Goal: Task Accomplishment & Management: Complete application form

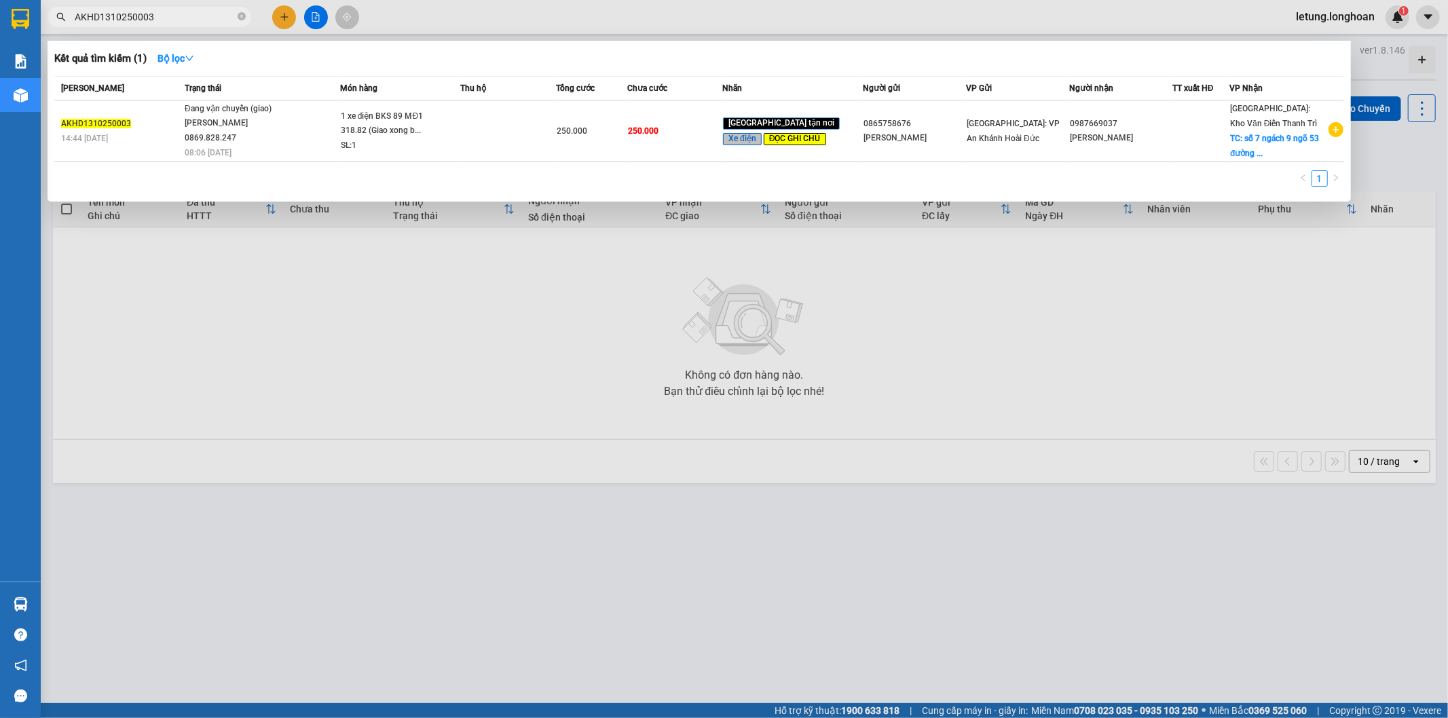
click at [107, 18] on input "AKHD1310250003" at bounding box center [155, 17] width 160 height 15
click at [182, 16] on input "AKHD1110250003" at bounding box center [155, 17] width 160 height 15
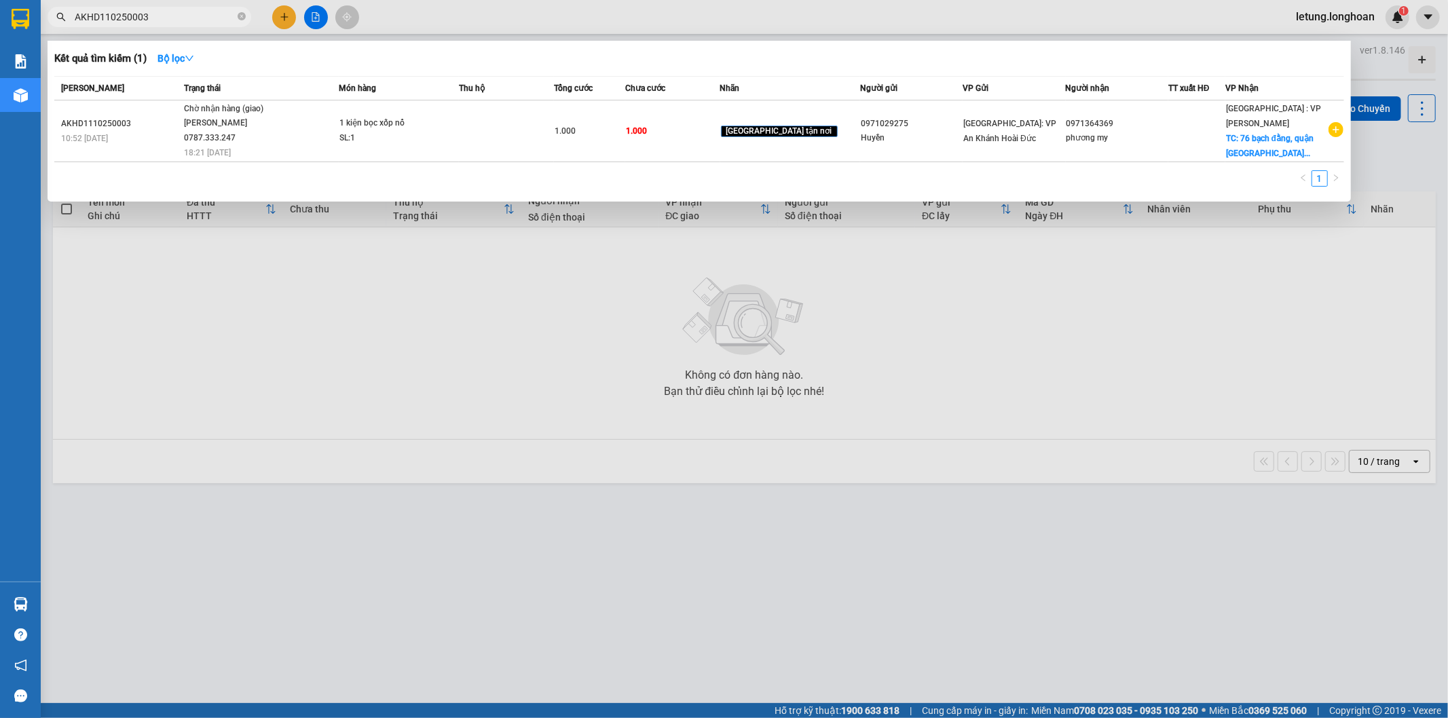
type input "AKHD1310250003"
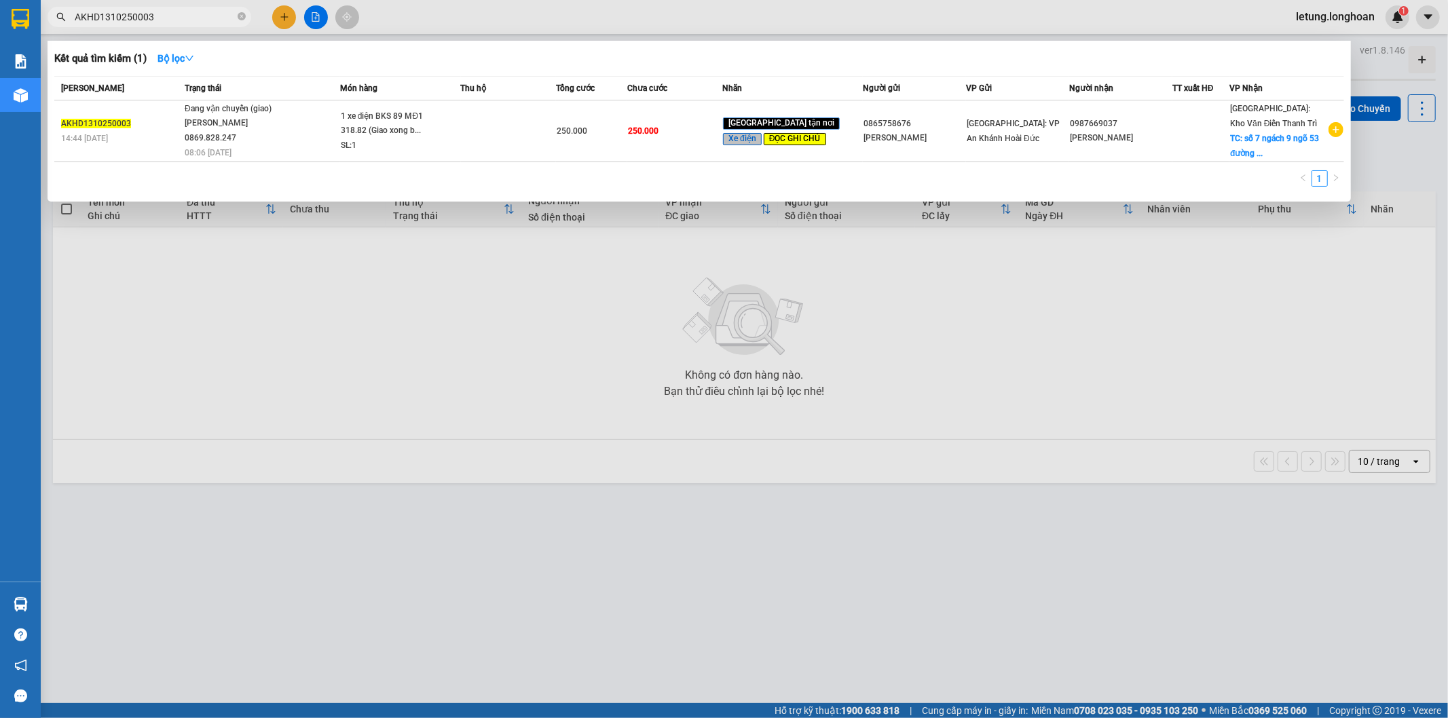
click at [1232, 343] on div at bounding box center [724, 359] width 1448 height 718
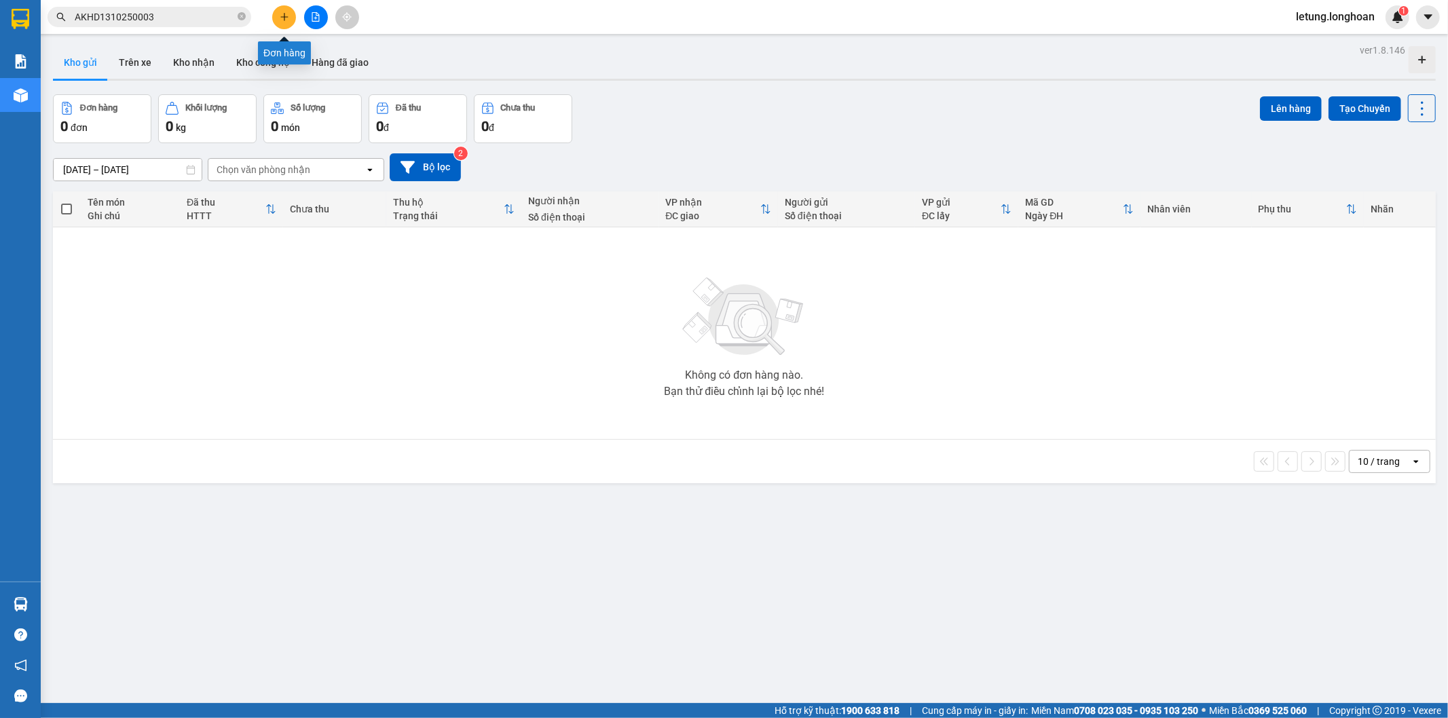
click at [285, 12] on icon "plus" at bounding box center [285, 17] width 10 height 10
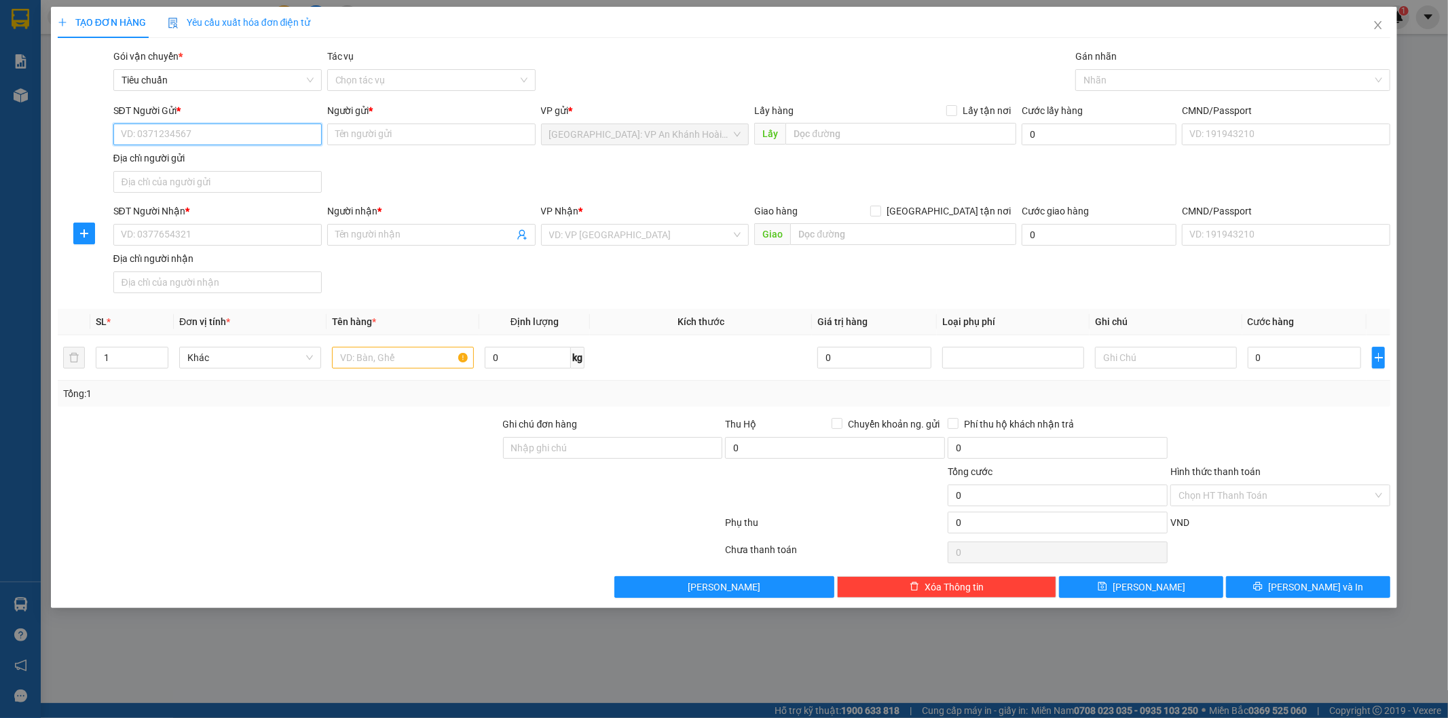
paste input "0968323200"
type input "0968323200"
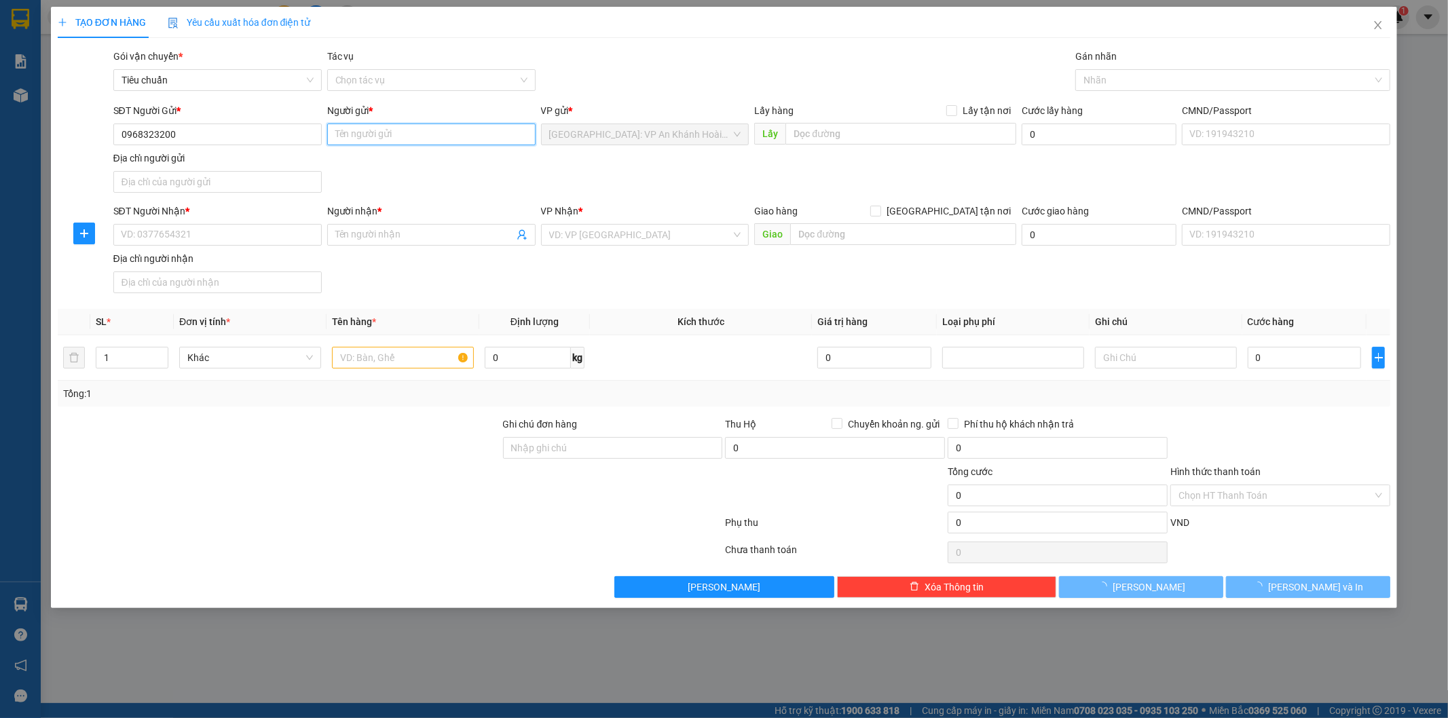
click at [448, 137] on input "Người gửi *" at bounding box center [431, 135] width 208 height 22
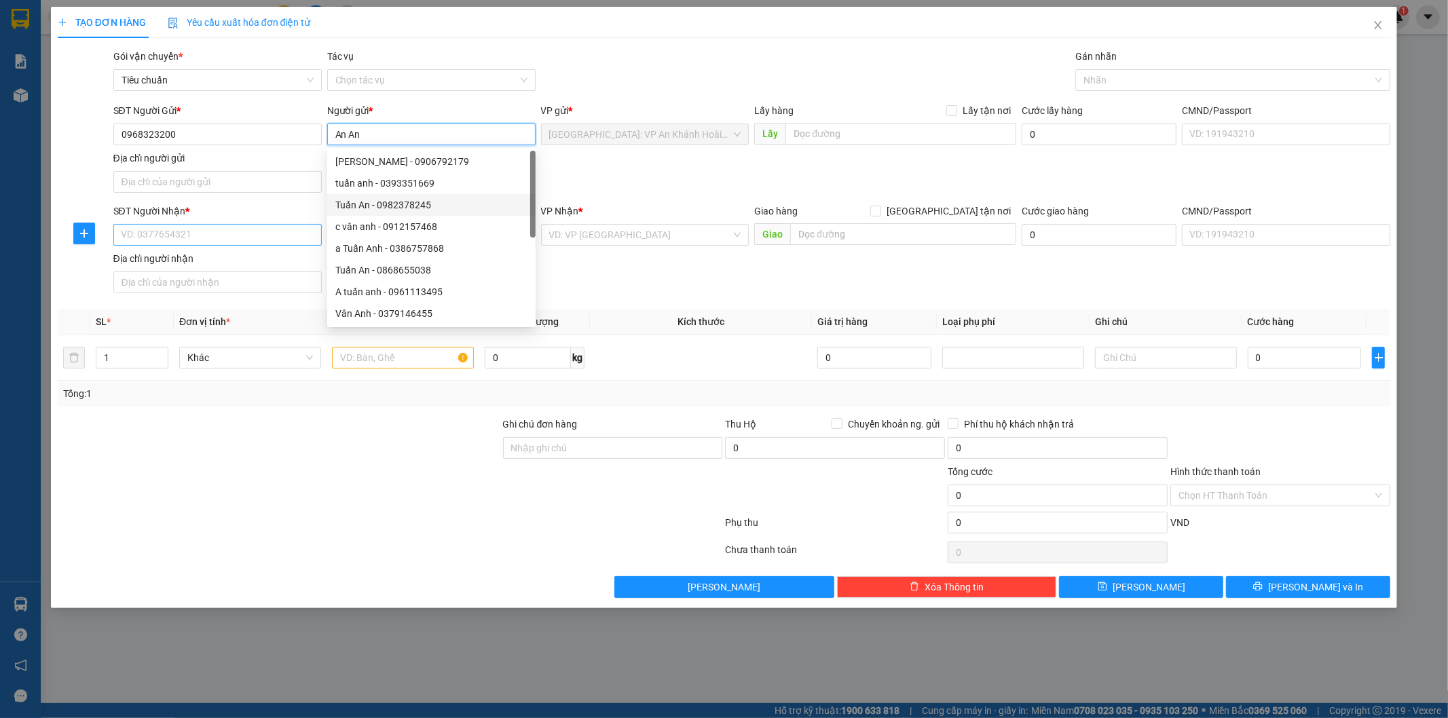
type input "An An"
click at [227, 242] on input "SĐT Người Nhận *" at bounding box center [217, 235] width 208 height 22
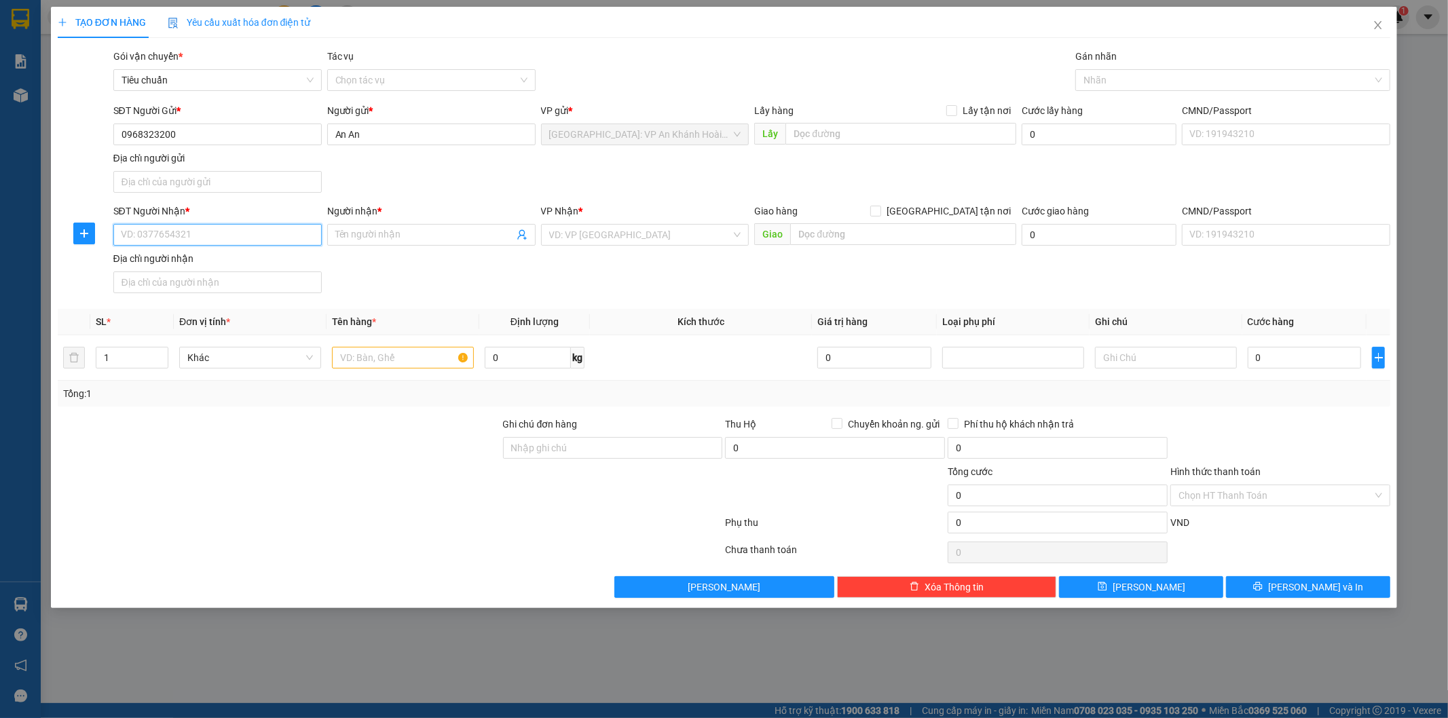
paste input "0976710961"
type input "0976710961"
click at [418, 235] on input "Người nhận *" at bounding box center [424, 234] width 179 height 15
type input "zittt"
click at [817, 229] on input "text" at bounding box center [903, 234] width 226 height 22
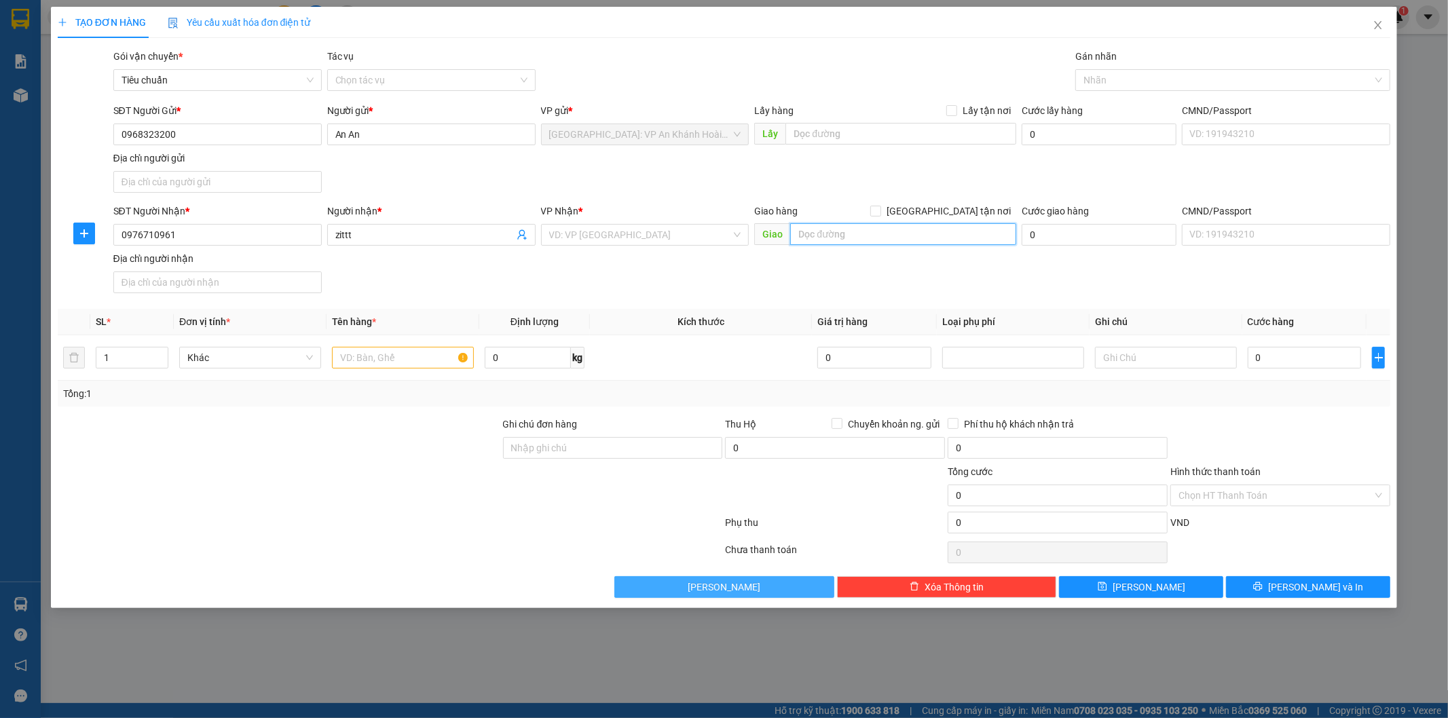
paste input "673 đường [GEOGRAPHIC_DATA] thị trấn [GEOGRAPHIC_DATA] [GEOGRAPHIC_DATA] [GEOGR…"
type input "673 đường [GEOGRAPHIC_DATA] thị trấn [GEOGRAPHIC_DATA] [GEOGRAPHIC_DATA] [GEOGR…"
click at [594, 221] on div "VP Nhận *" at bounding box center [645, 214] width 208 height 20
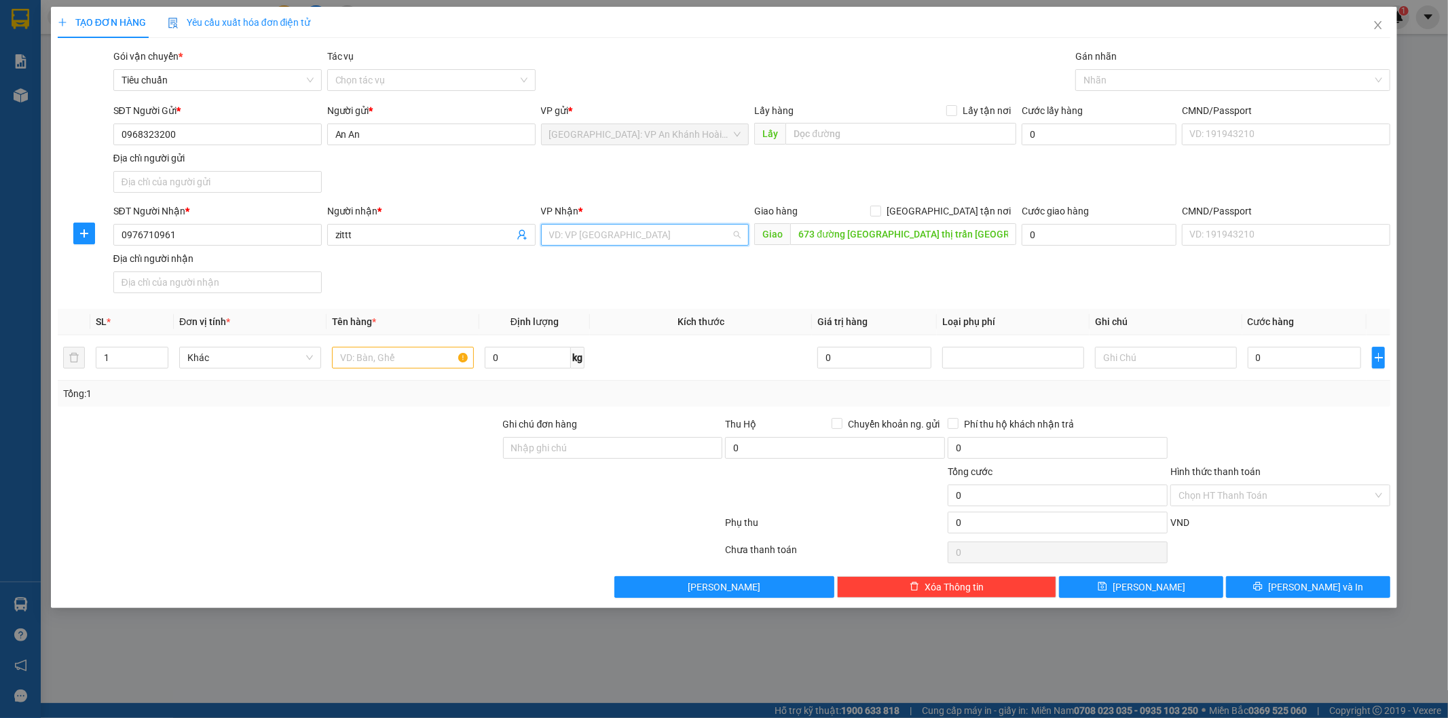
click at [595, 232] on input "search" at bounding box center [640, 235] width 183 height 20
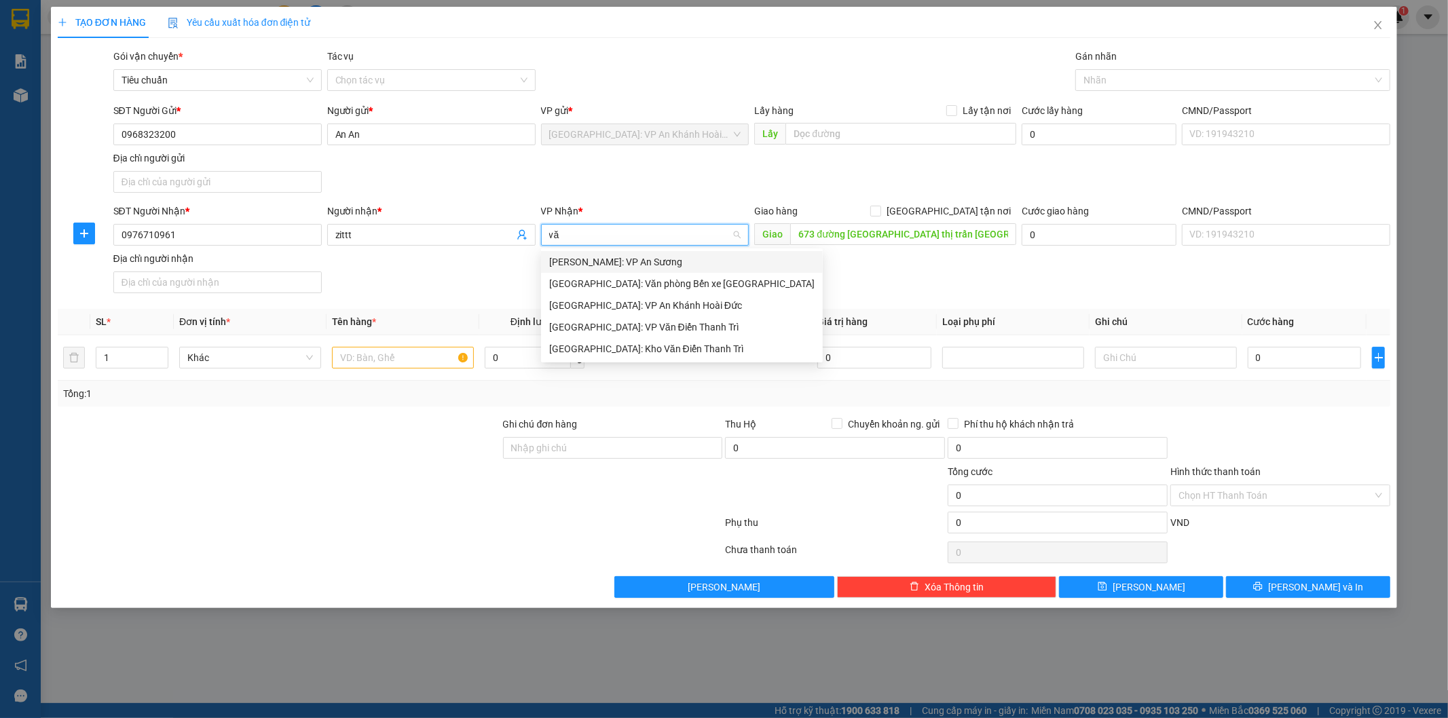
type input "văn"
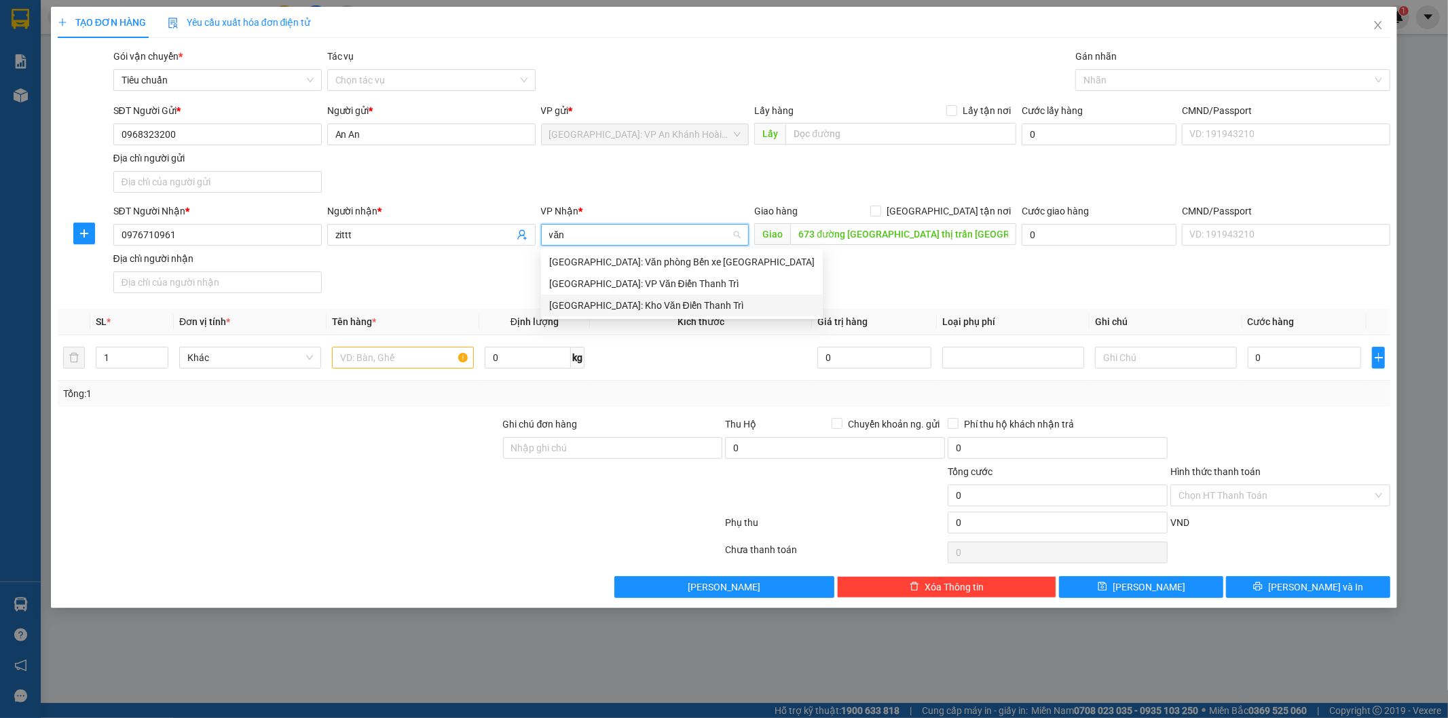
click at [620, 309] on div "[GEOGRAPHIC_DATA]: Kho Văn Điển Thanh Trì" at bounding box center [681, 305] width 265 height 15
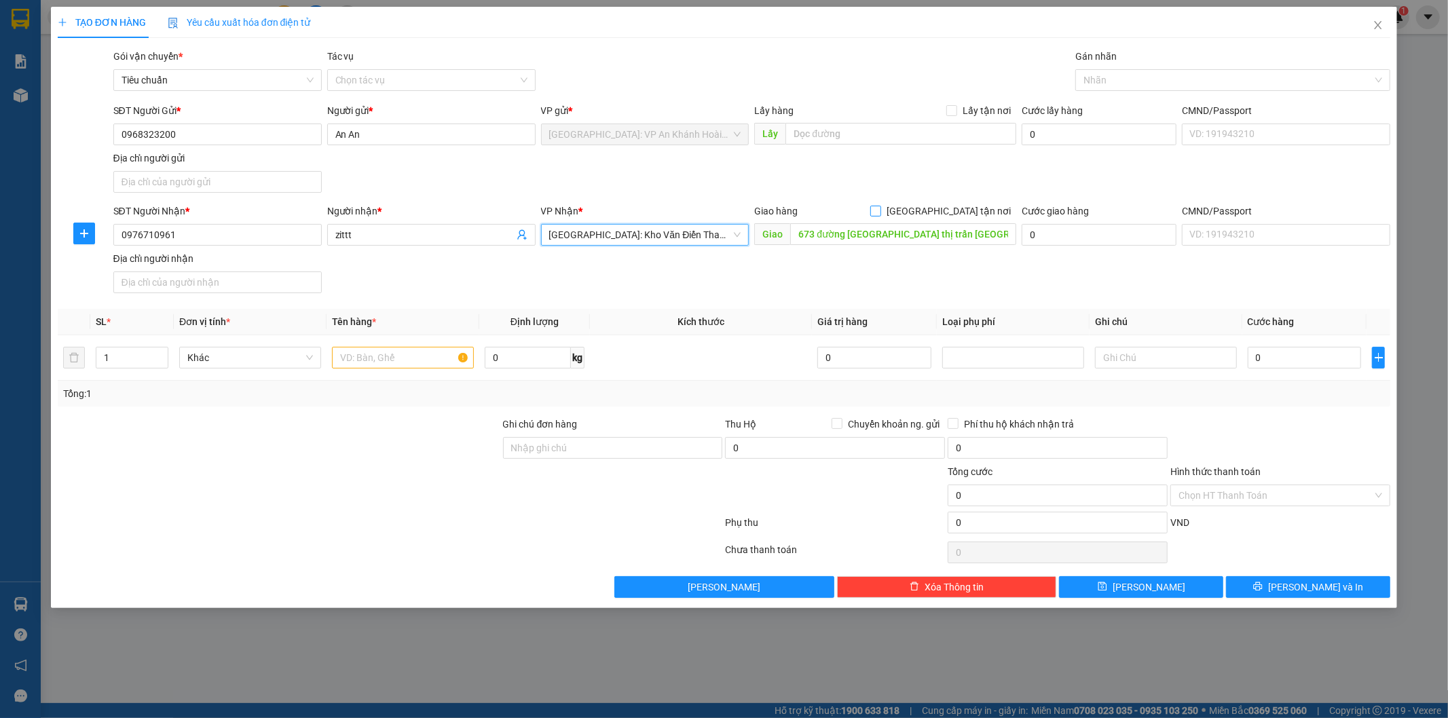
click at [880, 215] on input "[GEOGRAPHIC_DATA] tận nơi" at bounding box center [875, 211] width 10 height 10
checkbox input "true"
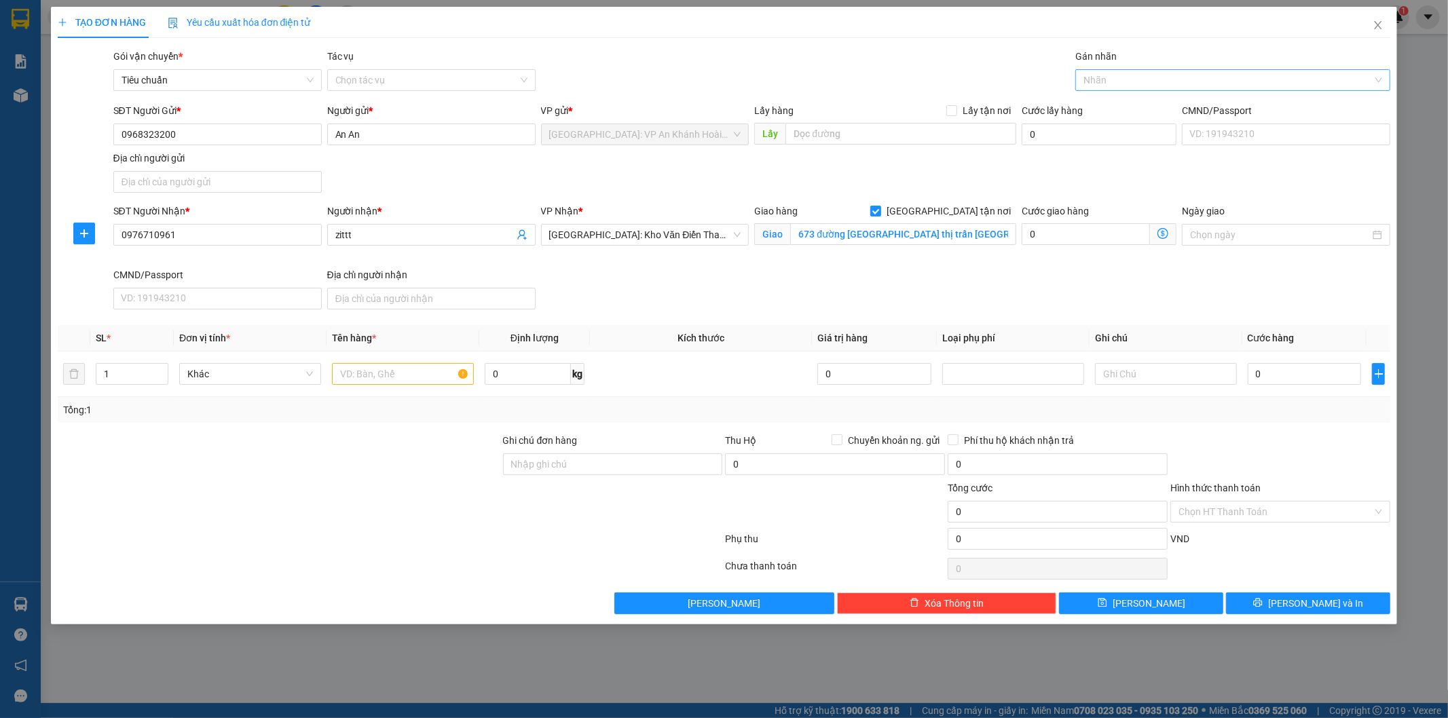
click at [1109, 83] on div at bounding box center [1226, 80] width 295 height 16
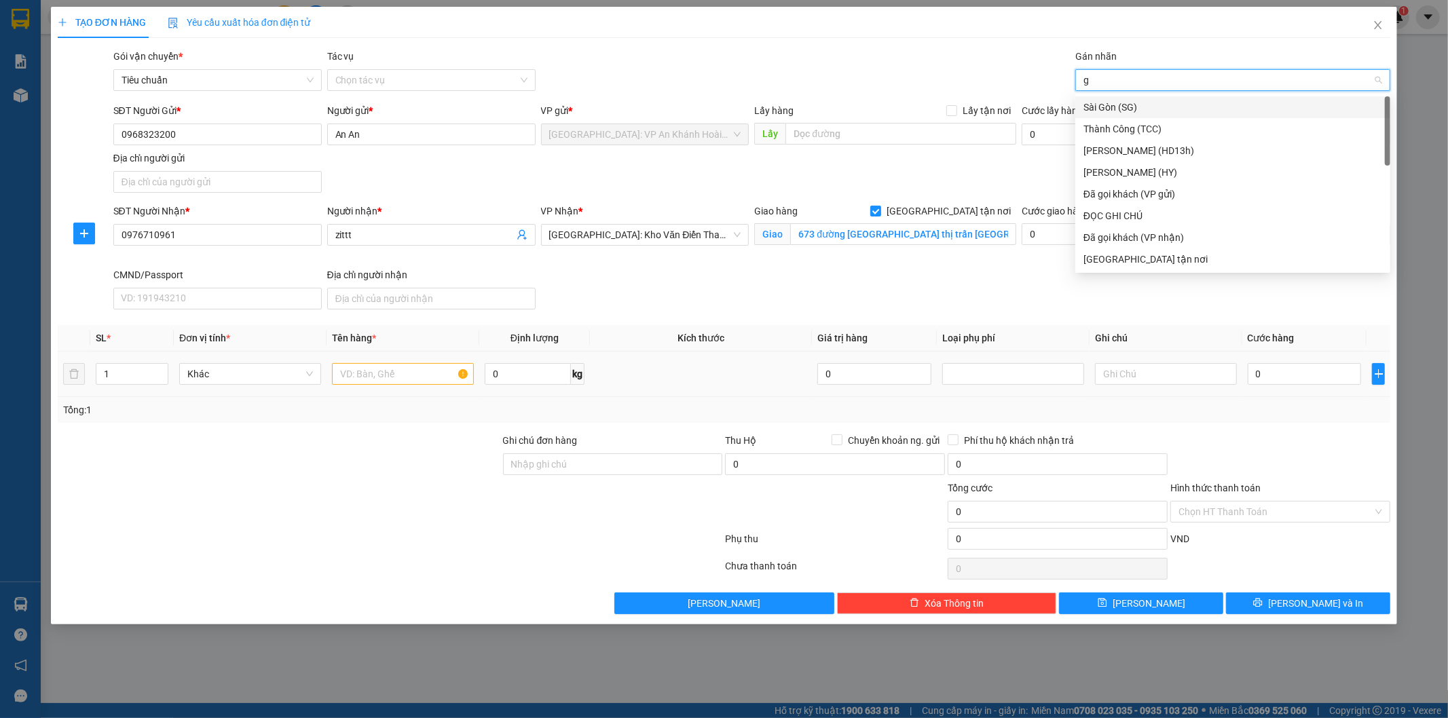
type input "gt"
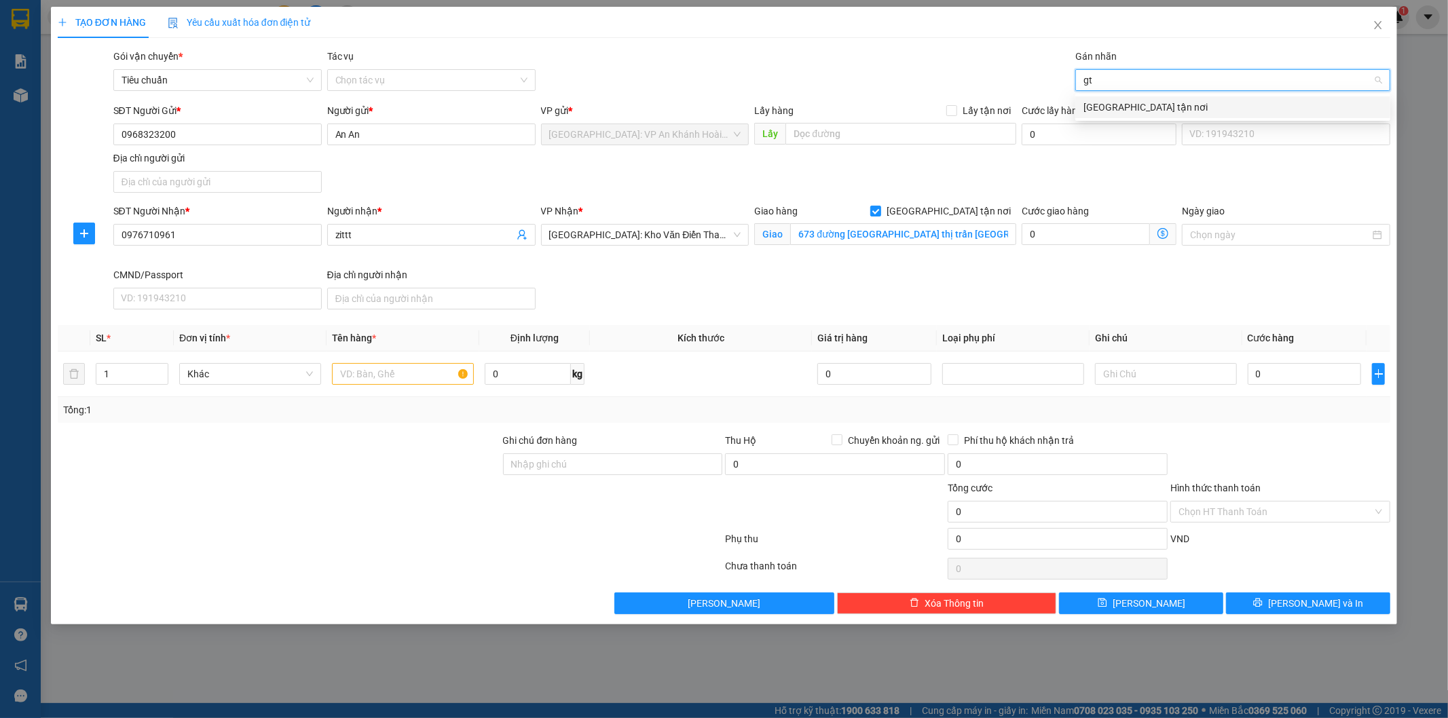
click at [1095, 106] on div "[GEOGRAPHIC_DATA] tận nơi" at bounding box center [1233, 107] width 299 height 15
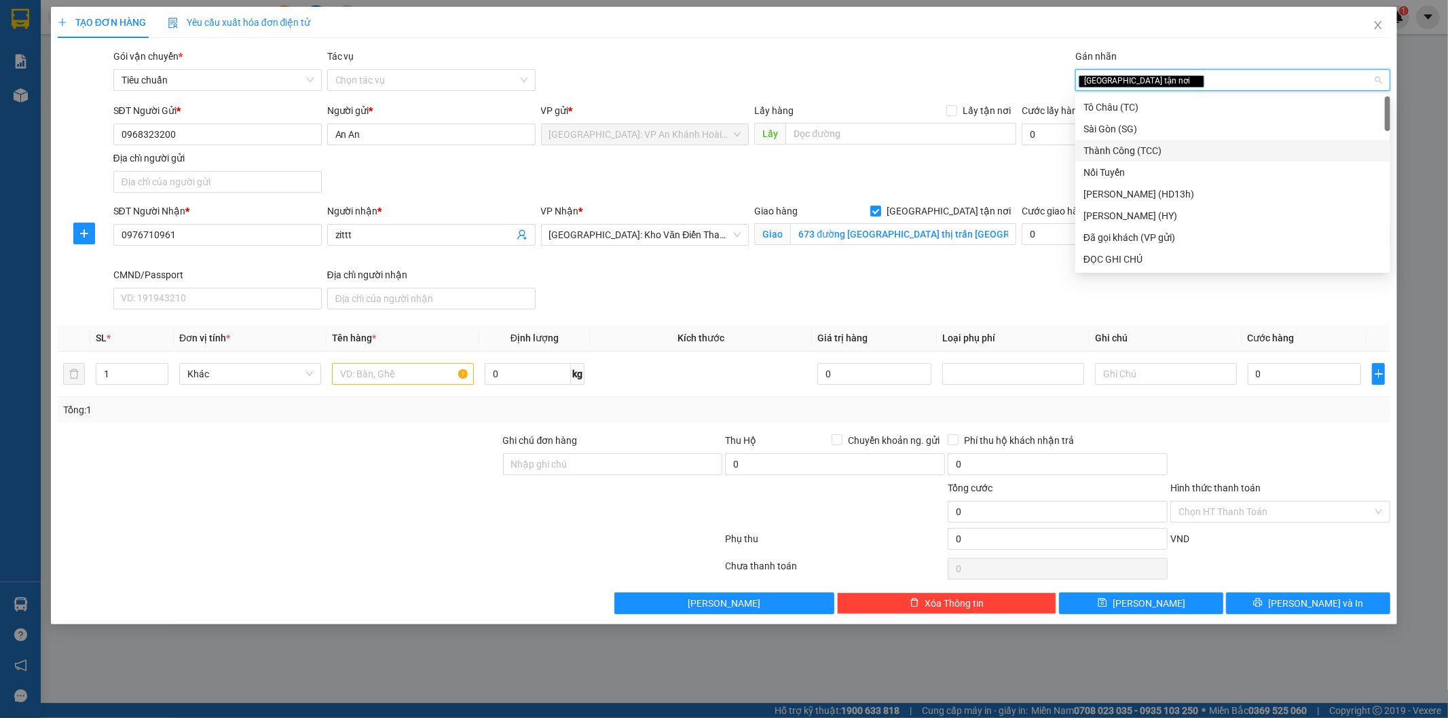
drag, startPoint x: 628, startPoint y: 287, endPoint x: 566, endPoint y: 324, distance: 72.4
click at [628, 288] on div "SĐT Người Nhận * 0976710961 Người nhận * zittt VP Nhận * [GEOGRAPHIC_DATA]: Kho…" at bounding box center [752, 259] width 1283 height 111
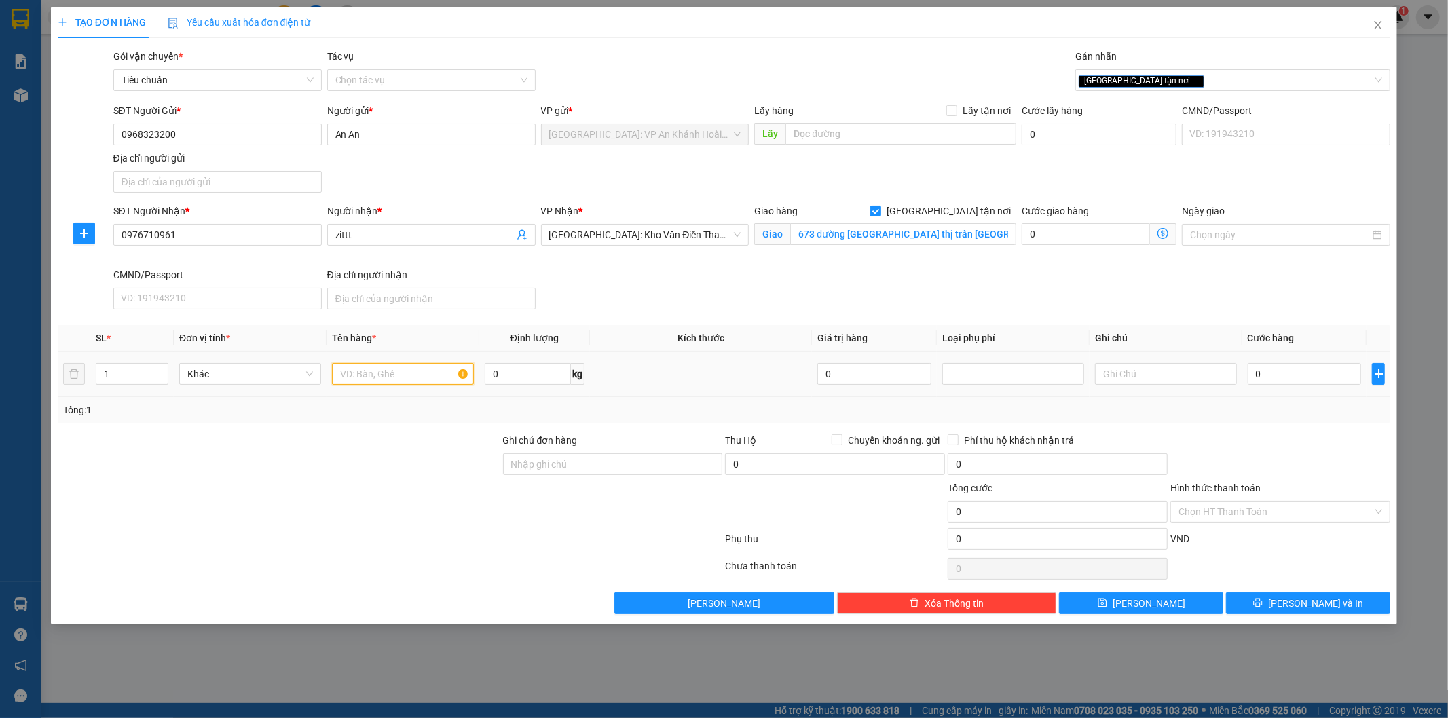
click at [403, 369] on input "text" at bounding box center [403, 374] width 142 height 22
type input "1 kiện giấy"
click at [1292, 375] on input "0" at bounding box center [1305, 374] width 114 height 22
type input "6"
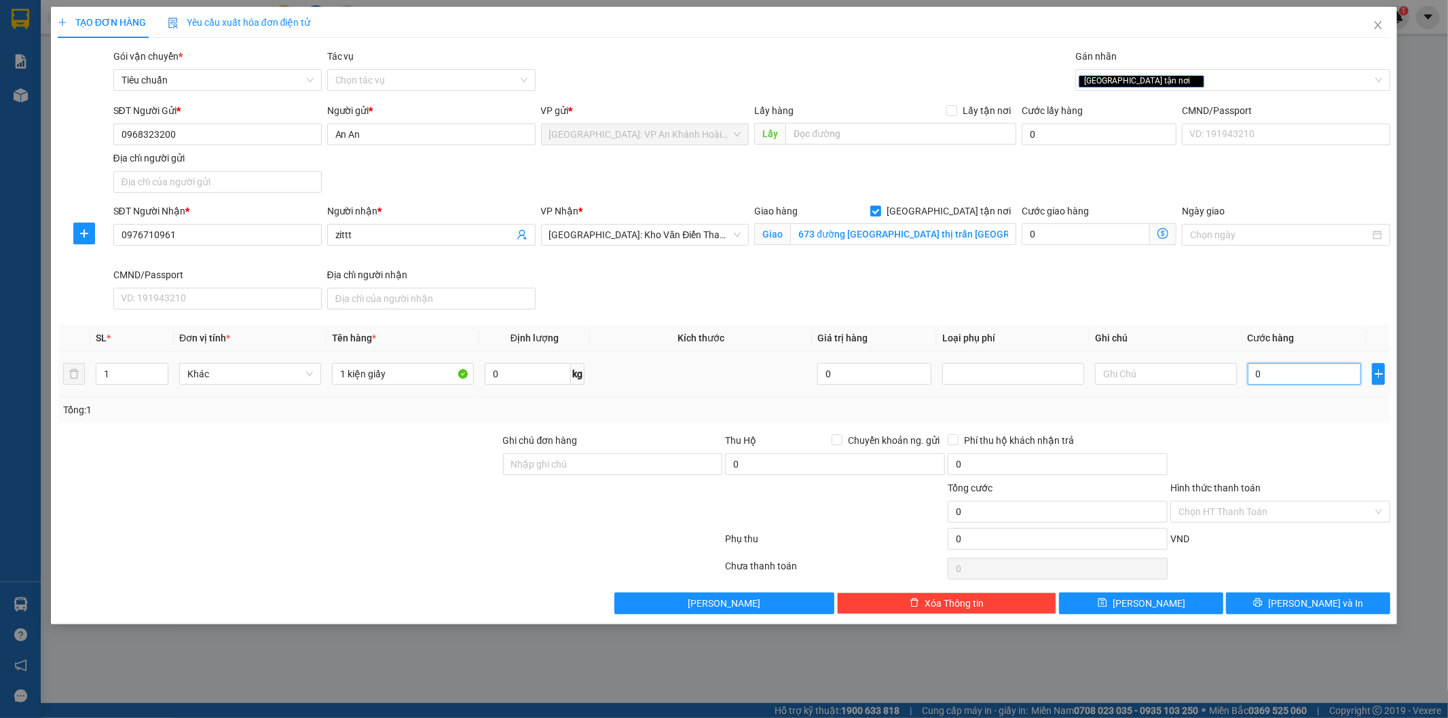
type input "6"
type input "65"
type input "650"
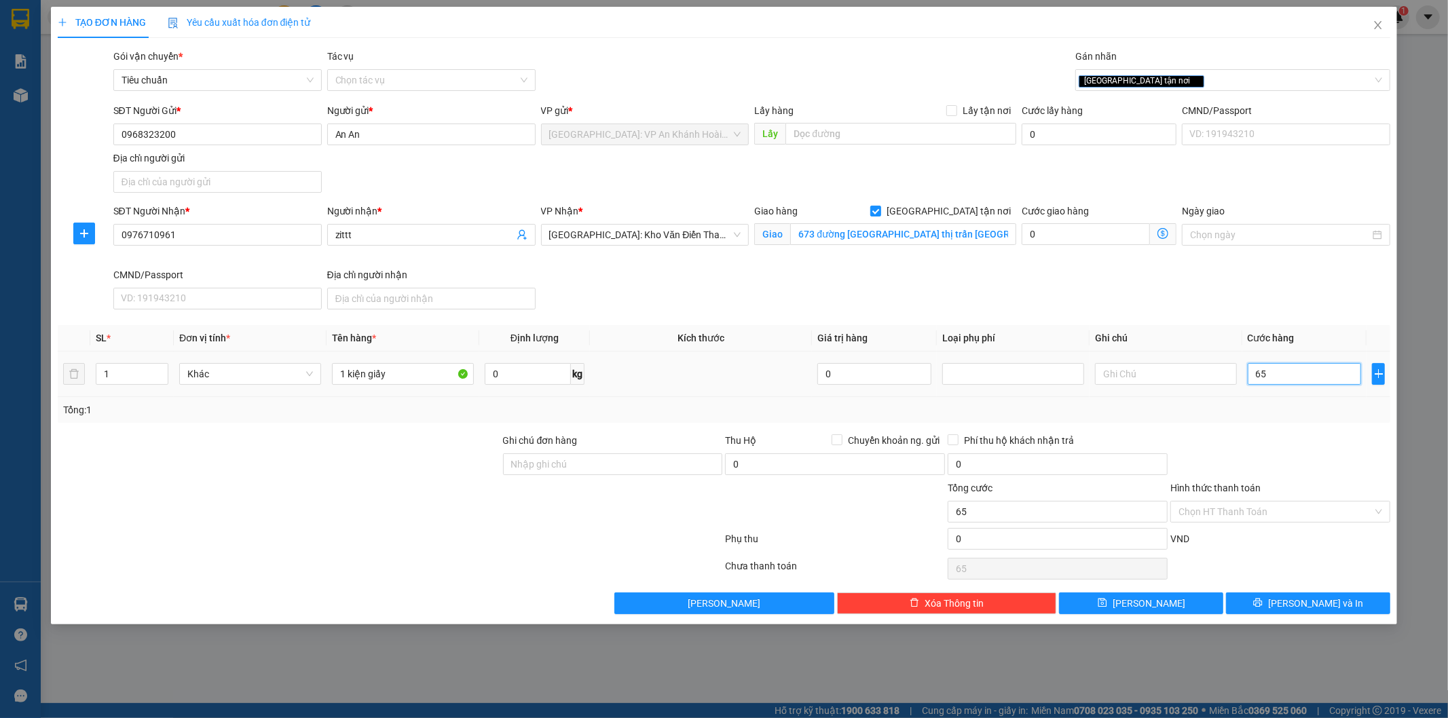
type input "650"
type input "6.500"
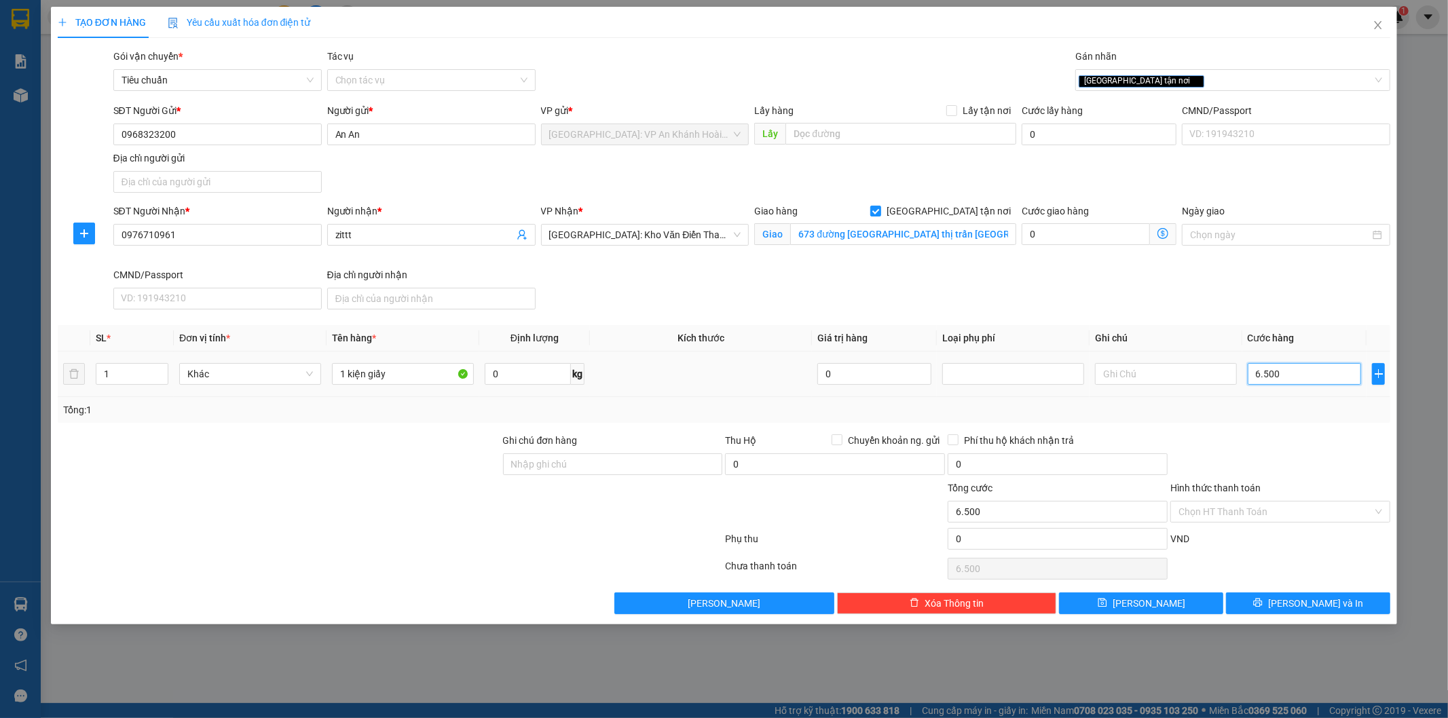
type input "65.000"
click at [1294, 451] on div at bounding box center [1280, 457] width 223 height 48
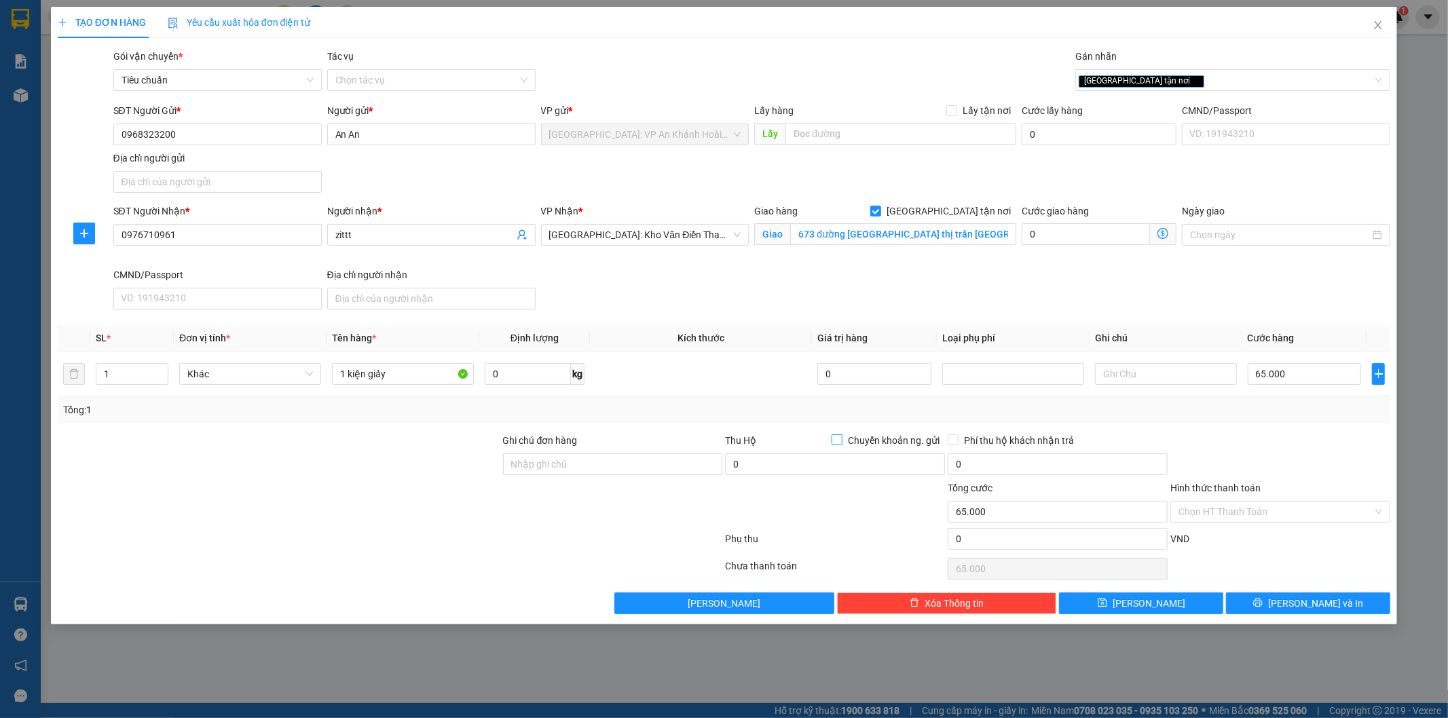
click at [834, 439] on input "Chuyển khoản ng. gửi" at bounding box center [837, 440] width 10 height 10
checkbox input "true"
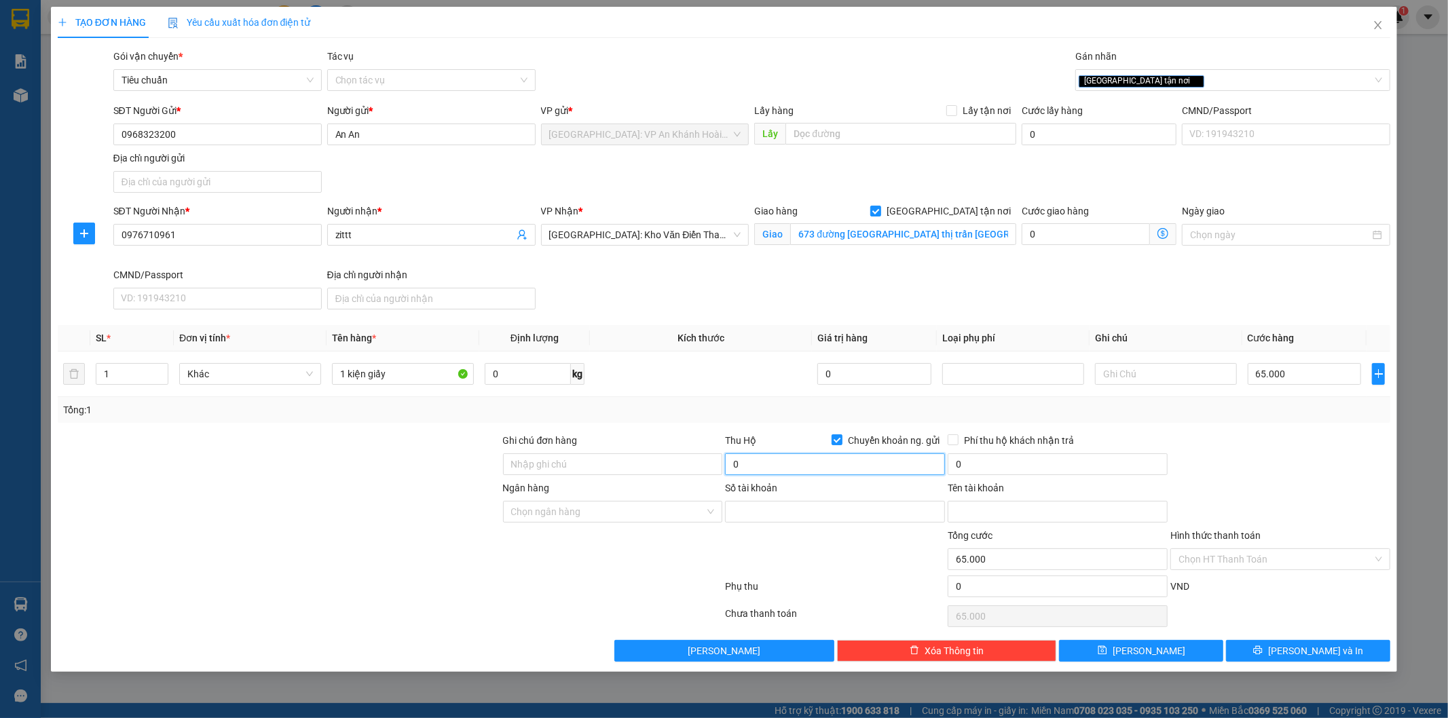
click at [768, 460] on input "0" at bounding box center [835, 465] width 220 height 22
paste input "7.176.00"
click at [1035, 465] on input "0" at bounding box center [1058, 465] width 220 height 22
click at [741, 470] on input "7.176.000" at bounding box center [835, 465] width 220 height 22
type input "7.176.000"
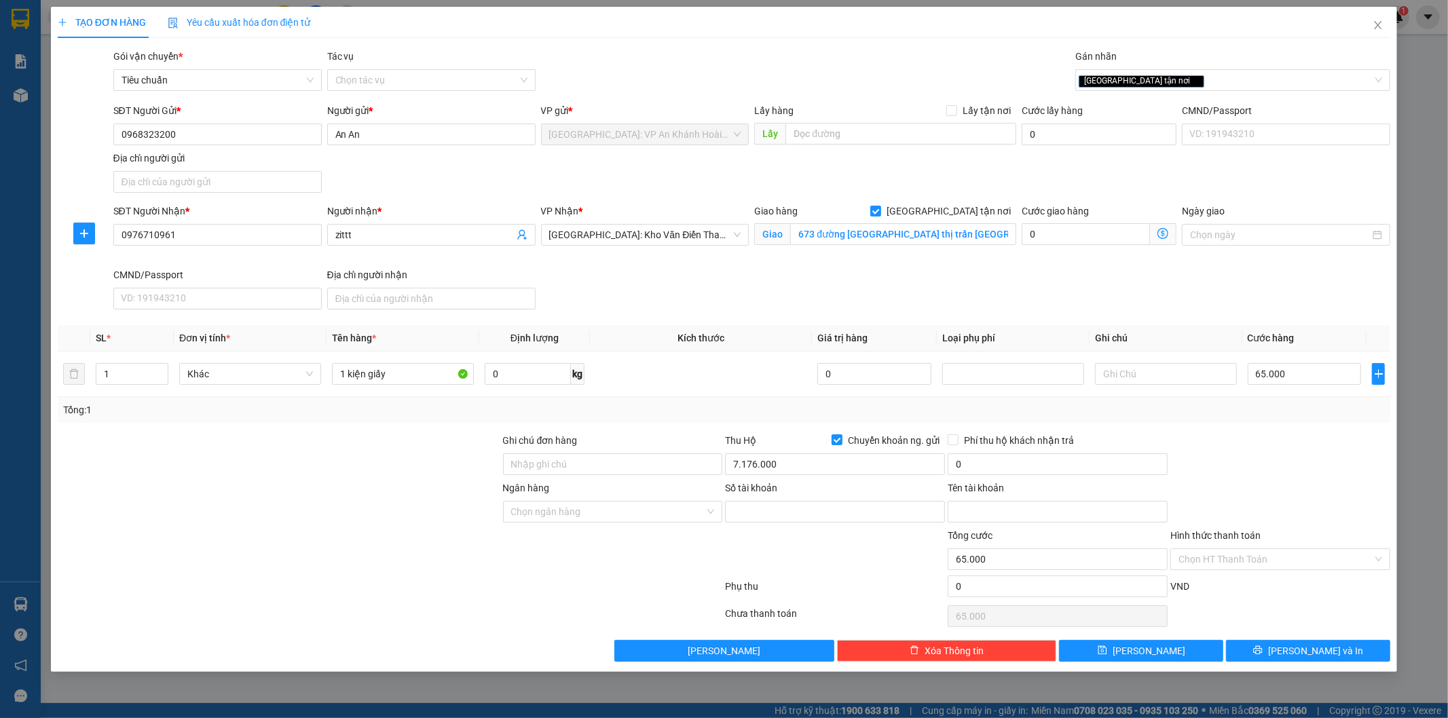
click at [1241, 473] on div at bounding box center [1280, 457] width 223 height 48
click at [1050, 463] on input "0" at bounding box center [1058, 465] width 220 height 22
type input "25.000"
click at [1291, 479] on div at bounding box center [1280, 457] width 223 height 48
click at [640, 513] on input "Ngân hàng" at bounding box center [608, 512] width 194 height 20
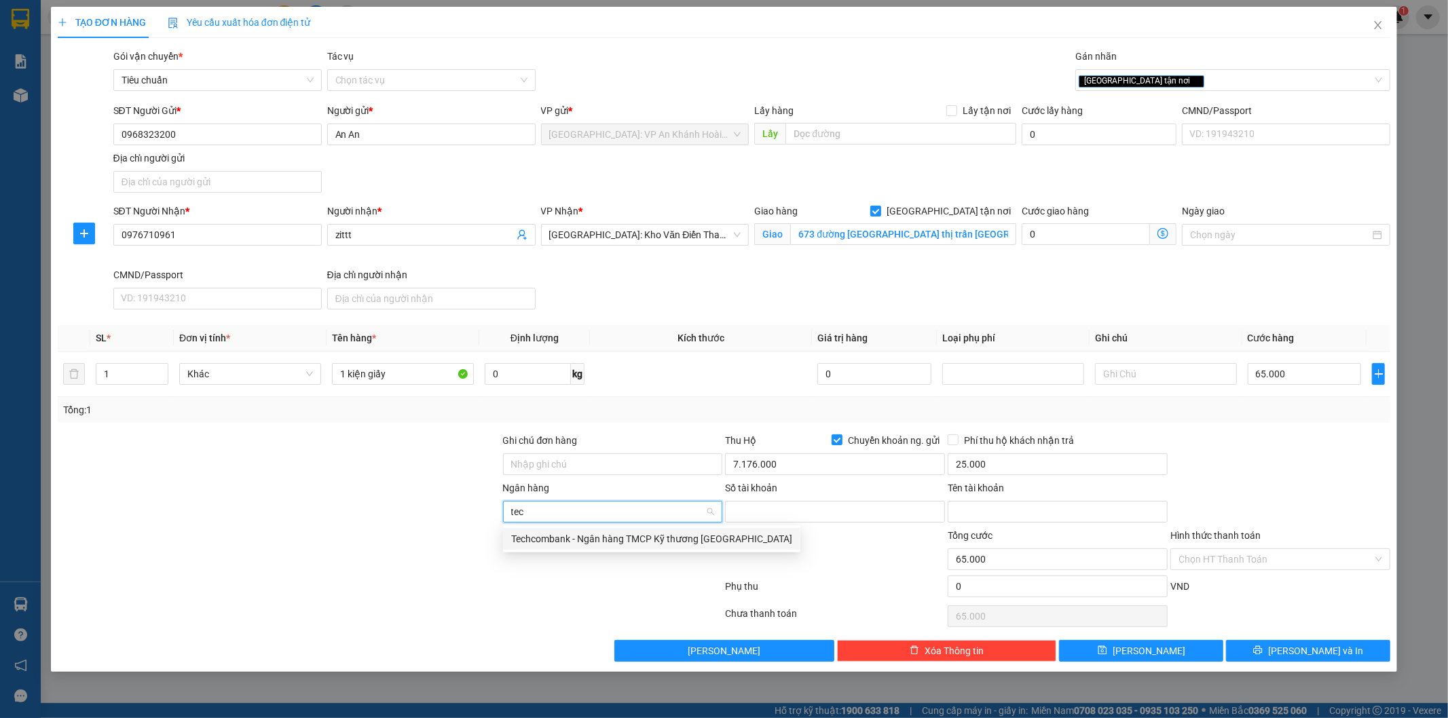
type input "tech"
click at [566, 539] on div "Techcombank - Ngân hàng TMCP Kỹ thương [GEOGRAPHIC_DATA]" at bounding box center [651, 539] width 281 height 15
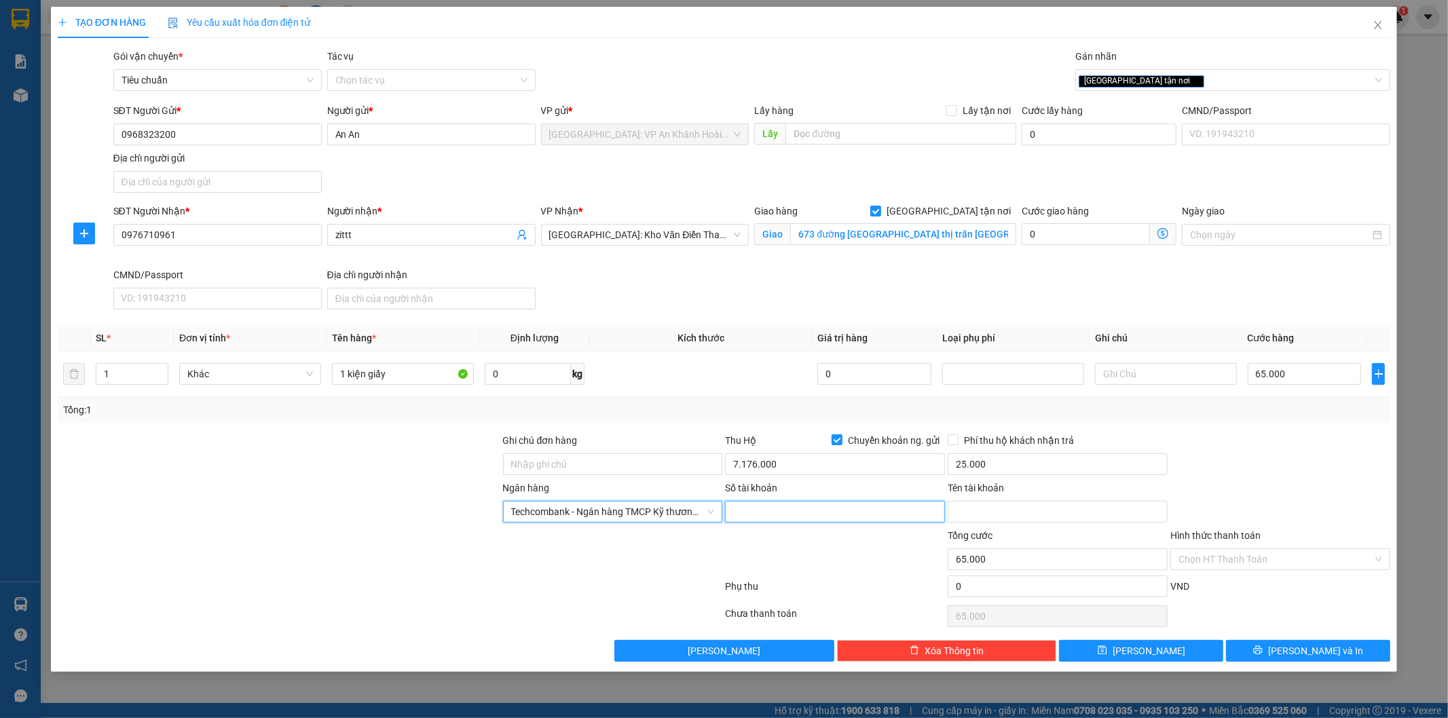
click at [826, 517] on input "Số tài khoản" at bounding box center [835, 512] width 220 height 22
paste input "1903 5720 6430 13"
click at [739, 515] on input "1903 5720 6430 13" at bounding box center [835, 512] width 220 height 22
type input "19035720643013"
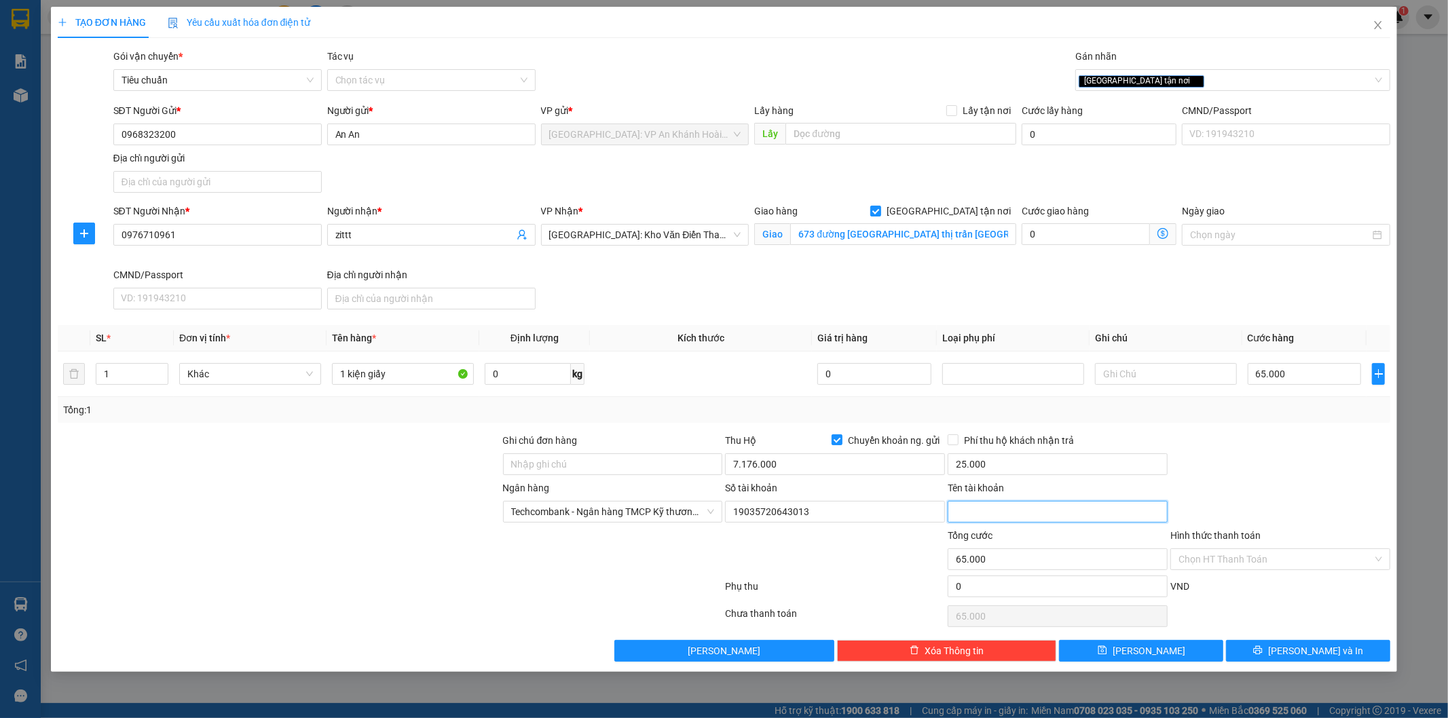
click at [994, 513] on input "Tên tài khoản" at bounding box center [1058, 512] width 220 height 22
paste input "PHAM NGOC THUY AN"
type input "PHAM NGOC THUY AN"
click at [1261, 491] on div "Ngân hàng Techcombank - Ngân hàng TMCP Kỹ thương Việt Nam Số tài khoản 19035720…" at bounding box center [724, 505] width 1336 height 48
click at [1304, 650] on span "[PERSON_NAME] và In" at bounding box center [1315, 651] width 95 height 15
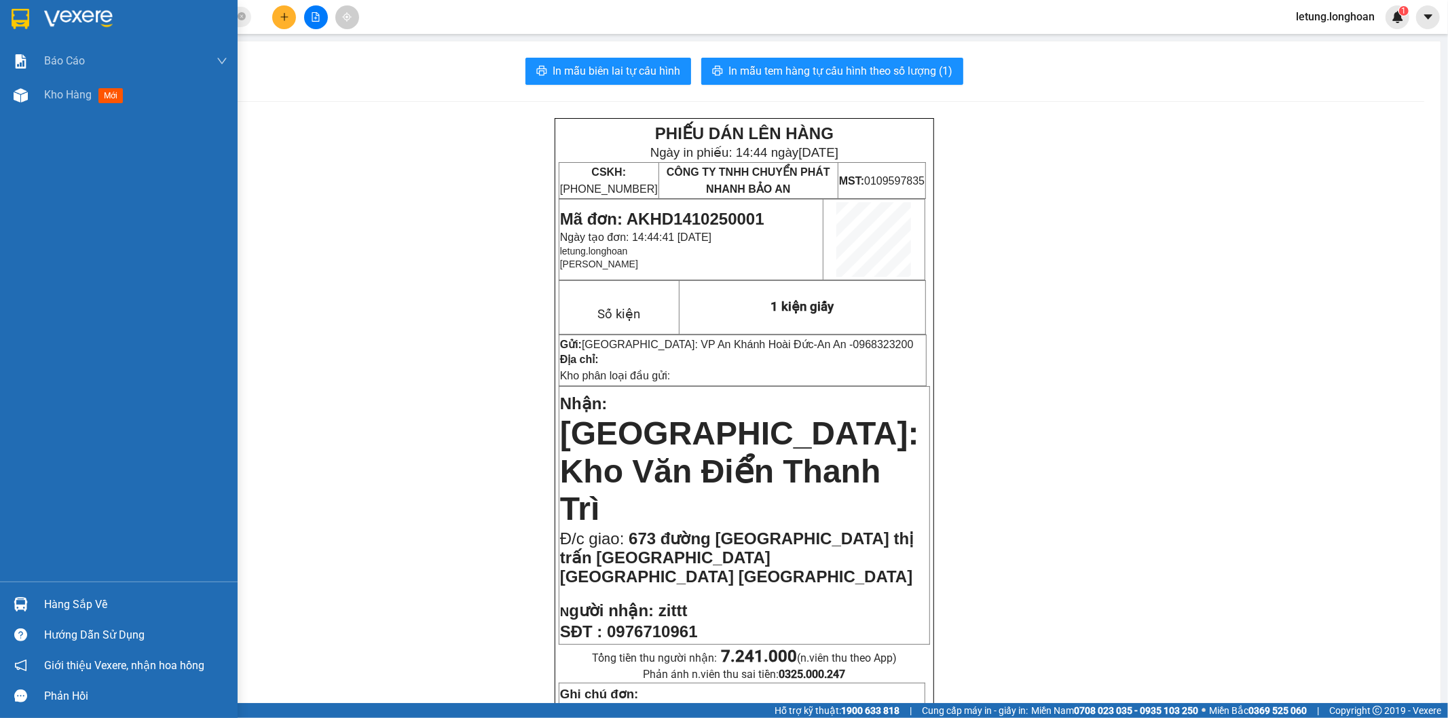
click at [15, 17] on img at bounding box center [21, 19] width 18 height 20
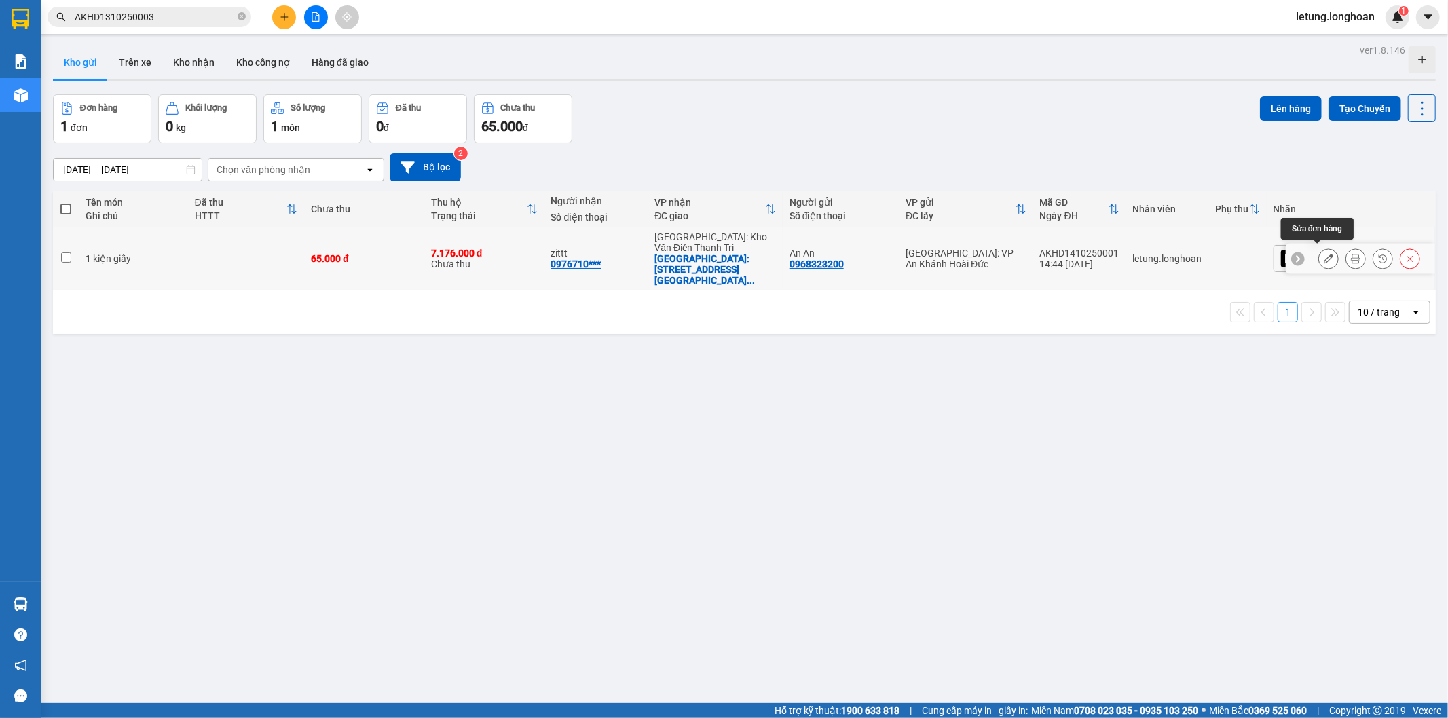
click at [1324, 254] on icon at bounding box center [1329, 259] width 10 height 10
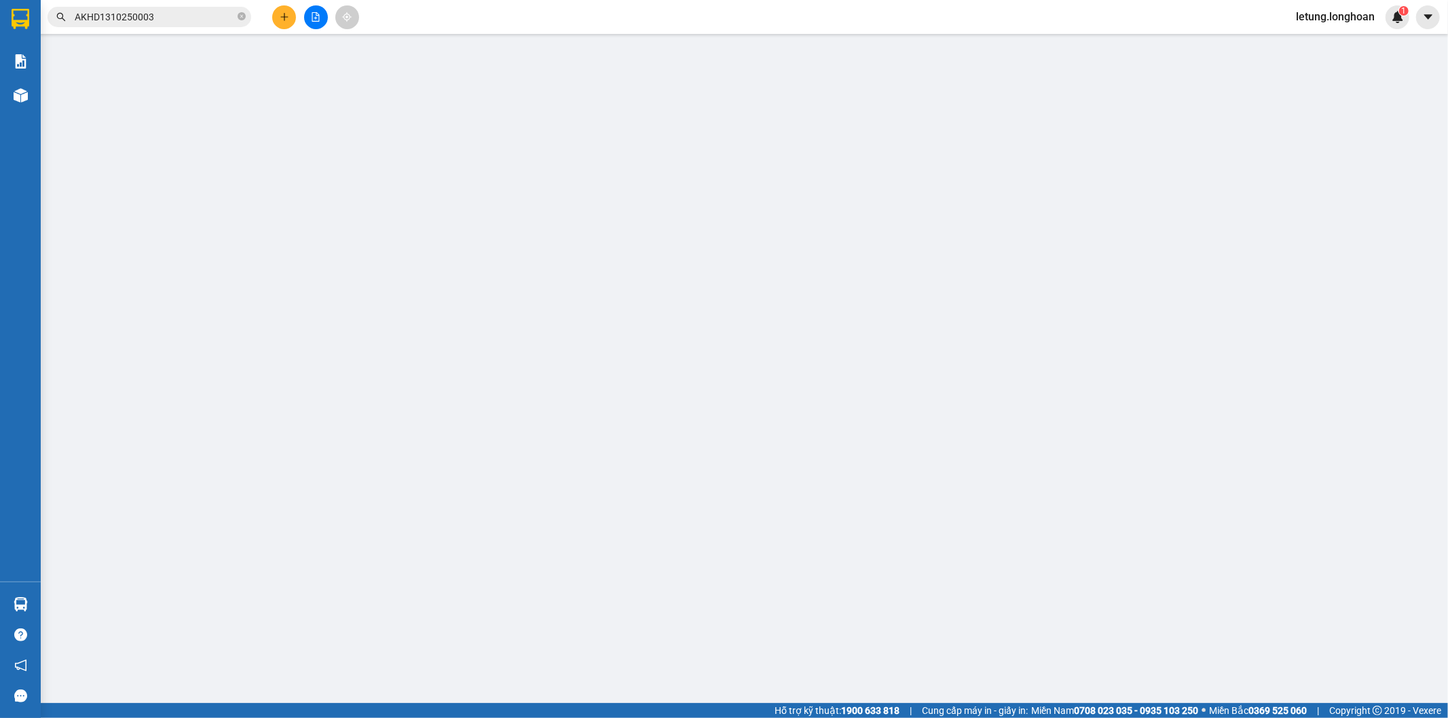
type input "0968323200"
type input "An An"
type input "0976710961"
type input "zittt"
checkbox input "true"
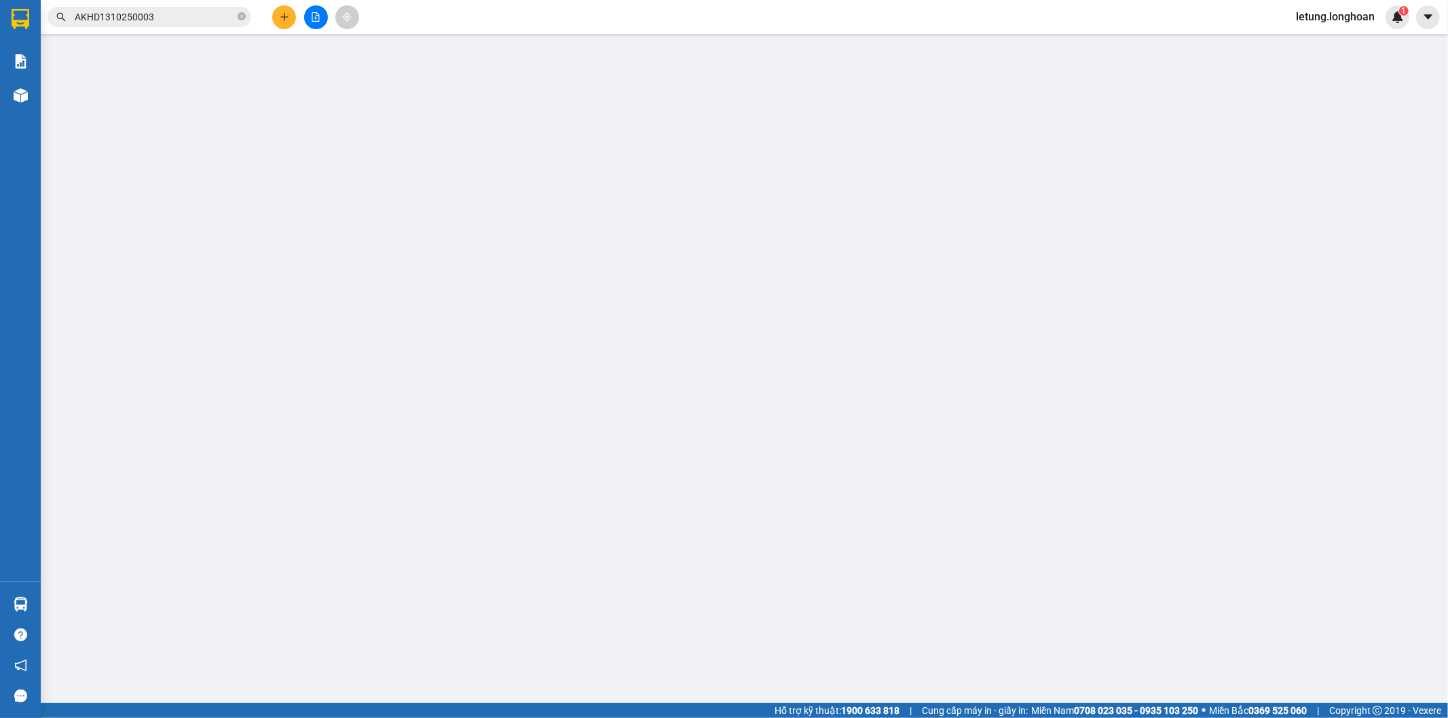
type input "673 đường [GEOGRAPHIC_DATA] thị trấn [GEOGRAPHIC_DATA] [GEOGRAPHIC_DATA] [GEOGR…"
type input "65.000"
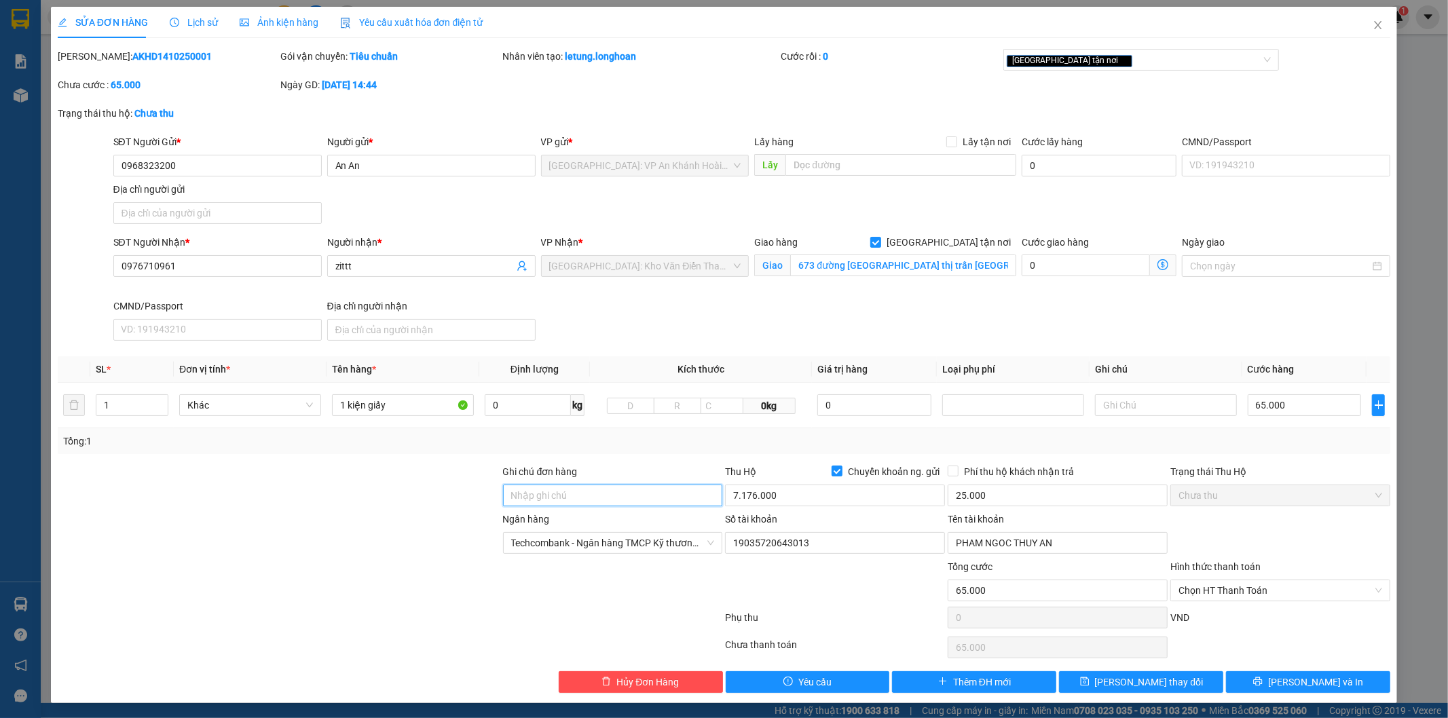
click at [587, 497] on input "Ghi chú đơn hàng" at bounding box center [613, 496] width 220 height 22
type input "hàng dễ vỡ xin nhẹ tay"
paste input "hàng dễ vỡ xin nhẹ tay"
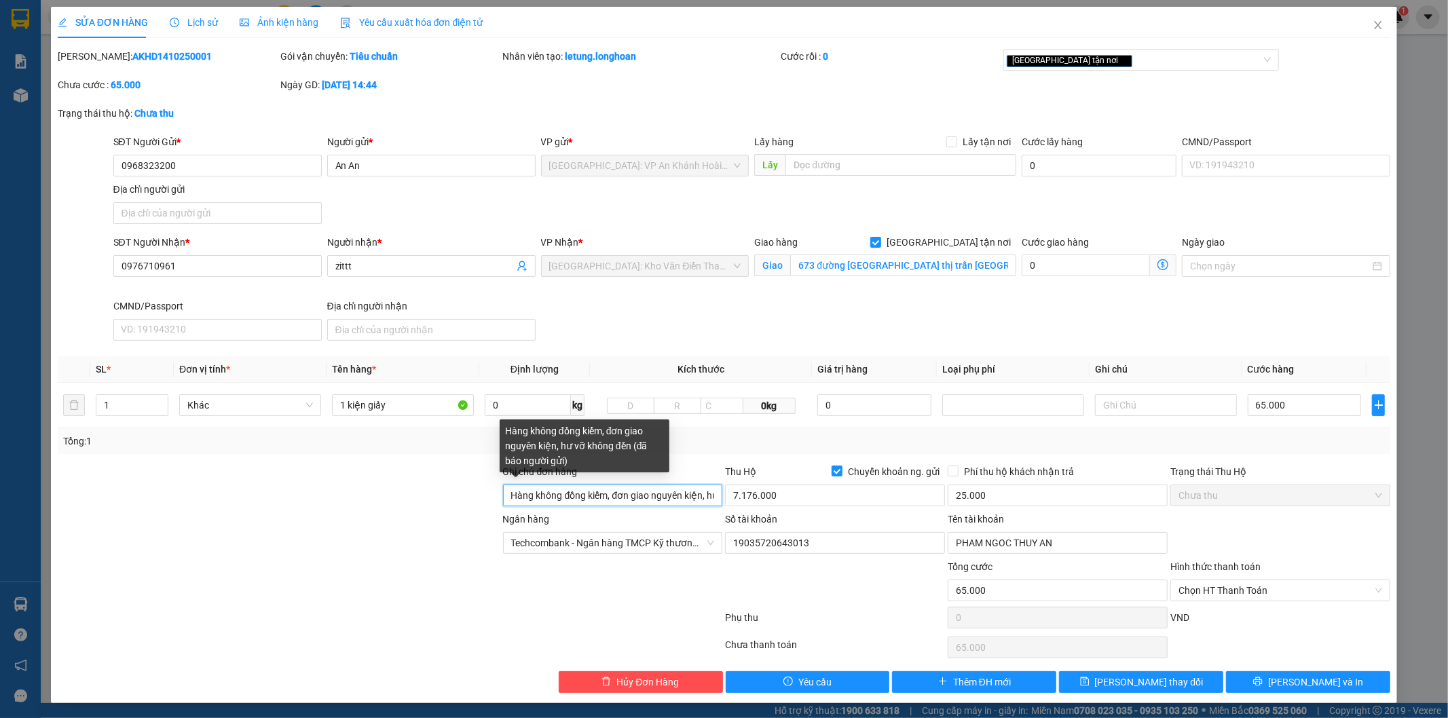
click at [652, 496] on input "Hàng không đồng kiểm, đơn giao nguyên kiện, hư vỡ không đền (đã báo người gửi)" at bounding box center [613, 496] width 220 height 22
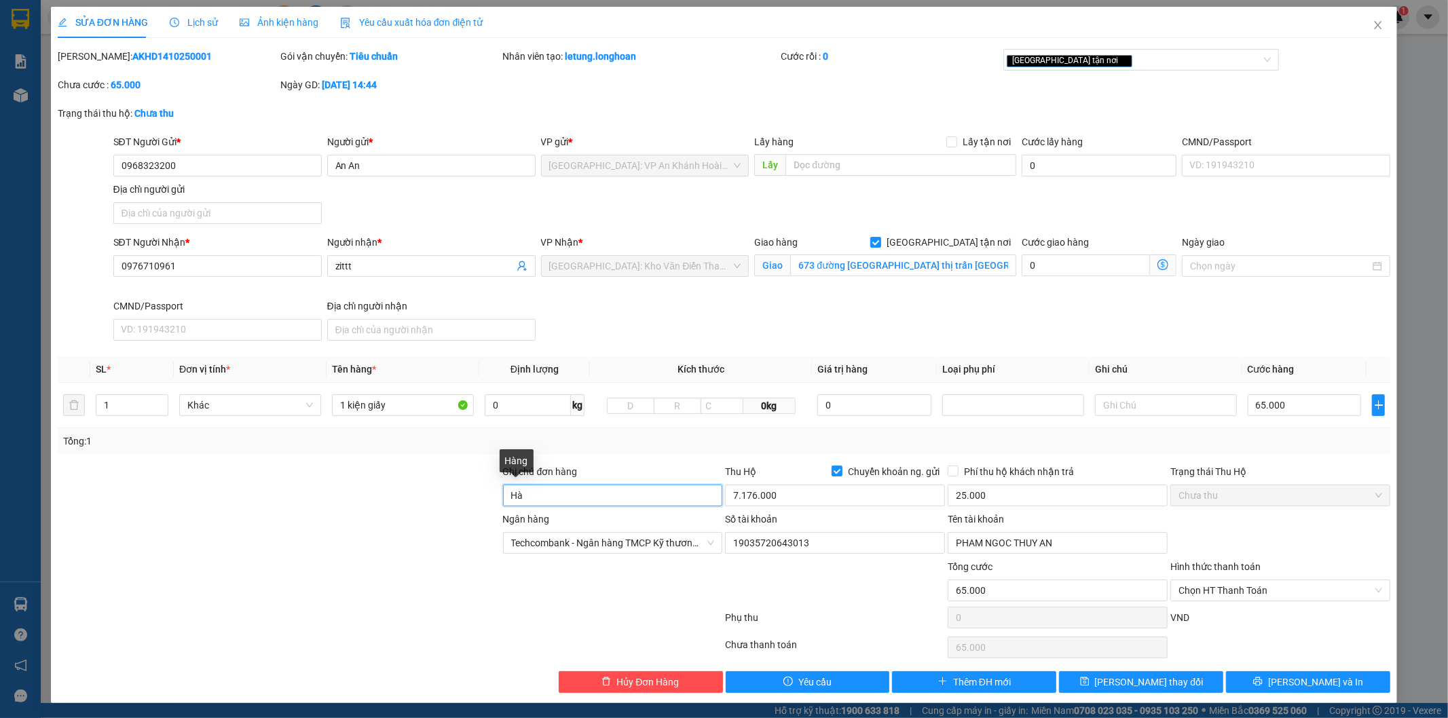
type input "H"
paste input "hàng dễ vỡ xin nhẹ tay"
type input "hàng dễ vỡ xin nhẹ tay"
click at [1288, 680] on span "[PERSON_NAME] và In" at bounding box center [1315, 682] width 95 height 15
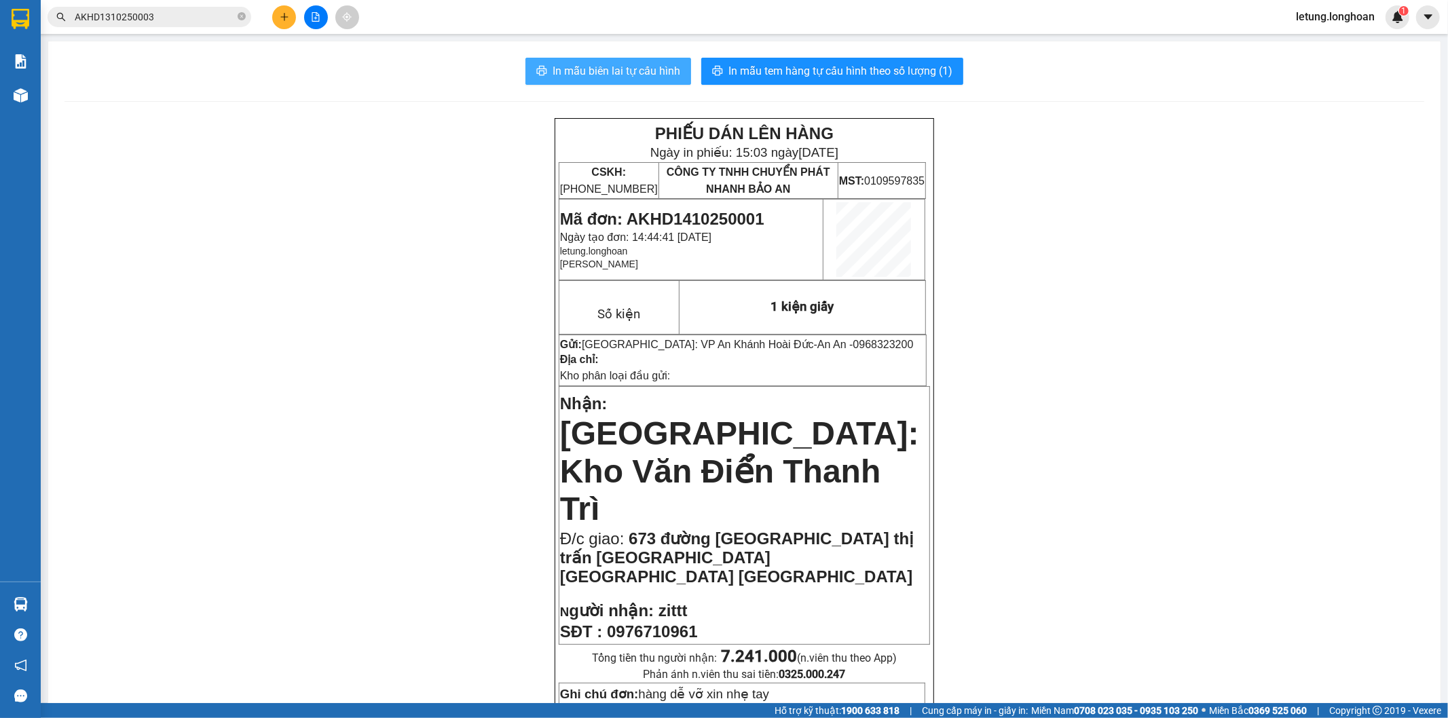
click at [597, 69] on span "In mẫu biên lai tự cấu hình" at bounding box center [617, 70] width 128 height 17
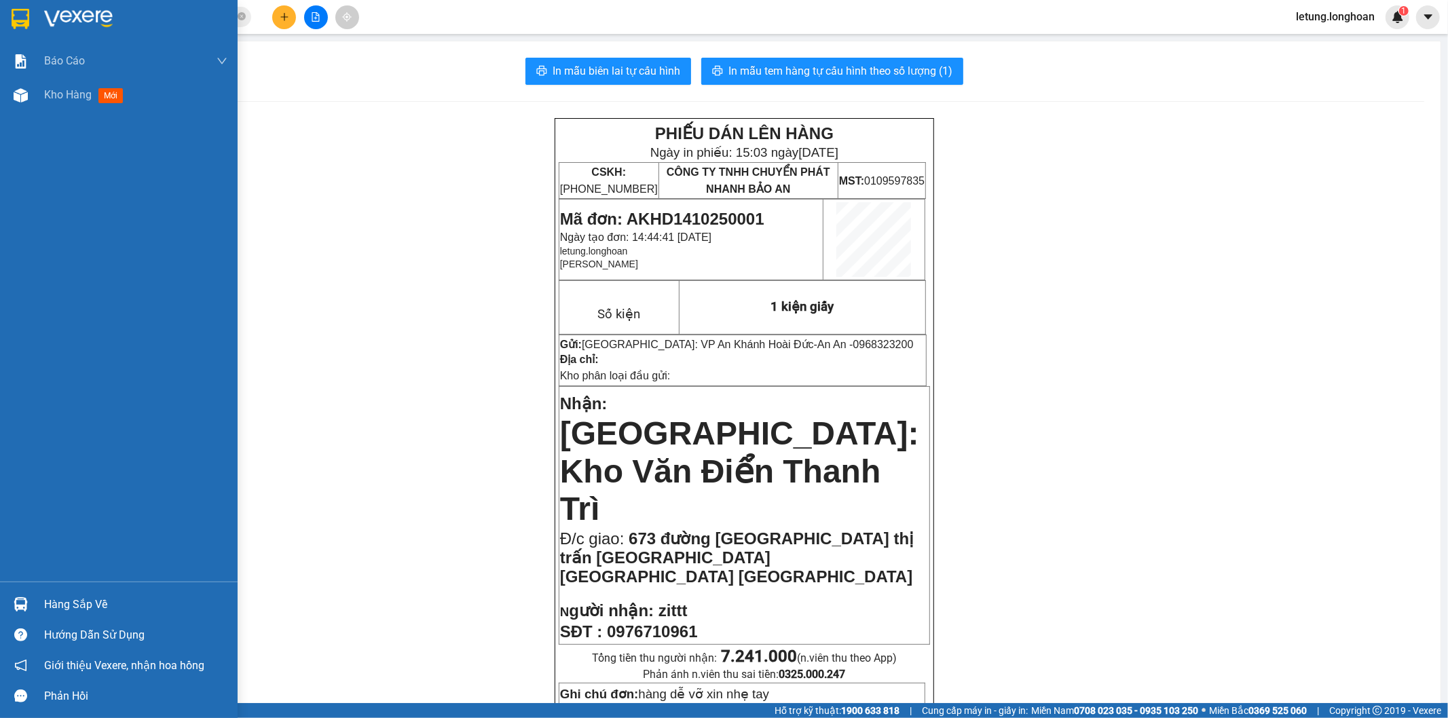
click at [27, 21] on img at bounding box center [21, 19] width 18 height 20
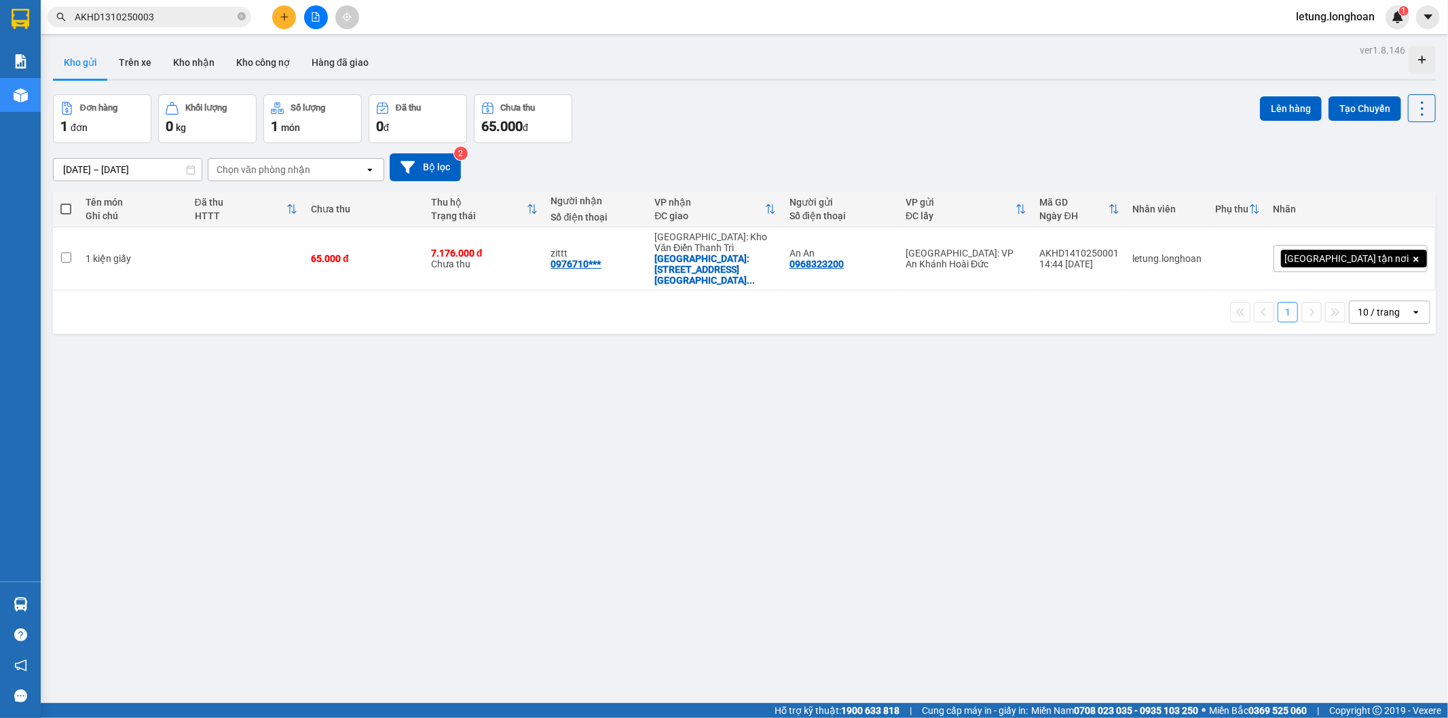
click at [181, 21] on input "AKHD1310250003" at bounding box center [155, 17] width 160 height 15
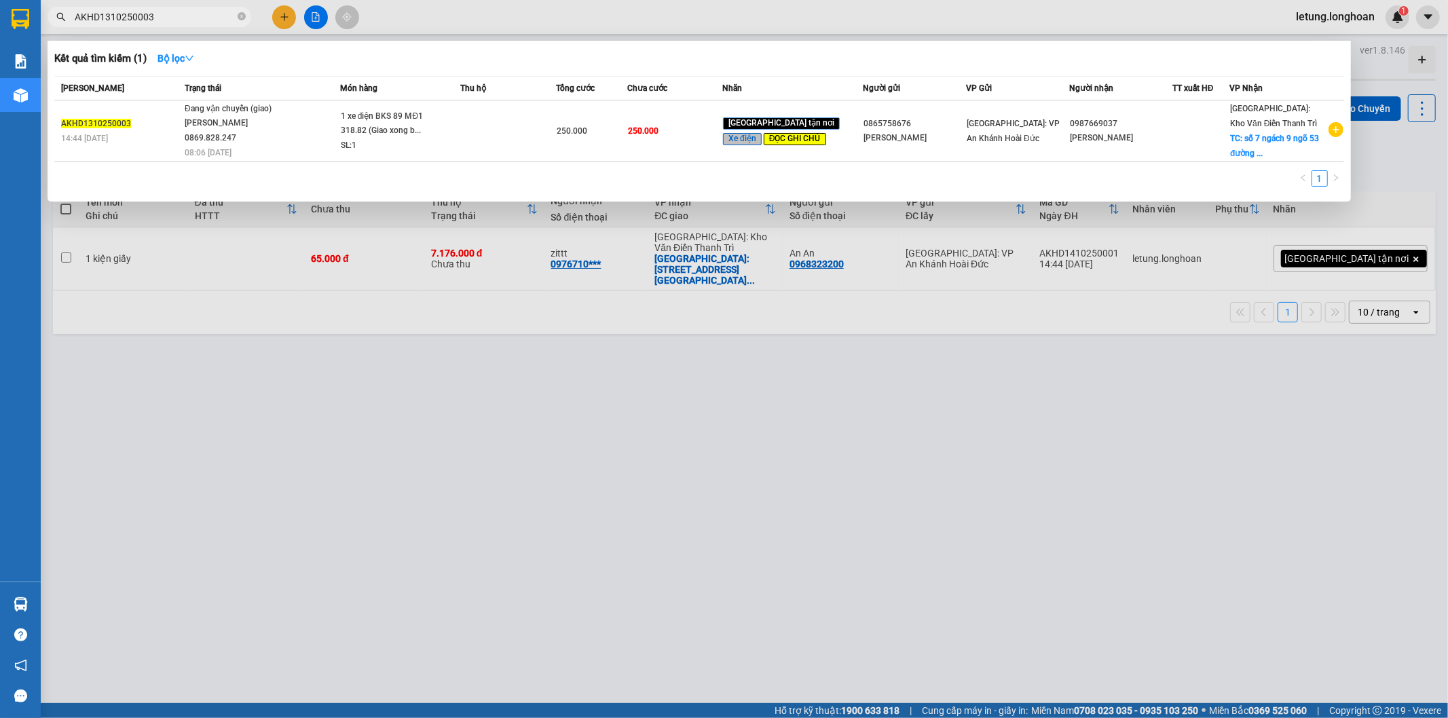
paste input "0393716069"
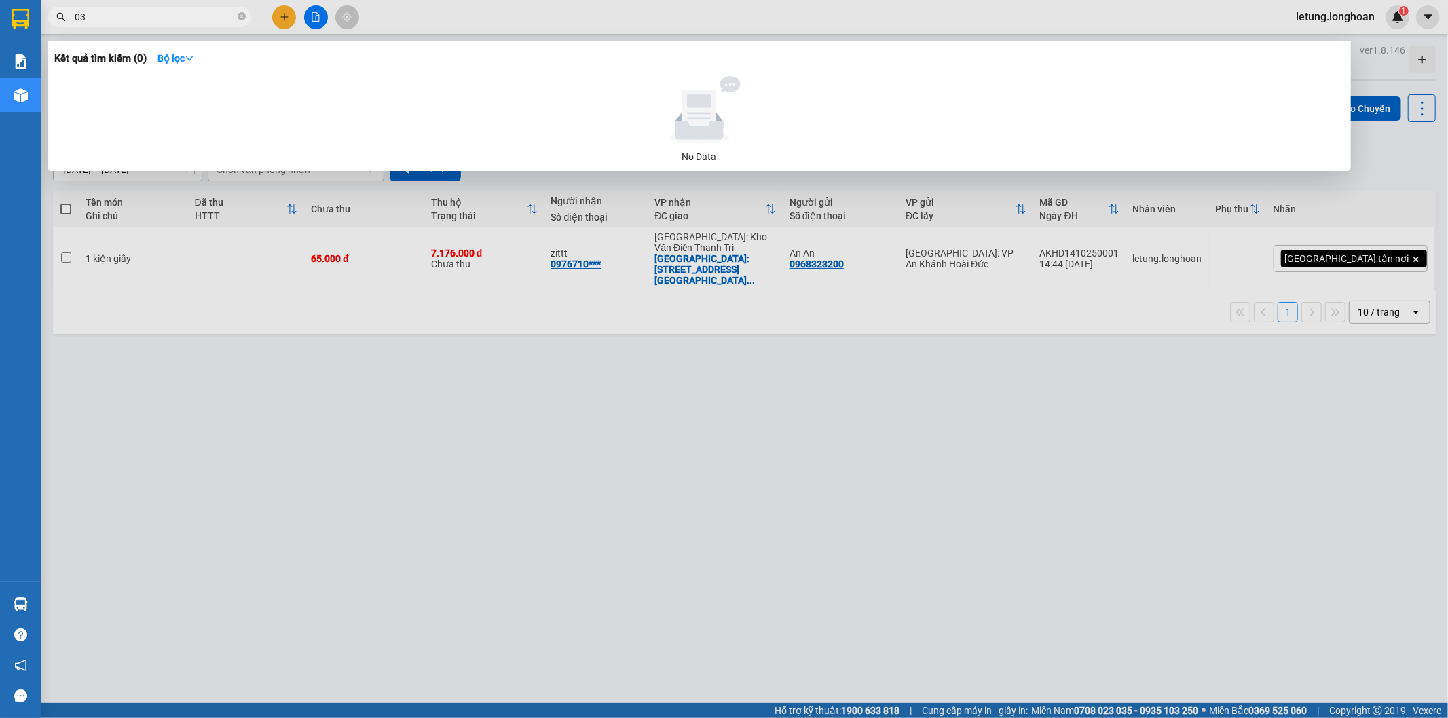
type input "0"
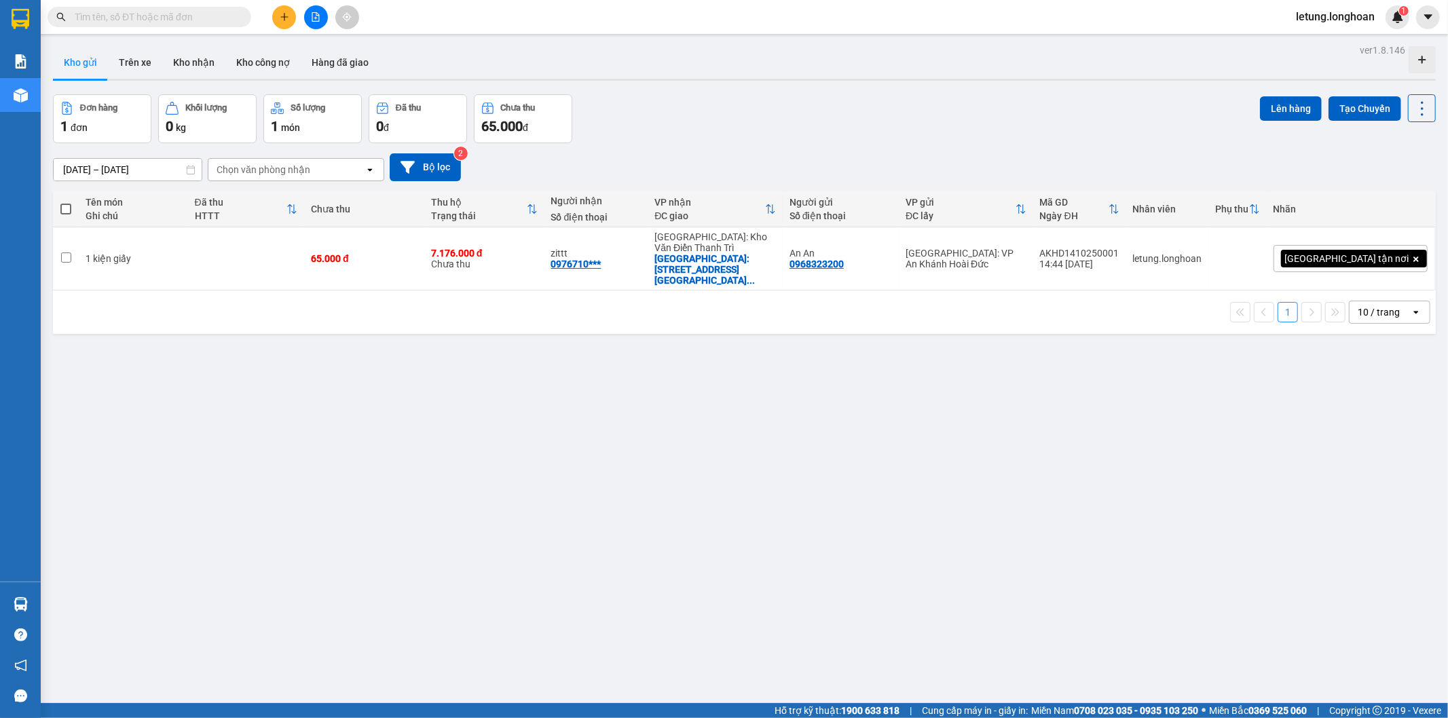
paste input "0393716069"
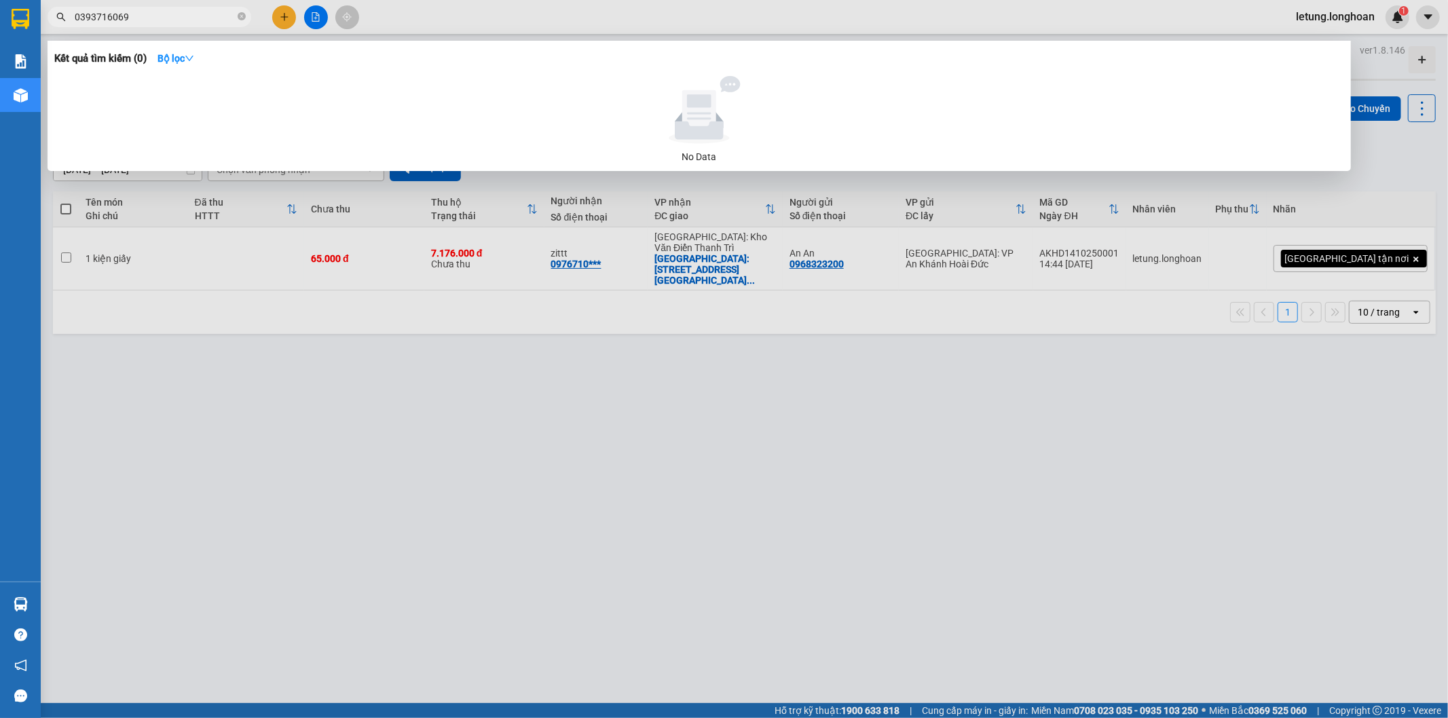
type input "0393716069"
click at [513, 422] on div at bounding box center [724, 359] width 1448 height 718
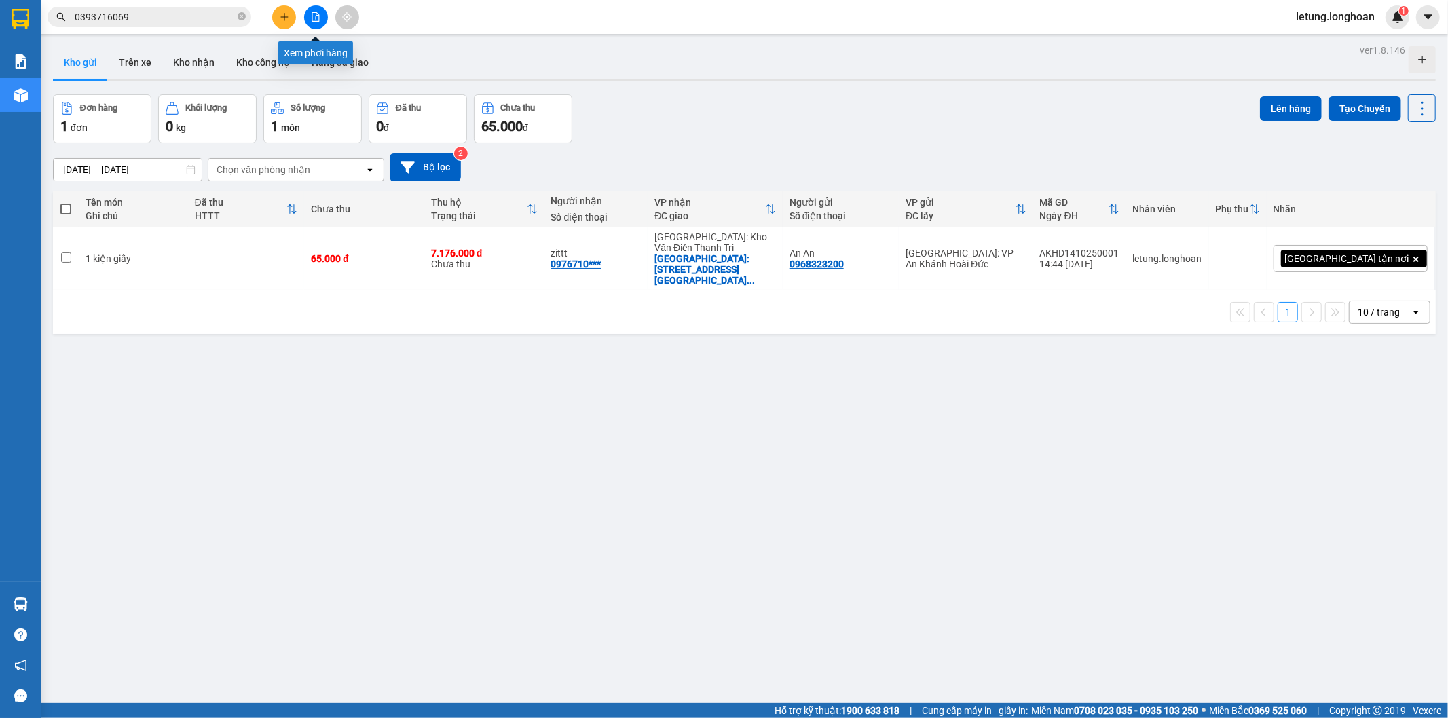
click at [278, 15] on button at bounding box center [284, 17] width 24 height 24
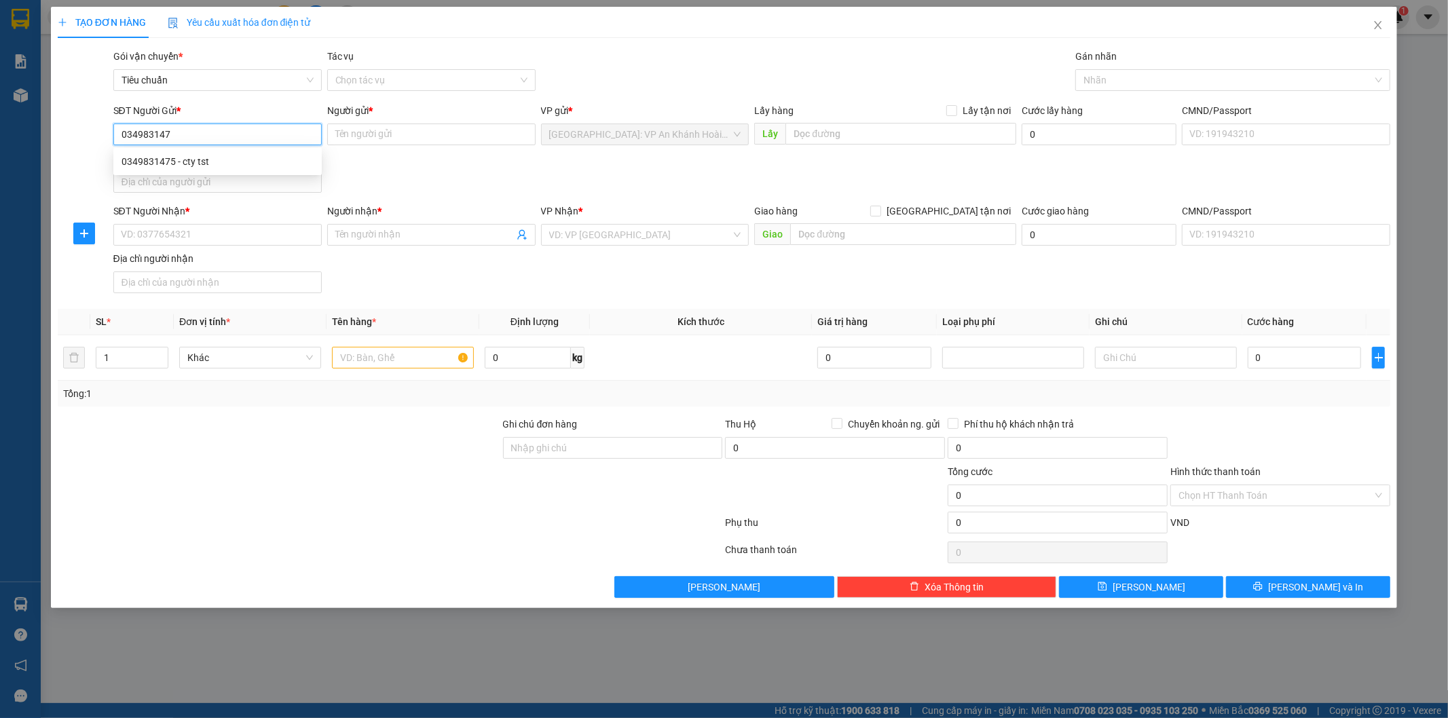
type input "0349831475"
click at [217, 164] on div "0349831475 - cty tst" at bounding box center [218, 161] width 192 height 15
type input "cty tst"
type input "0349831475"
click at [239, 238] on input "SĐT Người Nhận *" at bounding box center [217, 235] width 208 height 22
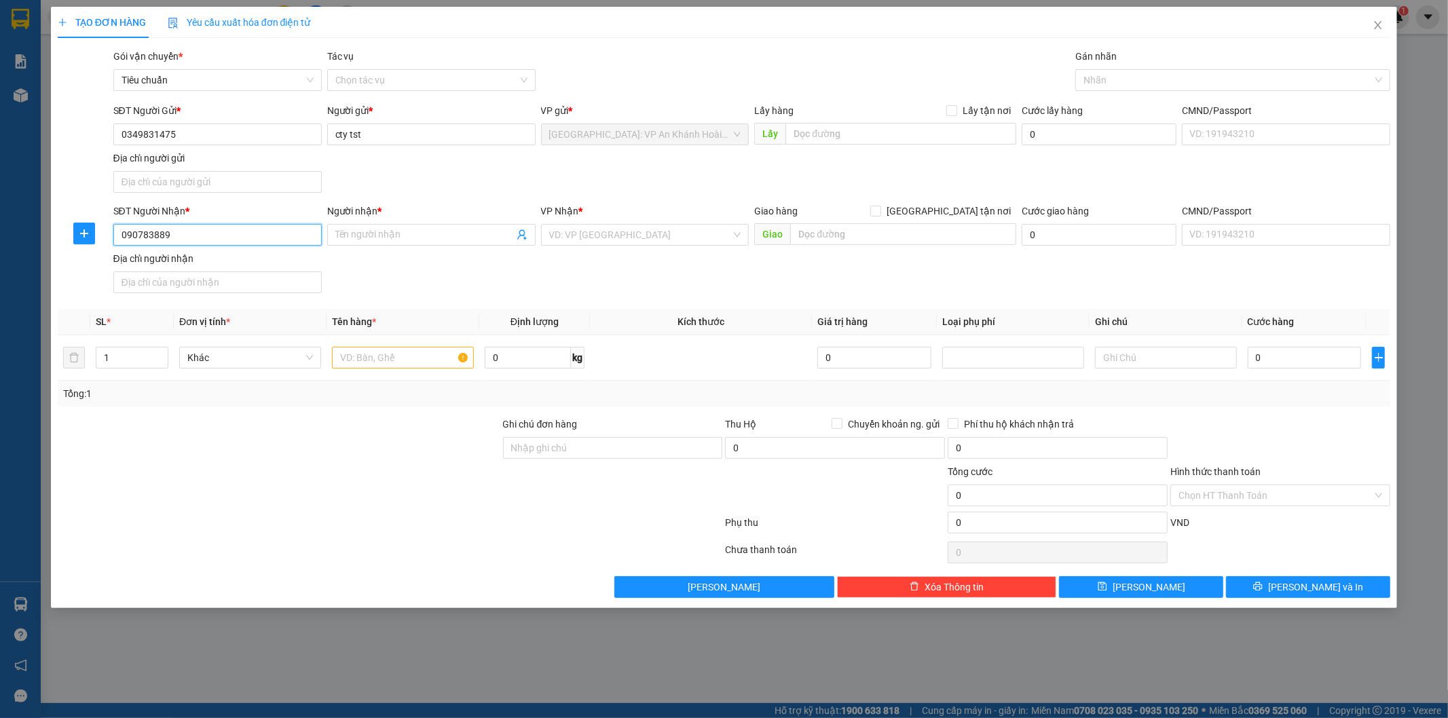
type input "0907838894"
click at [236, 262] on div "0907838894 - MS AN" at bounding box center [218, 262] width 192 height 15
type input "MS AN"
type input "0907838894"
click at [384, 355] on input "text" at bounding box center [403, 358] width 142 height 22
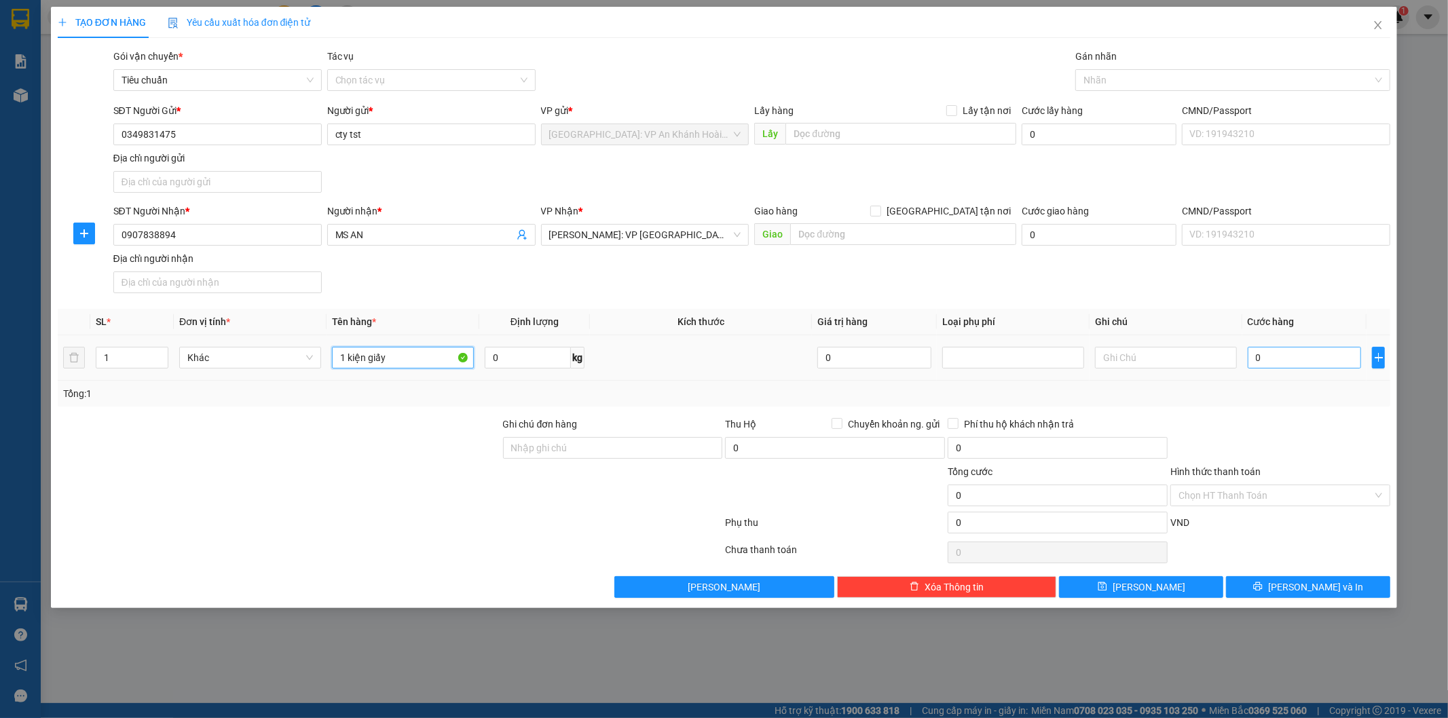
type input "1 kiện giấy"
click at [1312, 358] on input "0" at bounding box center [1305, 358] width 114 height 22
type input "7"
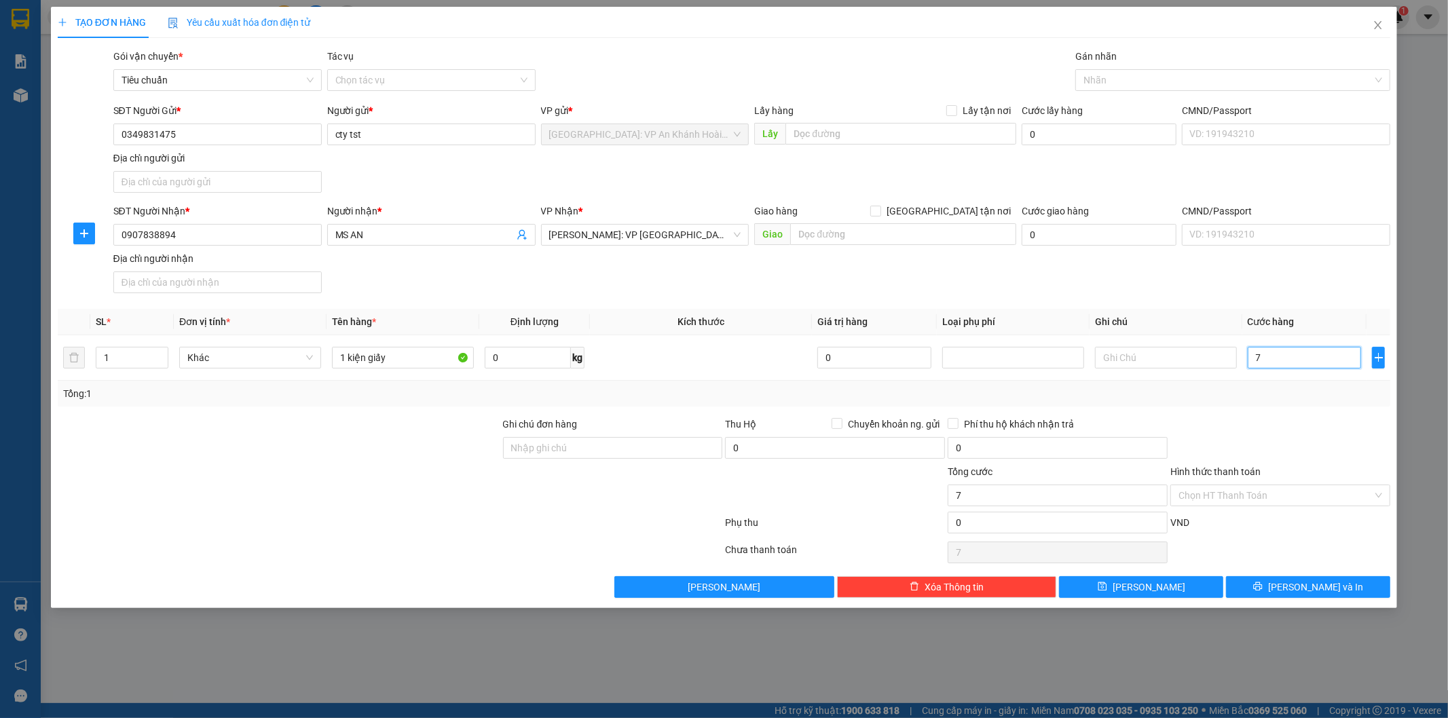
type input "70"
type input "700"
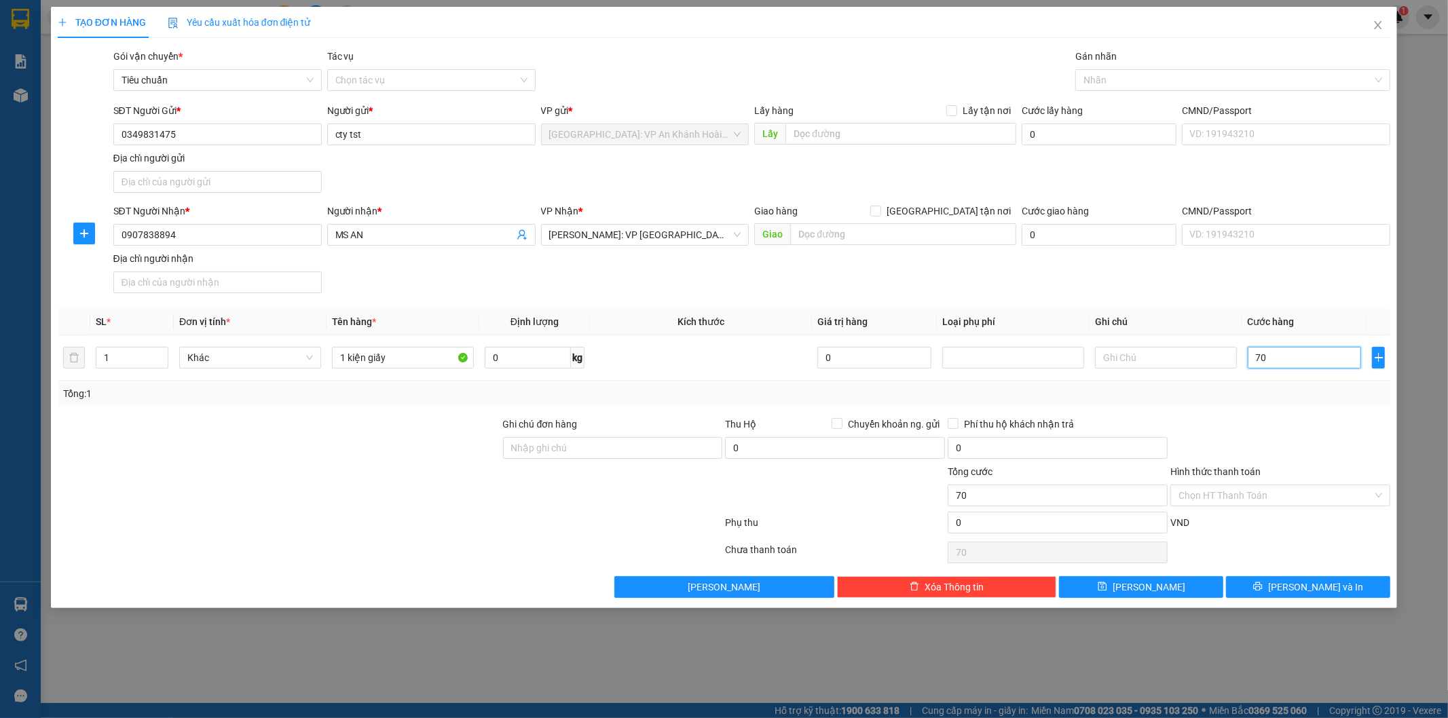
type input "700"
type input "7.000"
type input "70.000"
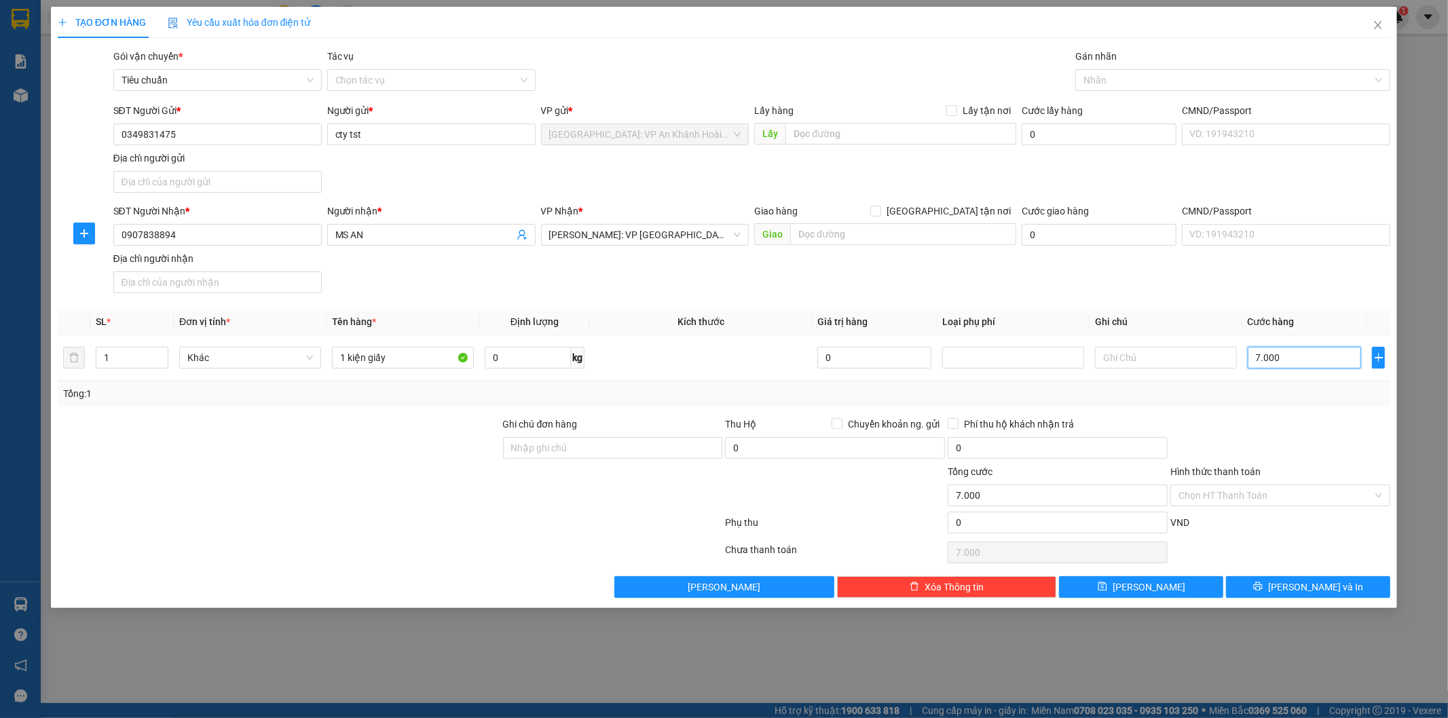
type input "70.000"
click at [1297, 432] on div at bounding box center [1280, 441] width 223 height 48
click at [1304, 585] on span "[PERSON_NAME] và In" at bounding box center [1315, 587] width 95 height 15
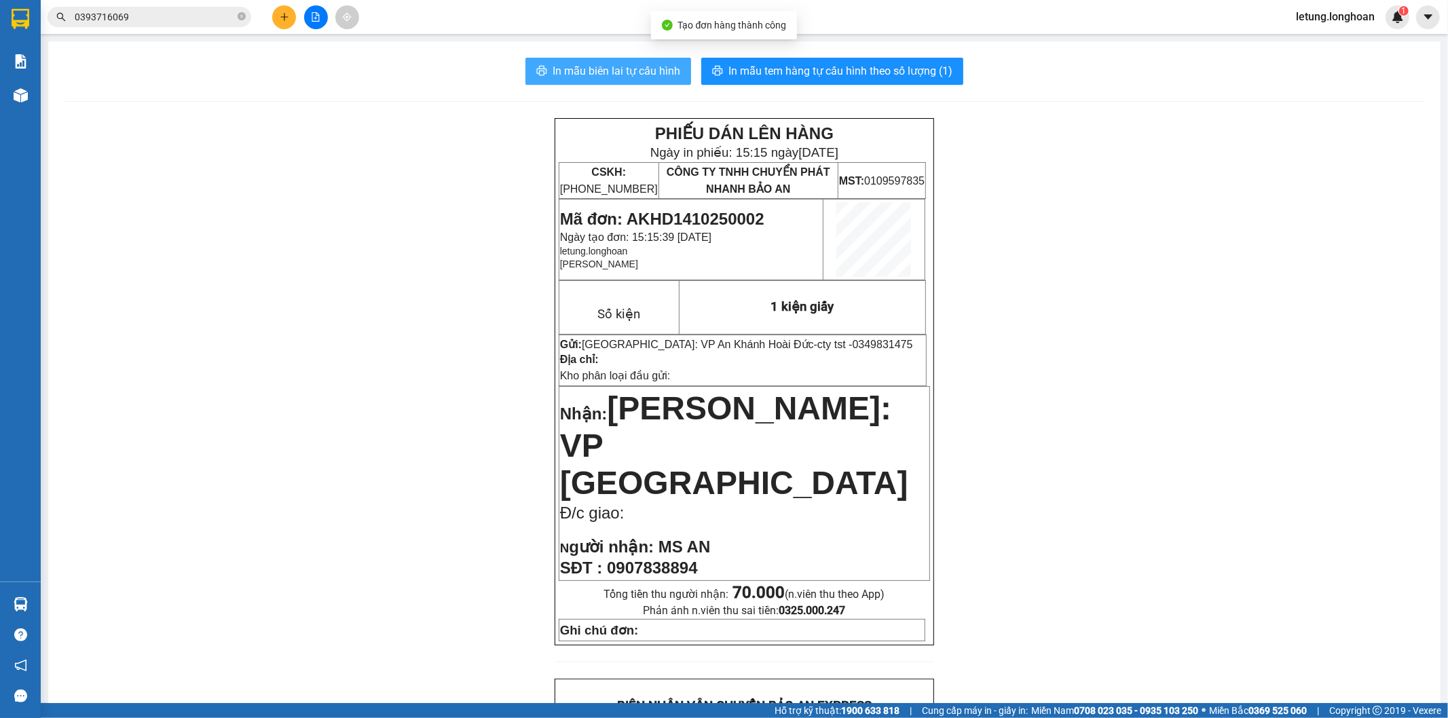
click at [613, 75] on span "In mẫu biên lai tự cấu hình" at bounding box center [617, 70] width 128 height 17
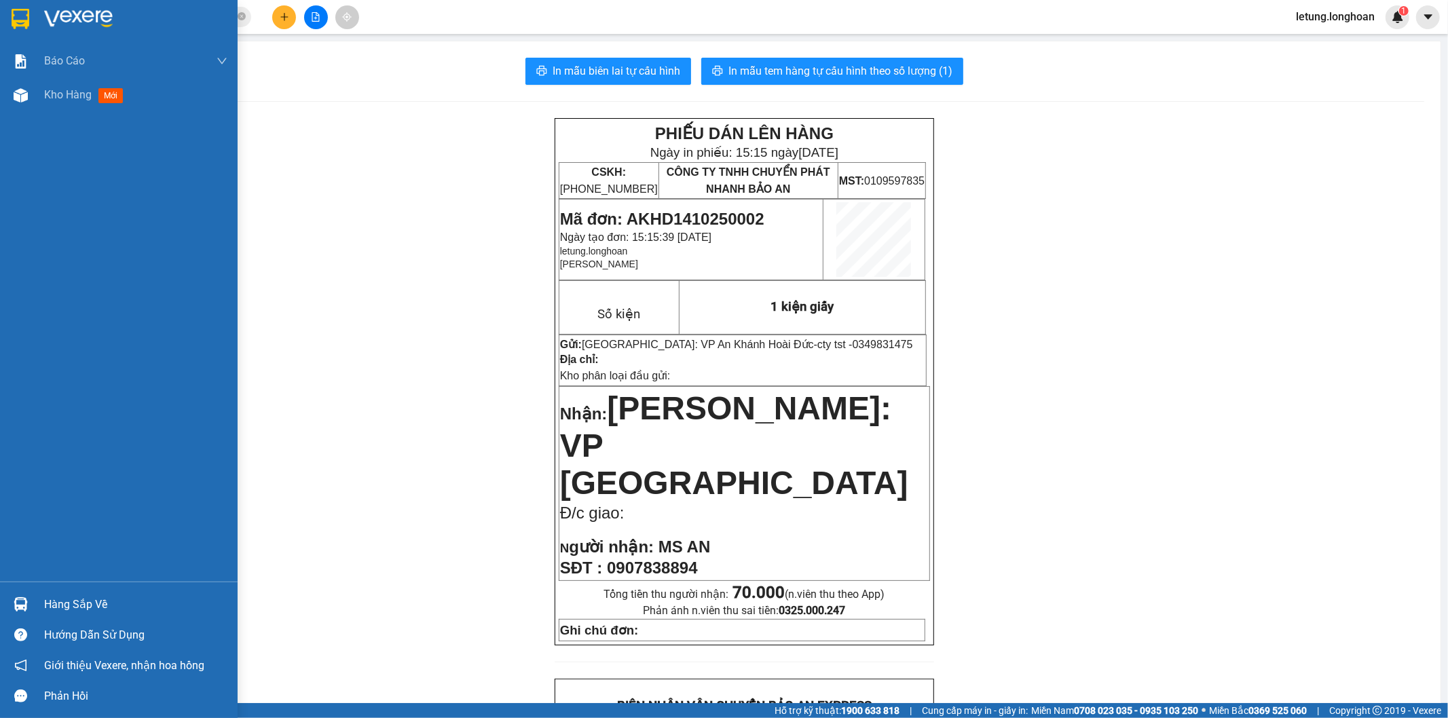
click at [15, 16] on img at bounding box center [21, 19] width 18 height 20
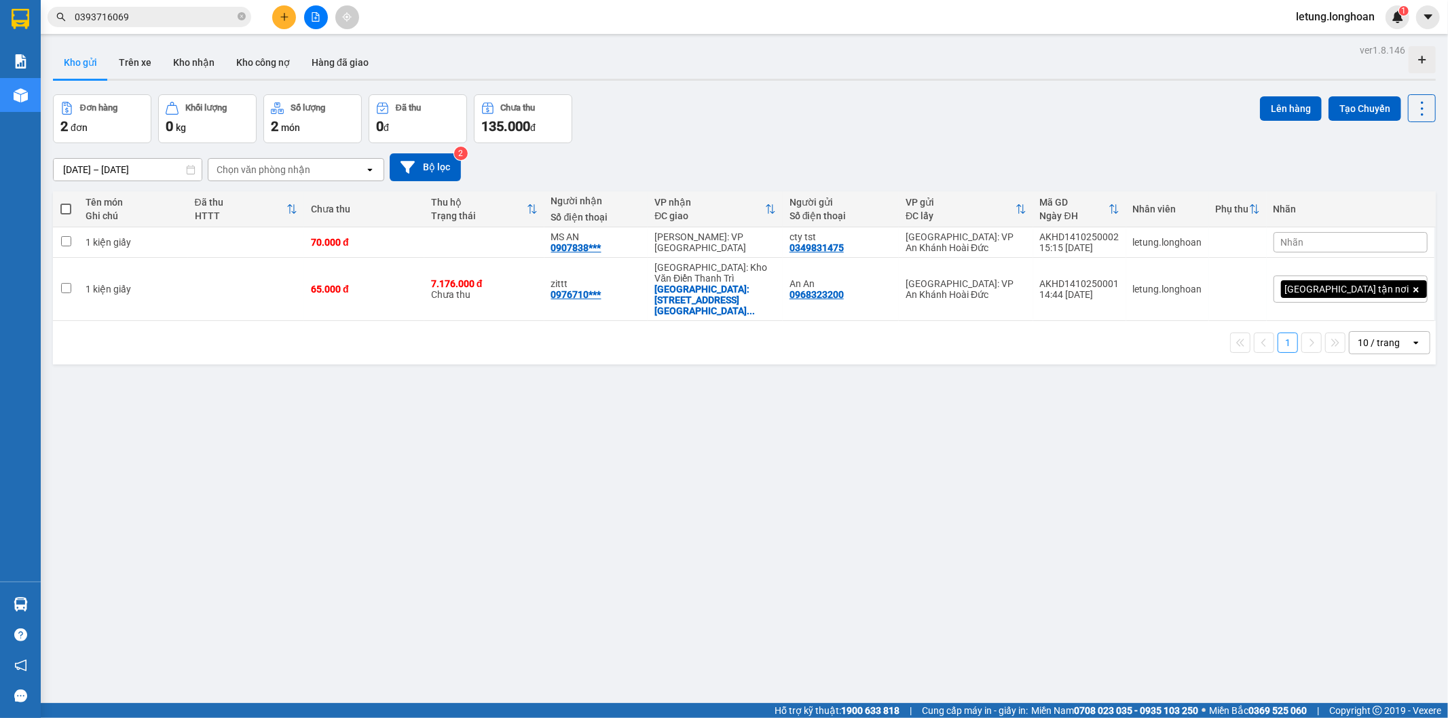
click at [1304, 241] on span "Nhãn" at bounding box center [1292, 242] width 23 height 11
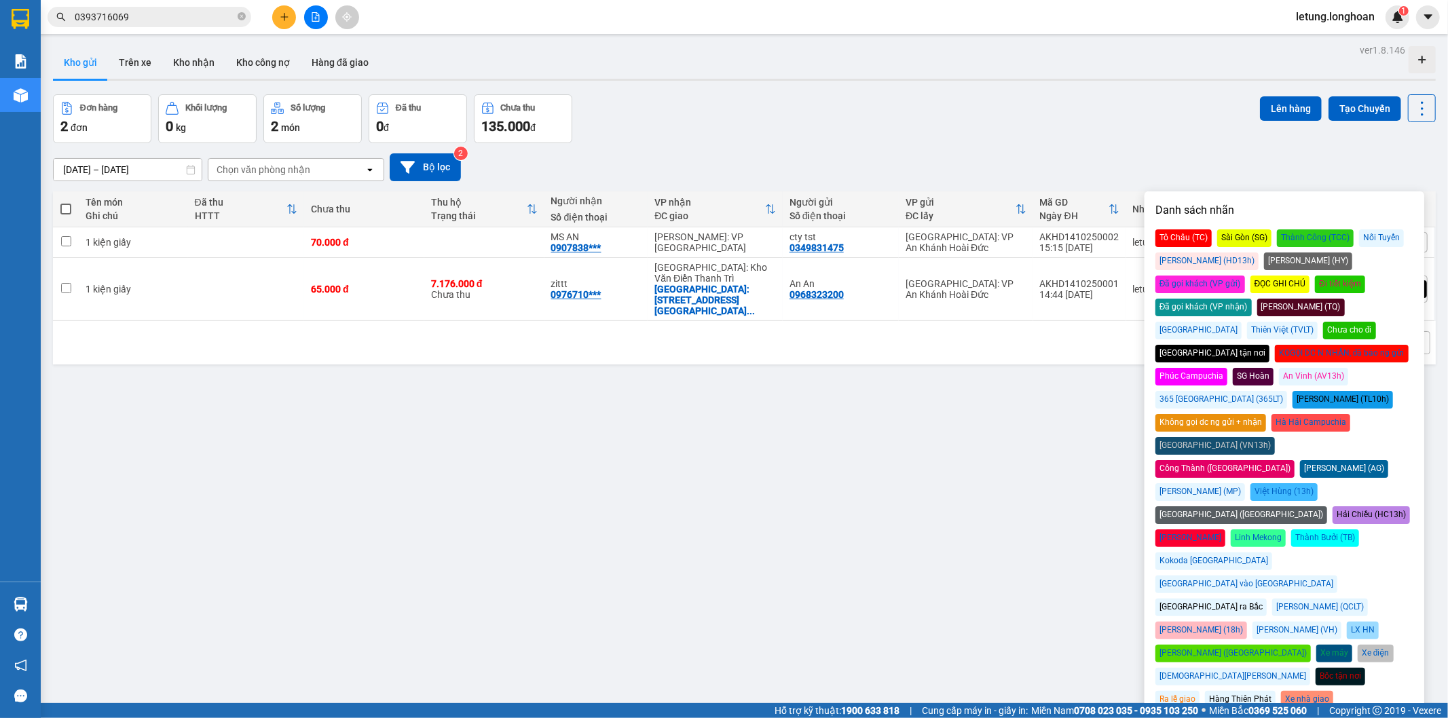
click at [1070, 96] on div "Đơn hàng 2 đơn Khối lượng 0 kg Số lượng 2 món Đã thu 0 đ Chưa thu 135.000 đ Lên…" at bounding box center [744, 118] width 1383 height 49
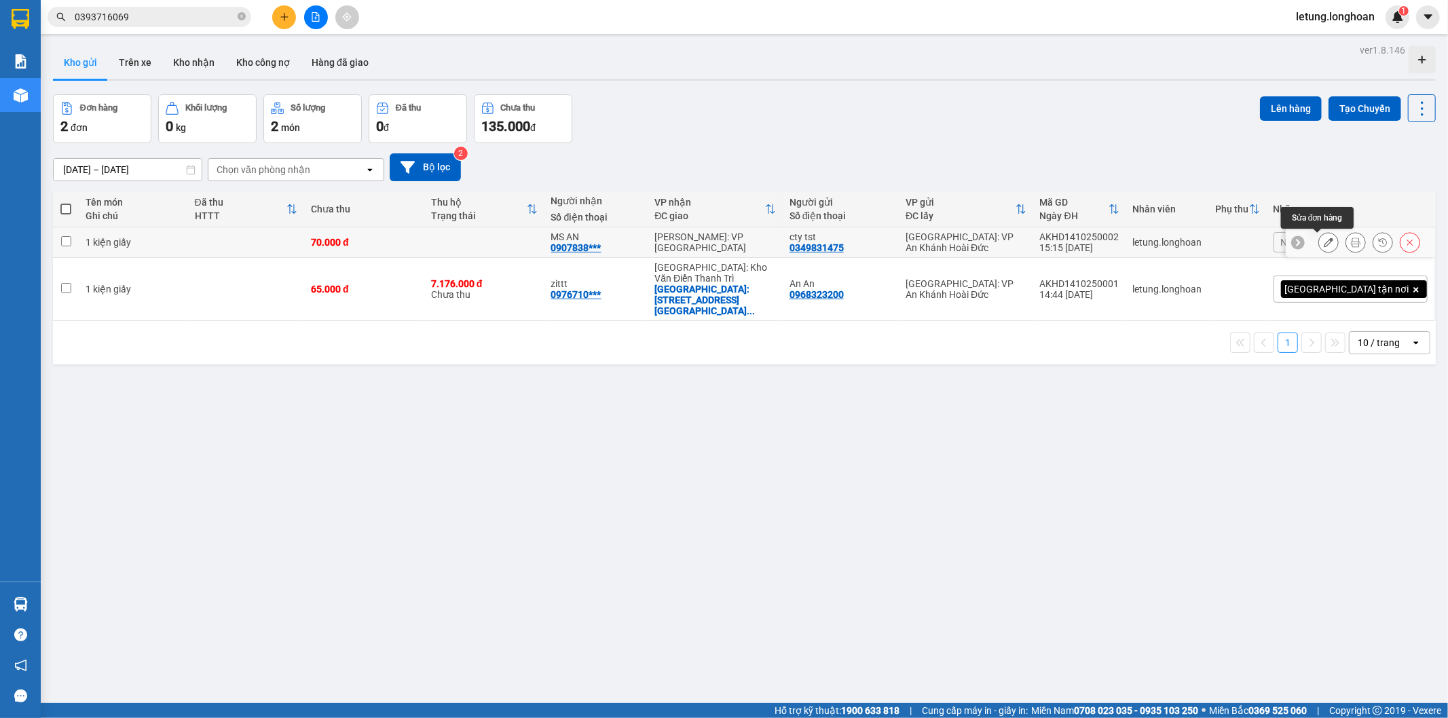
click at [1324, 241] on icon at bounding box center [1329, 243] width 10 height 10
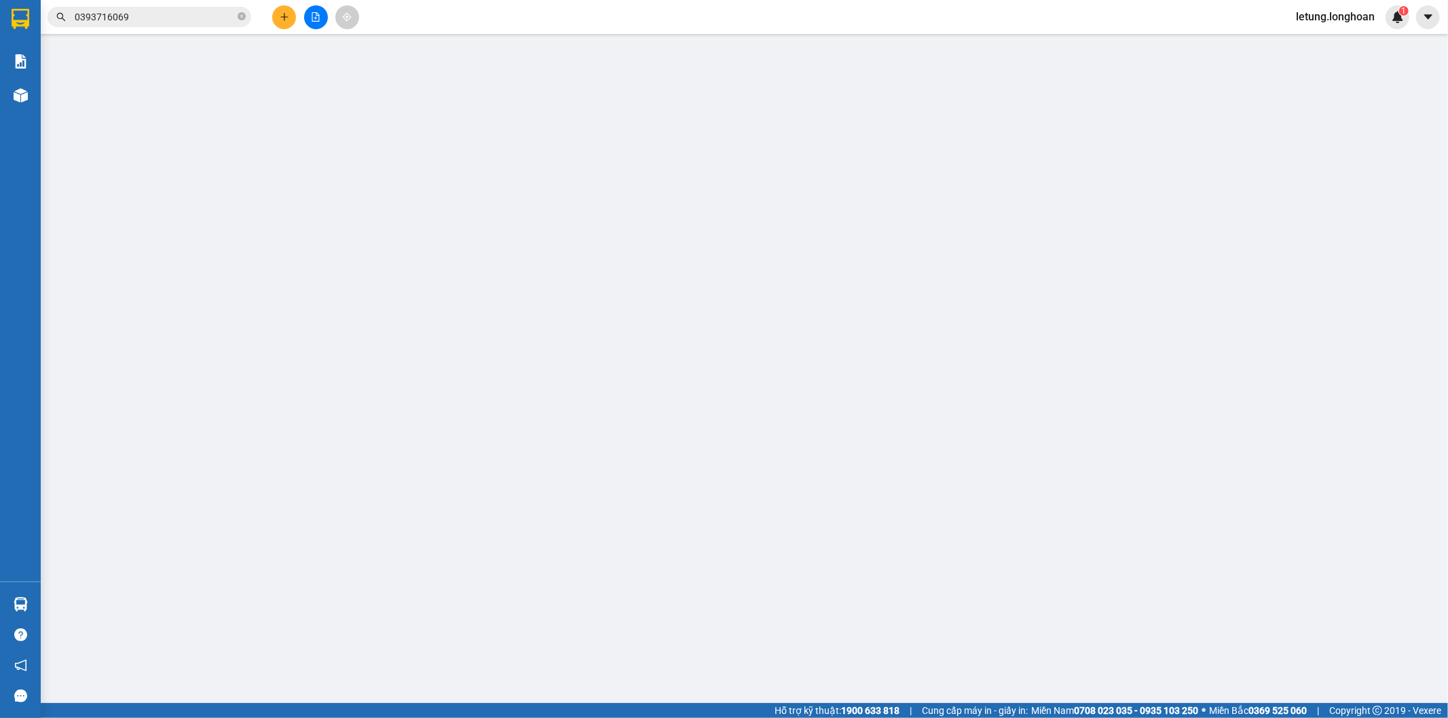
type input "0349831475"
type input "cty tst"
type input "0907838894"
type input "MS AN"
type input "0"
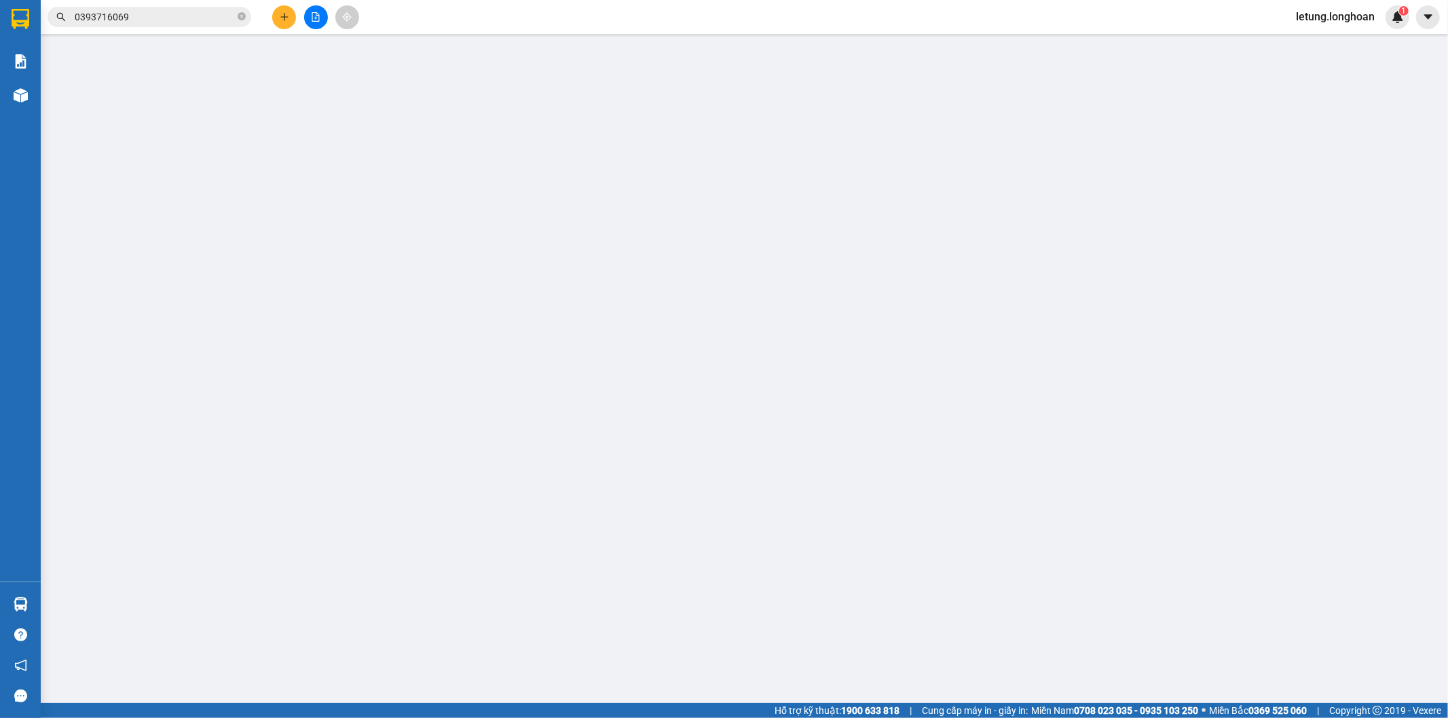
type input "70.000"
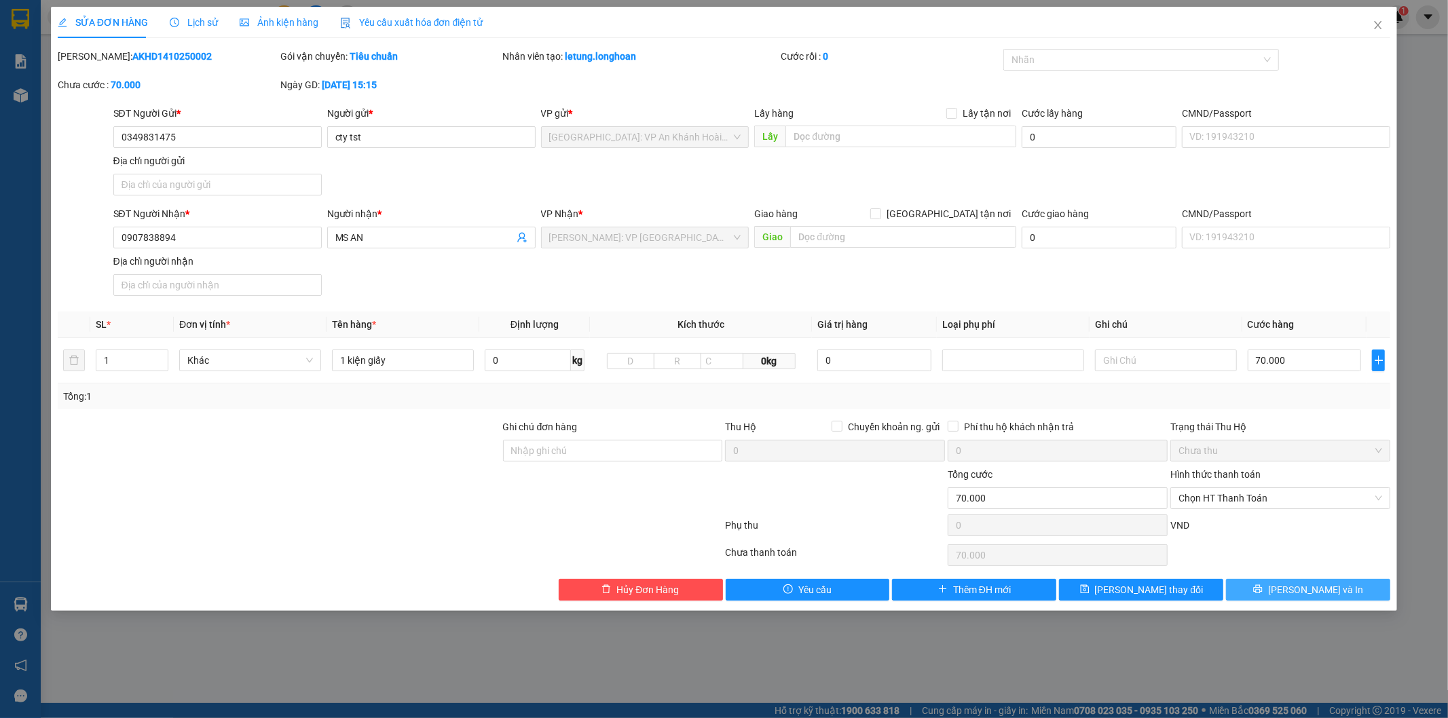
click at [1314, 587] on span "[PERSON_NAME] và In" at bounding box center [1315, 590] width 95 height 15
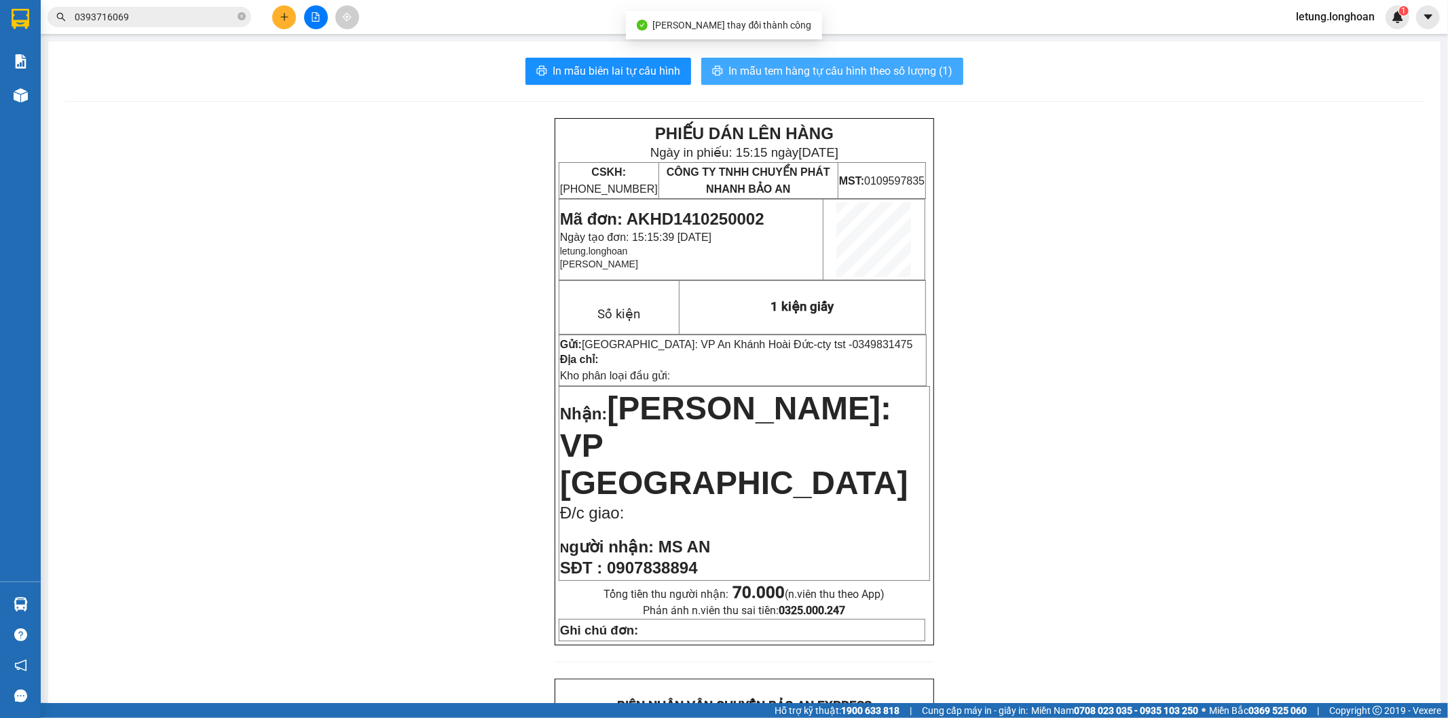
click at [889, 73] on span "In mẫu tem hàng tự cấu hình theo số lượng (1)" at bounding box center [840, 70] width 224 height 17
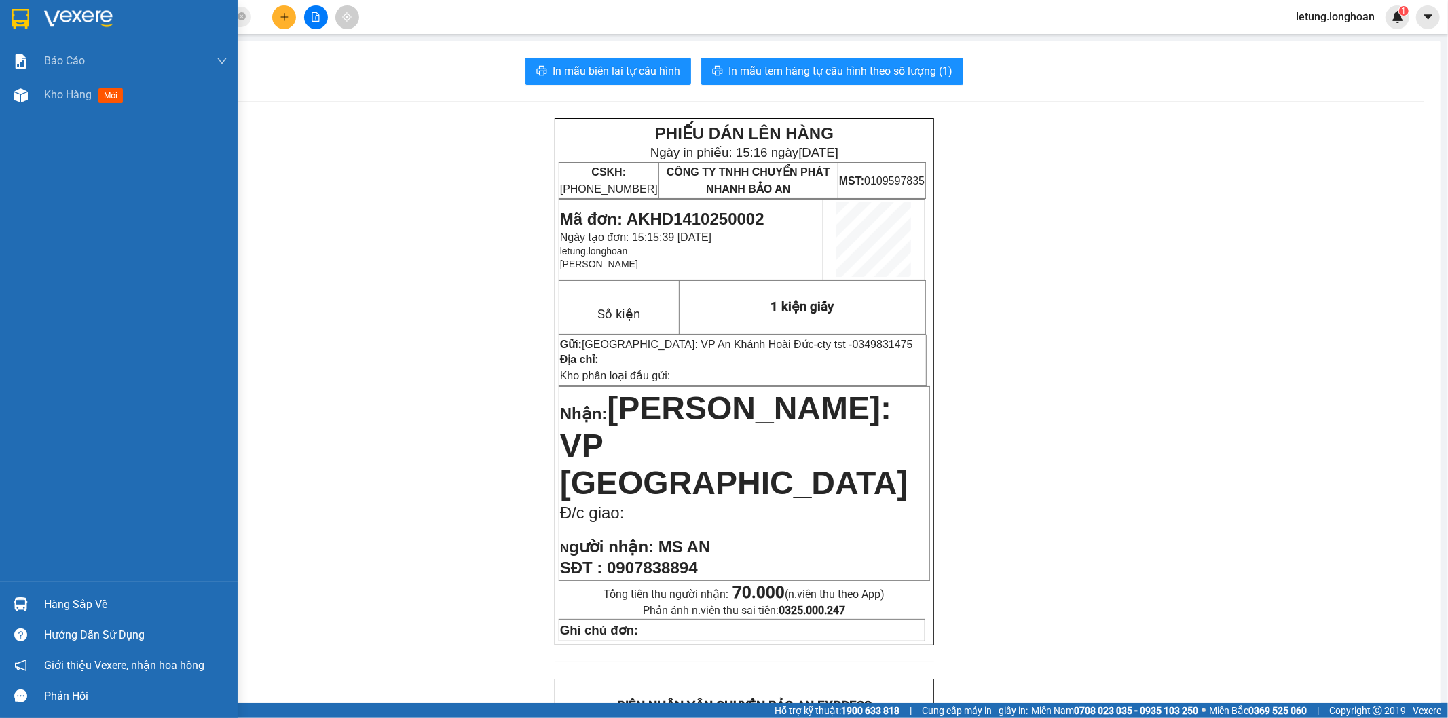
click at [17, 12] on img at bounding box center [21, 19] width 18 height 20
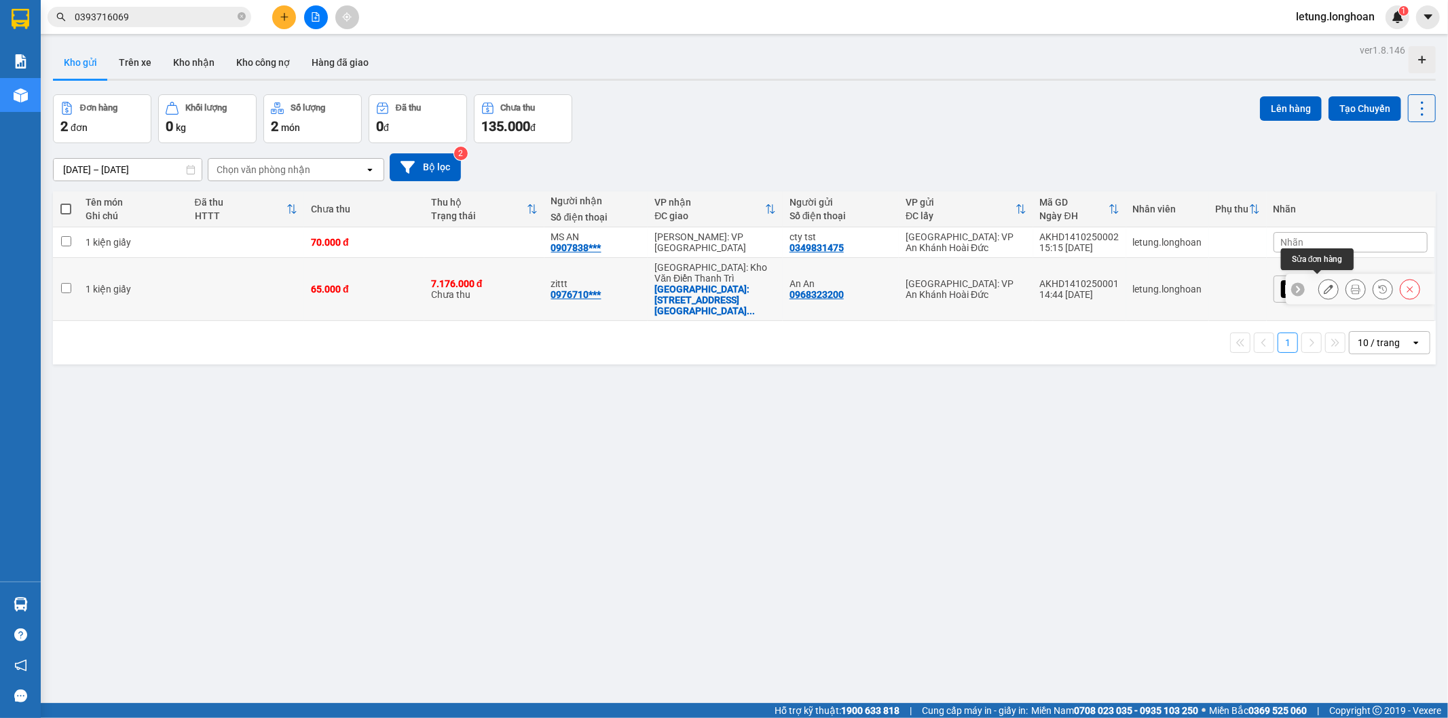
click at [1324, 285] on icon at bounding box center [1329, 289] width 10 height 10
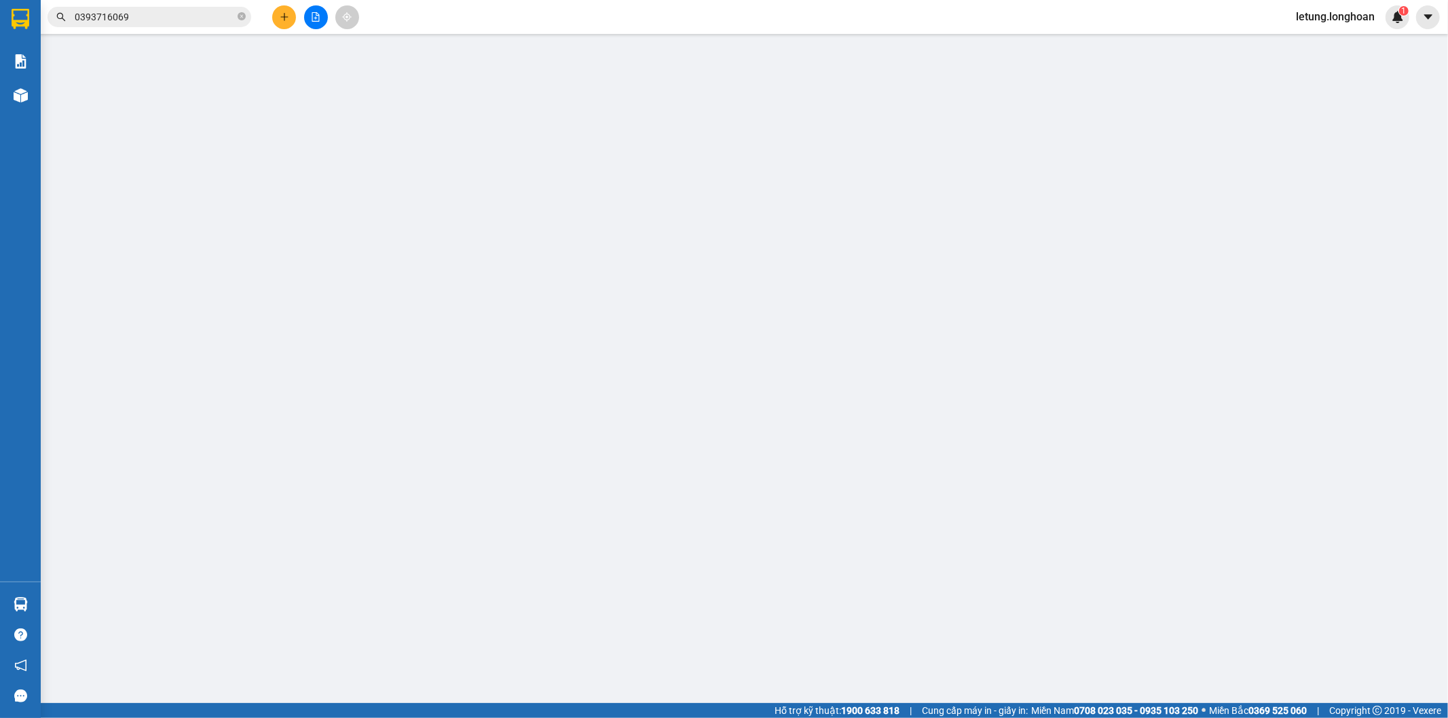
type input "0968323200"
type input "An An"
type input "0976710961"
type input "zittt"
checkbox input "true"
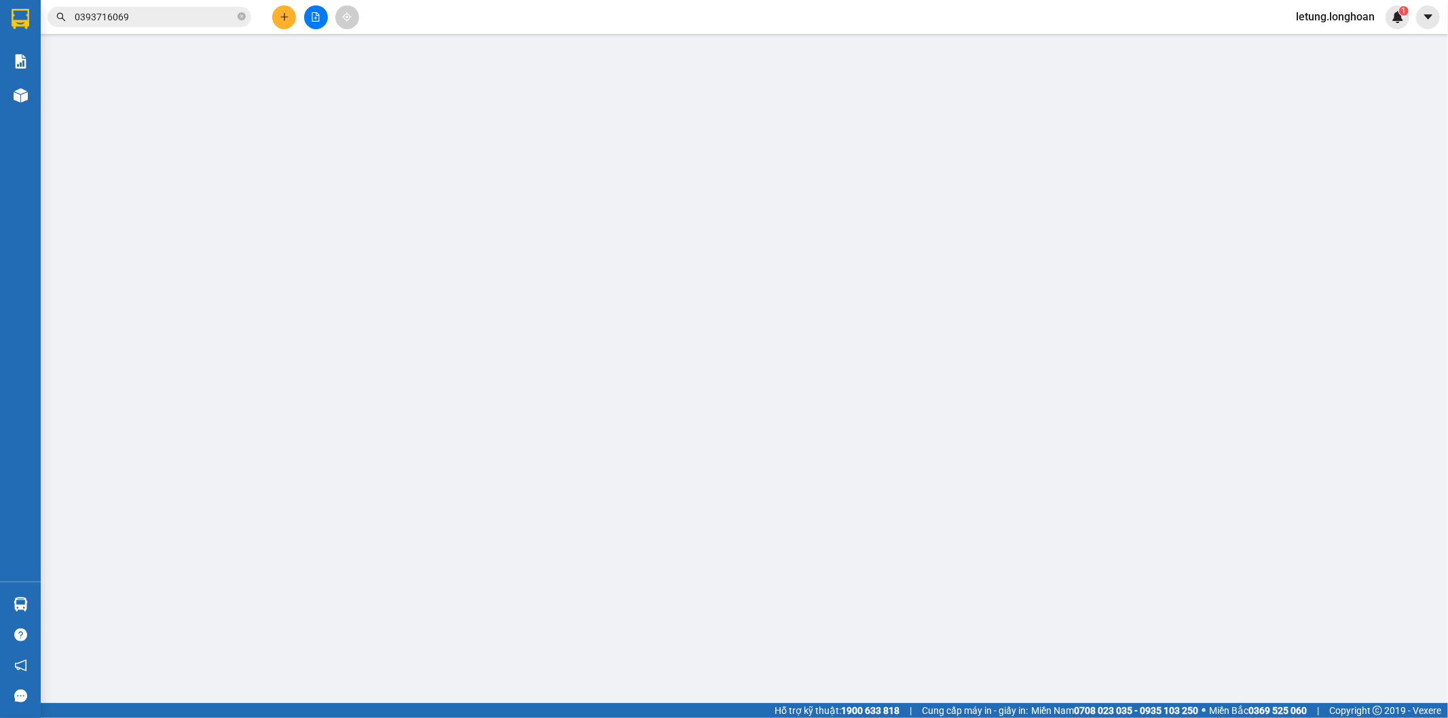
type input "673 đường [GEOGRAPHIC_DATA] thị trấn [GEOGRAPHIC_DATA] [GEOGRAPHIC_DATA] [GEOGR…"
type input "hàng dễ vỡ xin nhẹ tay"
type input "65.000"
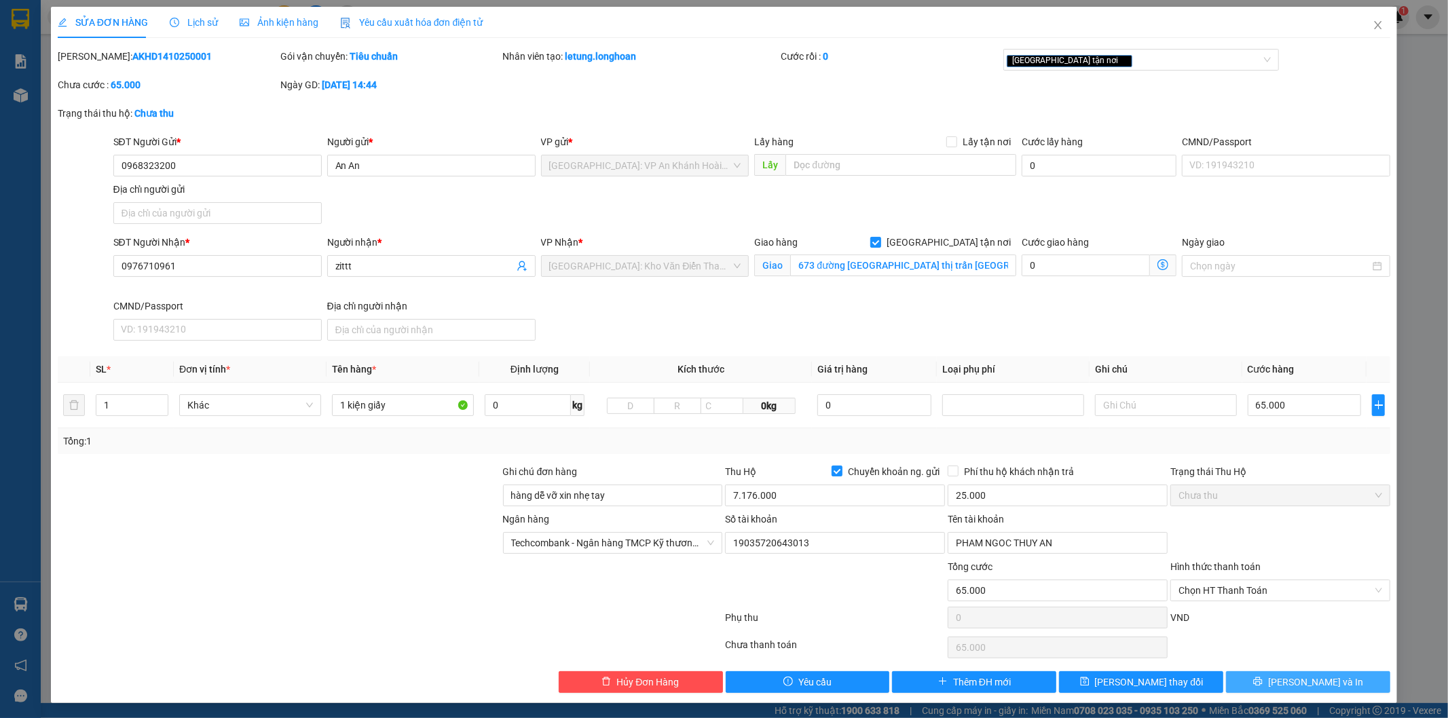
click at [1293, 686] on span "[PERSON_NAME] và In" at bounding box center [1315, 682] width 95 height 15
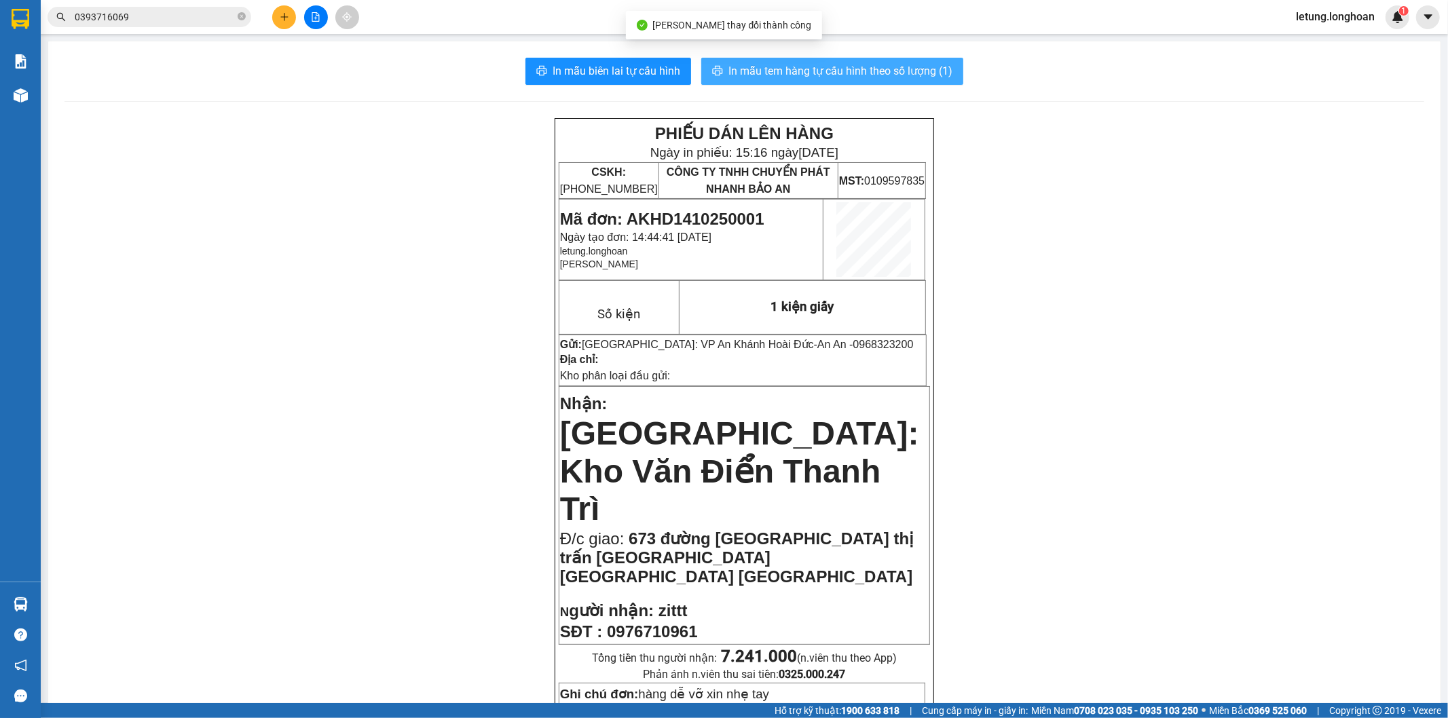
click at [811, 71] on span "In mẫu tem hàng tự cấu hình theo số lượng (1)" at bounding box center [840, 70] width 224 height 17
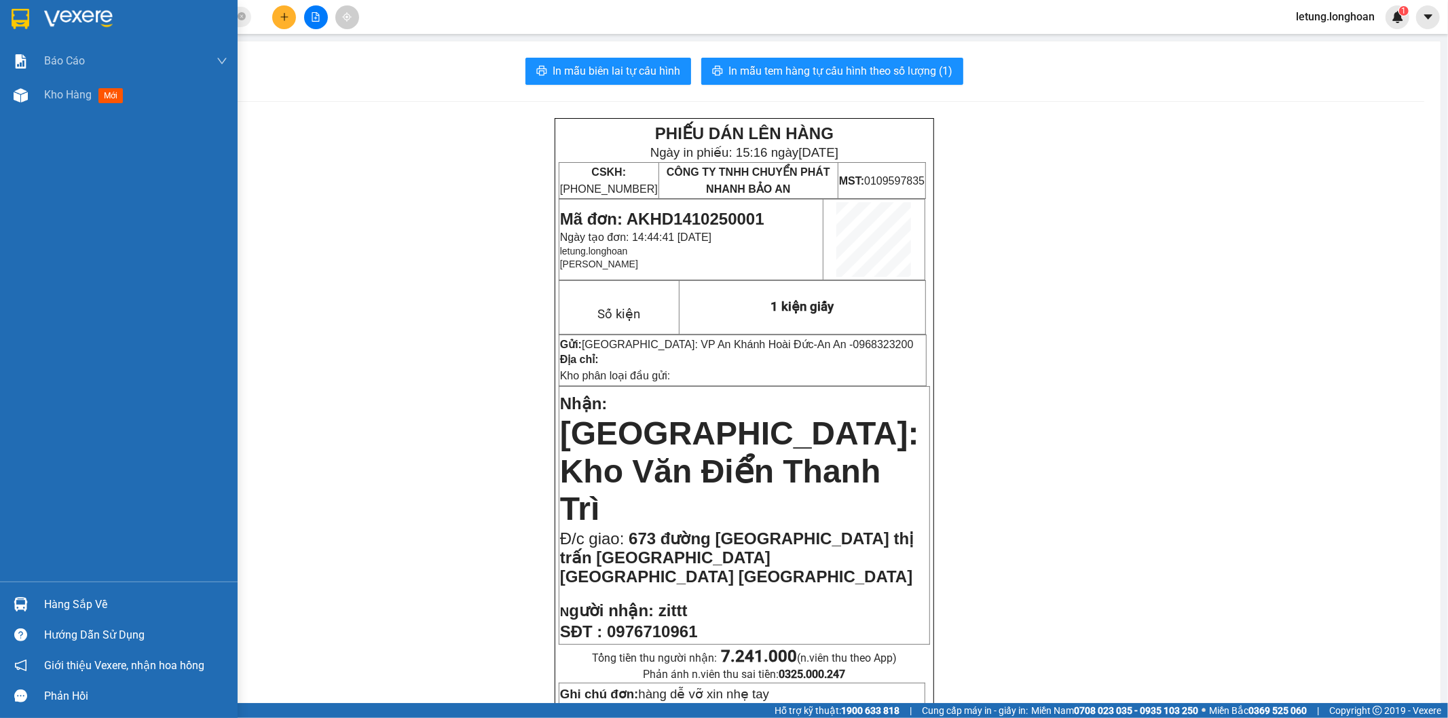
click at [19, 14] on img at bounding box center [21, 19] width 18 height 20
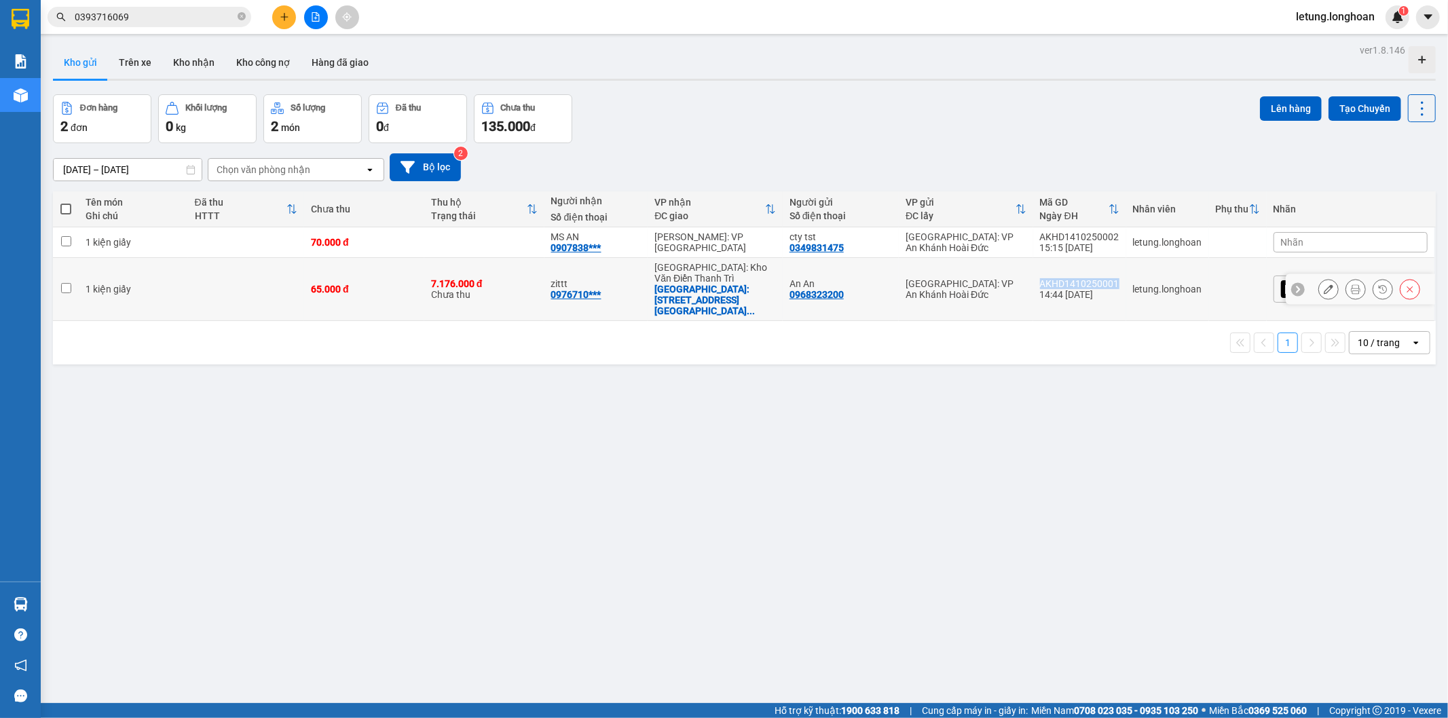
drag, startPoint x: 1183, startPoint y: 276, endPoint x: 1107, endPoint y: 276, distance: 75.4
click at [1107, 276] on td "AKHD1410250001 14:44 [DATE]" at bounding box center [1079, 289] width 93 height 63
checkbox input "true"
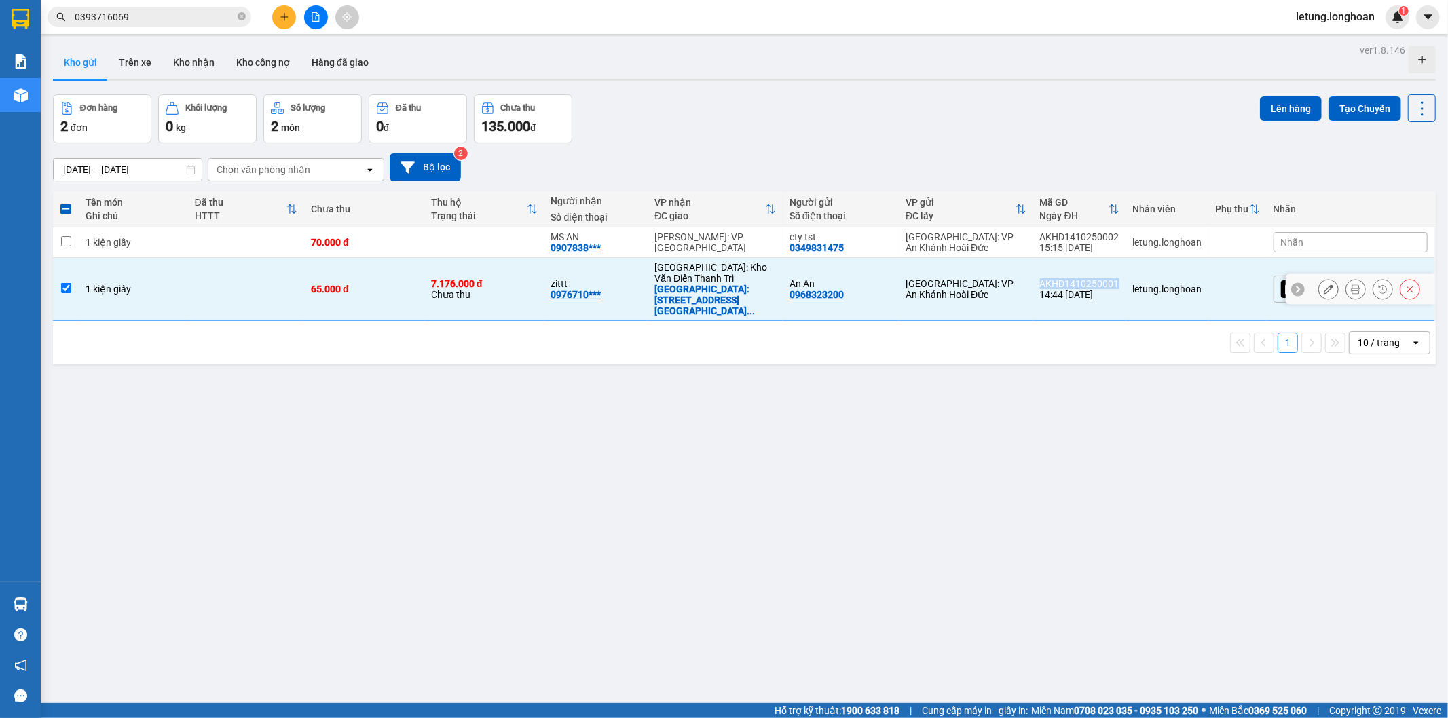
copy div "AKHD1410250001"
drag, startPoint x: 1183, startPoint y: 236, endPoint x: 1105, endPoint y: 235, distance: 78.1
click at [1105, 235] on td "AKHD1410250002 15:15 [DATE]" at bounding box center [1079, 242] width 93 height 31
checkbox input "true"
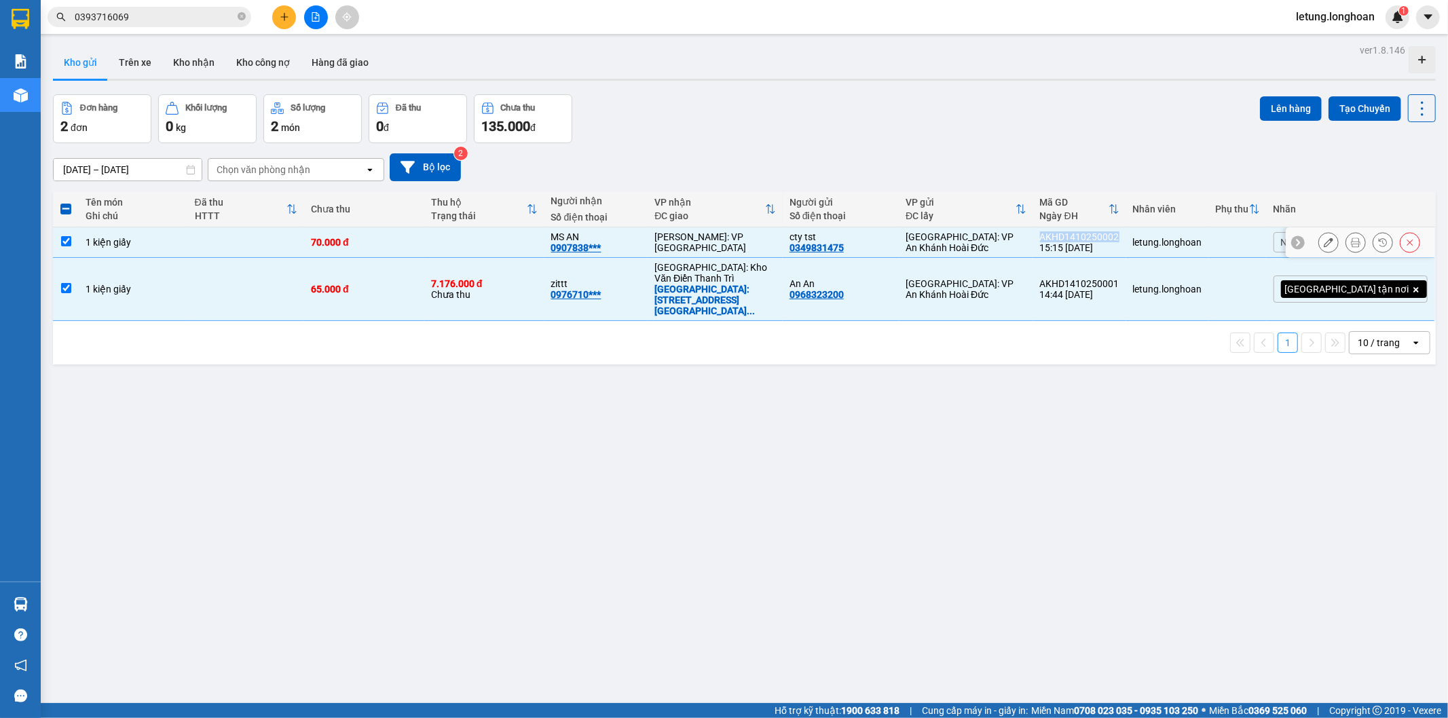
drag, startPoint x: 1129, startPoint y: 232, endPoint x: 1145, endPoint y: 236, distance: 16.1
copy div "AKHD1410250002"
click at [164, 16] on input "0393716069" at bounding box center [155, 17] width 160 height 15
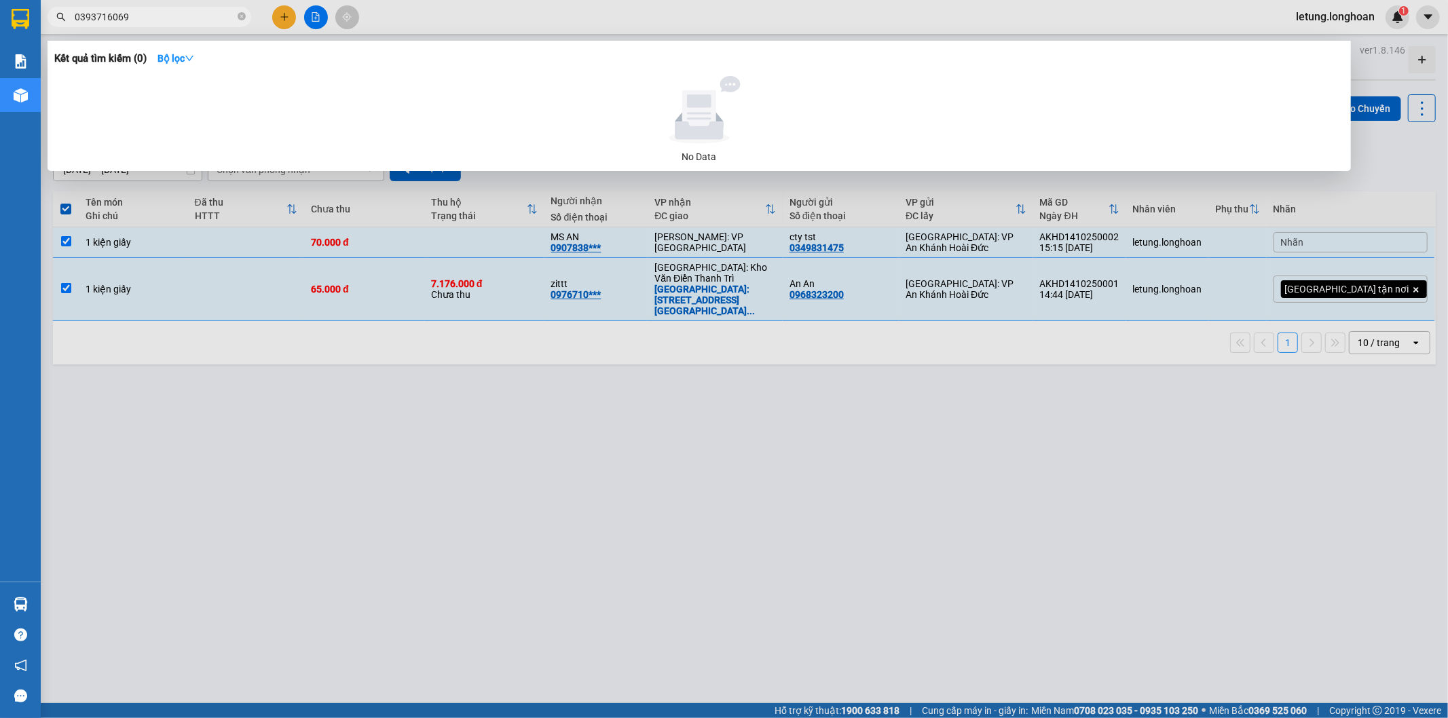
paste input "983300100"
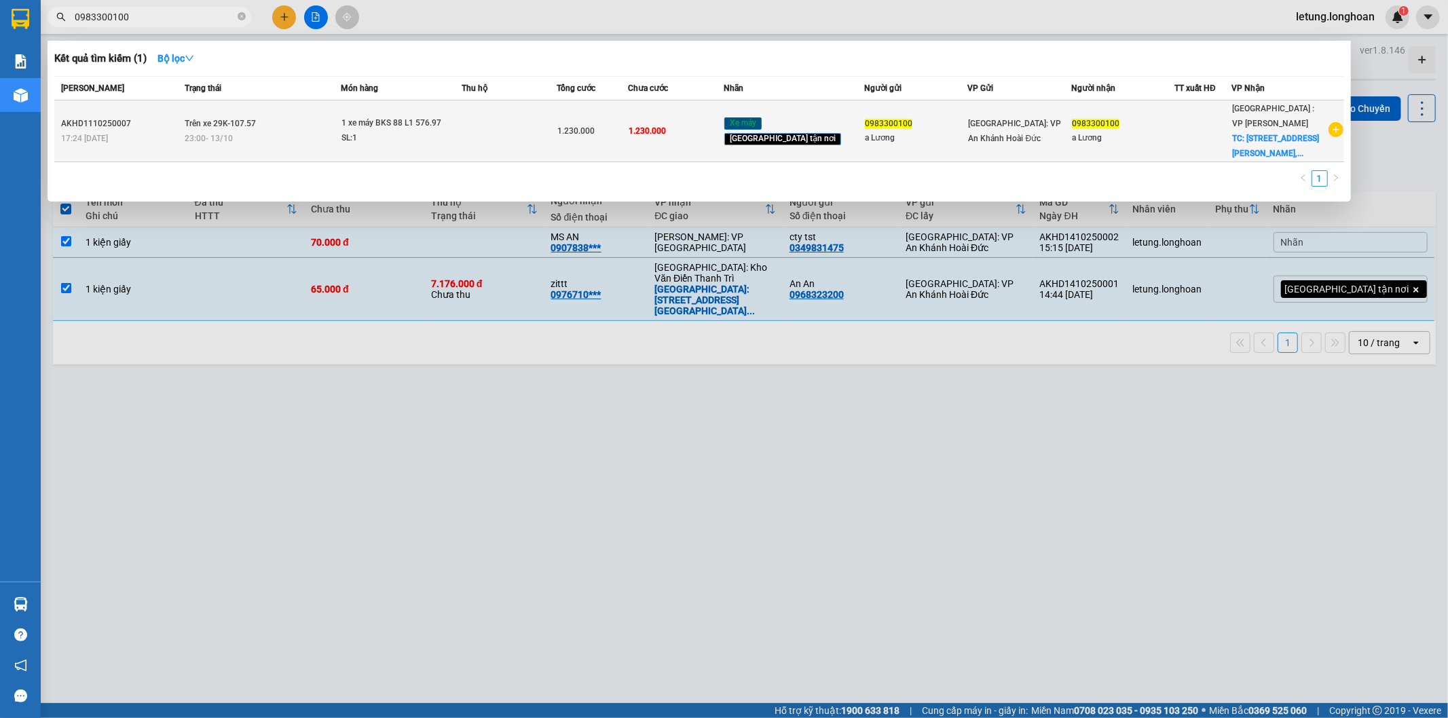
type input "0983300100"
click at [285, 123] on td "Trên xe 29K-107.57 23:00 [DATE]" at bounding box center [260, 131] width 159 height 62
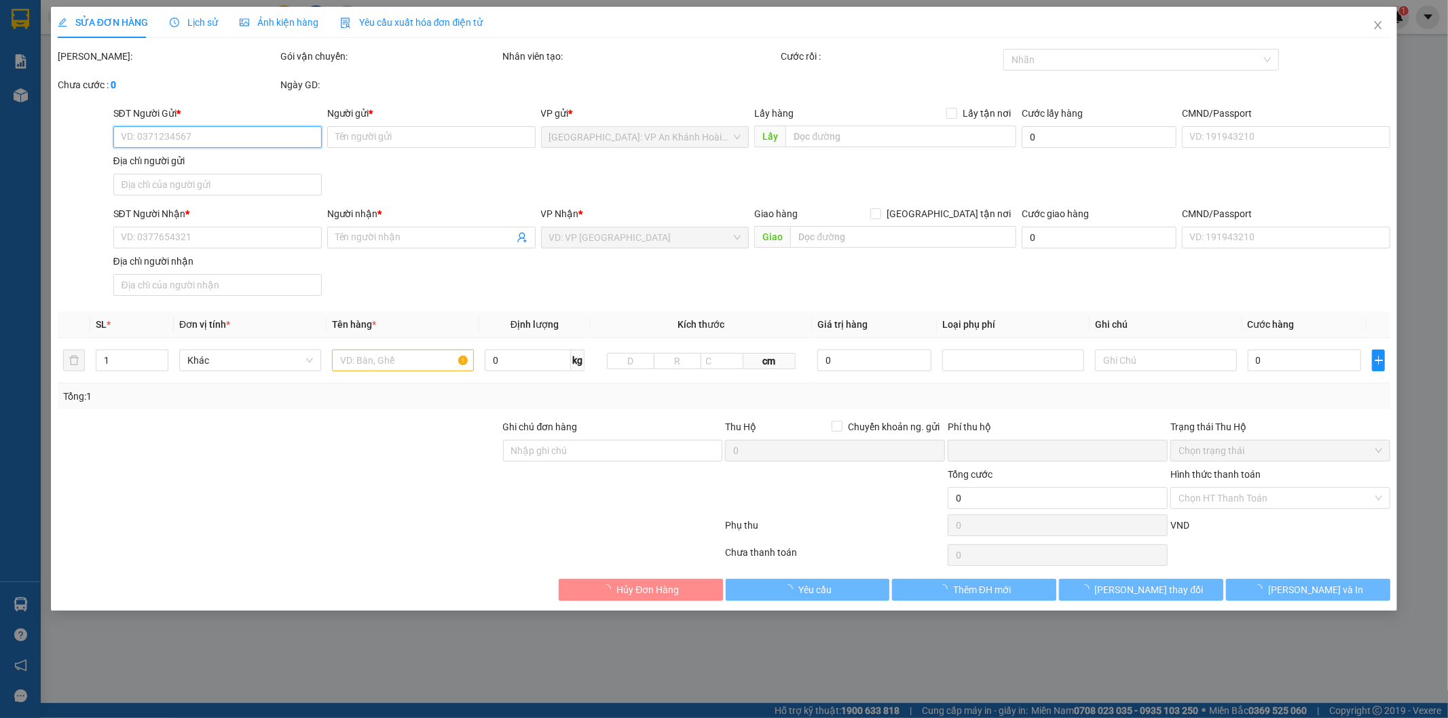
type input "0983300100"
type input "a Lương"
type input "0983300100"
type input "a Lương"
checkbox input "true"
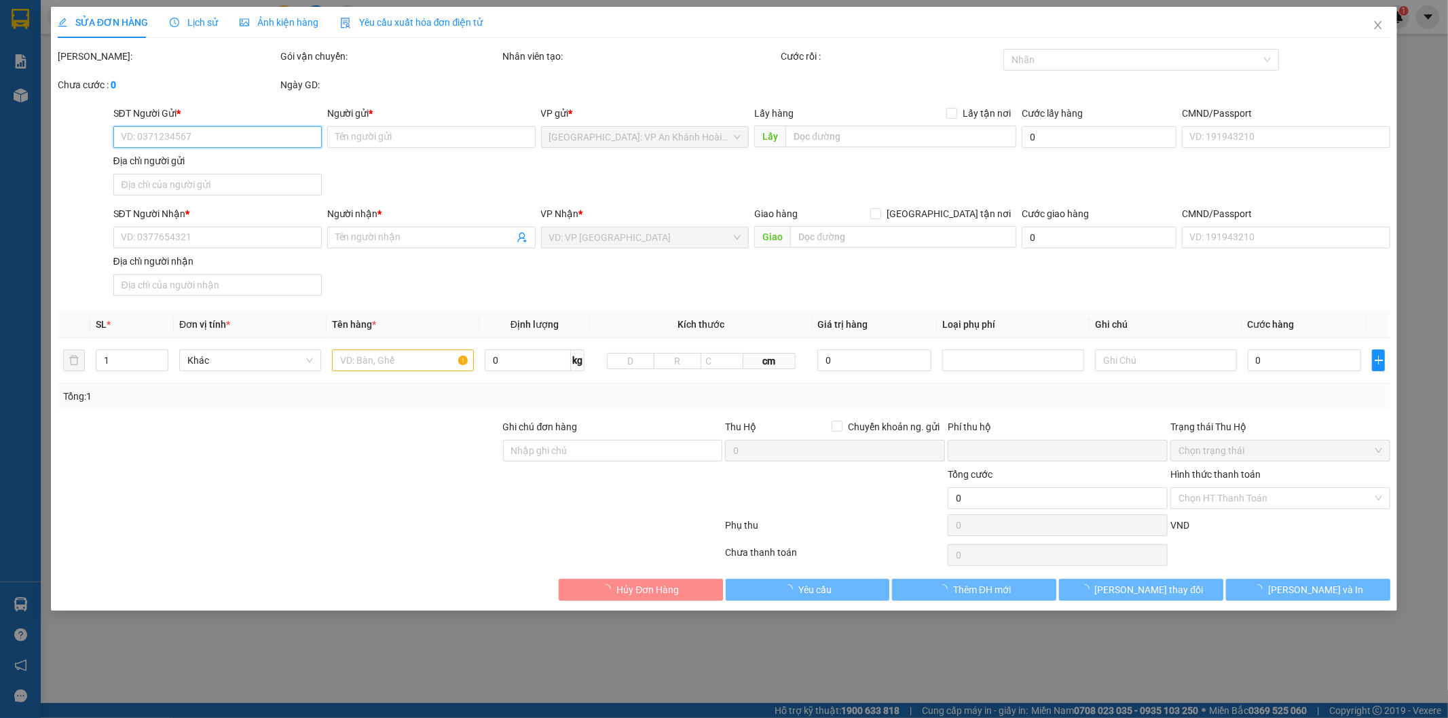
type input "261 Lạc Long Quân, Cẩm An, Hội An, [GEOGRAPHIC_DATA]"
type input "0"
type input "1.230.000"
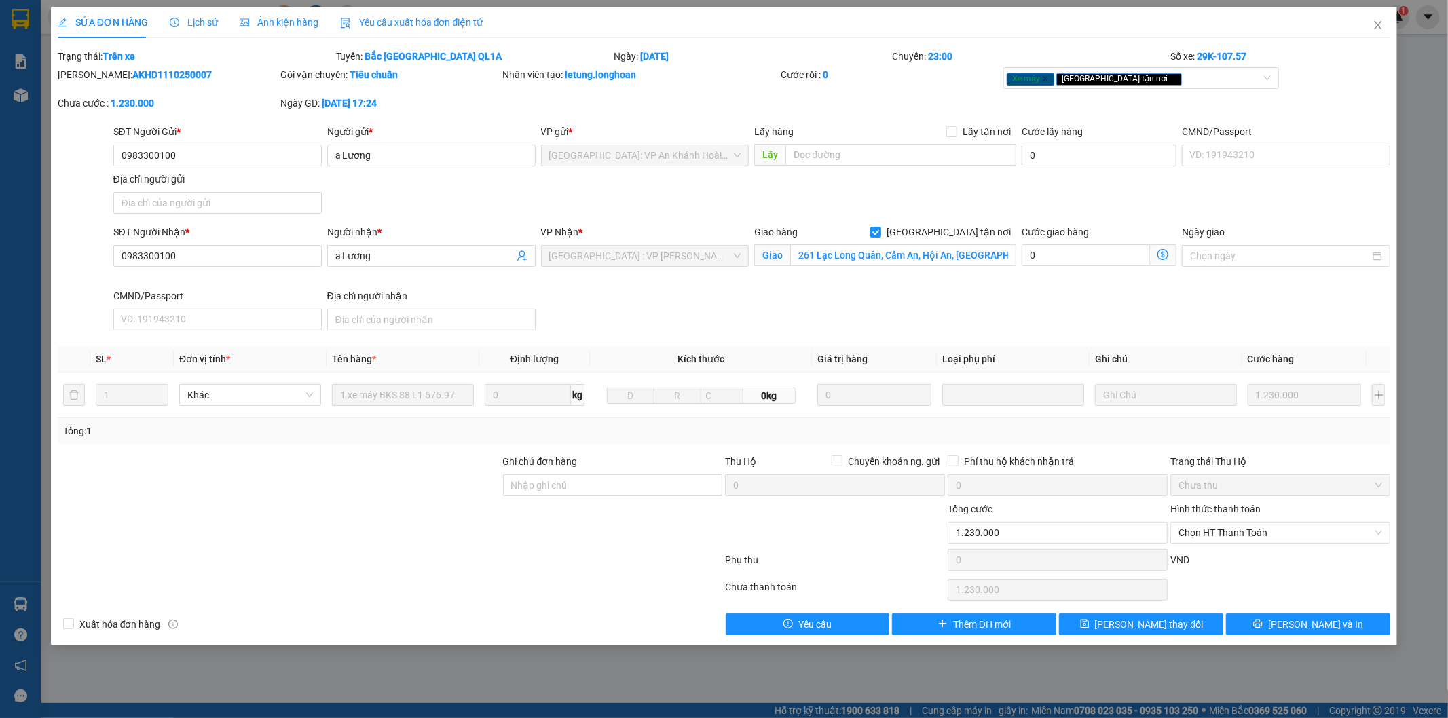
click at [195, 20] on span "Lịch sử" at bounding box center [194, 22] width 48 height 11
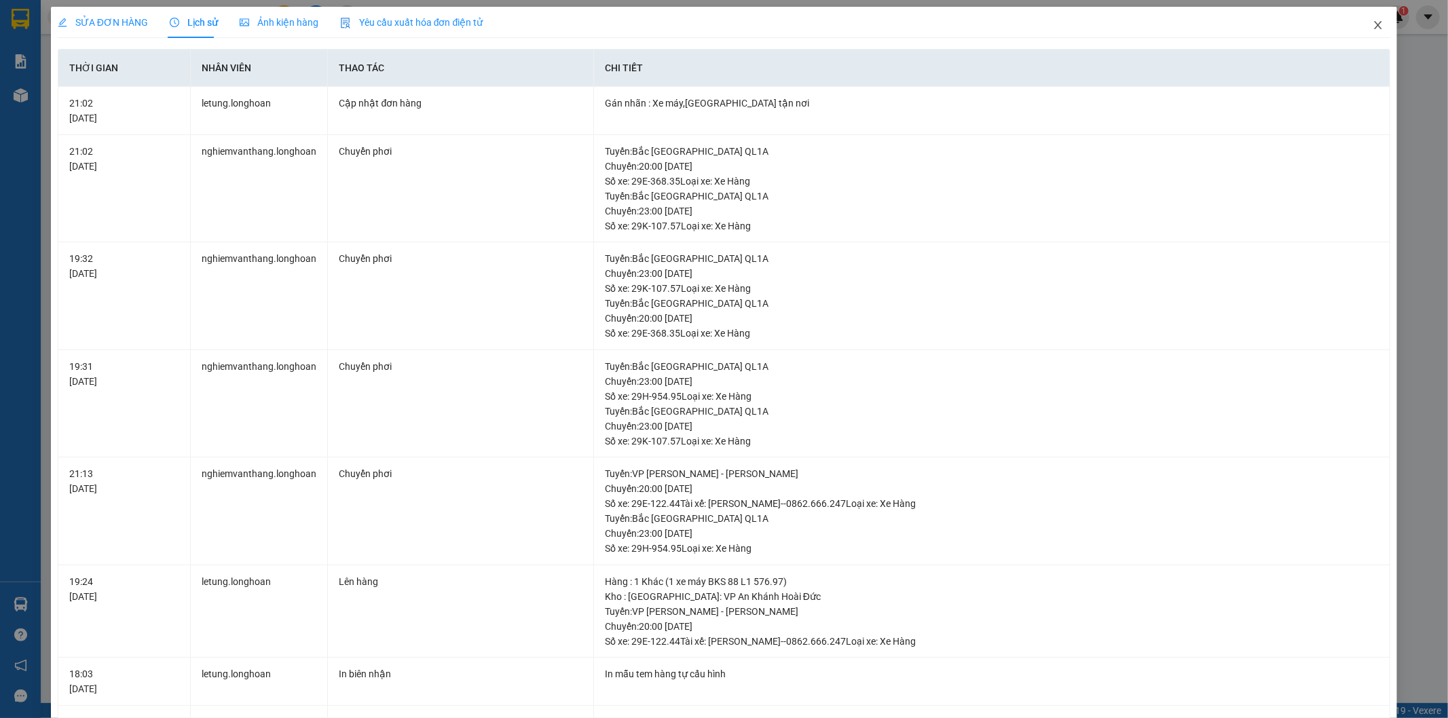
click at [1373, 26] on icon "close" at bounding box center [1378, 25] width 11 height 11
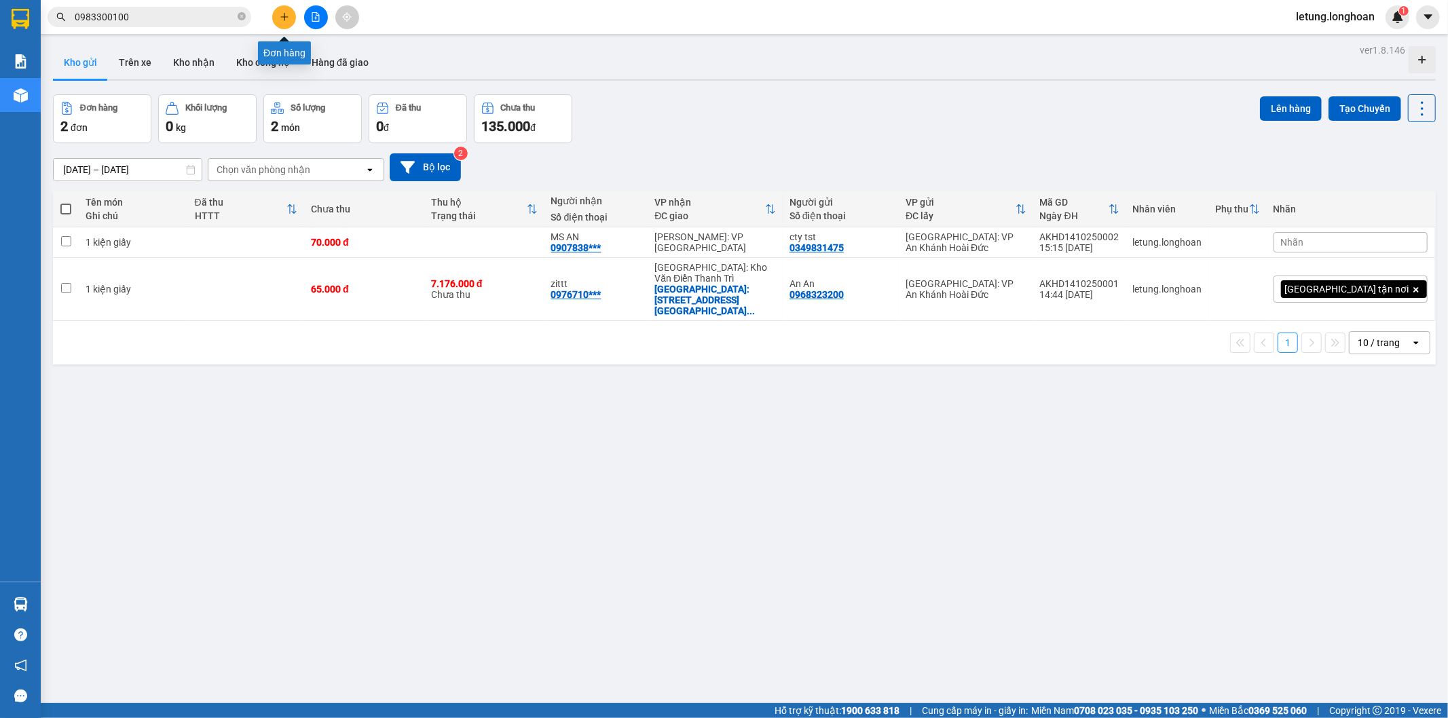
click at [285, 17] on icon "plus" at bounding box center [283, 16] width 7 height 1
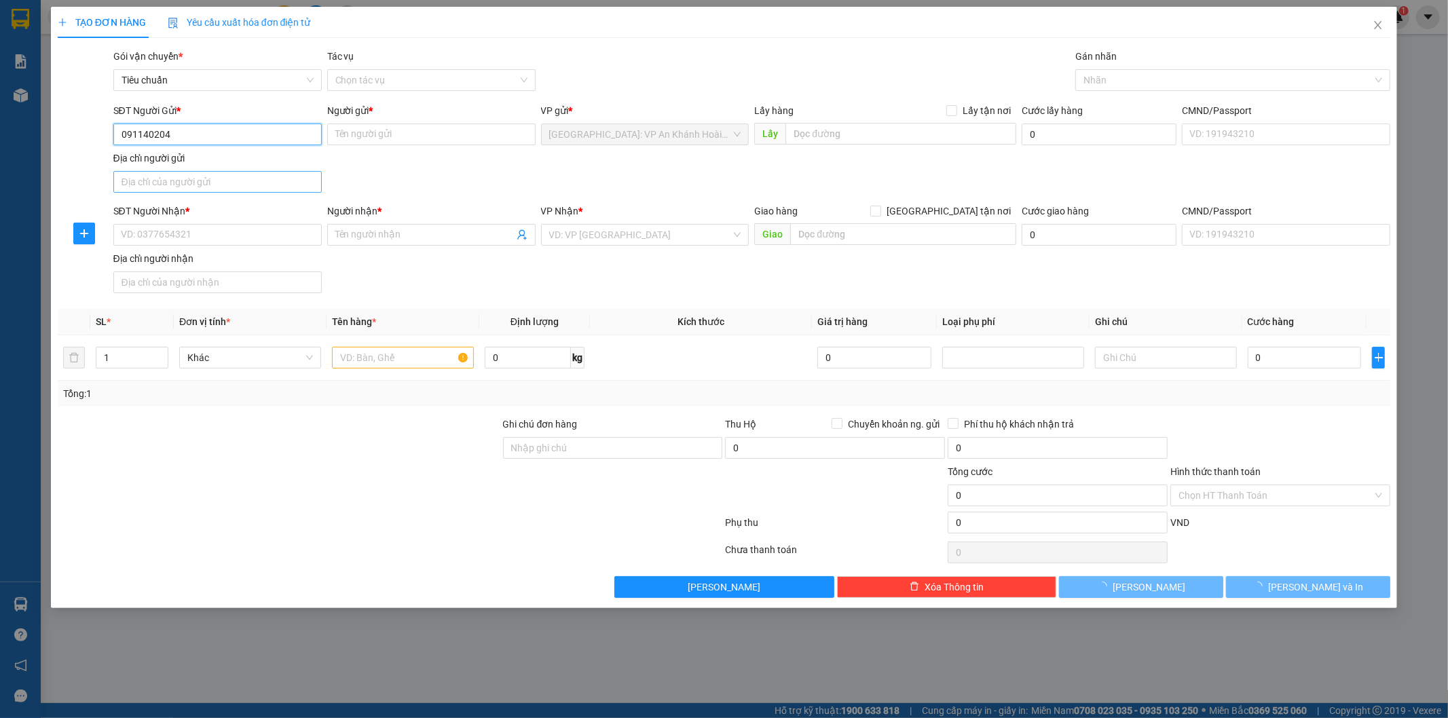
type input "0911402042"
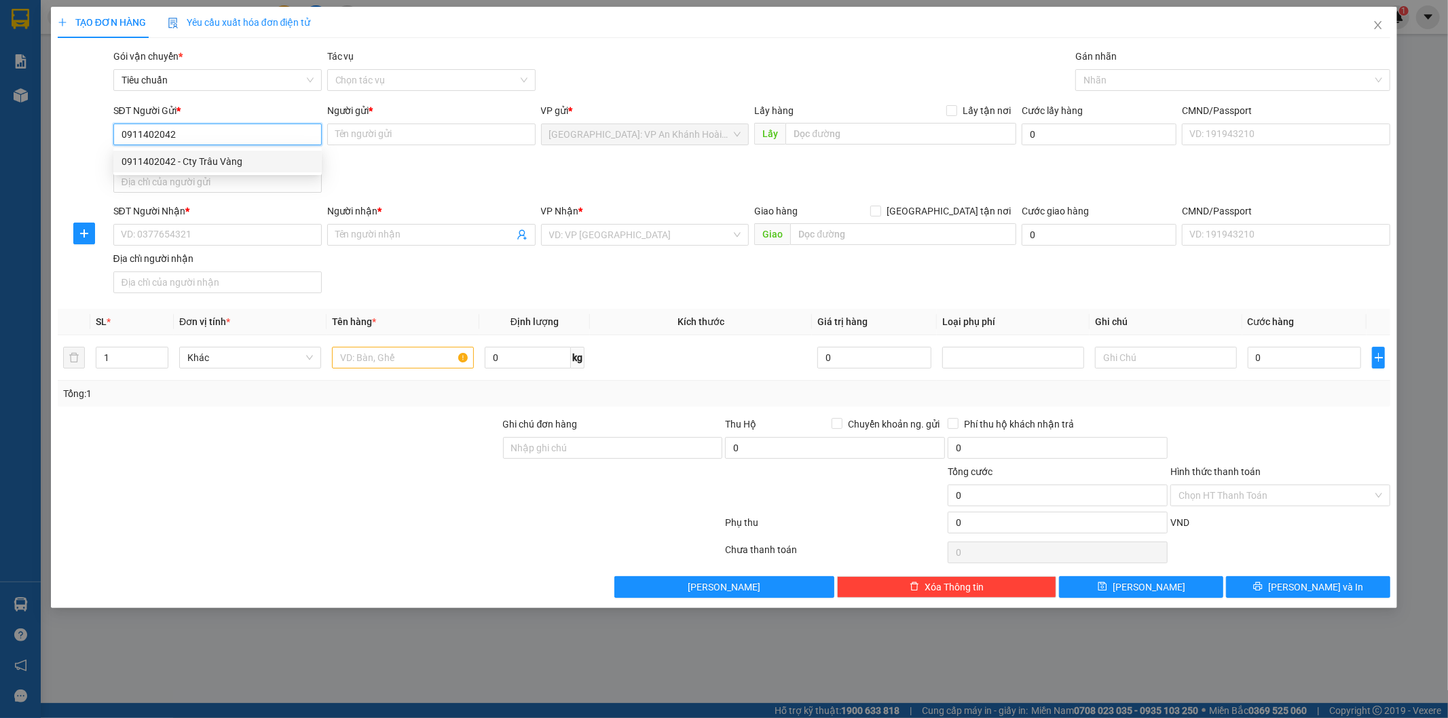
click at [263, 158] on div "0911402042 - Cty Trâu Vàng" at bounding box center [218, 161] width 192 height 15
type input "Cty Trâu Vàng"
type input "0911402042"
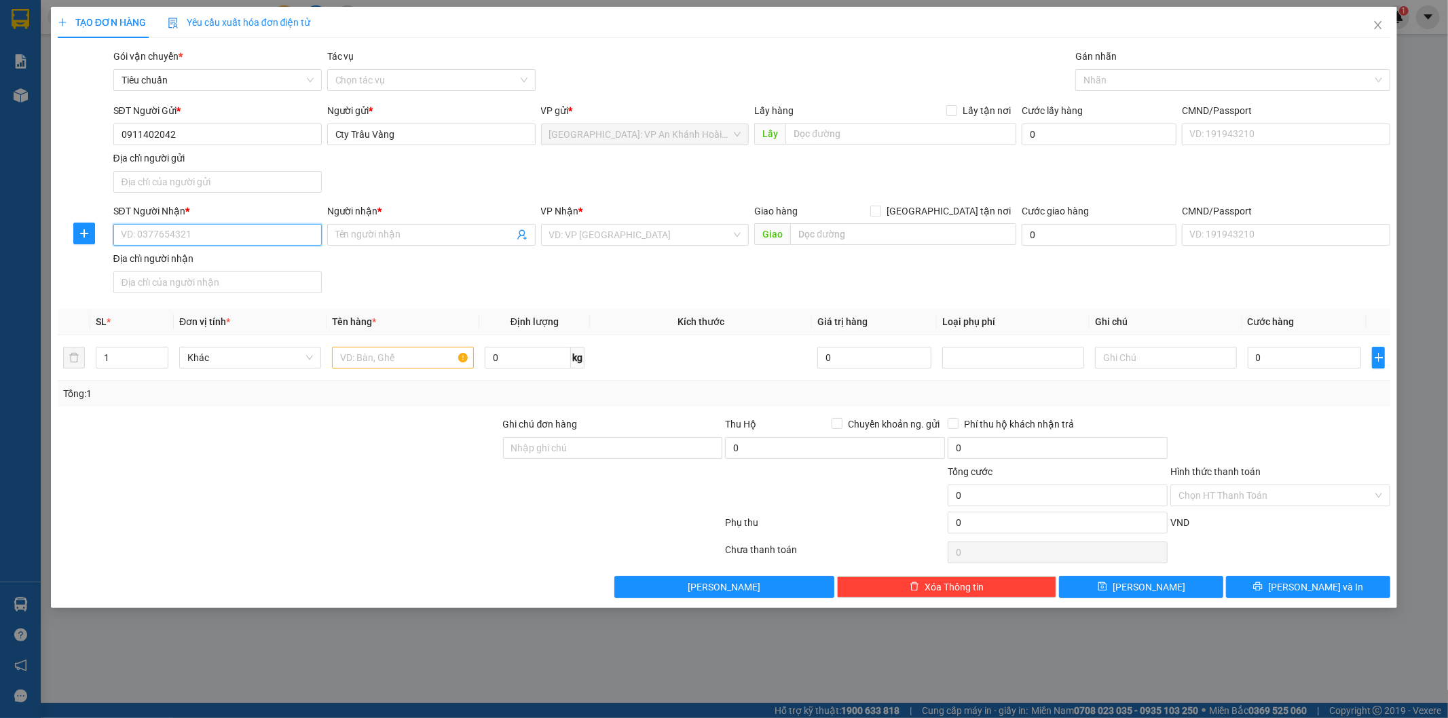
click at [236, 240] on input "SĐT Người Nhận *" at bounding box center [217, 235] width 208 height 22
click at [229, 235] on input "0934268338" at bounding box center [217, 235] width 208 height 22
type input "0934268338"
click at [377, 231] on input "Người nhận *" at bounding box center [424, 234] width 179 height 15
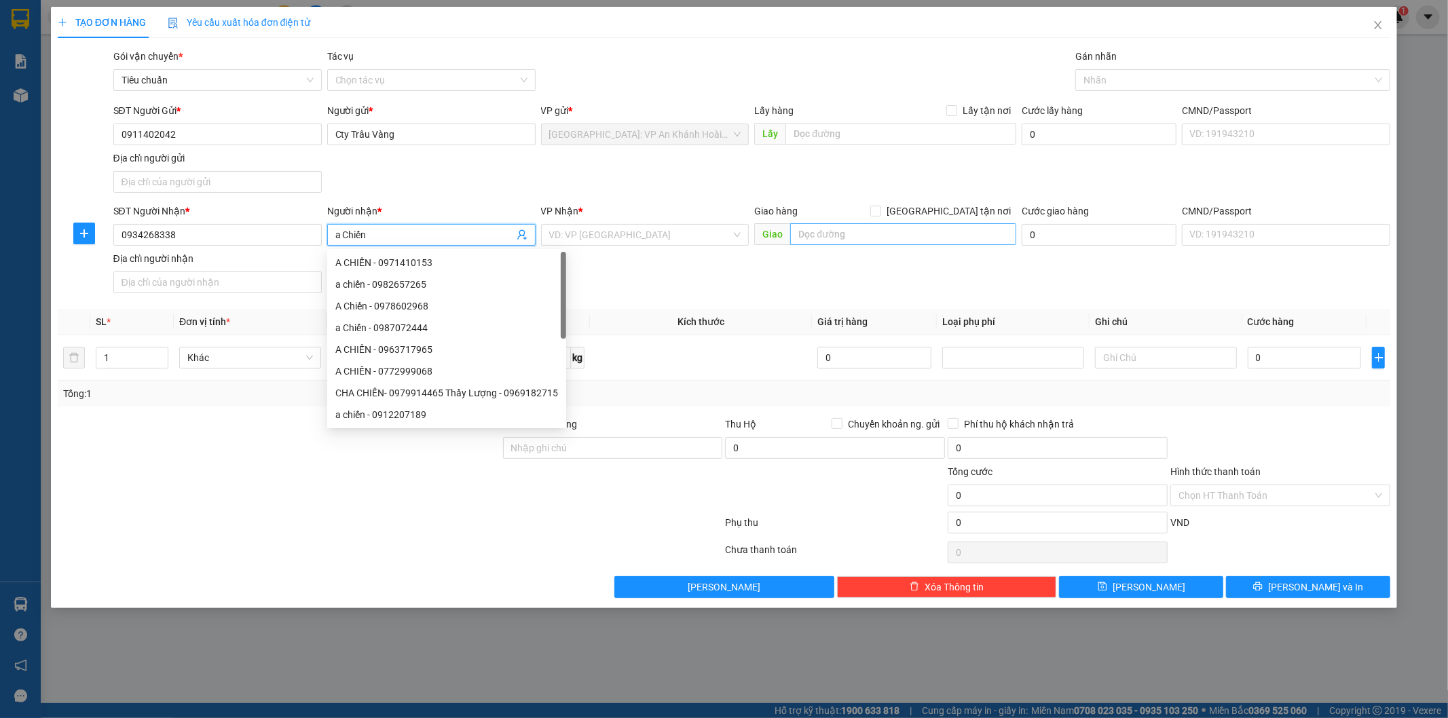
type input "a Chiến"
click at [830, 229] on input "text" at bounding box center [903, 234] width 226 height 22
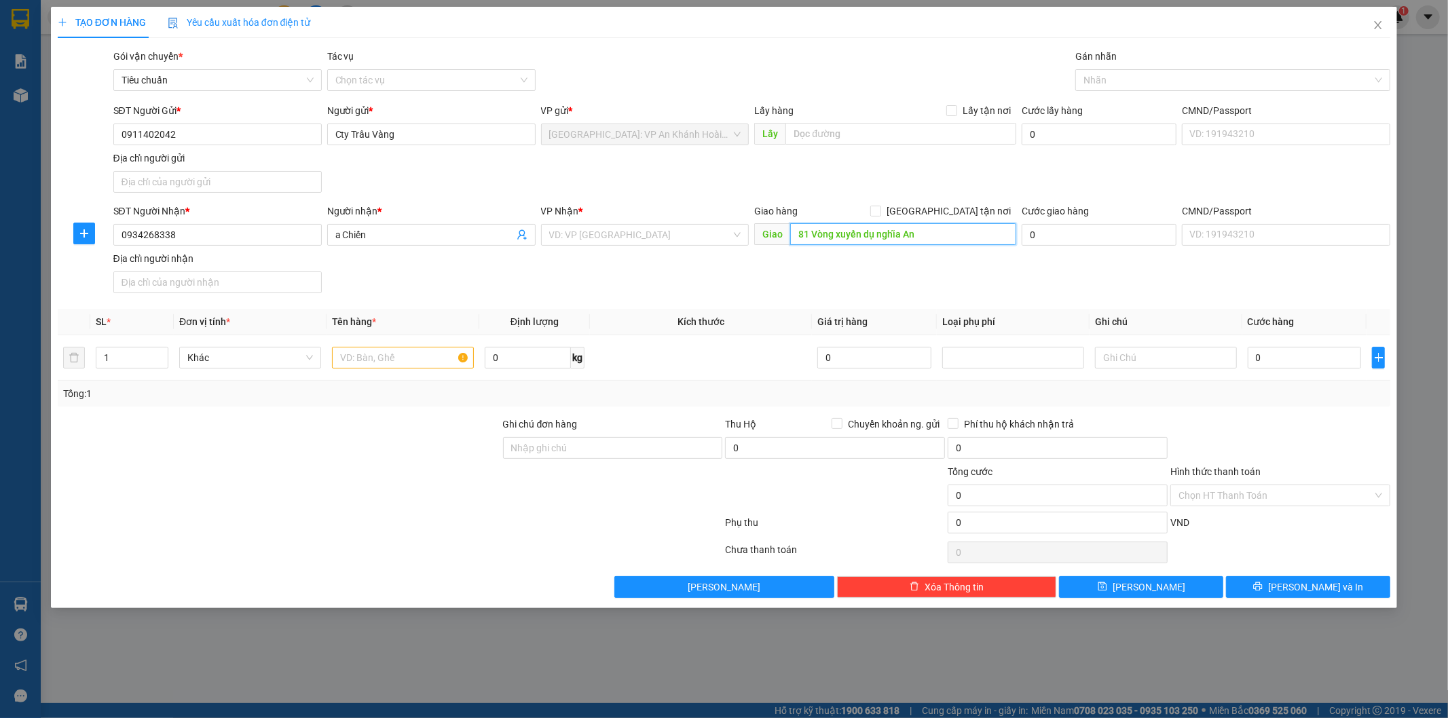
click at [970, 233] on input "81 Vòng xuyến dụ nghĩa An" at bounding box center [903, 234] width 226 height 22
type input "81 Vòng xuyến thôn dụ nghĩa lê thiện an dương [GEOGRAPHIC_DATA]"
click at [657, 240] on input "search" at bounding box center [640, 235] width 183 height 20
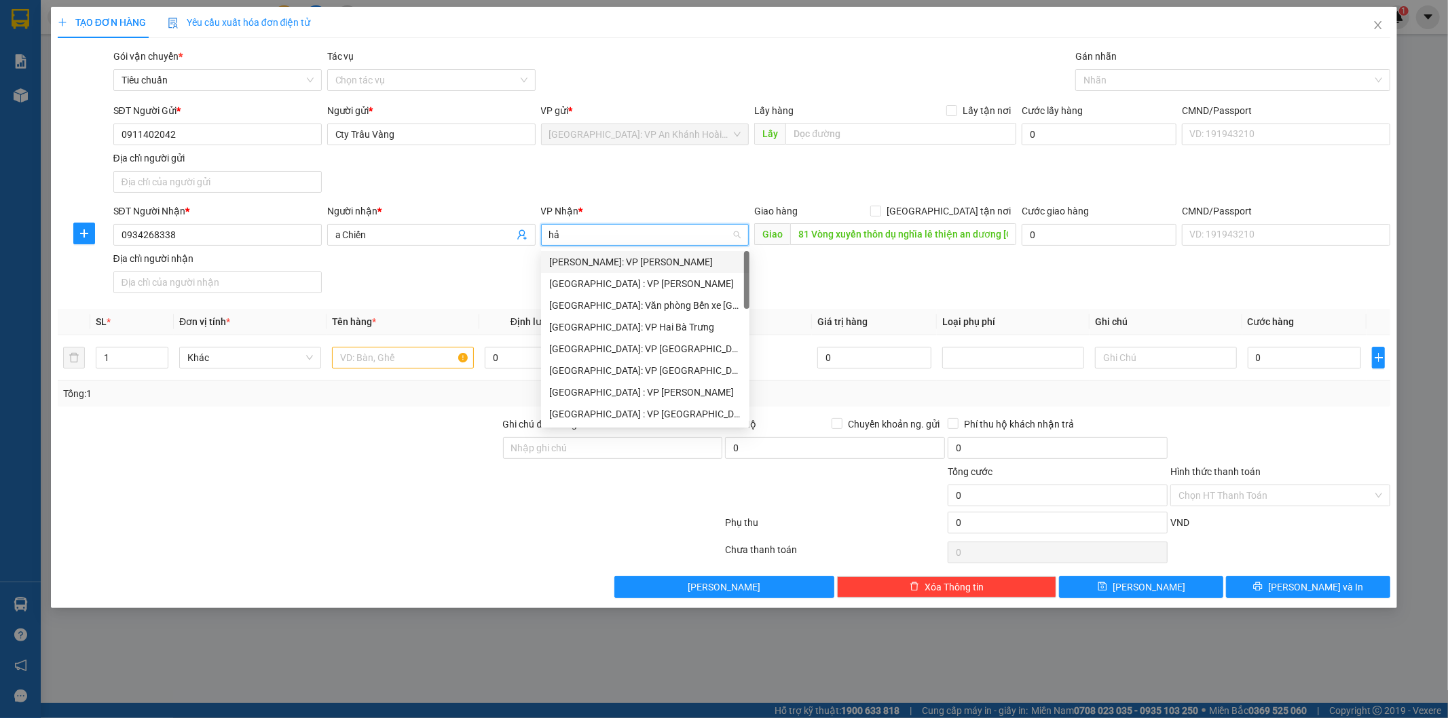
type input "hải"
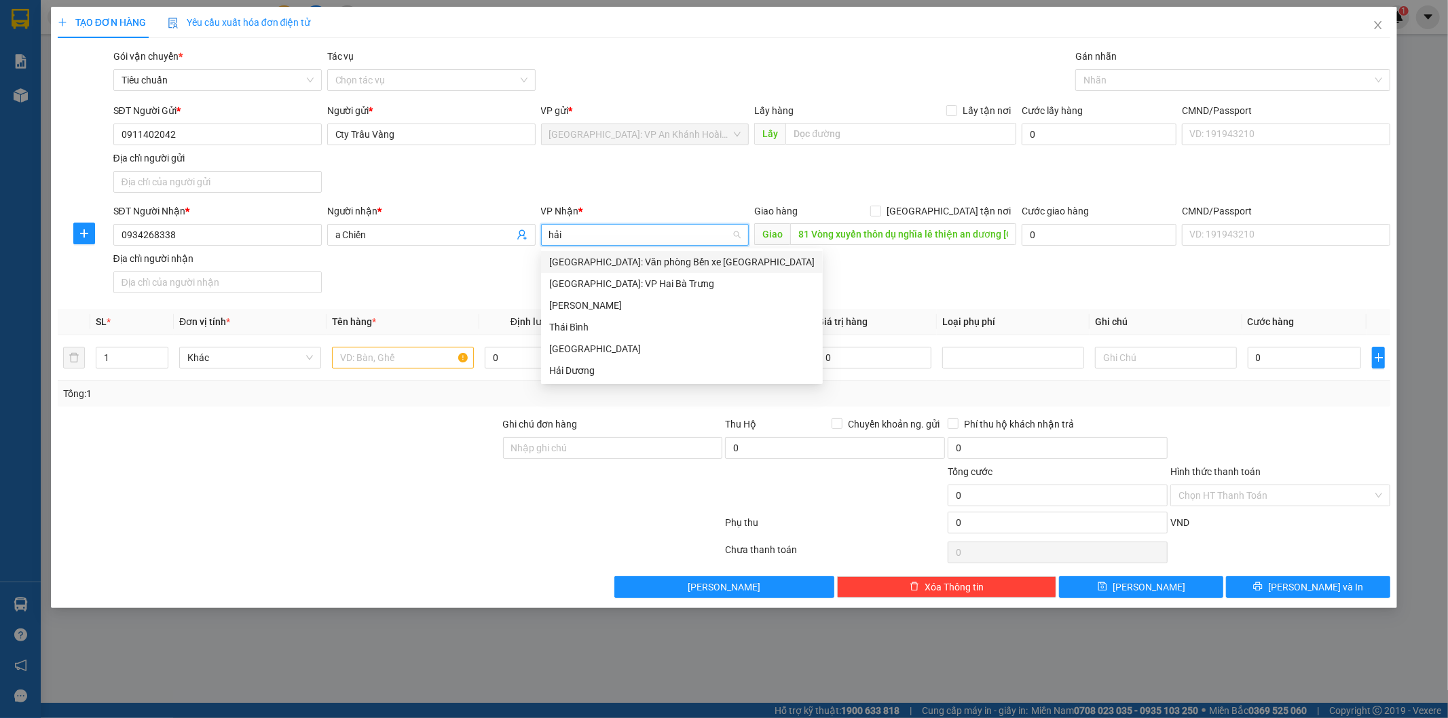
click at [675, 260] on div "[GEOGRAPHIC_DATA]: Văn phòng Bến xe [GEOGRAPHIC_DATA]" at bounding box center [681, 262] width 265 height 15
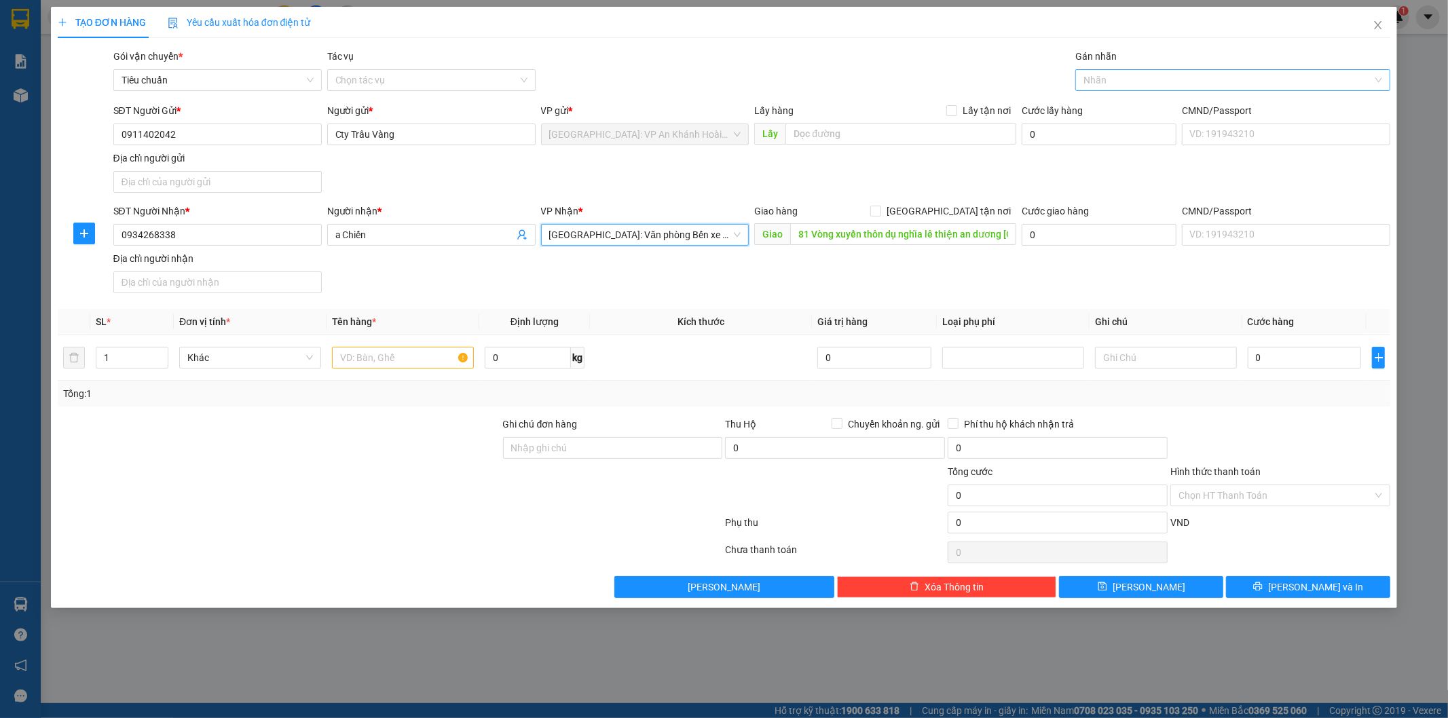
click at [1103, 69] on div "Nhãn" at bounding box center [1232, 80] width 315 height 22
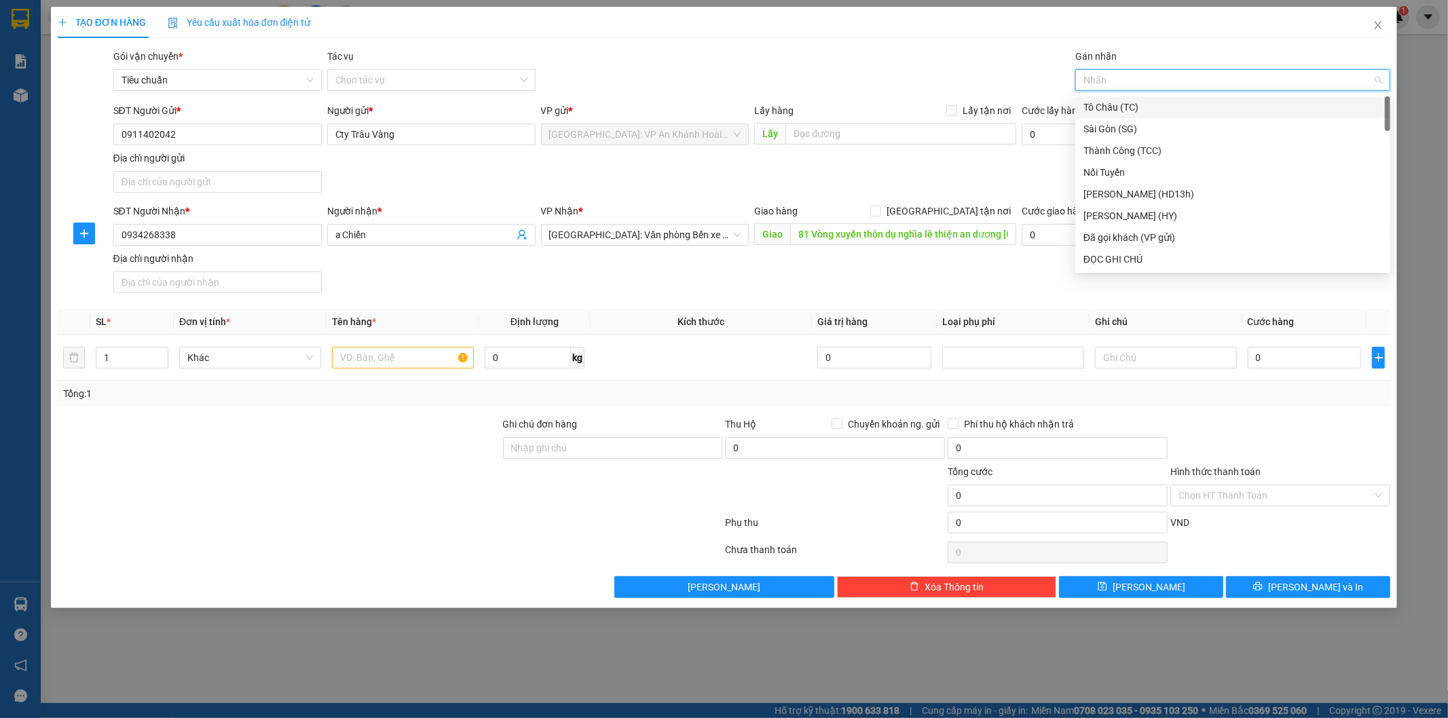
click at [1100, 77] on div at bounding box center [1226, 80] width 295 height 16
type input "gt"
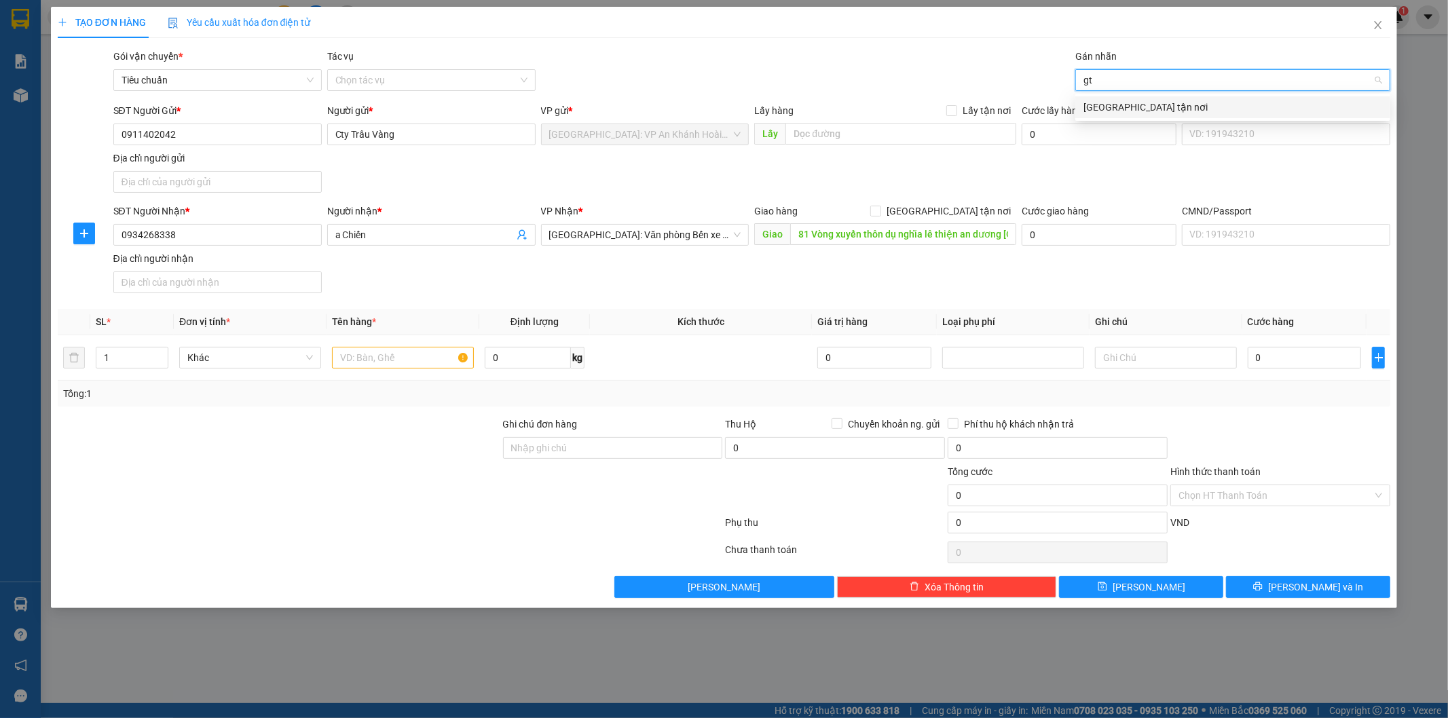
click at [1108, 109] on div "[GEOGRAPHIC_DATA] tận nơi" at bounding box center [1233, 107] width 299 height 15
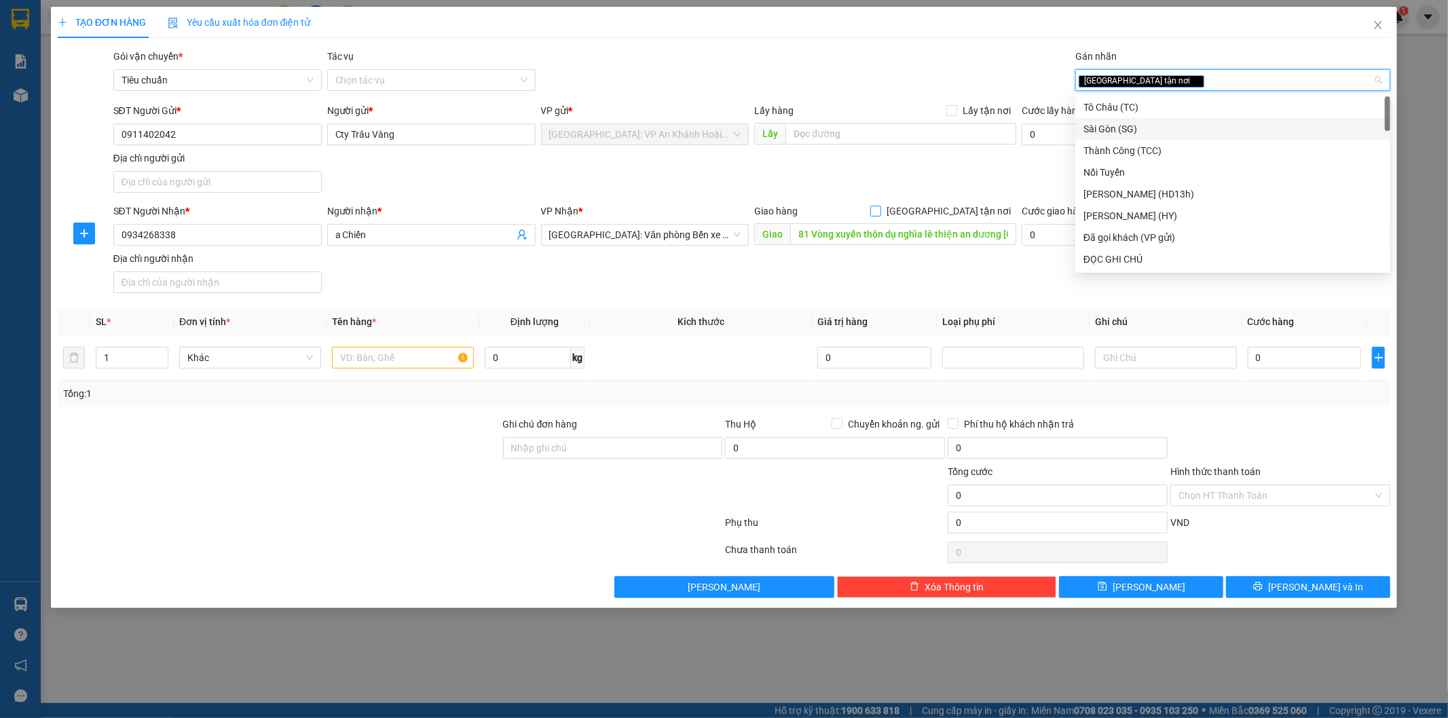
click at [880, 210] on input "[GEOGRAPHIC_DATA] tận nơi" at bounding box center [875, 211] width 10 height 10
checkbox input "true"
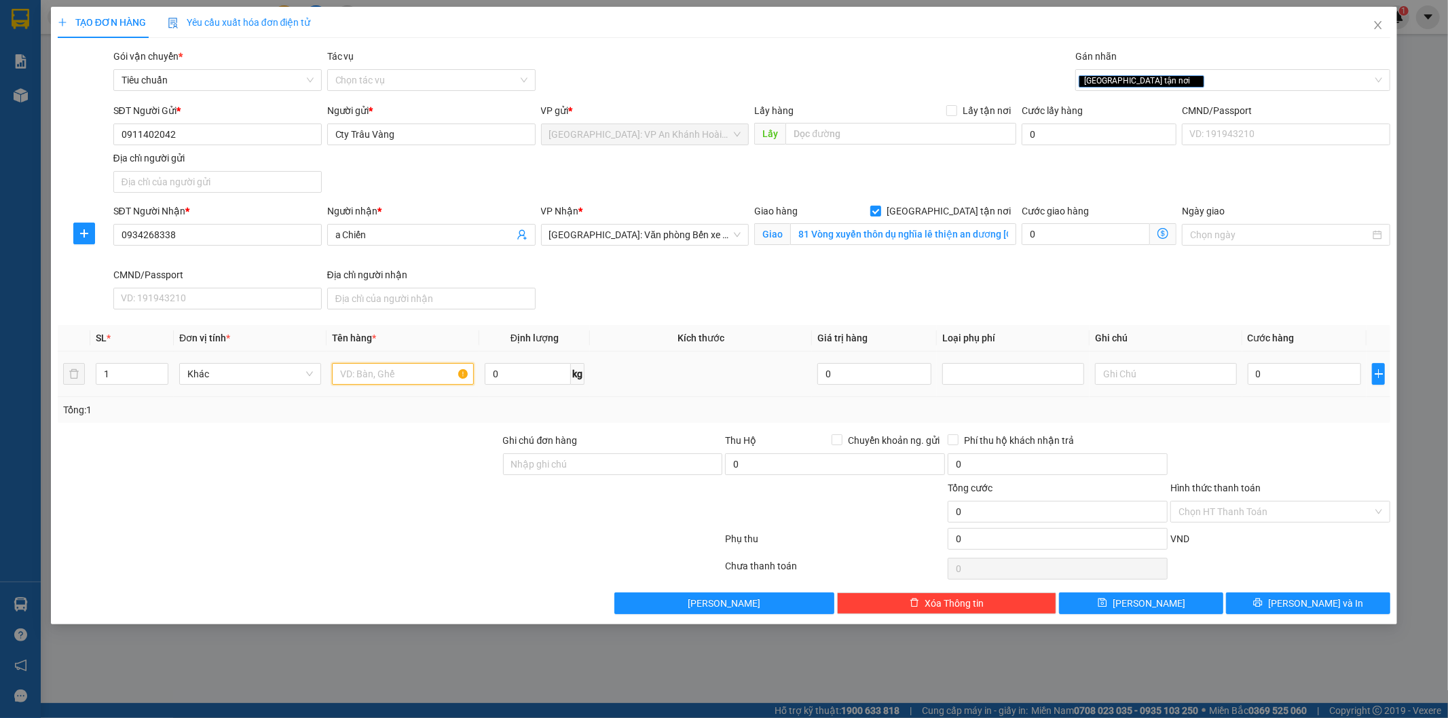
click at [368, 371] on input "text" at bounding box center [403, 374] width 142 height 22
type input "1 kiện giấy"
click at [1273, 374] on input "0" at bounding box center [1305, 374] width 114 height 22
type input "1"
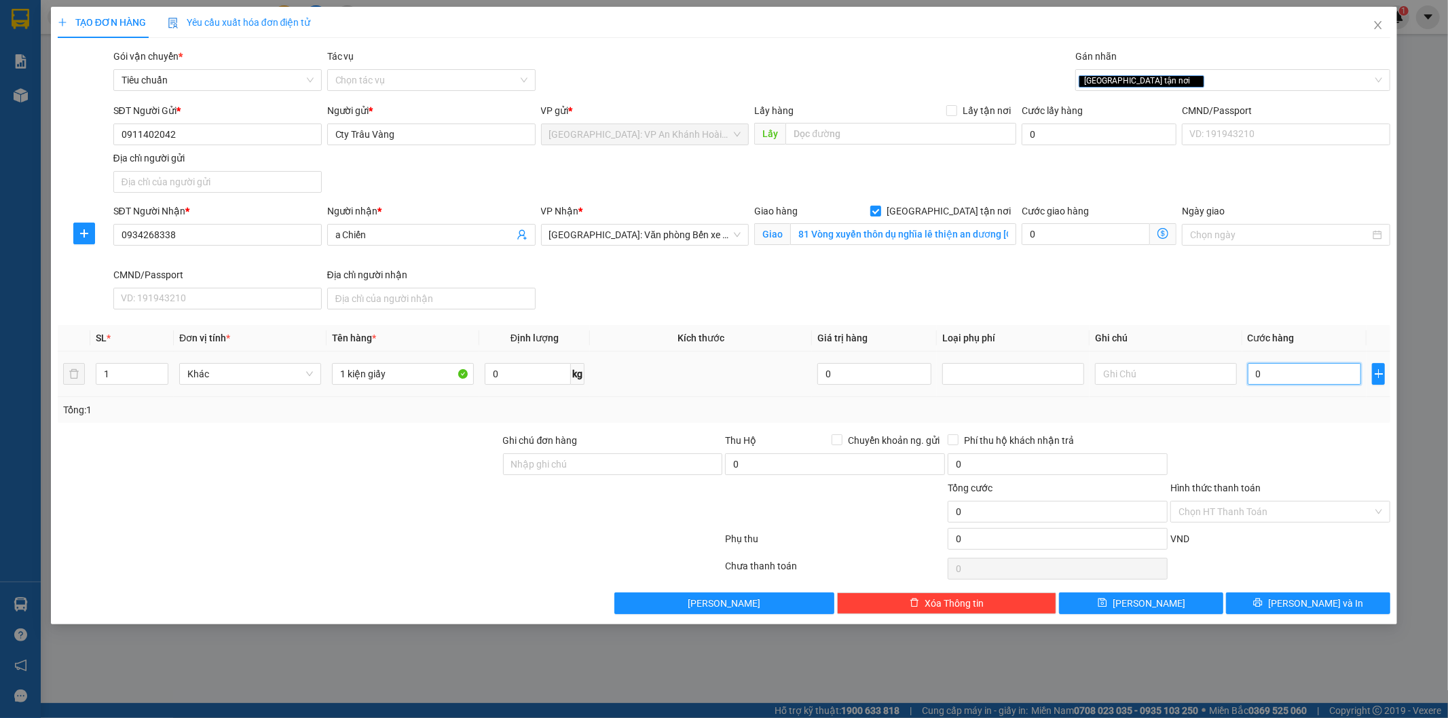
type input "1"
type input "15"
type input "150"
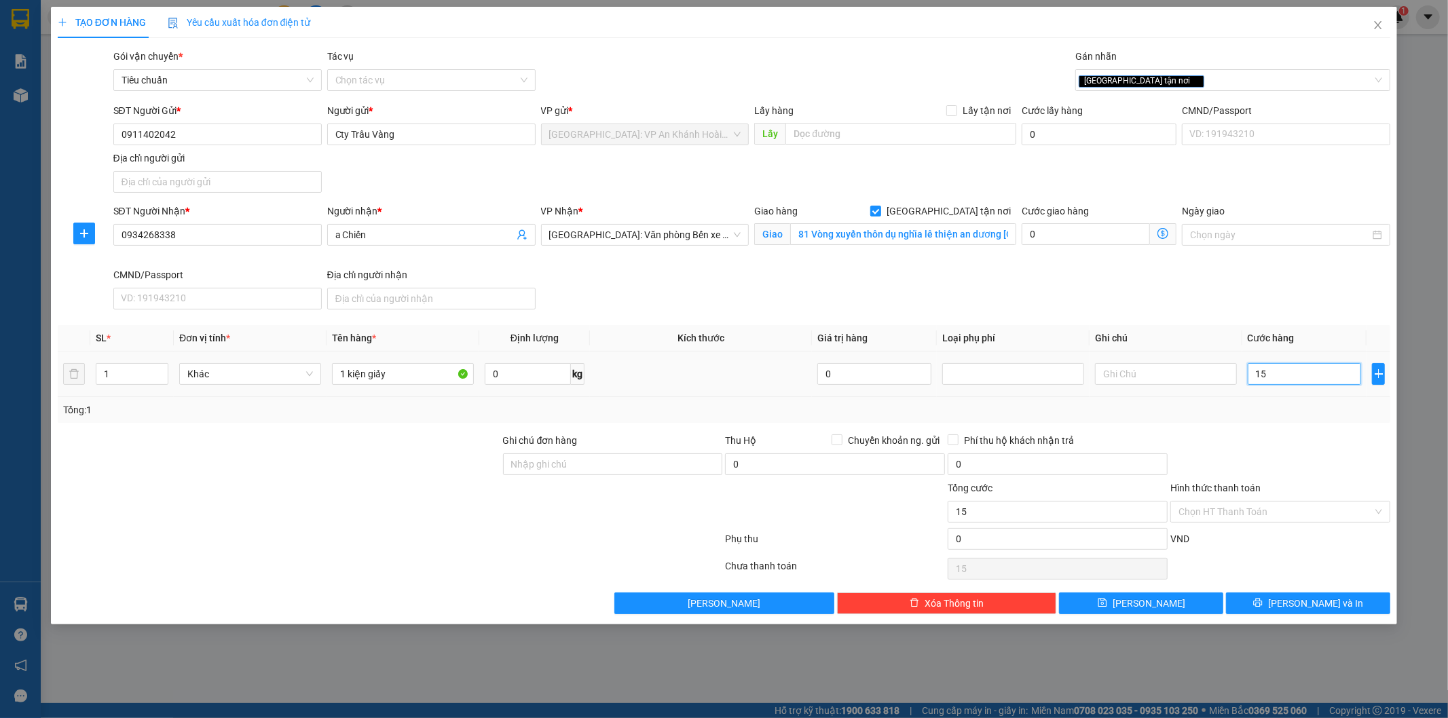
type input "150"
type input "1.500"
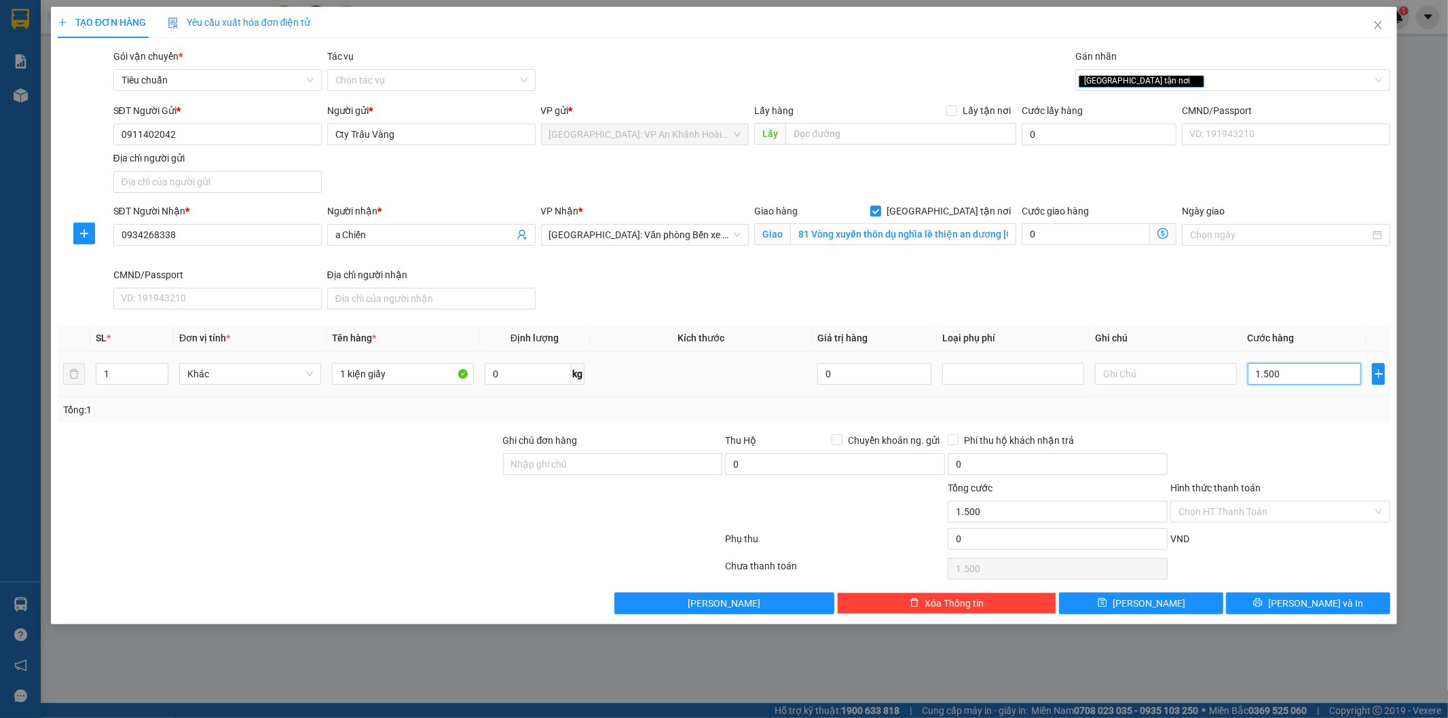
type input "15.000"
type input "1.500"
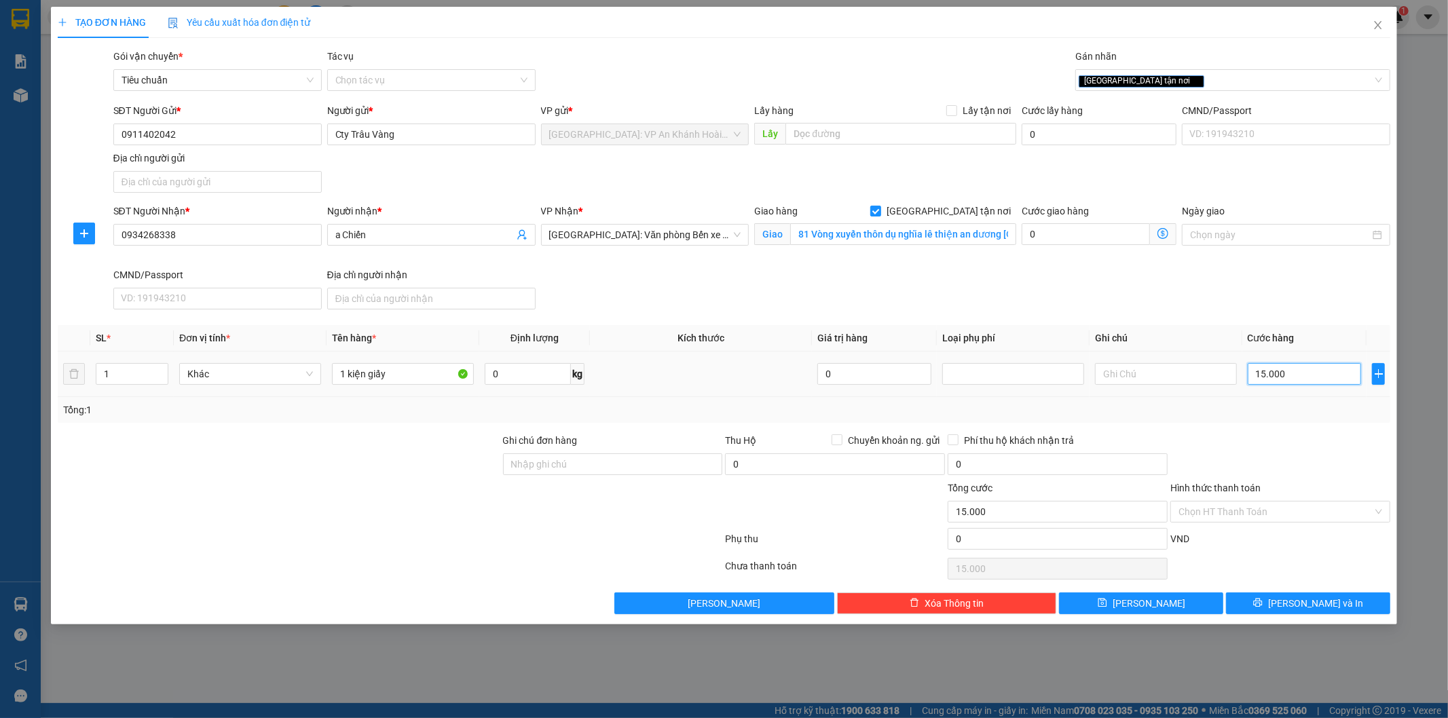
type input "1.500"
type input "150"
type input "15"
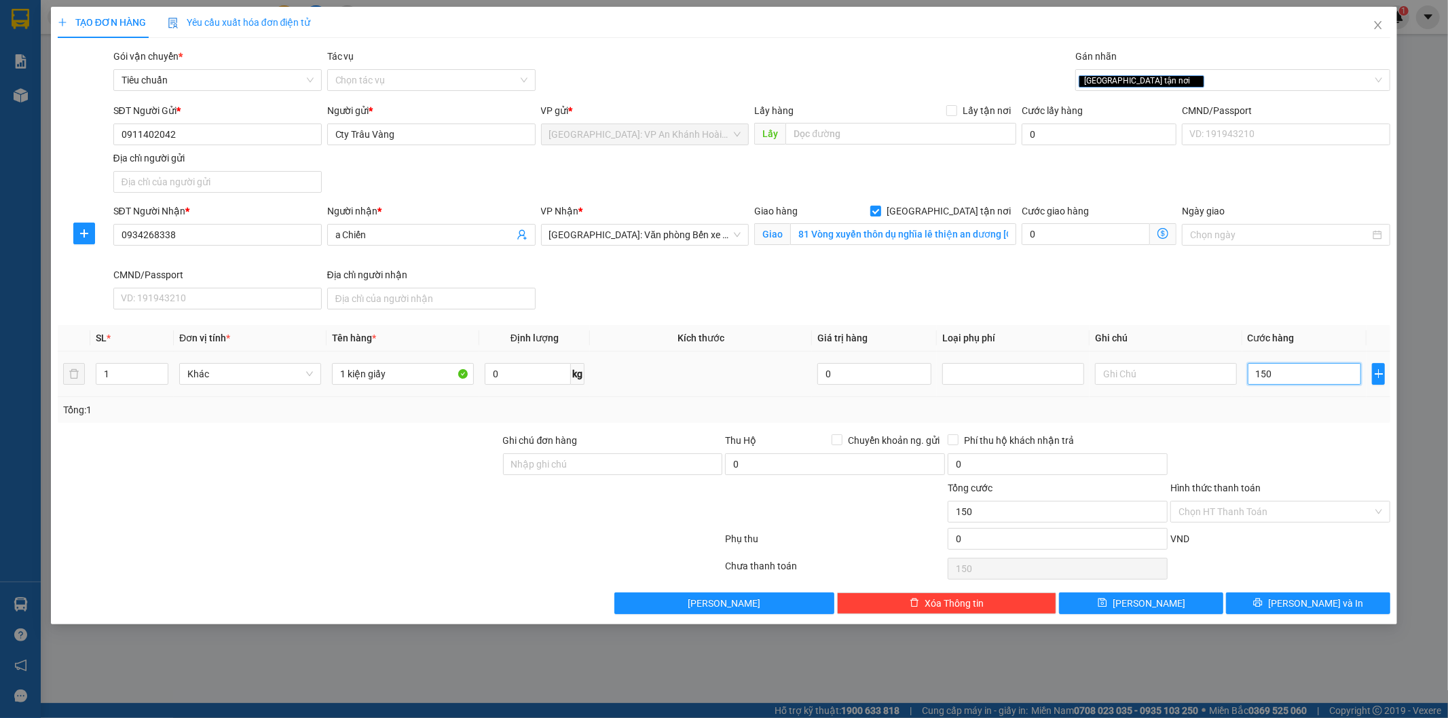
type input "15"
type input "1"
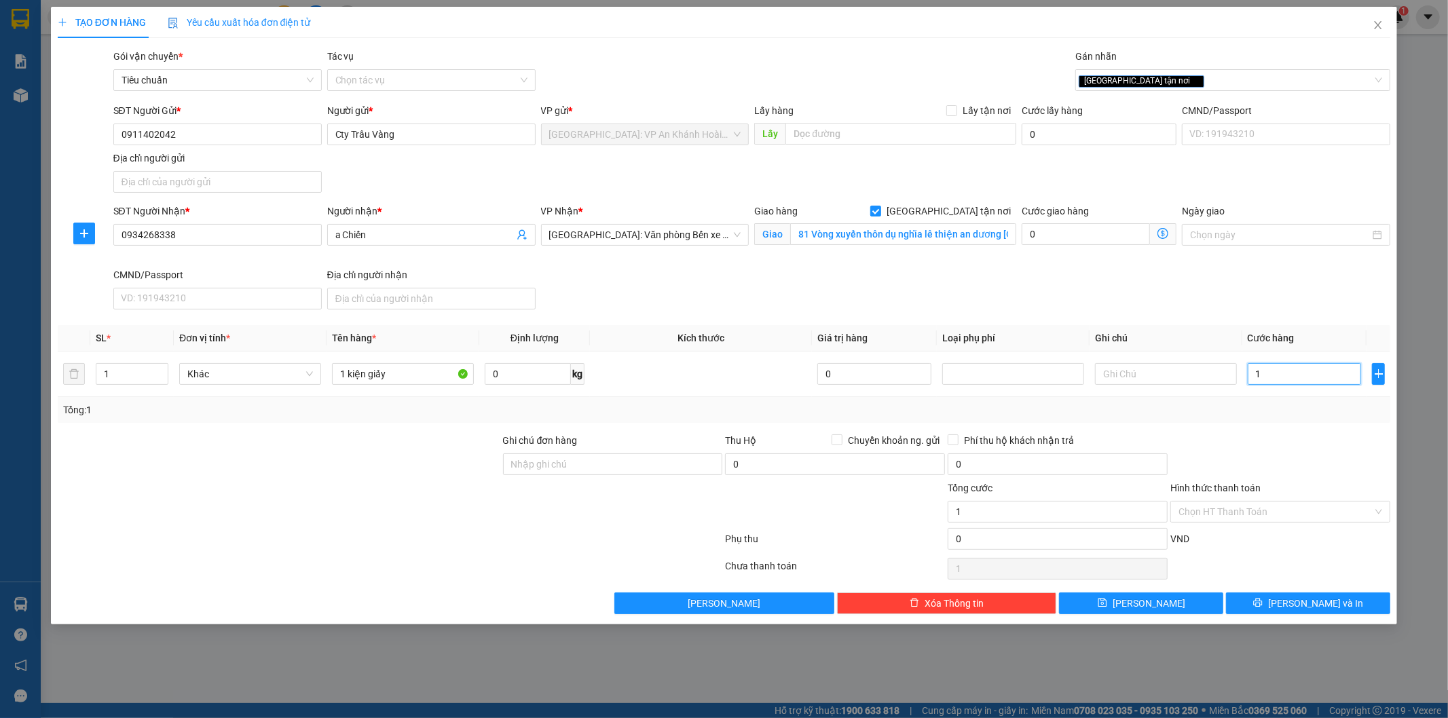
type input "0"
type input "07"
type input "7"
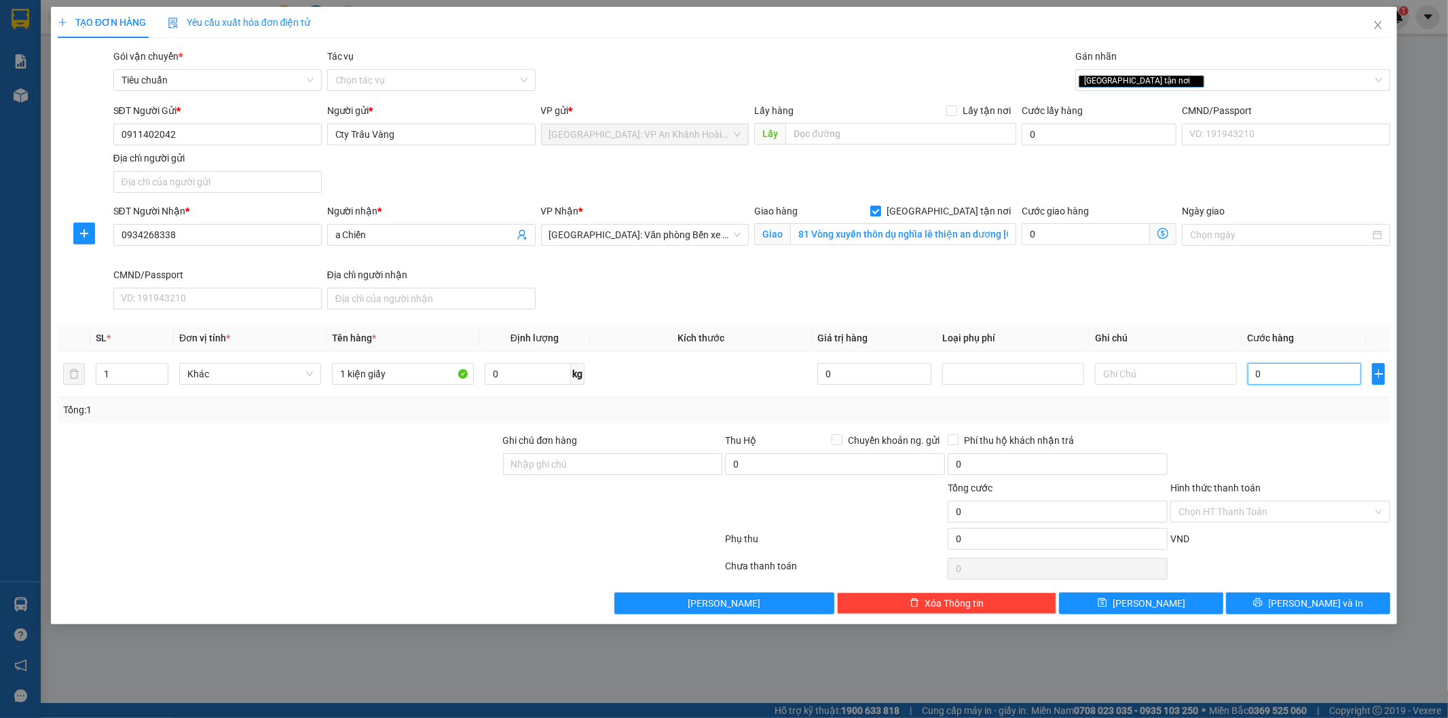
type input "7"
type input "075"
type input "75"
type input "0.750"
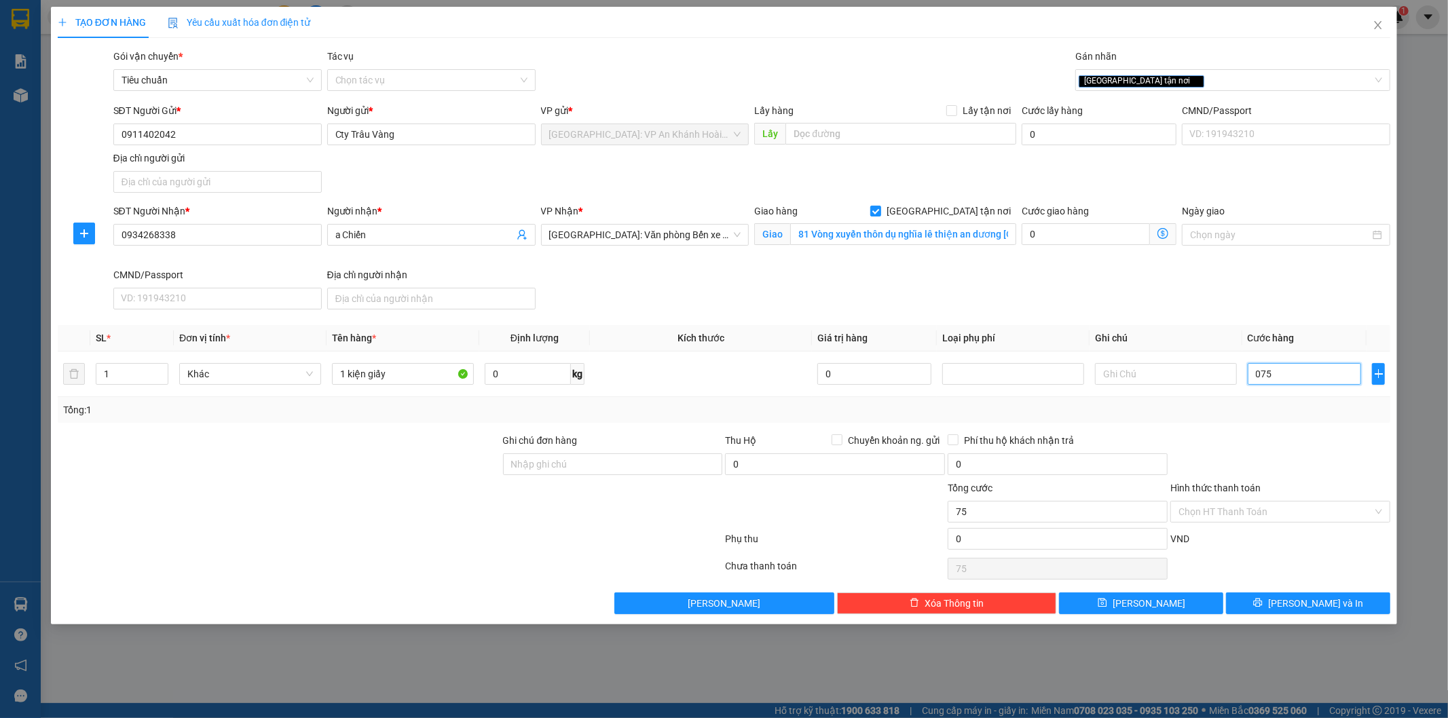
type input "750"
type input "07.500"
type input "7.500"
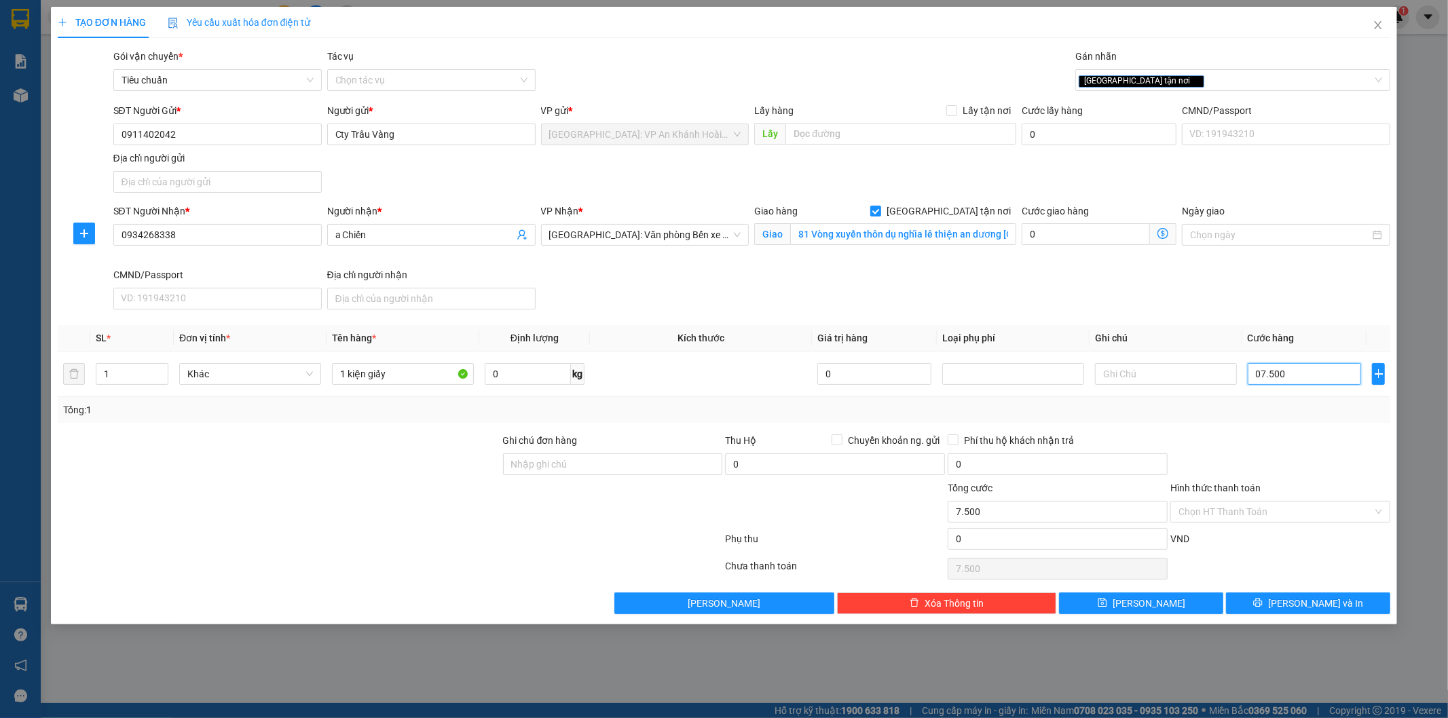
type input "075.000"
type input "75.000"
click at [1316, 451] on div at bounding box center [1280, 457] width 223 height 48
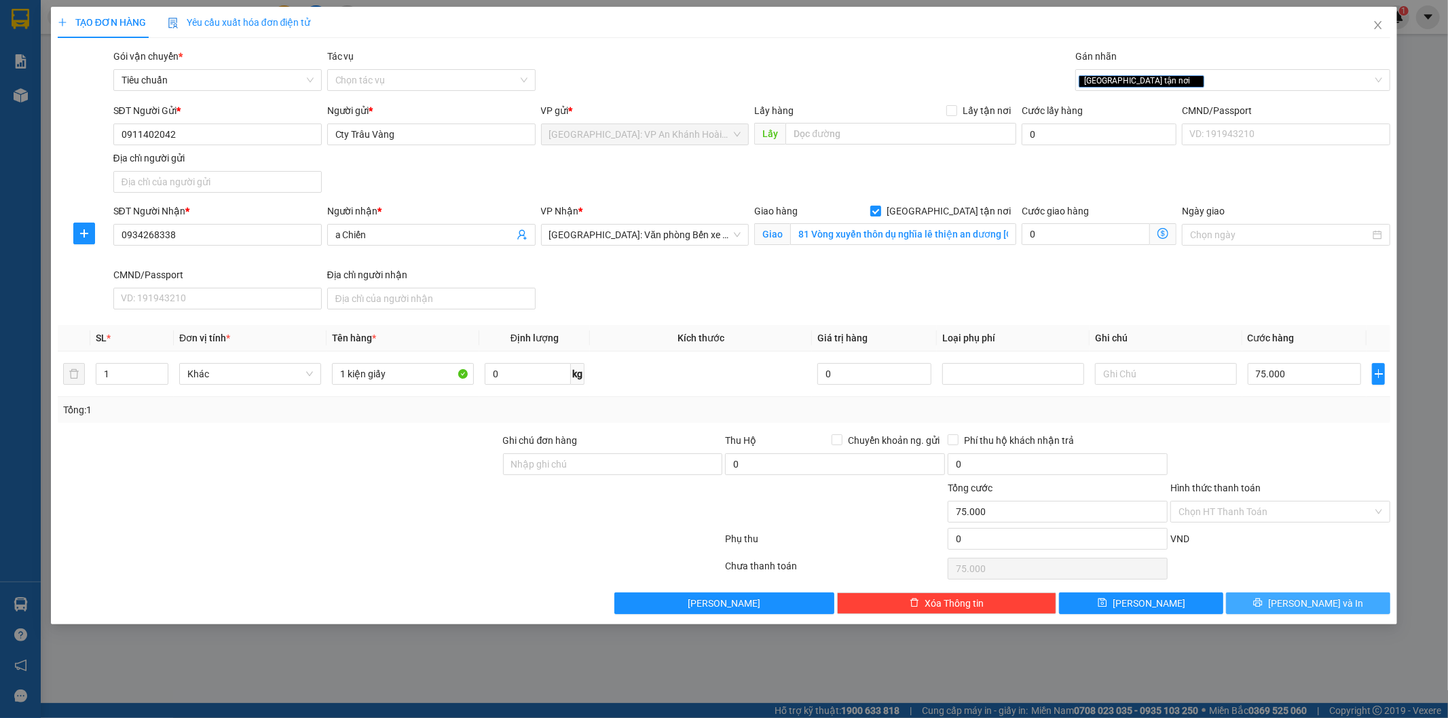
click at [1293, 603] on button "[PERSON_NAME] và In" at bounding box center [1308, 604] width 164 height 22
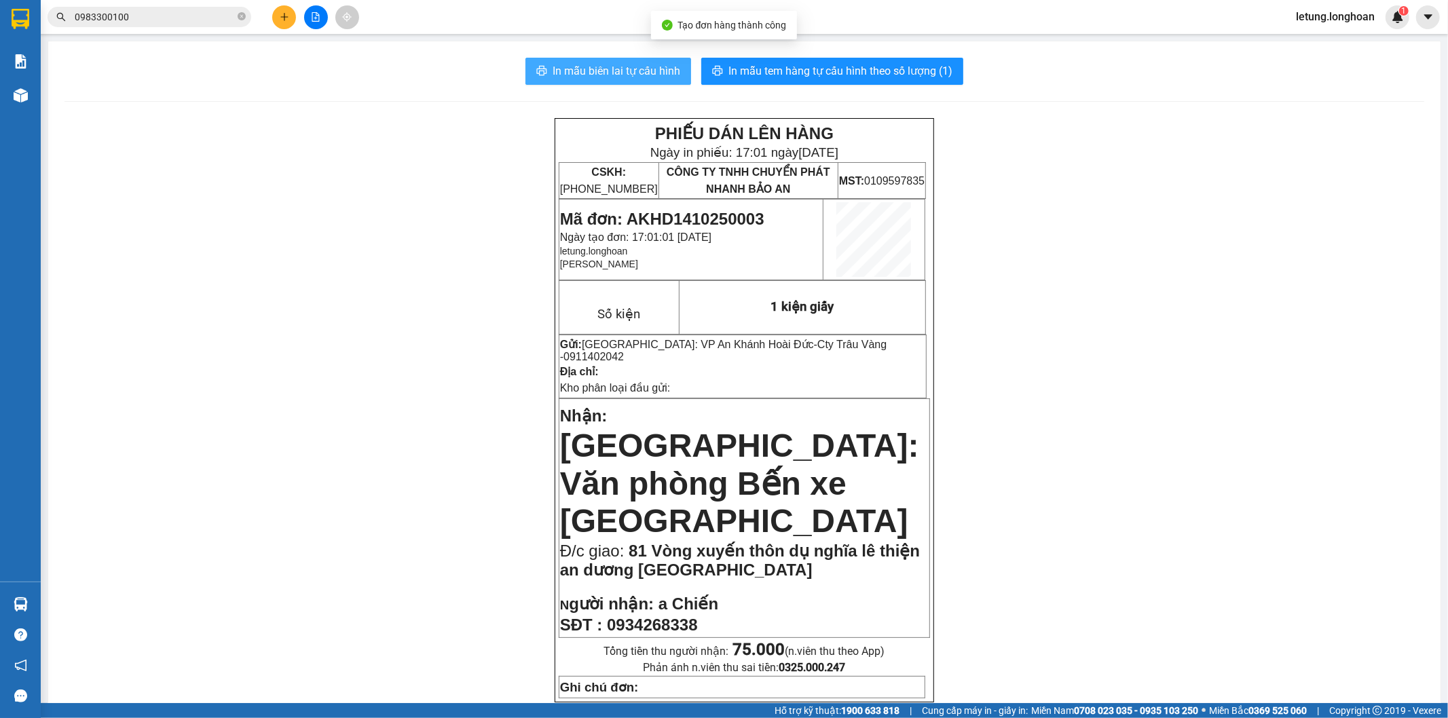
click at [619, 77] on span "In mẫu biên lai tự cấu hình" at bounding box center [617, 70] width 128 height 17
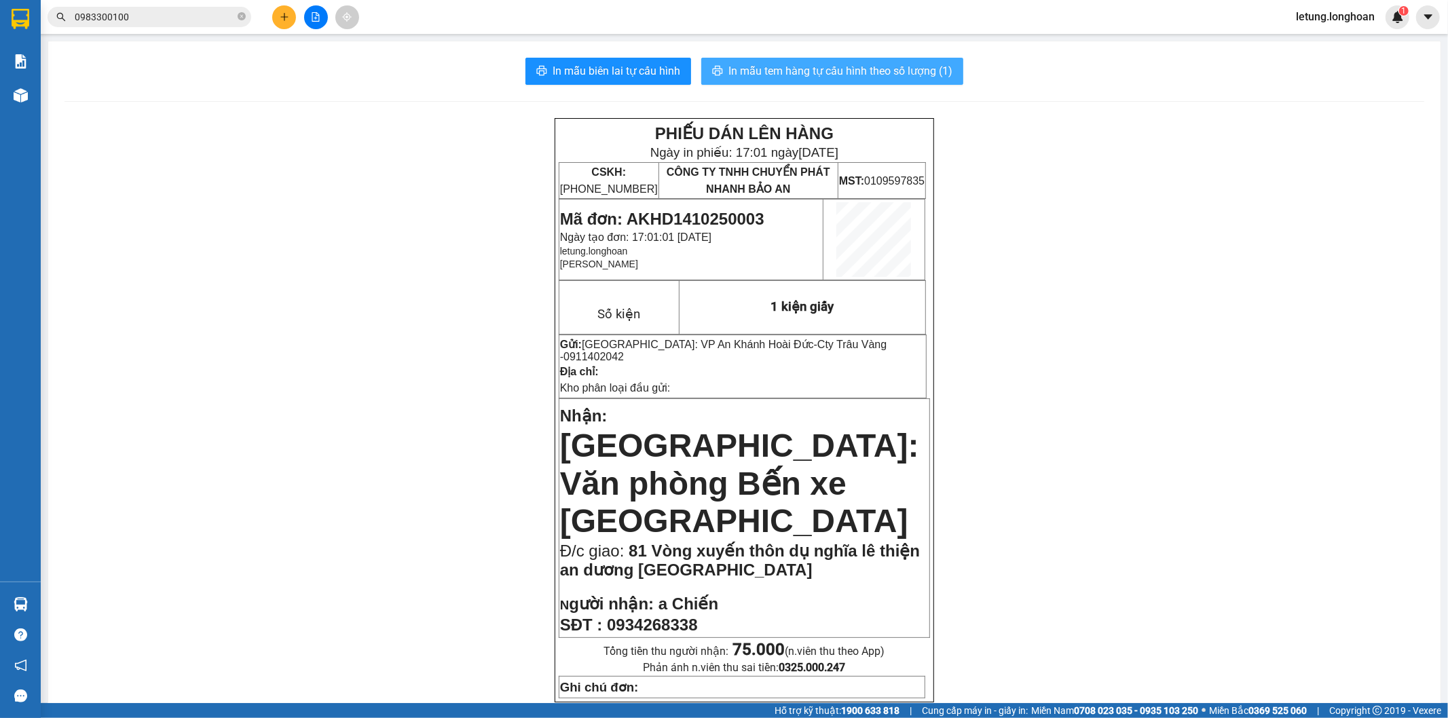
click at [862, 63] on span "In mẫu tem hàng tự cấu hình theo số lượng (1)" at bounding box center [840, 70] width 224 height 17
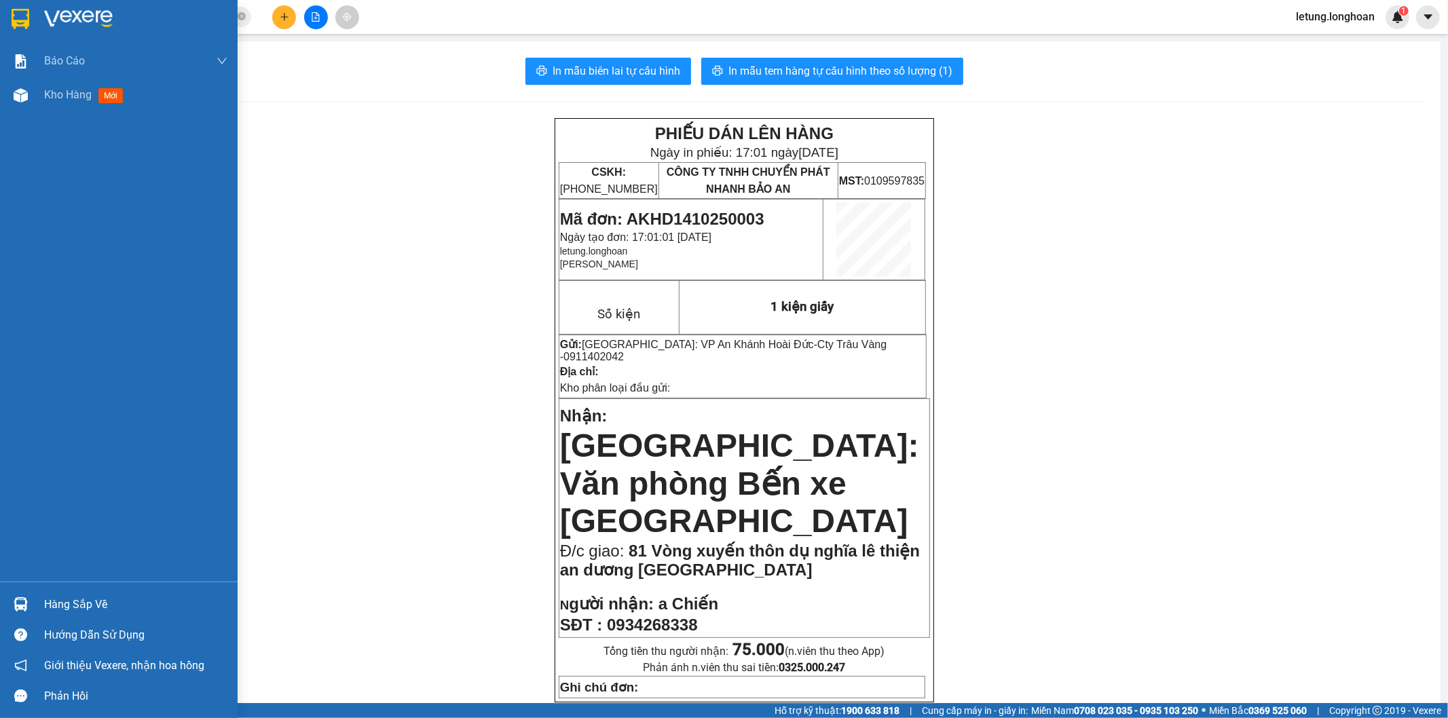
click at [12, 16] on img at bounding box center [21, 19] width 18 height 20
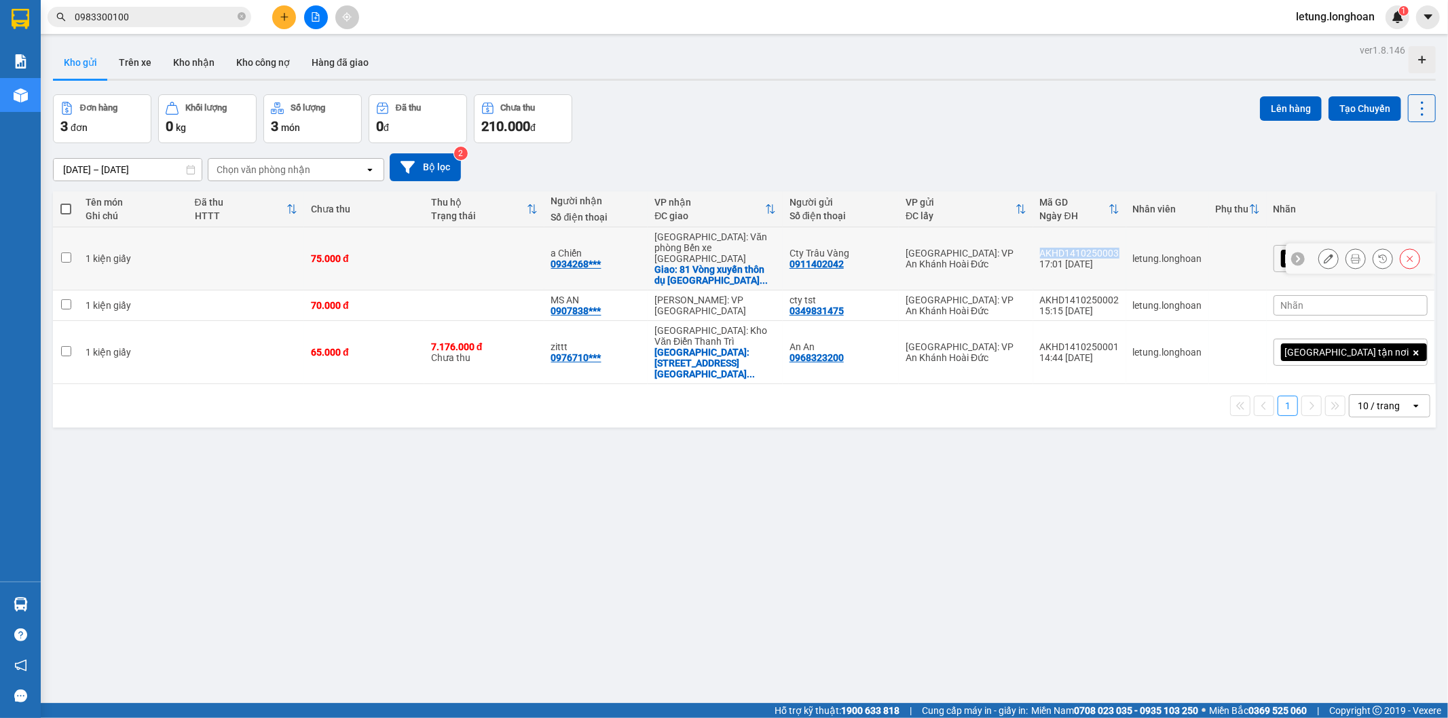
drag, startPoint x: 1185, startPoint y: 248, endPoint x: 1111, endPoint y: 249, distance: 74.7
click at [1104, 248] on td "AKHD1410250003 17:01 [DATE]" at bounding box center [1079, 258] width 93 height 63
checkbox input "true"
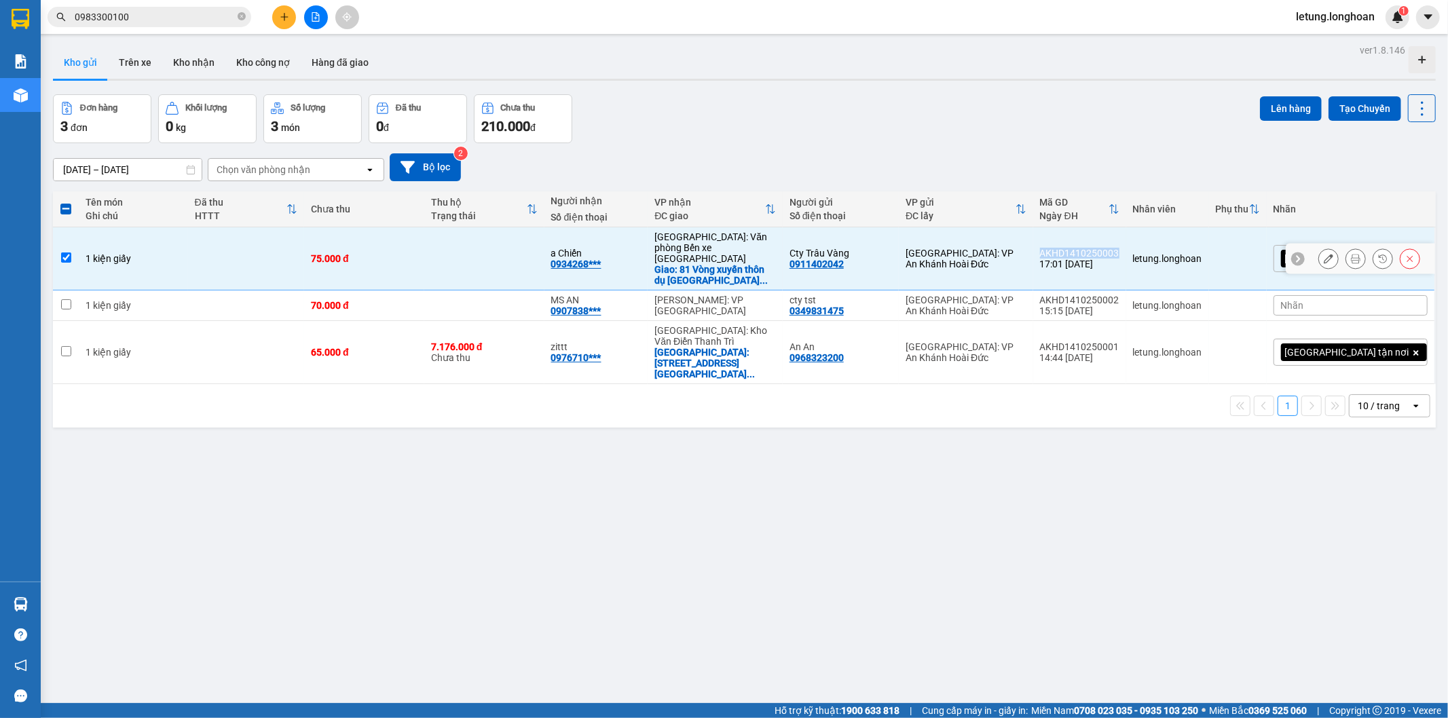
copy div "AKHD1410250003"
click at [1324, 301] on icon at bounding box center [1329, 306] width 10 height 10
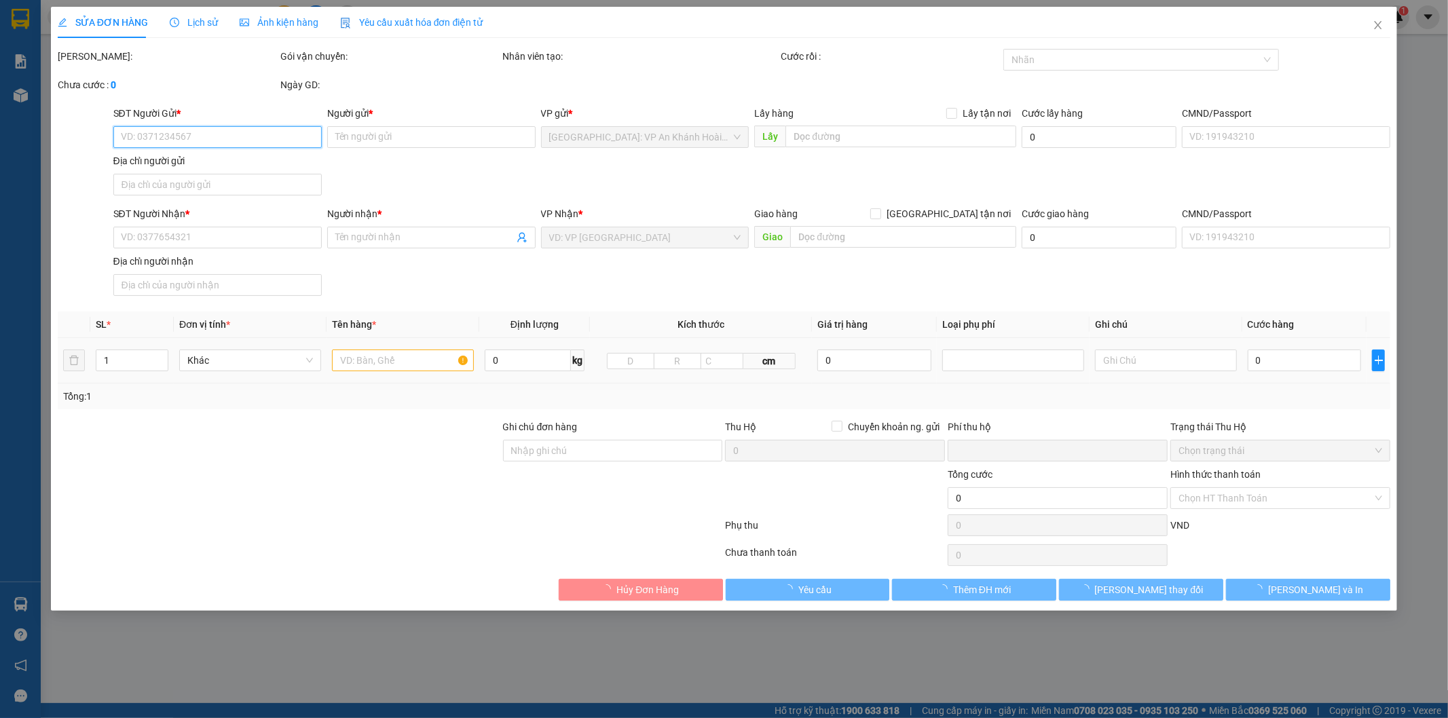
type input "0349831475"
type input "cty tst"
type input "0907838894"
type input "MS AN"
type input "0"
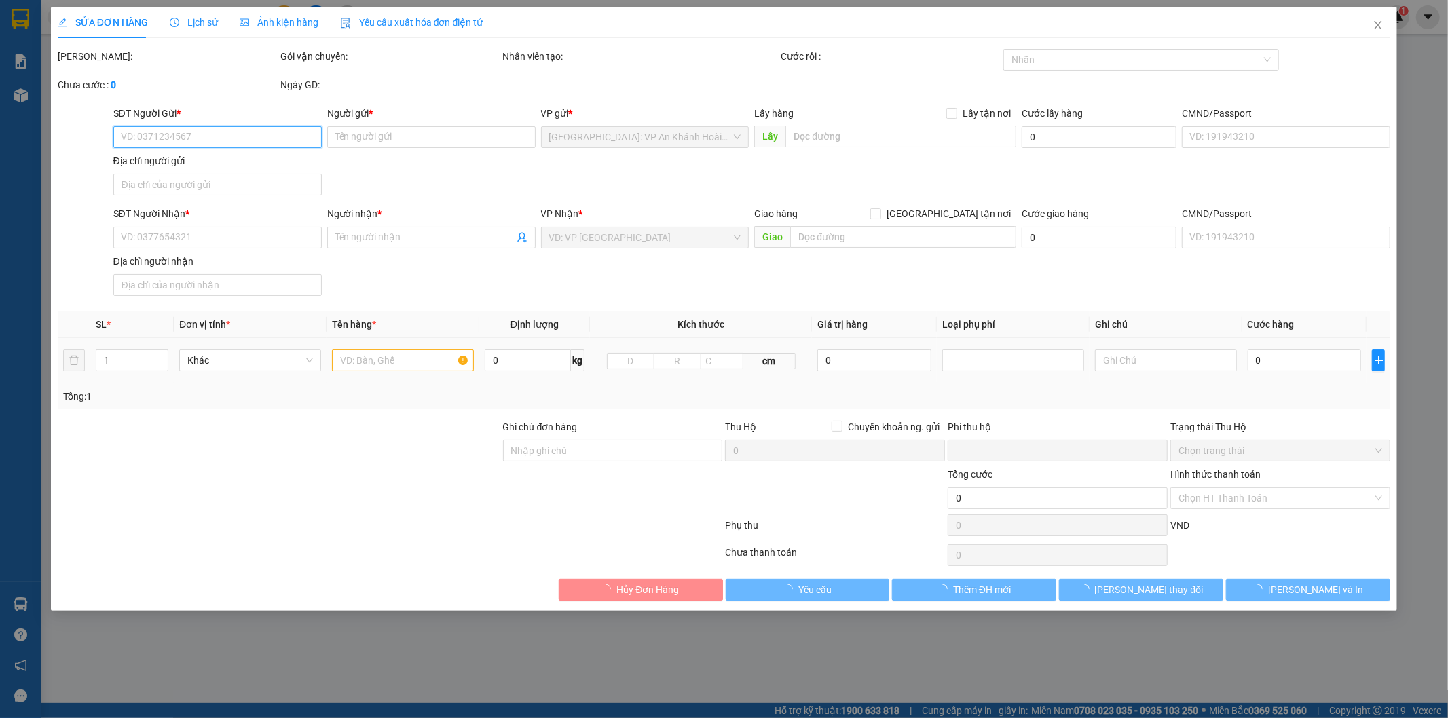
type input "70.000"
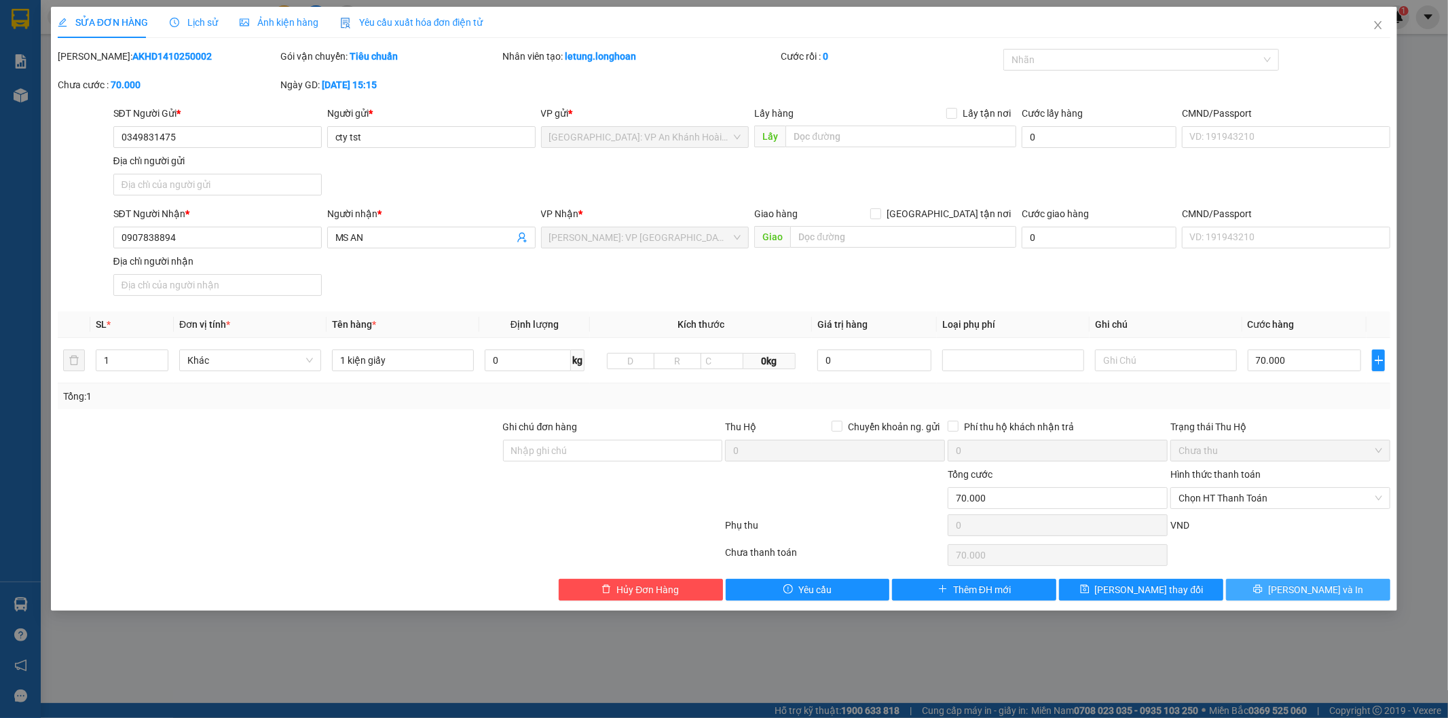
click at [1293, 593] on button "[PERSON_NAME] và In" at bounding box center [1308, 590] width 164 height 22
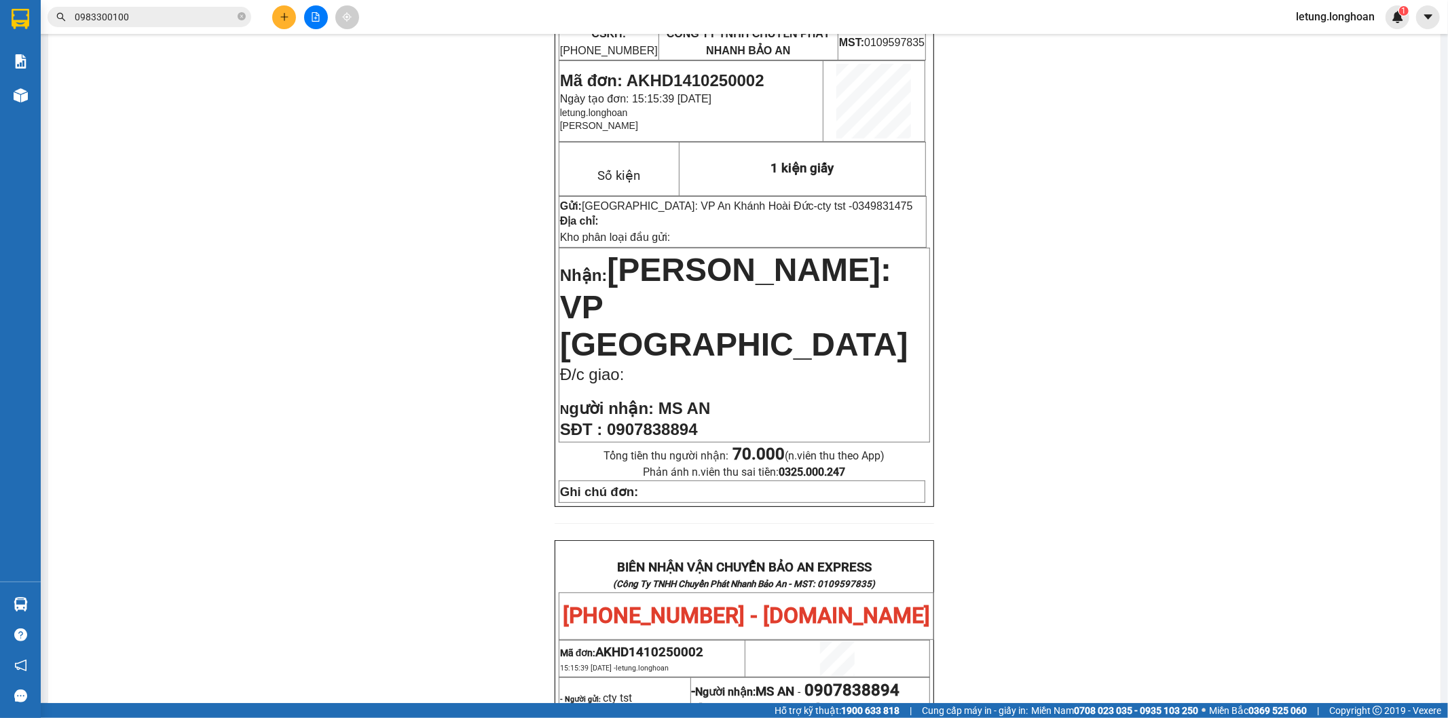
scroll to position [151, 0]
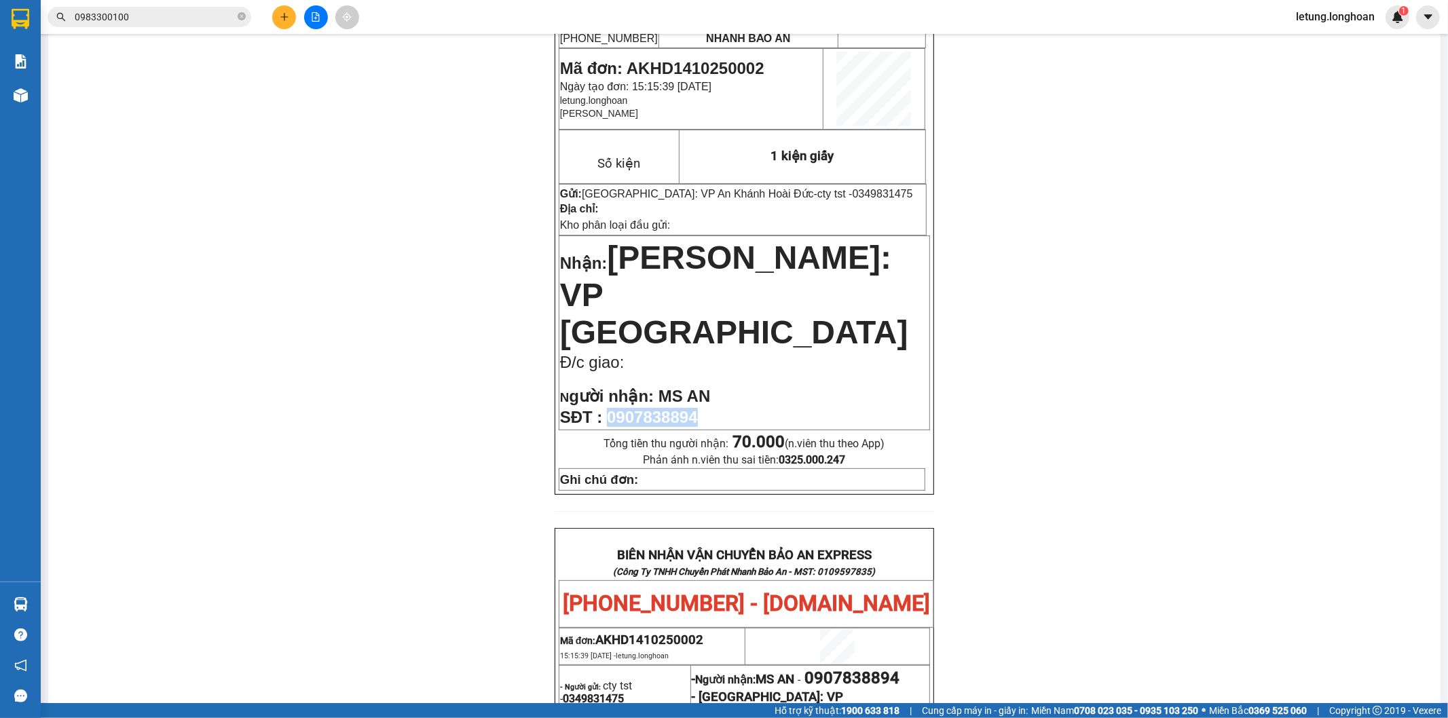
drag, startPoint x: 673, startPoint y: 381, endPoint x: 607, endPoint y: 386, distance: 66.7
click at [607, 408] on p "SĐT : 0907838894" at bounding box center [744, 417] width 369 height 19
copy span "0907838894"
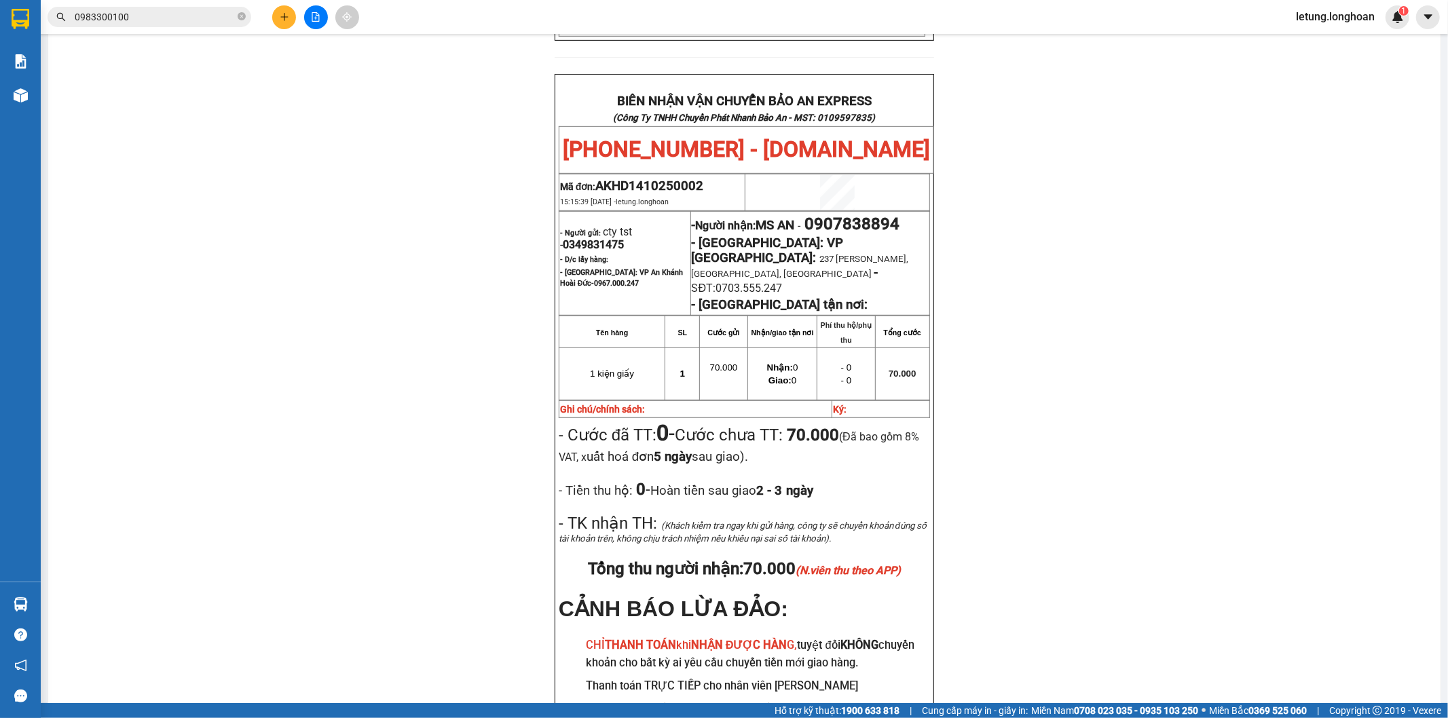
scroll to position [679, 0]
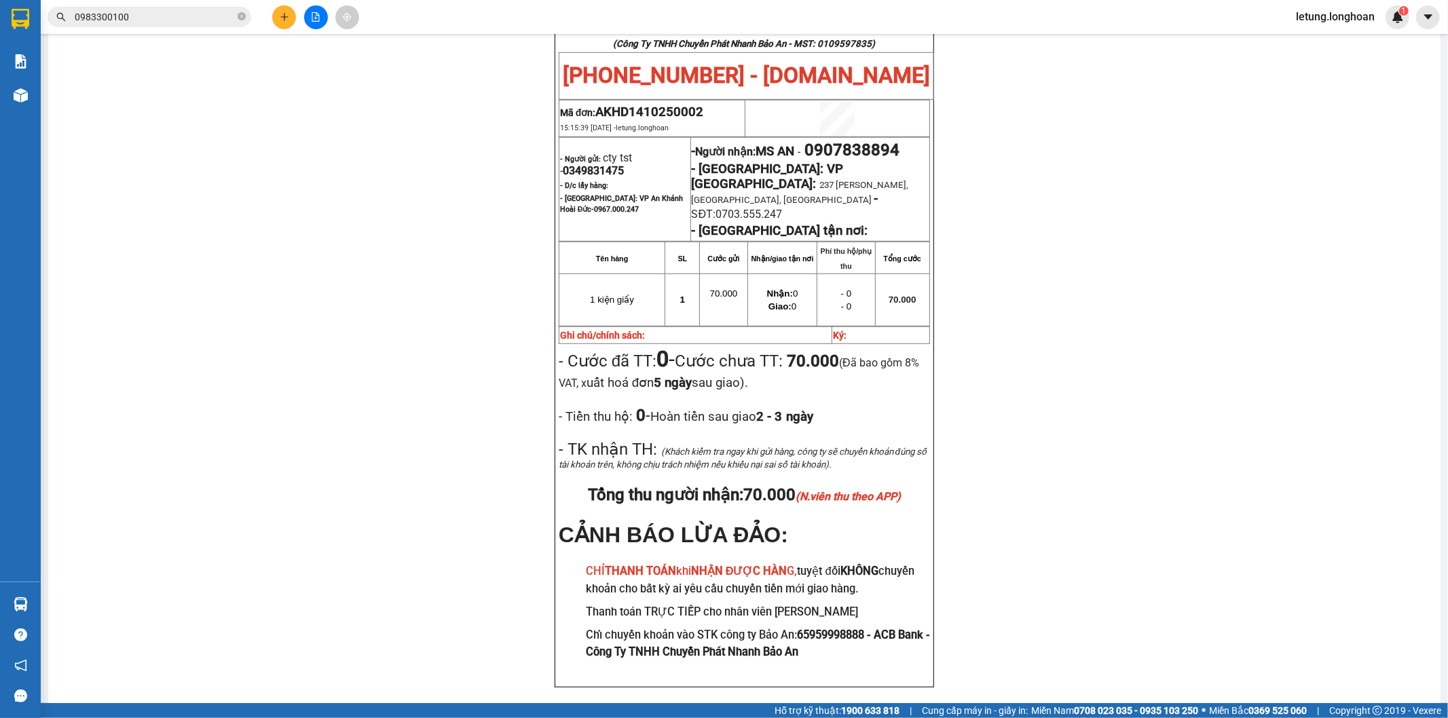
click at [1012, 509] on div "PHIẾU DÁN LÊN HÀNG Ngày in phiếu: 17:06 [DATE] CSKH: [PHONE_NUMBER] CÔNG TY TNH…" at bounding box center [744, 80] width 1360 height 1282
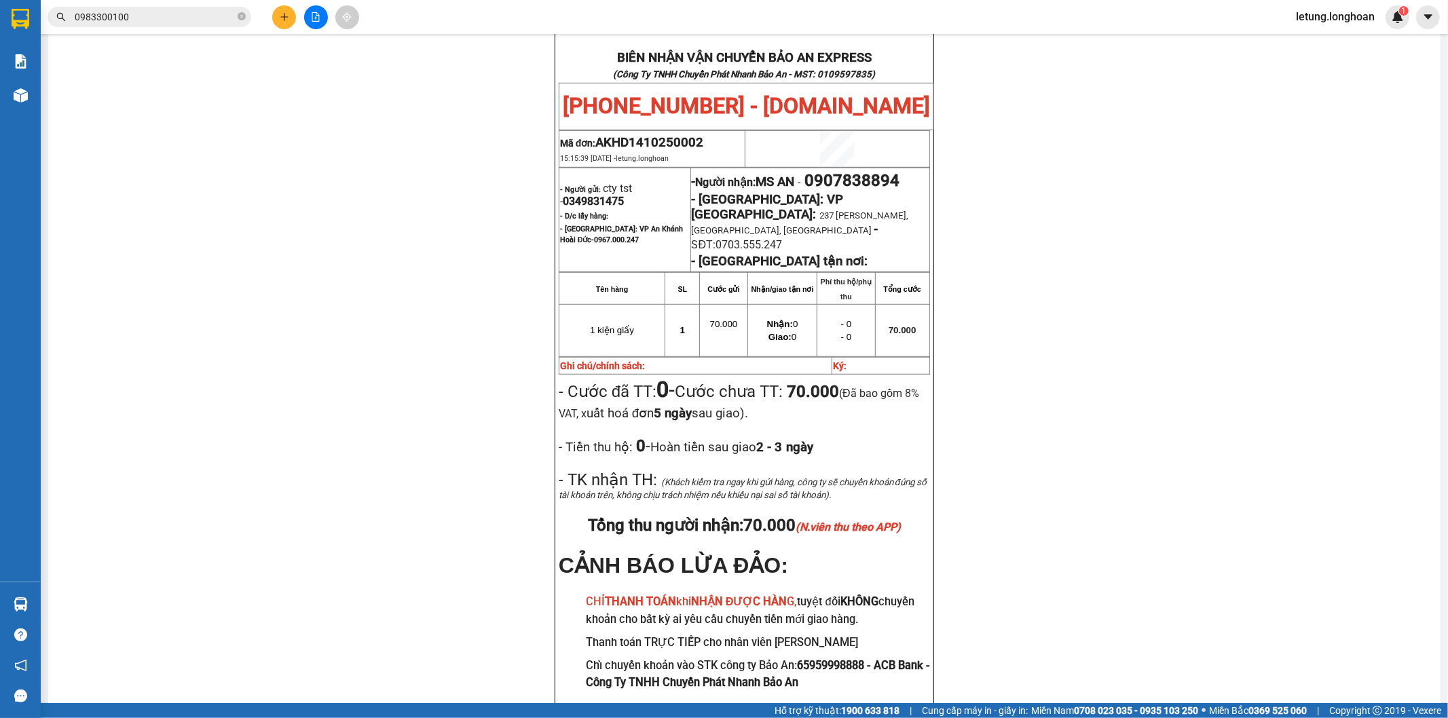
scroll to position [619, 0]
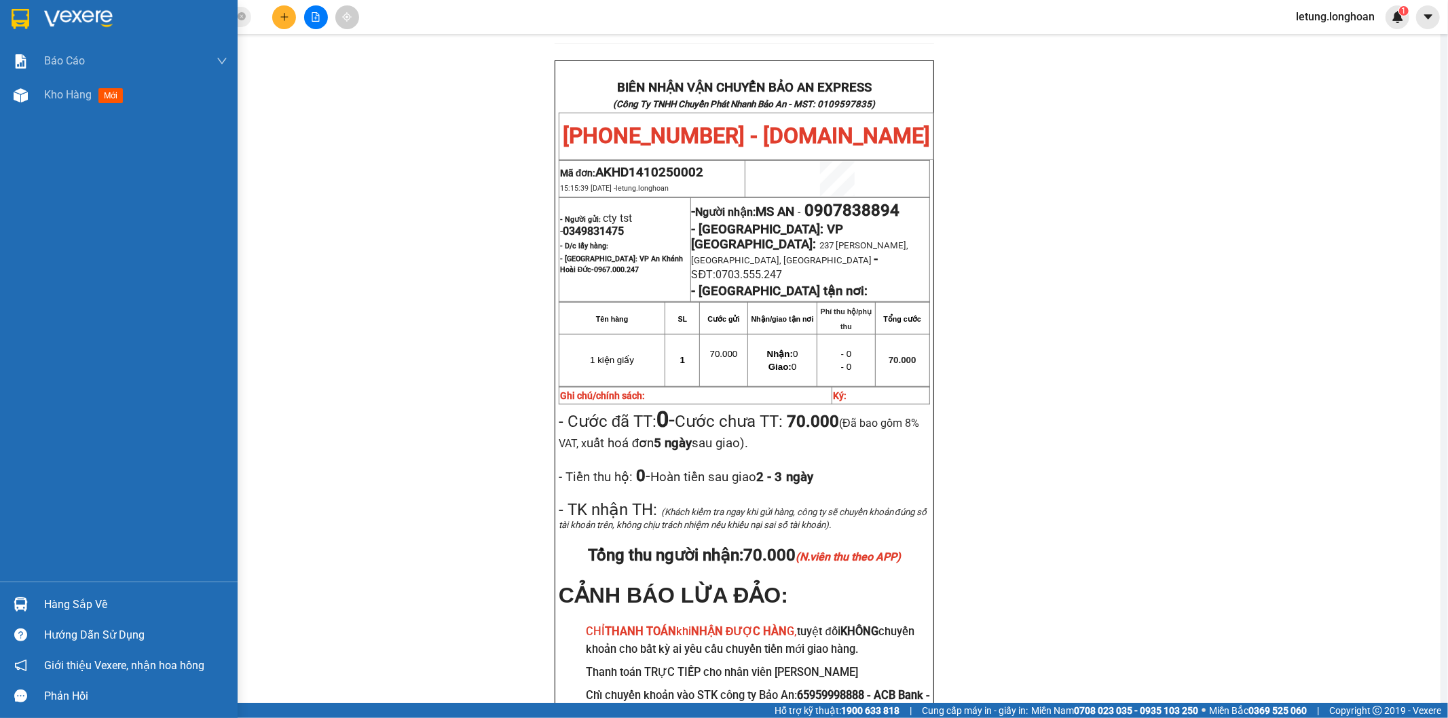
click at [12, 5] on div at bounding box center [119, 22] width 238 height 44
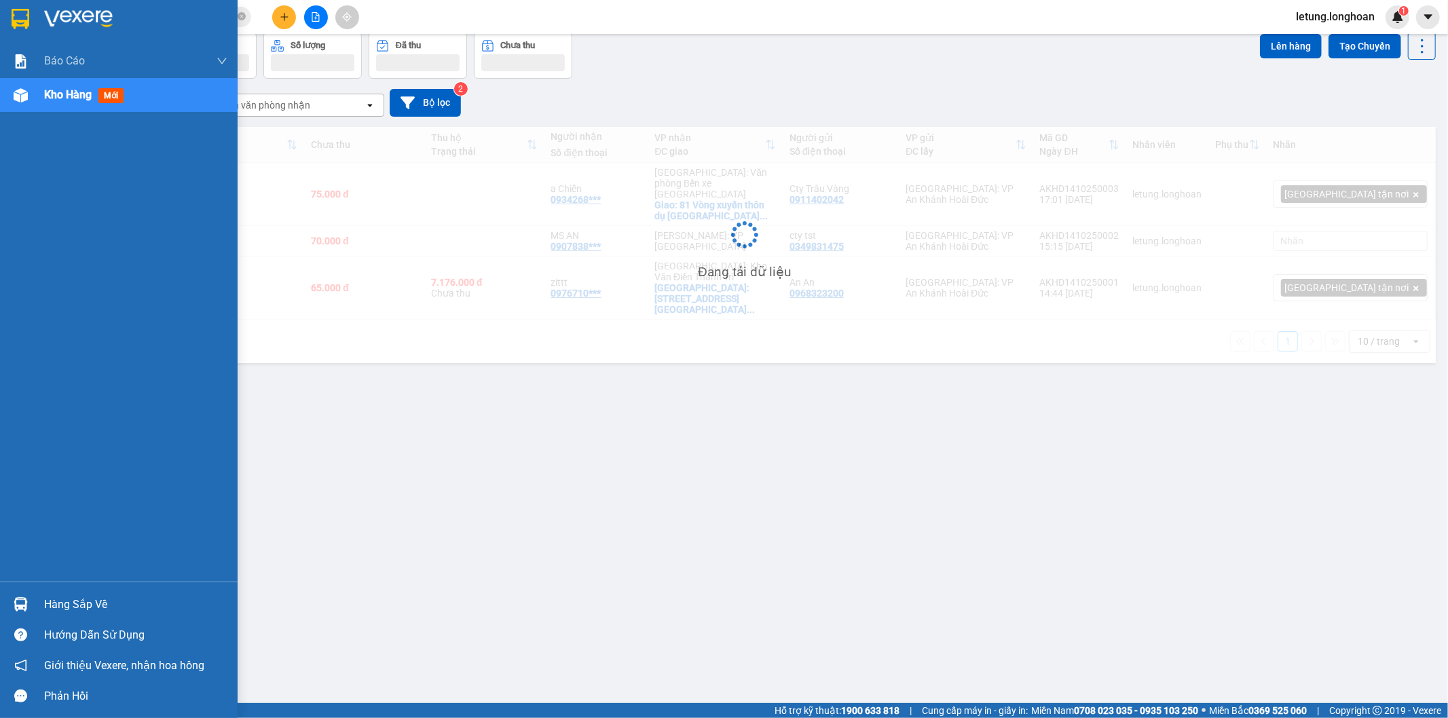
scroll to position [62, 0]
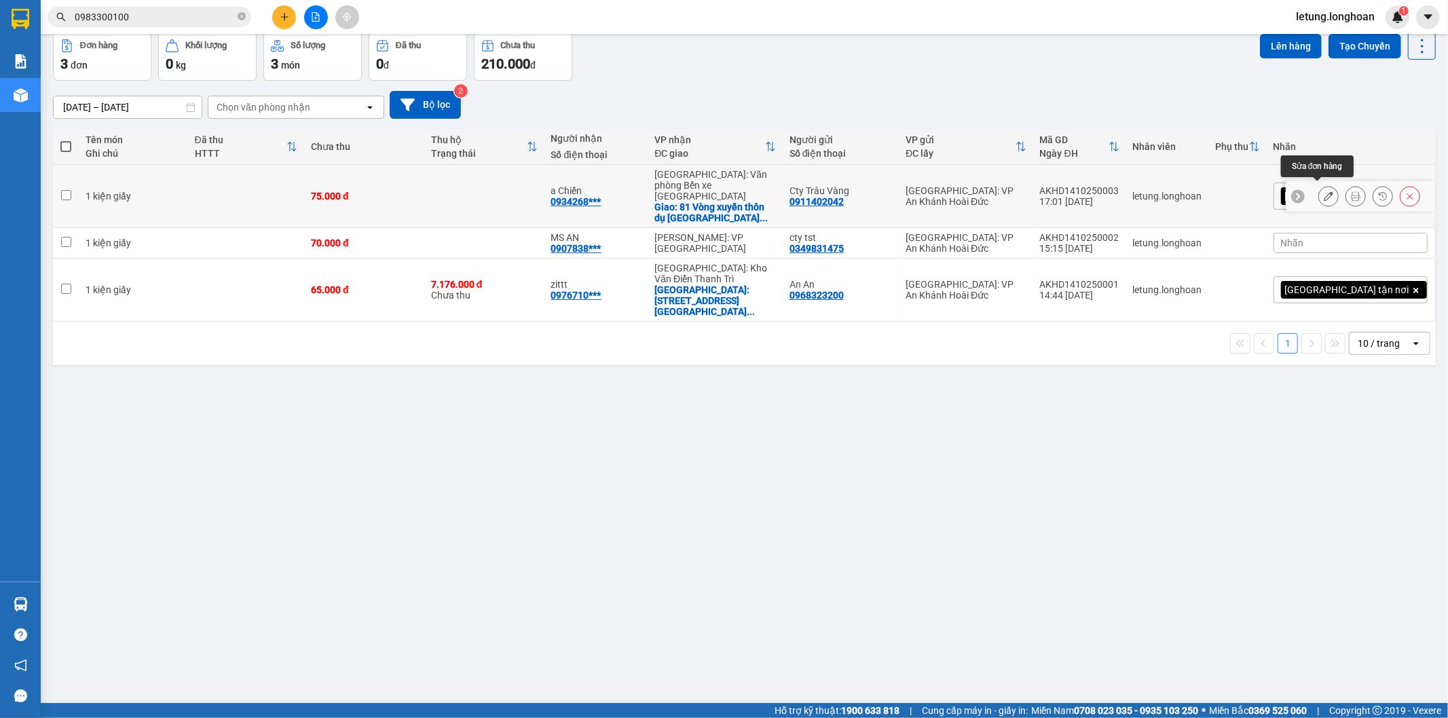
click at [1324, 191] on icon at bounding box center [1329, 196] width 10 height 10
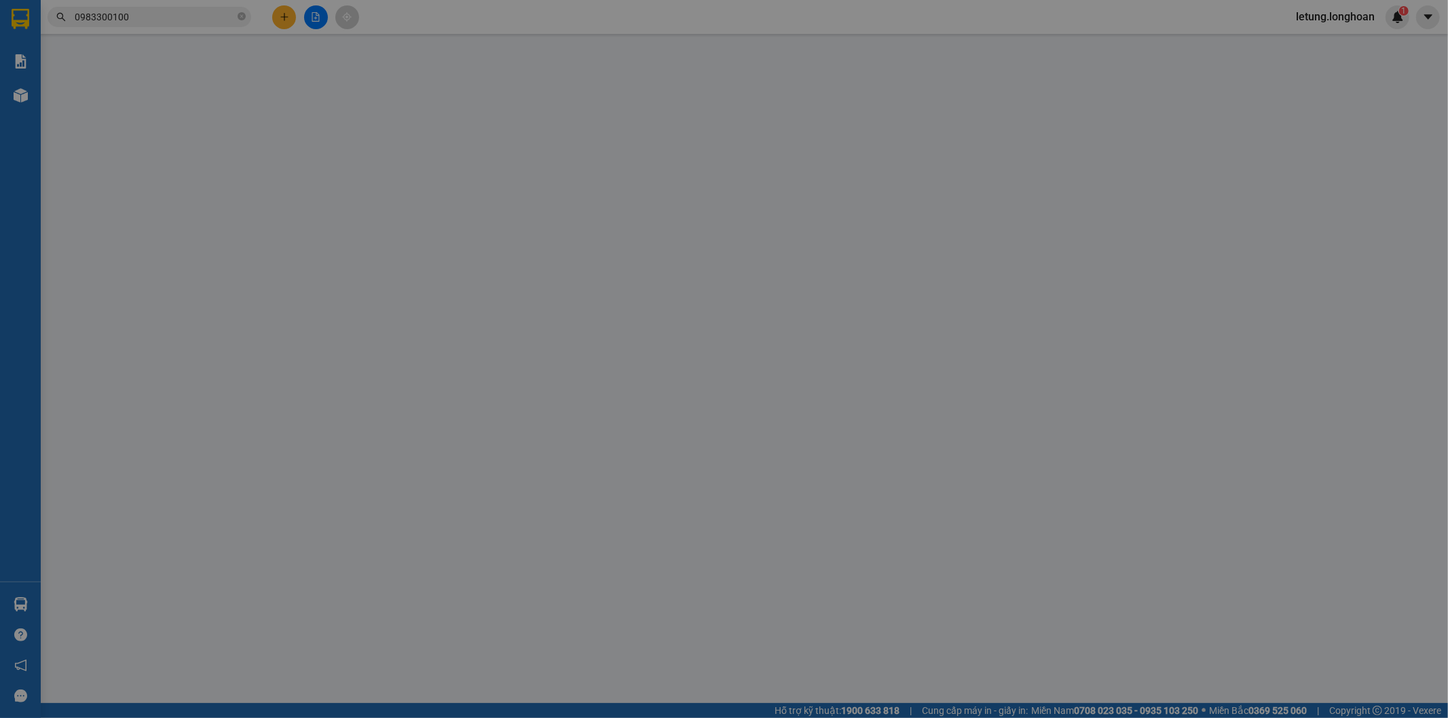
type input "0911402042"
type input "Cty Trâu Vàng"
type input "0934268338"
type input "a Chiến"
checkbox input "true"
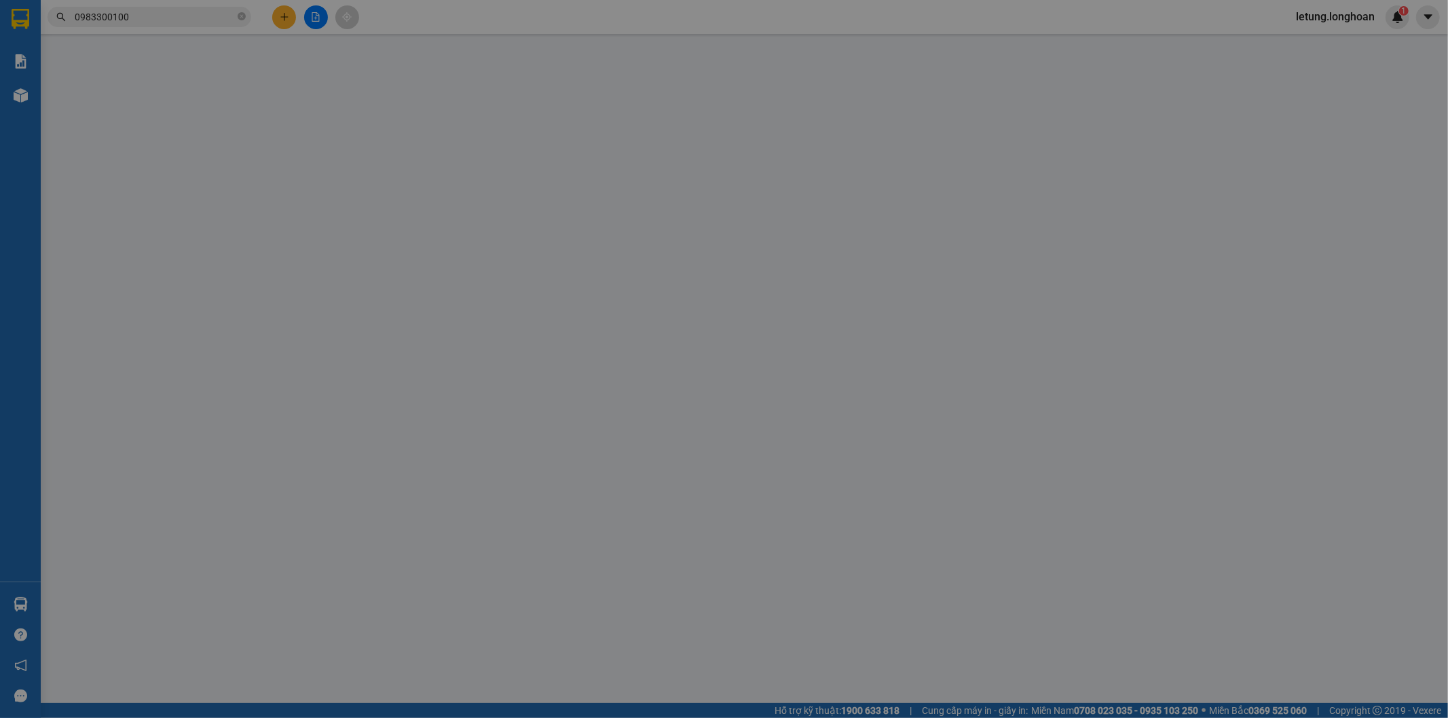
type input "81 Vòng xuyến thôn dụ nghĩa lê thiện an dương [GEOGRAPHIC_DATA]"
type input "0"
type input "75.000"
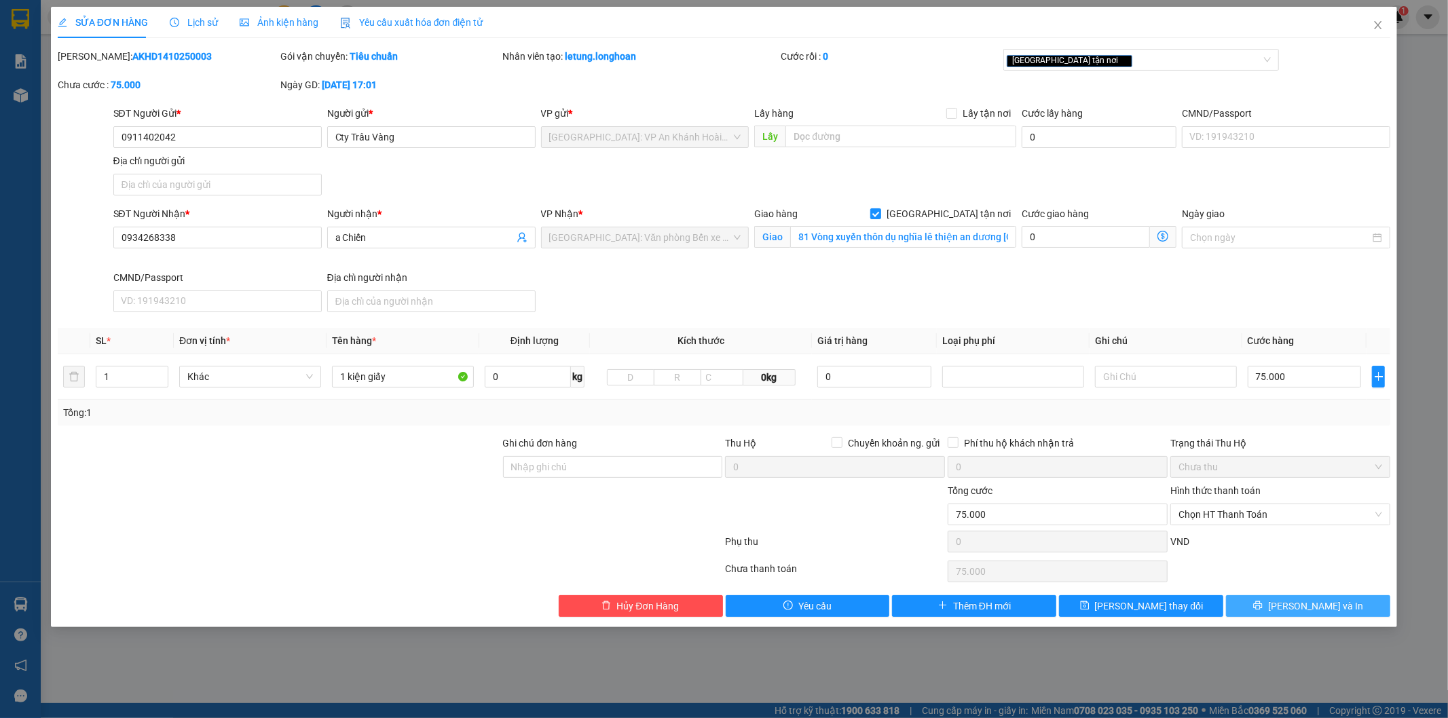
click at [1312, 608] on span "[PERSON_NAME] và In" at bounding box center [1315, 606] width 95 height 15
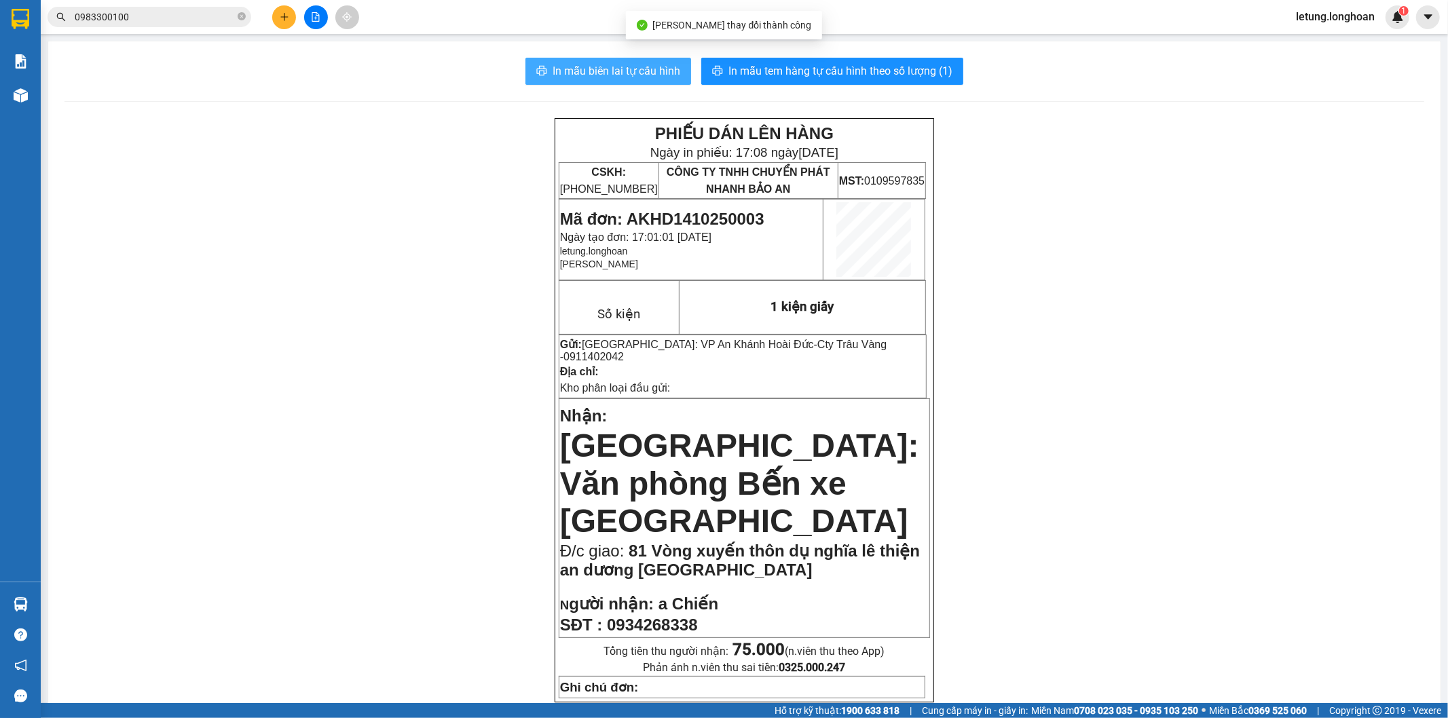
click at [608, 72] on span "In mẫu biên lai tự cấu hình" at bounding box center [617, 70] width 128 height 17
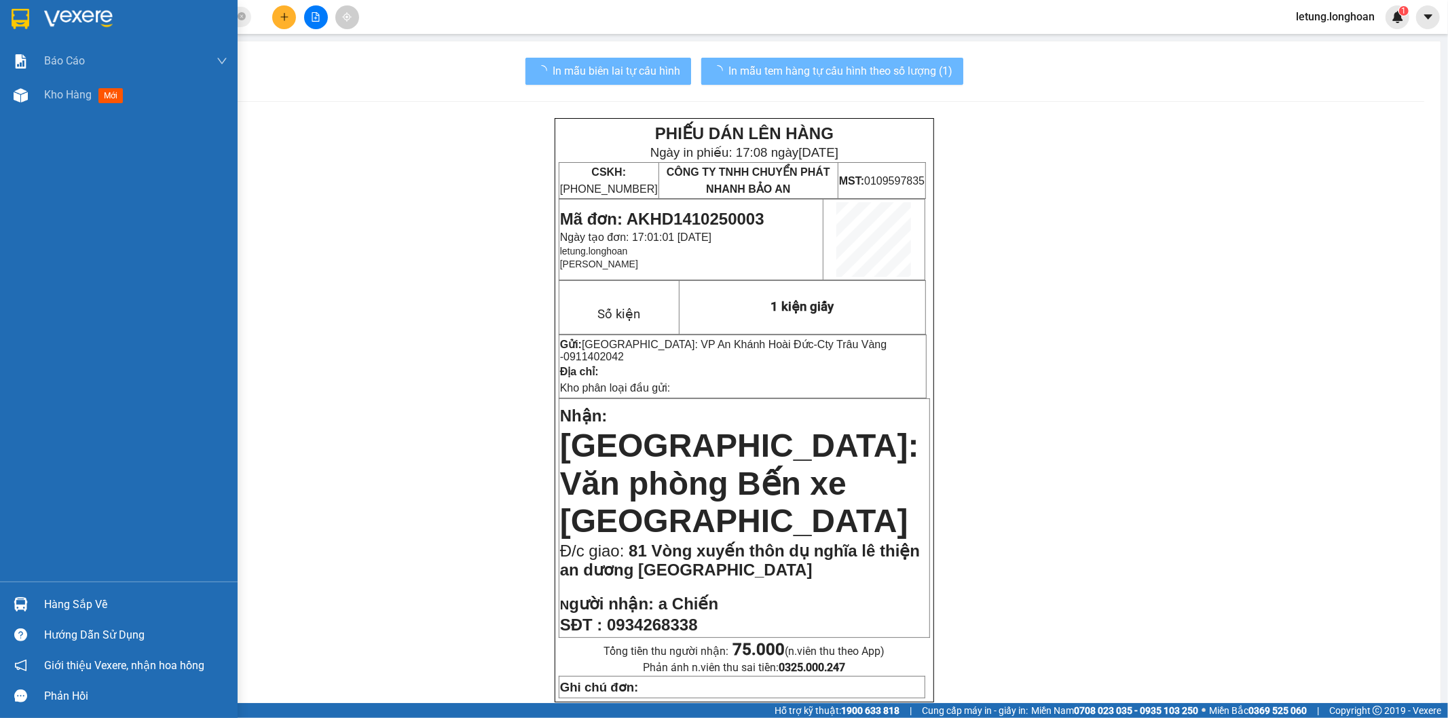
click at [19, 10] on img at bounding box center [21, 19] width 18 height 20
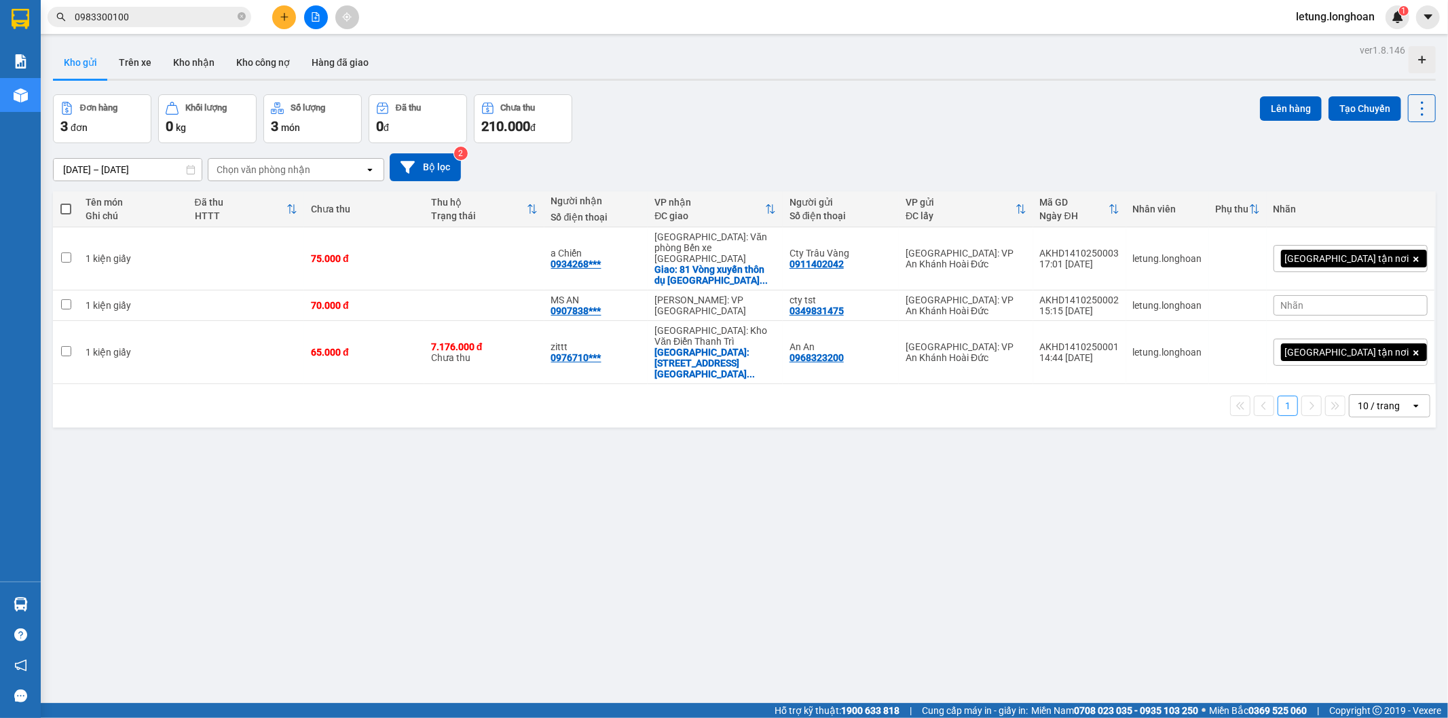
click at [1369, 295] on div "Nhãn" at bounding box center [1351, 305] width 154 height 20
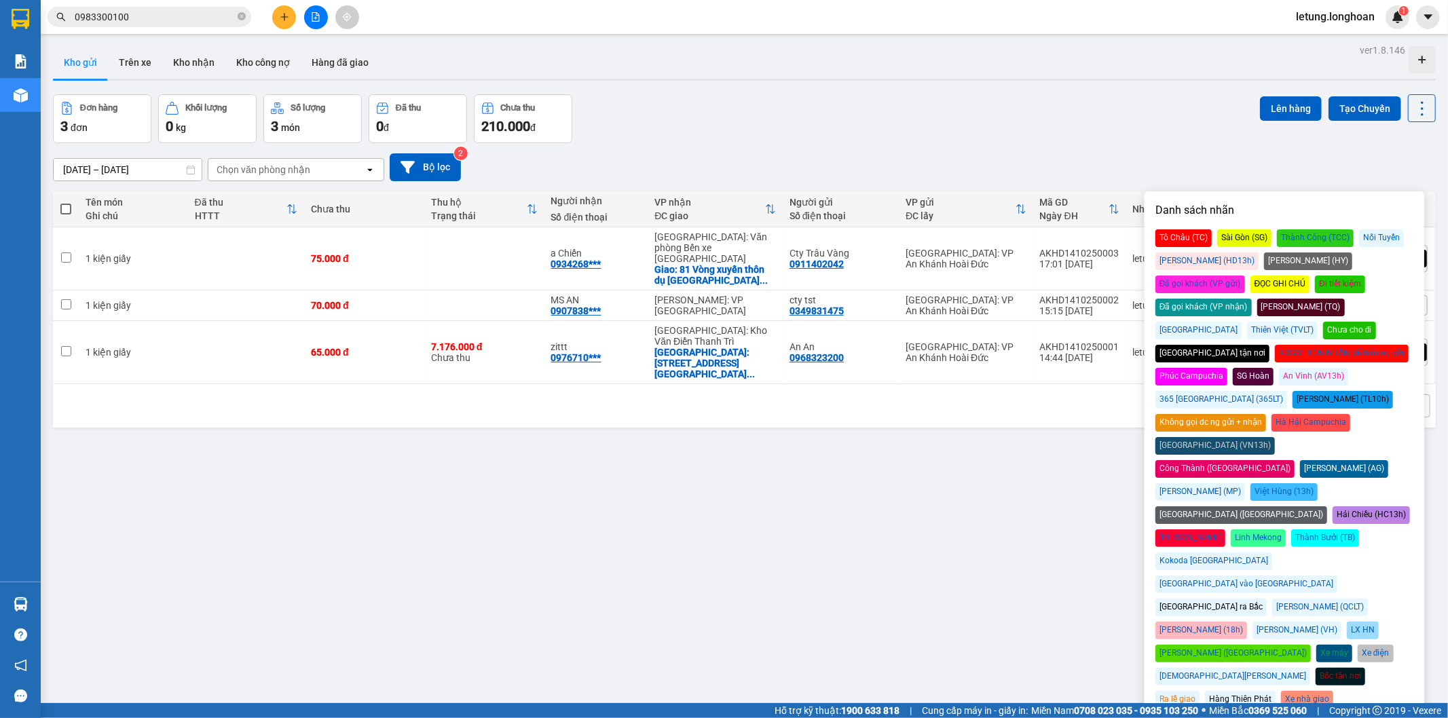
click at [1245, 276] on div "Đã gọi khách (VP gửi)" at bounding box center [1201, 285] width 90 height 18
click at [864, 90] on div "ver 1.8.146 Kho gửi Trên xe Kho nhận Kho công nợ Hàng đã giao Đơn hàng 3 đơn Kh…" at bounding box center [745, 400] width 1394 height 718
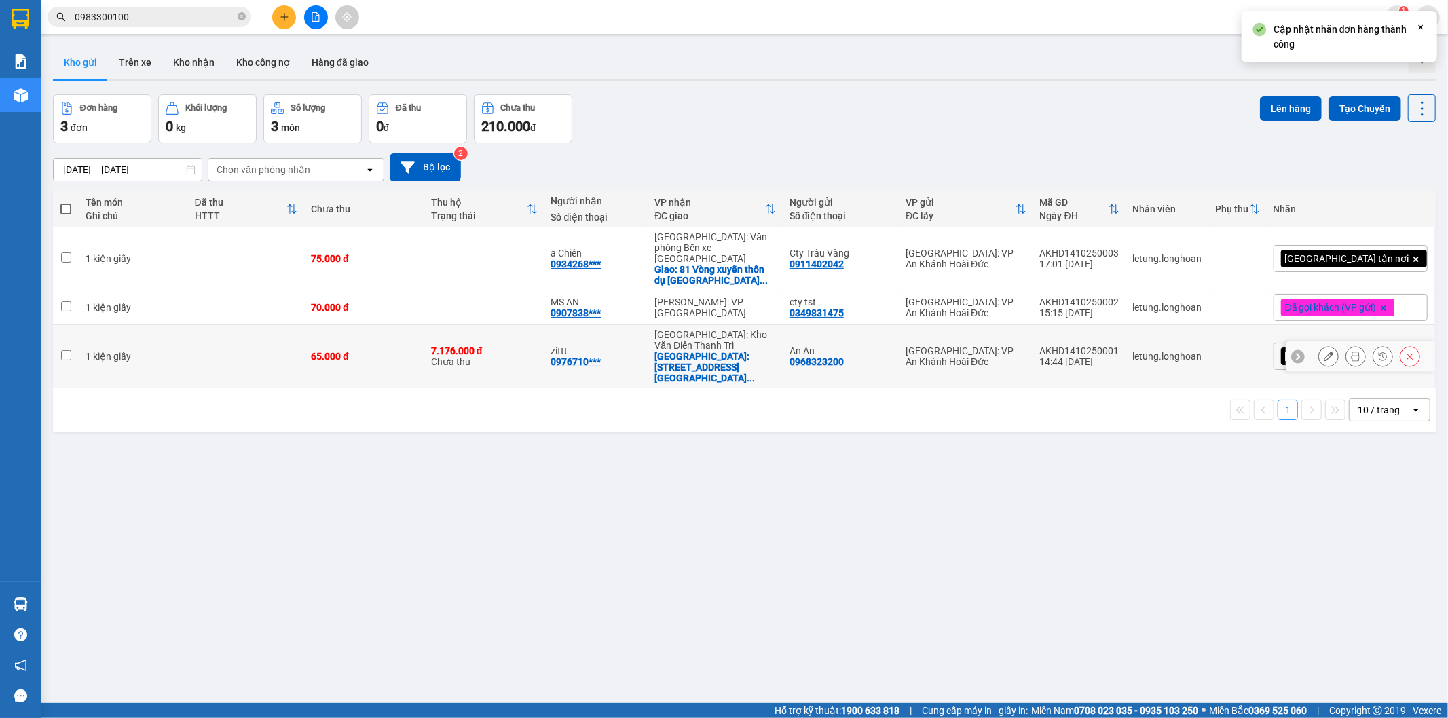
click at [1324, 352] on icon at bounding box center [1329, 357] width 10 height 10
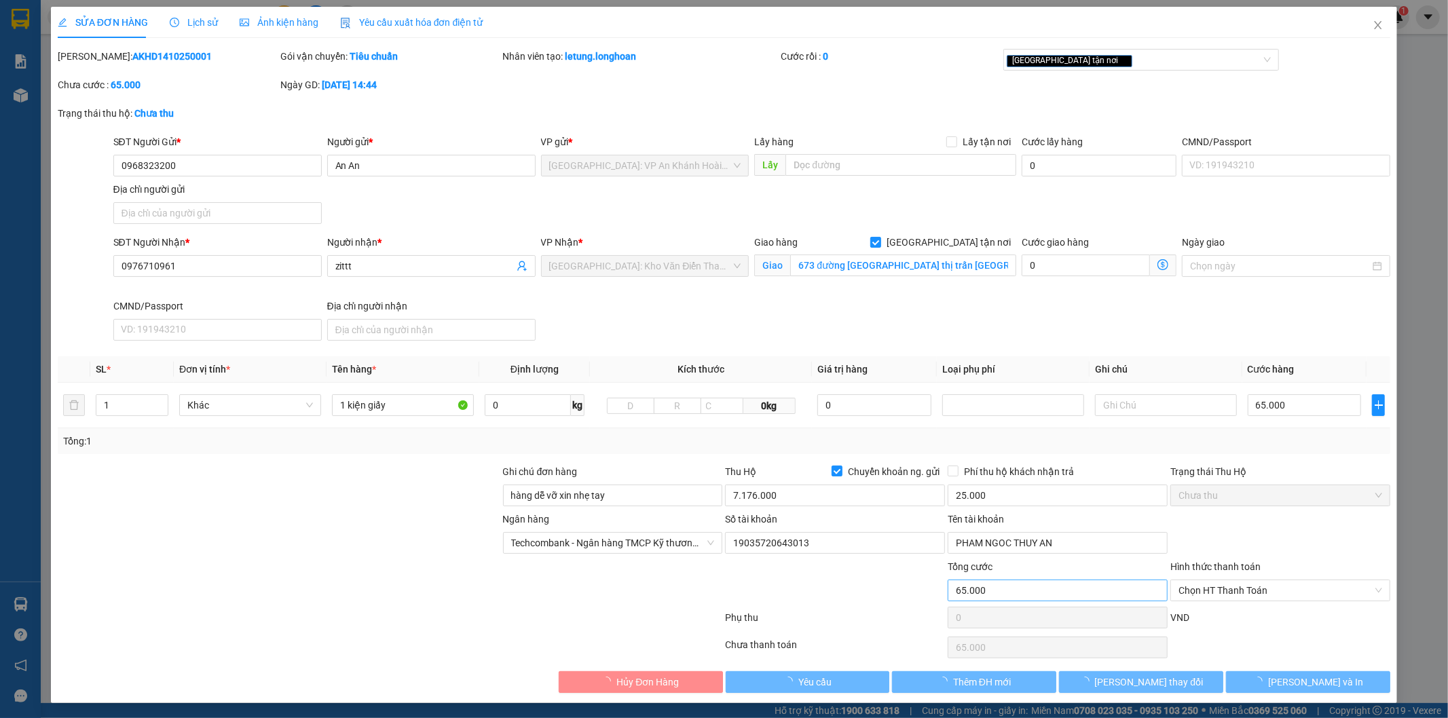
type input "0968323200"
type input "An An"
type input "0976710961"
type input "zittt"
checkbox input "true"
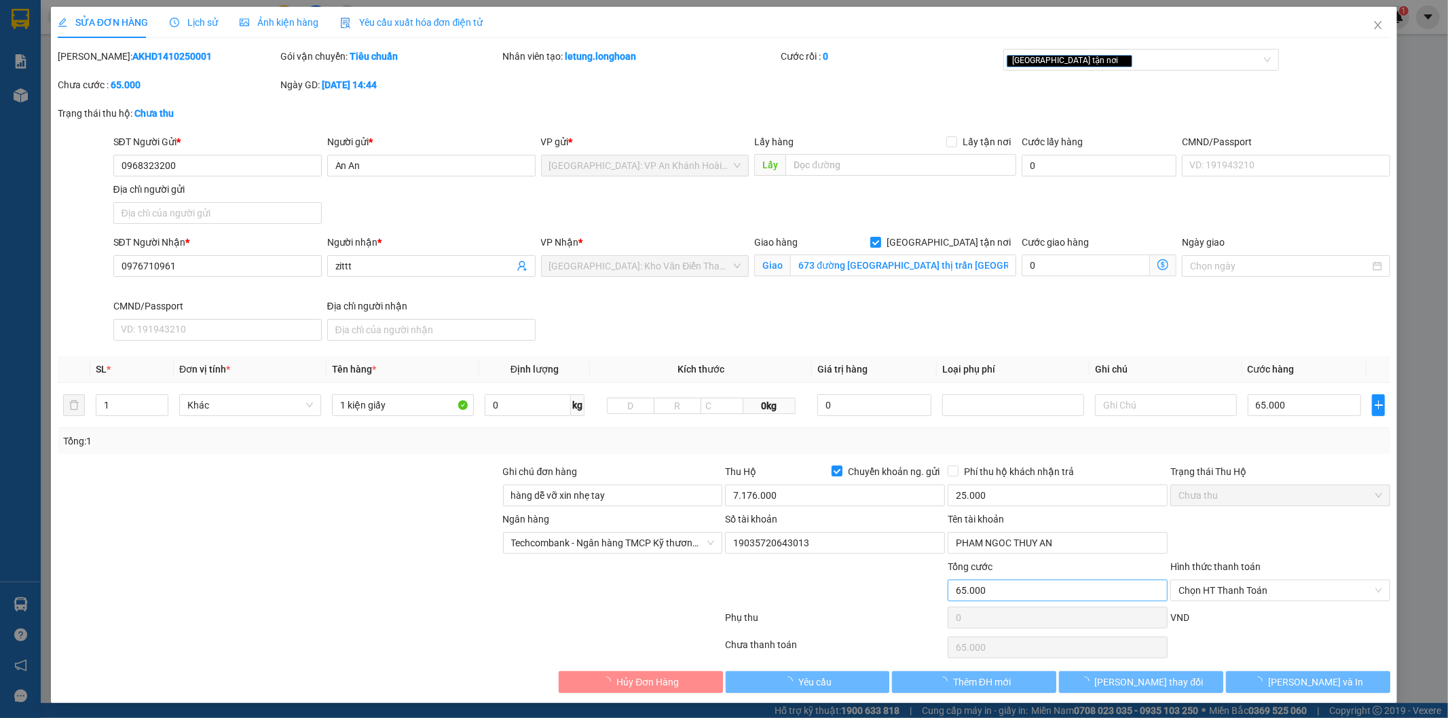
type input "673 đường [GEOGRAPHIC_DATA] thị trấn [GEOGRAPHIC_DATA] [GEOGRAPHIC_DATA] [GEOGR…"
type input "hàng dễ vỡ xin nhẹ tay"
type input "65.000"
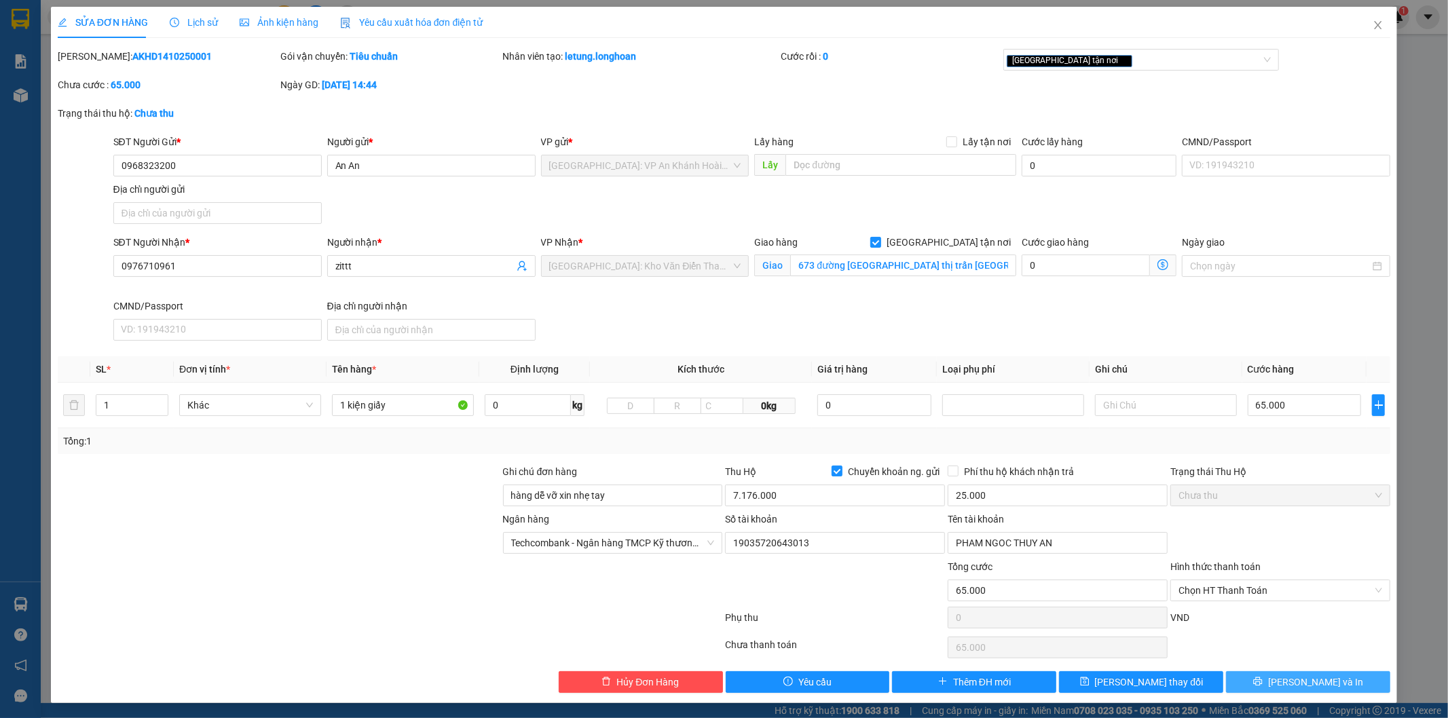
click at [1310, 689] on span "[PERSON_NAME] và In" at bounding box center [1315, 682] width 95 height 15
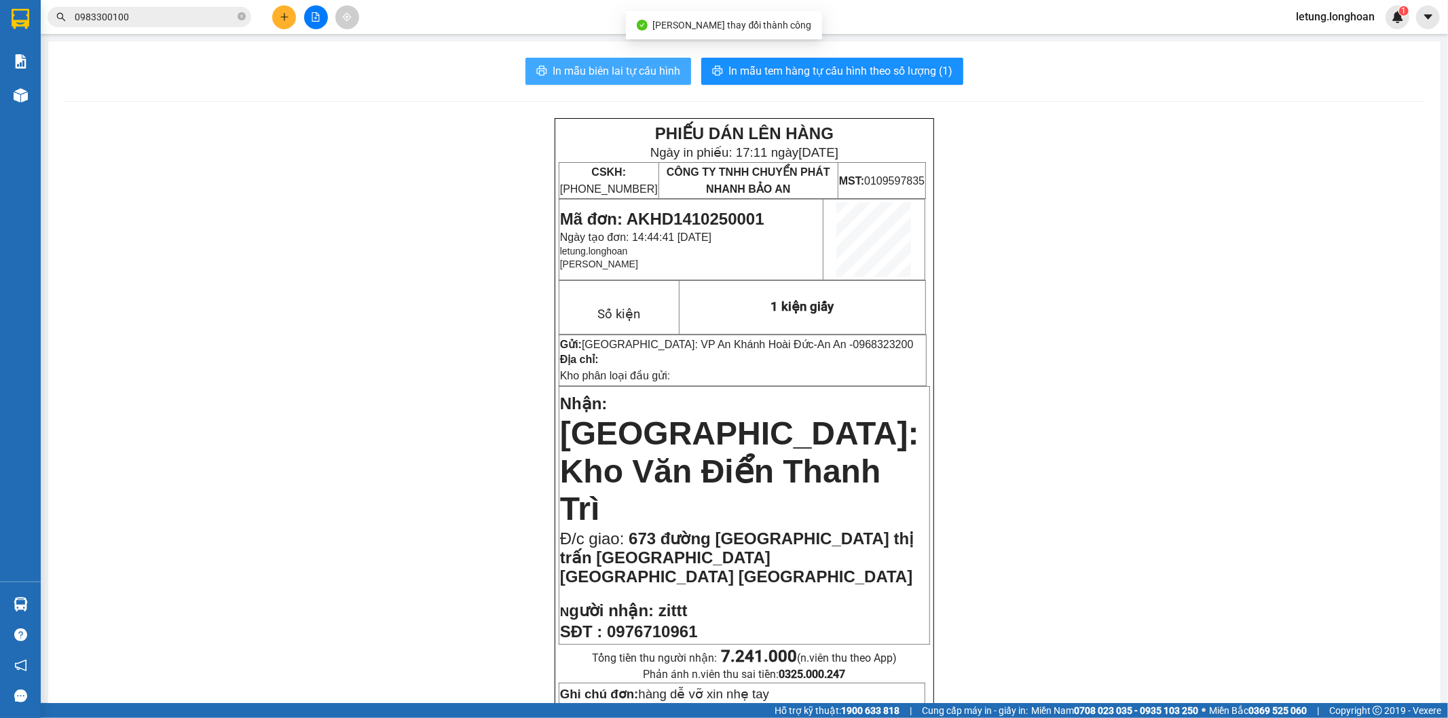
click at [612, 66] on span "In mẫu biên lai tự cấu hình" at bounding box center [617, 70] width 128 height 17
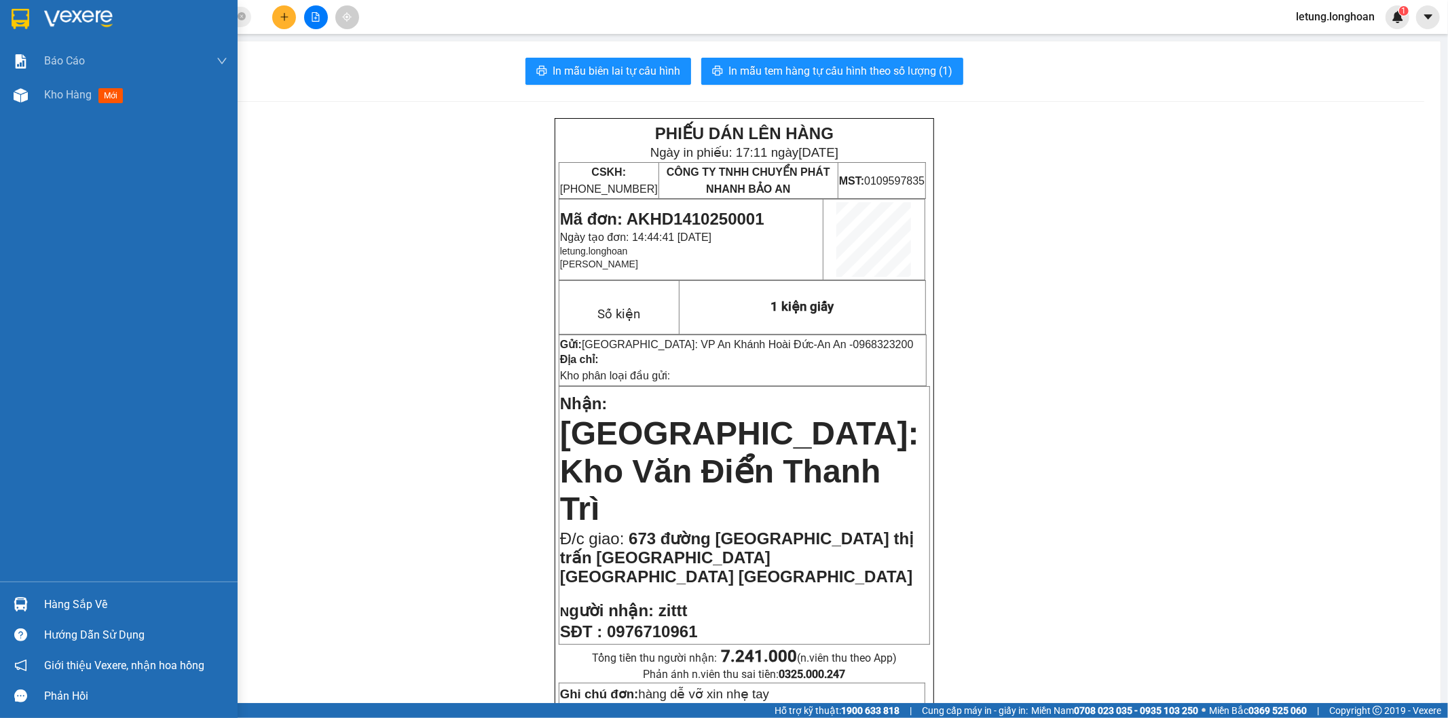
click at [26, 19] on img at bounding box center [21, 19] width 18 height 20
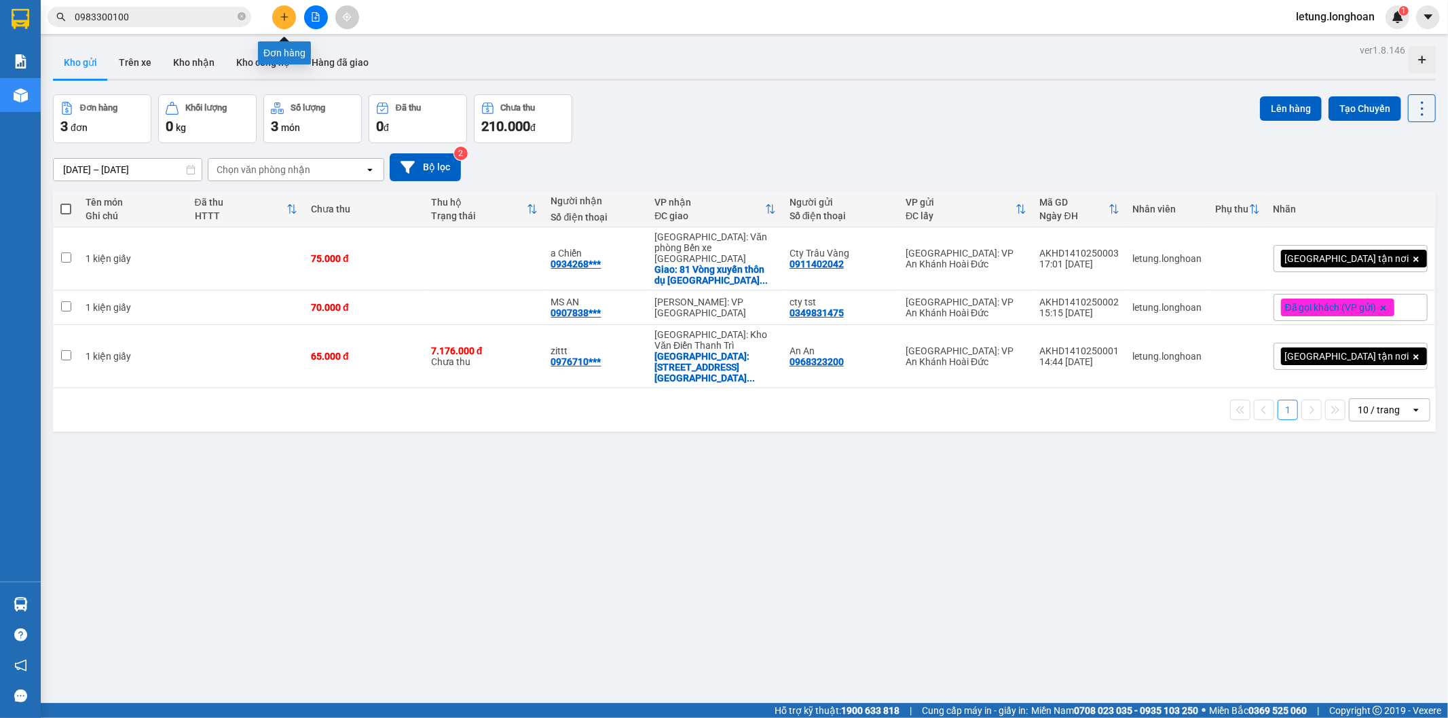
click at [291, 19] on button at bounding box center [284, 17] width 24 height 24
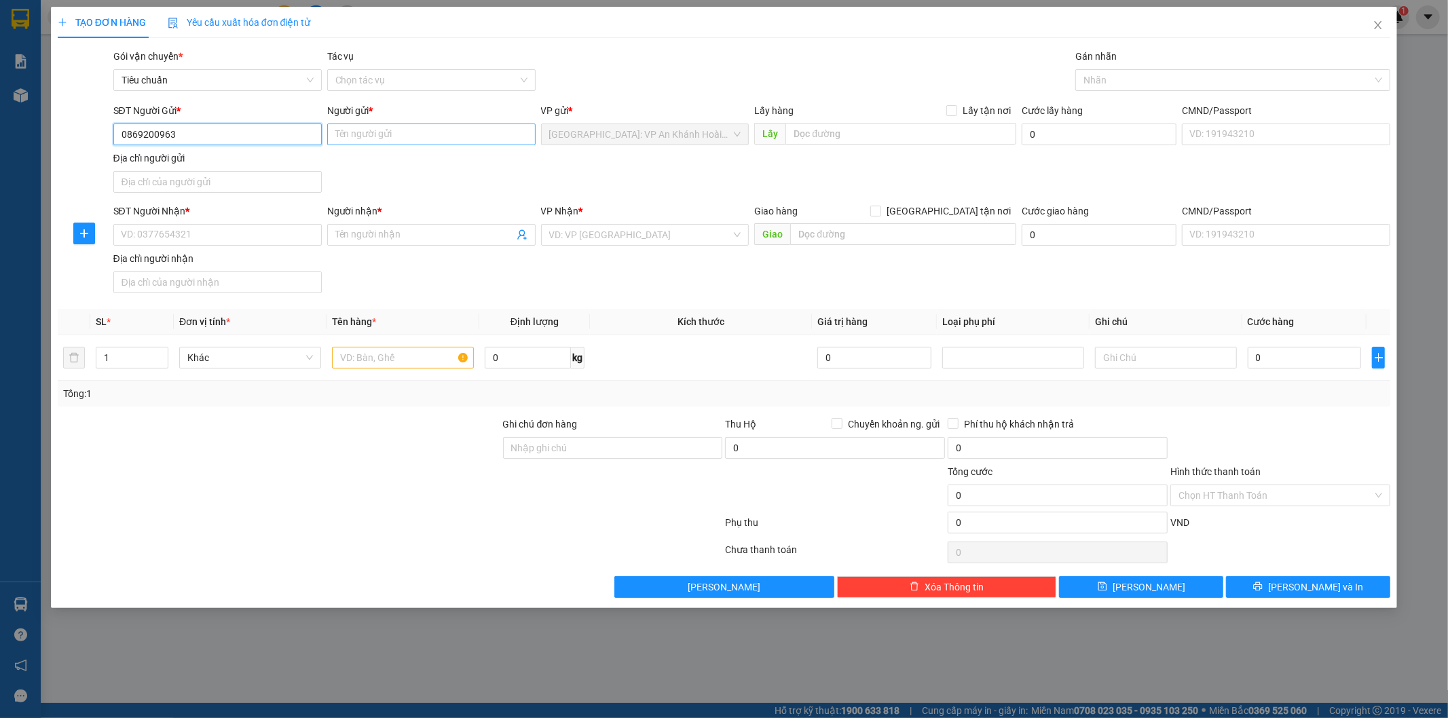
type input "0869200963"
click at [399, 133] on input "Người gửi *" at bounding box center [431, 135] width 208 height 22
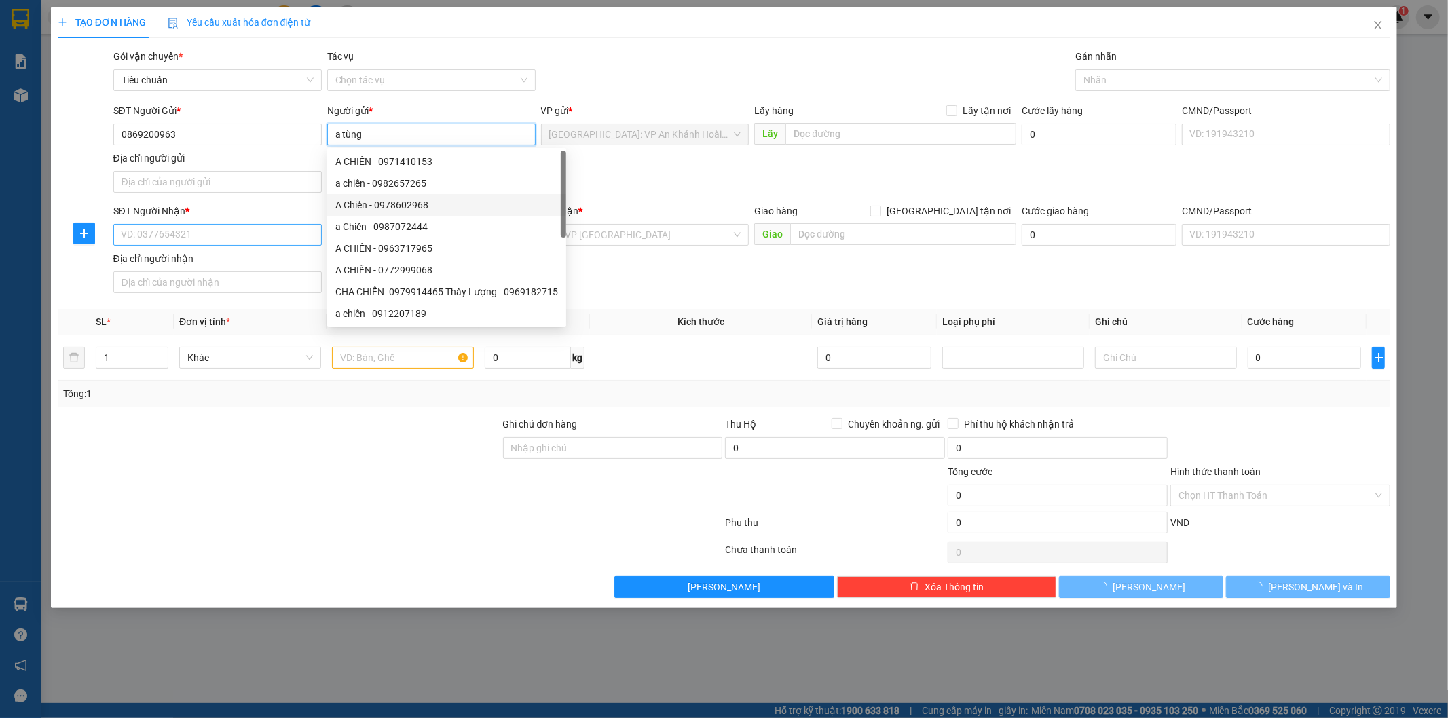
type input "a tùng"
click at [221, 235] on input "SĐT Người Nhận *" at bounding box center [217, 235] width 208 height 22
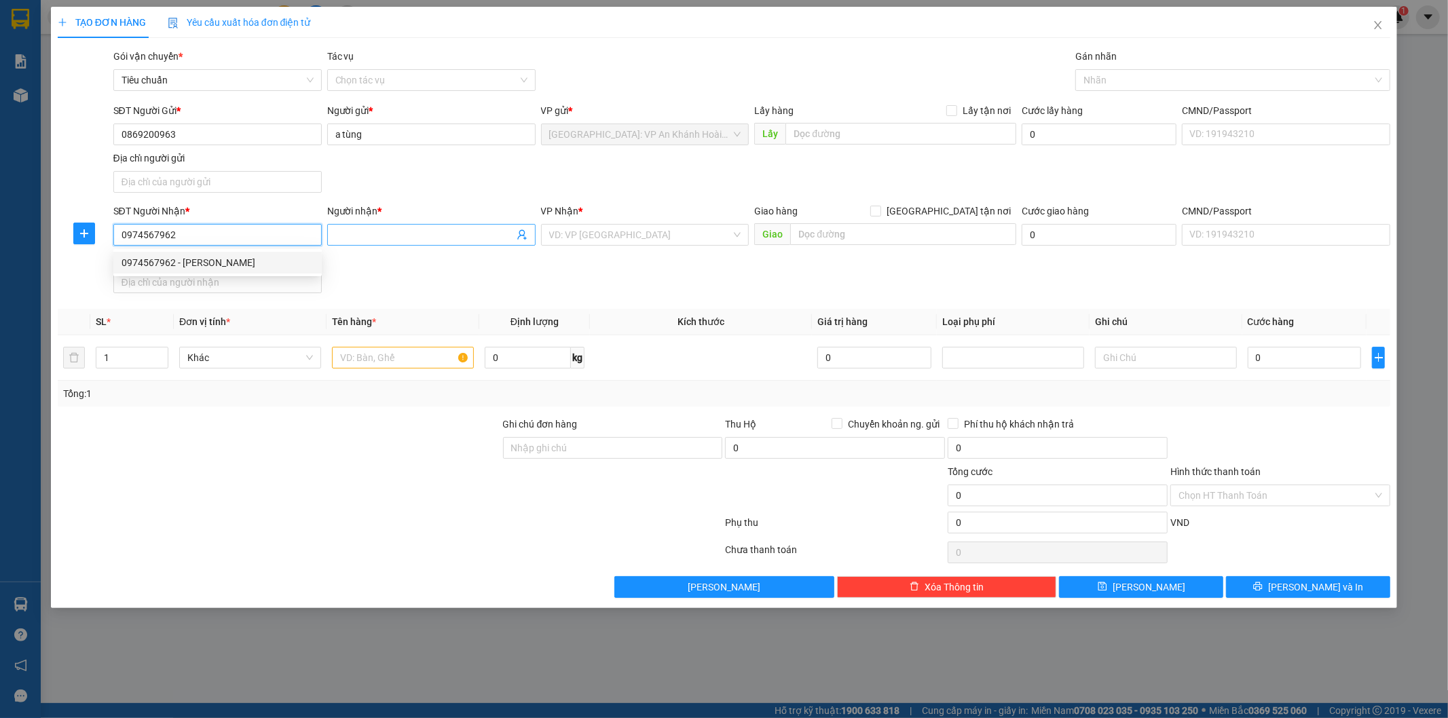
type input "0974567962"
click at [411, 234] on input "Người nhận *" at bounding box center [424, 234] width 179 height 15
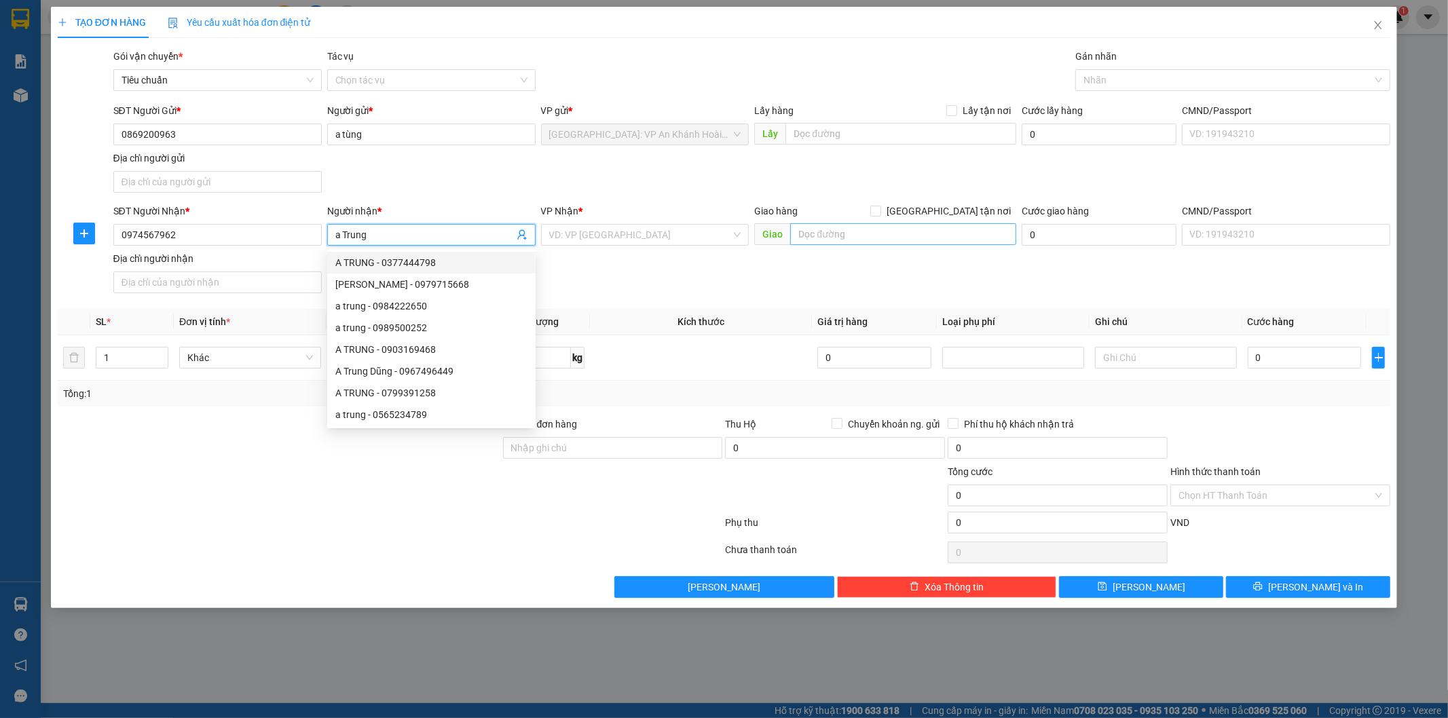
type input "a Trung"
click at [823, 236] on input "text" at bounding box center [903, 234] width 226 height 22
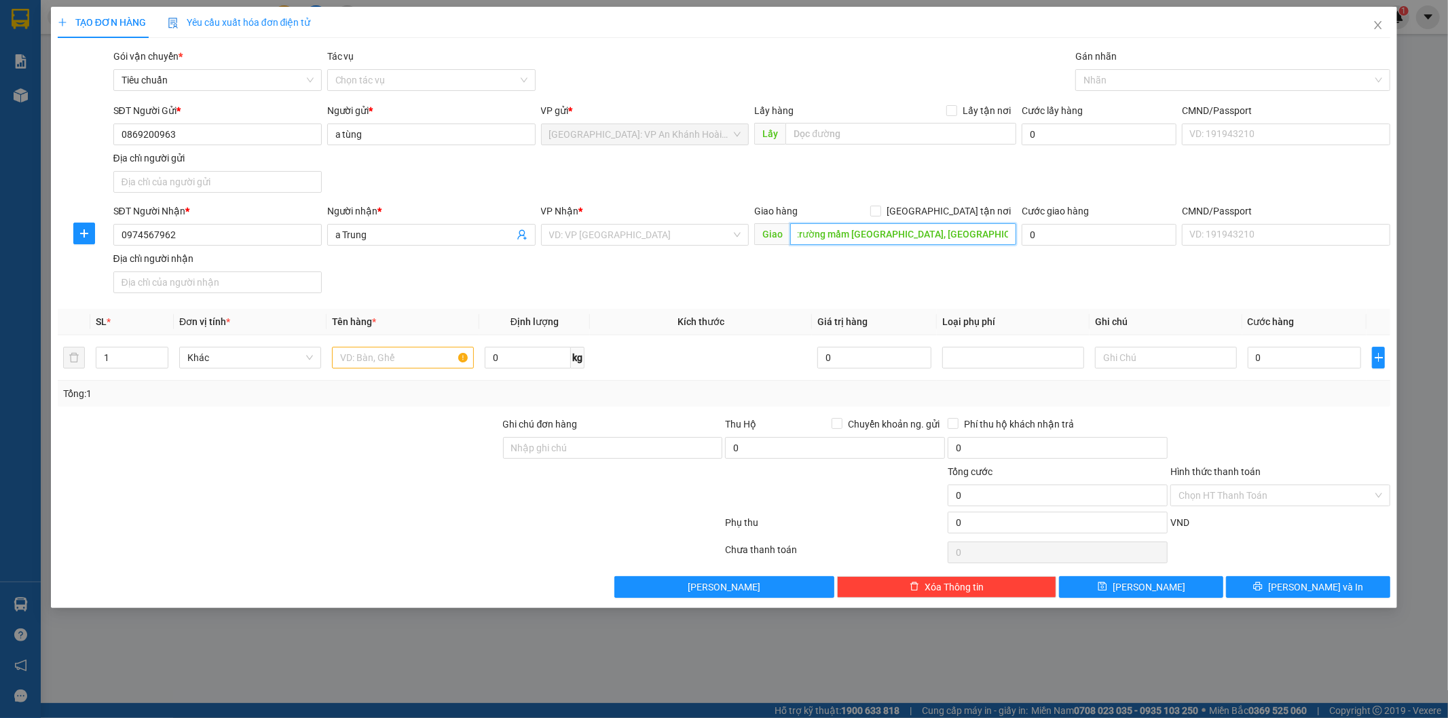
scroll to position [0, 43]
type input "thôn 16 trường mầm [GEOGRAPHIC_DATA], [GEOGRAPHIC_DATA] [GEOGRAPHIC_DATA]"
click at [602, 236] on input "search" at bounding box center [640, 235] width 183 height 20
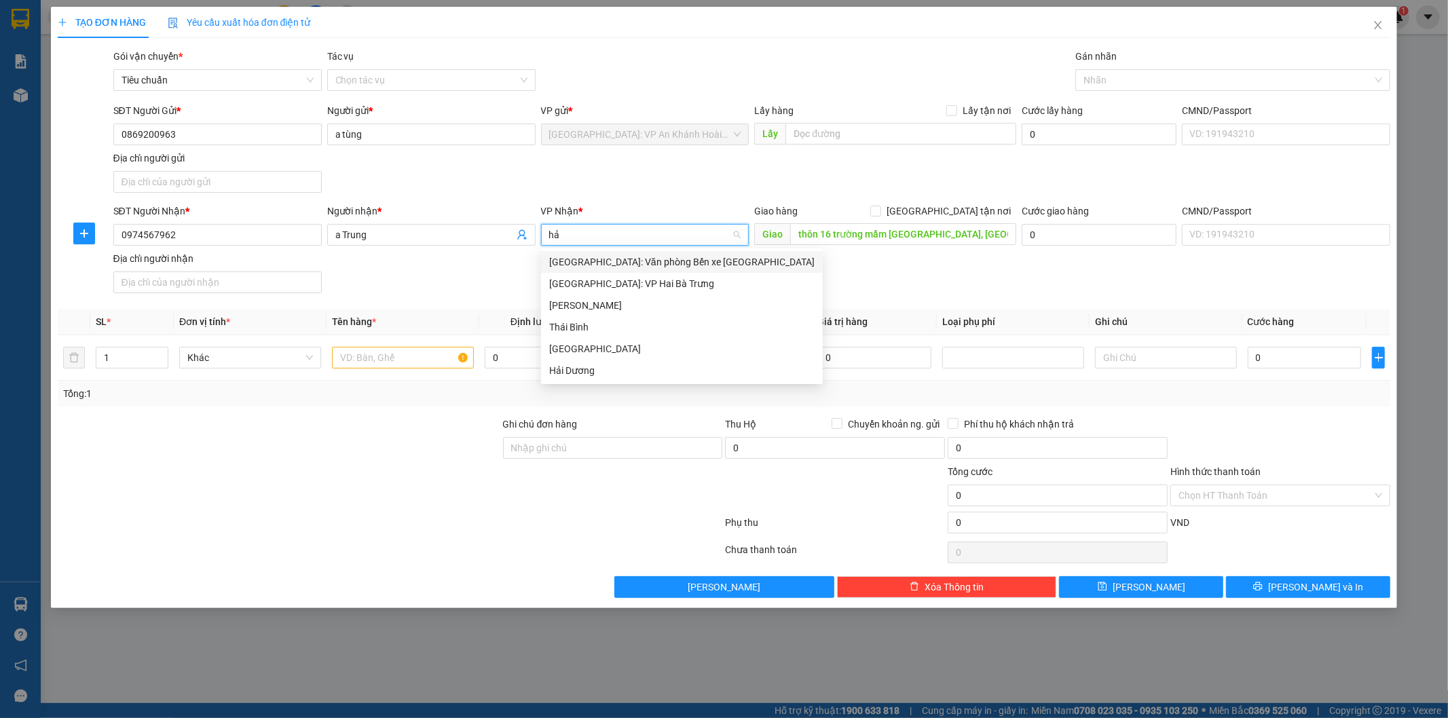
type input "hải"
click at [648, 266] on div "[GEOGRAPHIC_DATA]: Văn phòng Bến xe [GEOGRAPHIC_DATA]" at bounding box center [681, 262] width 265 height 15
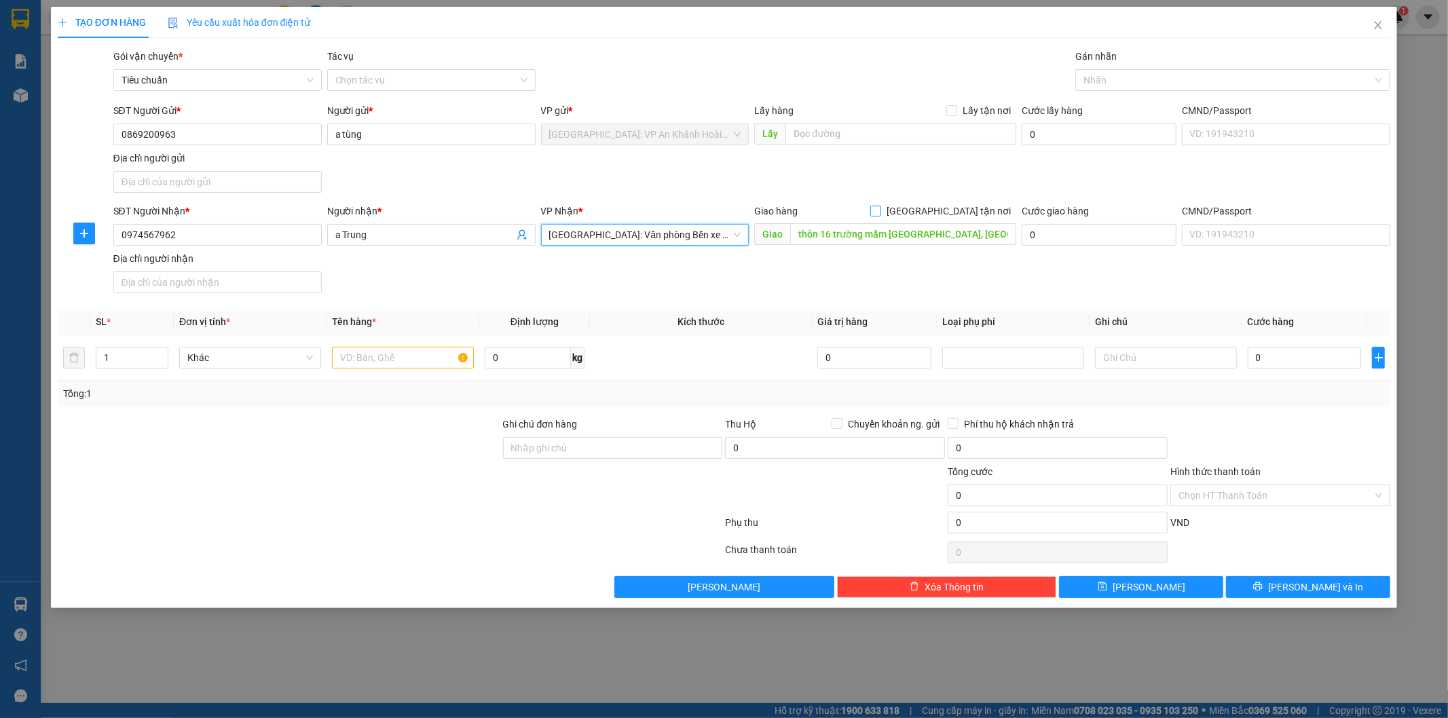
click at [880, 211] on input "[GEOGRAPHIC_DATA] tận nơi" at bounding box center [875, 211] width 10 height 10
checkbox input "true"
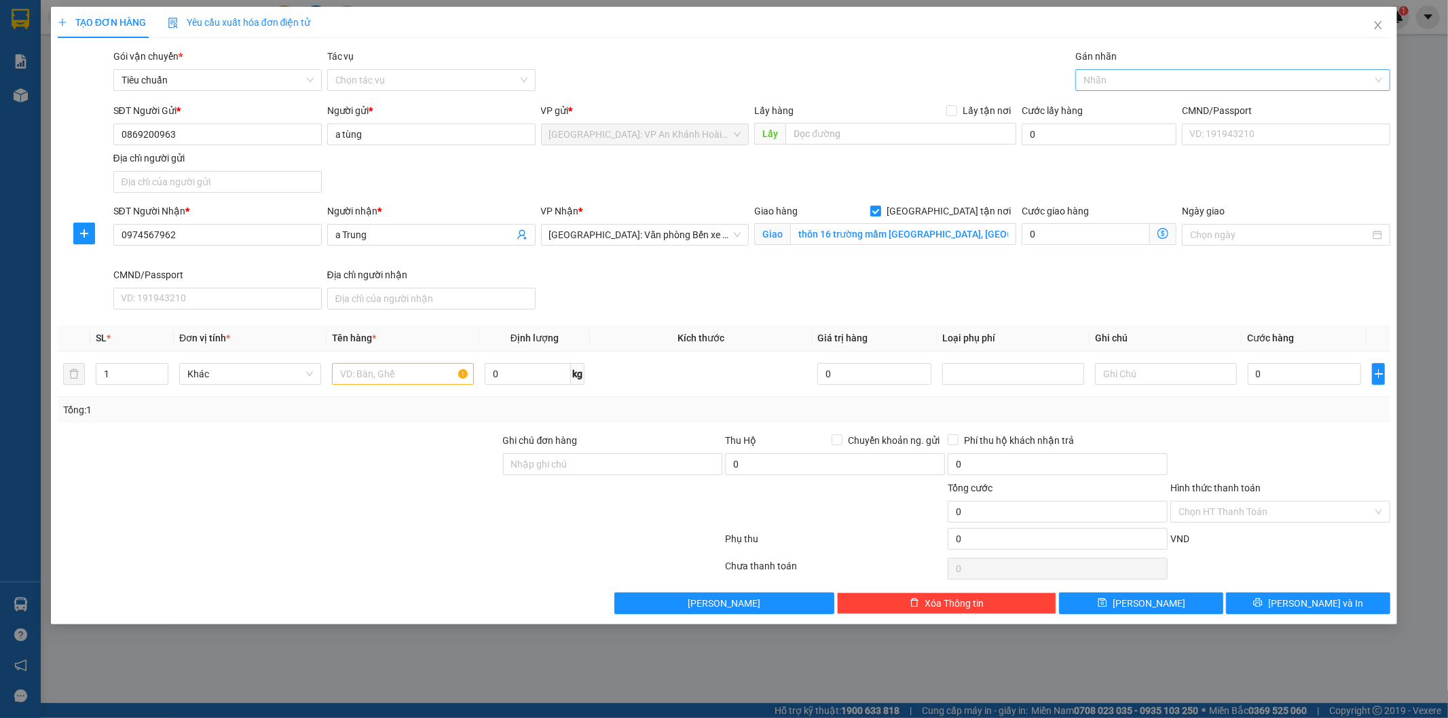
click at [1115, 73] on div at bounding box center [1226, 80] width 295 height 16
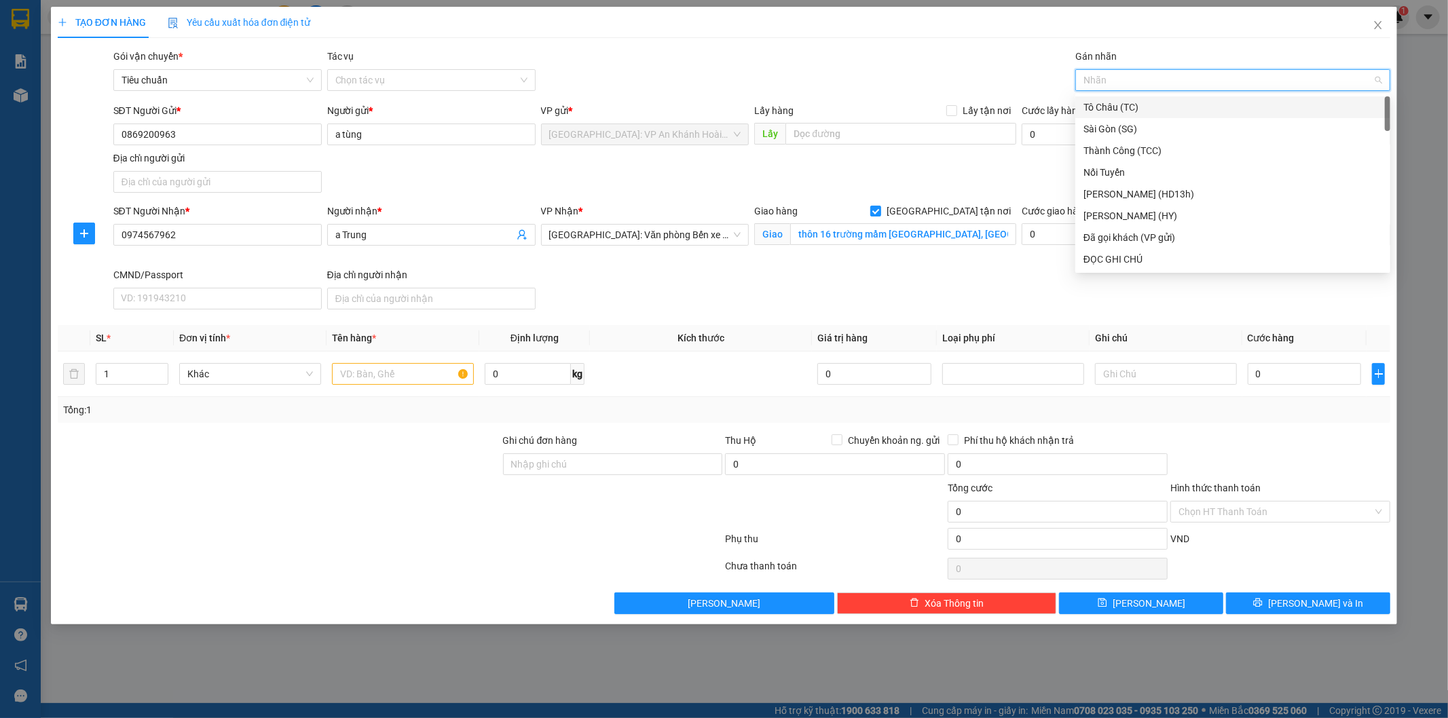
click at [1115, 78] on div at bounding box center [1226, 80] width 295 height 16
type input "gt"
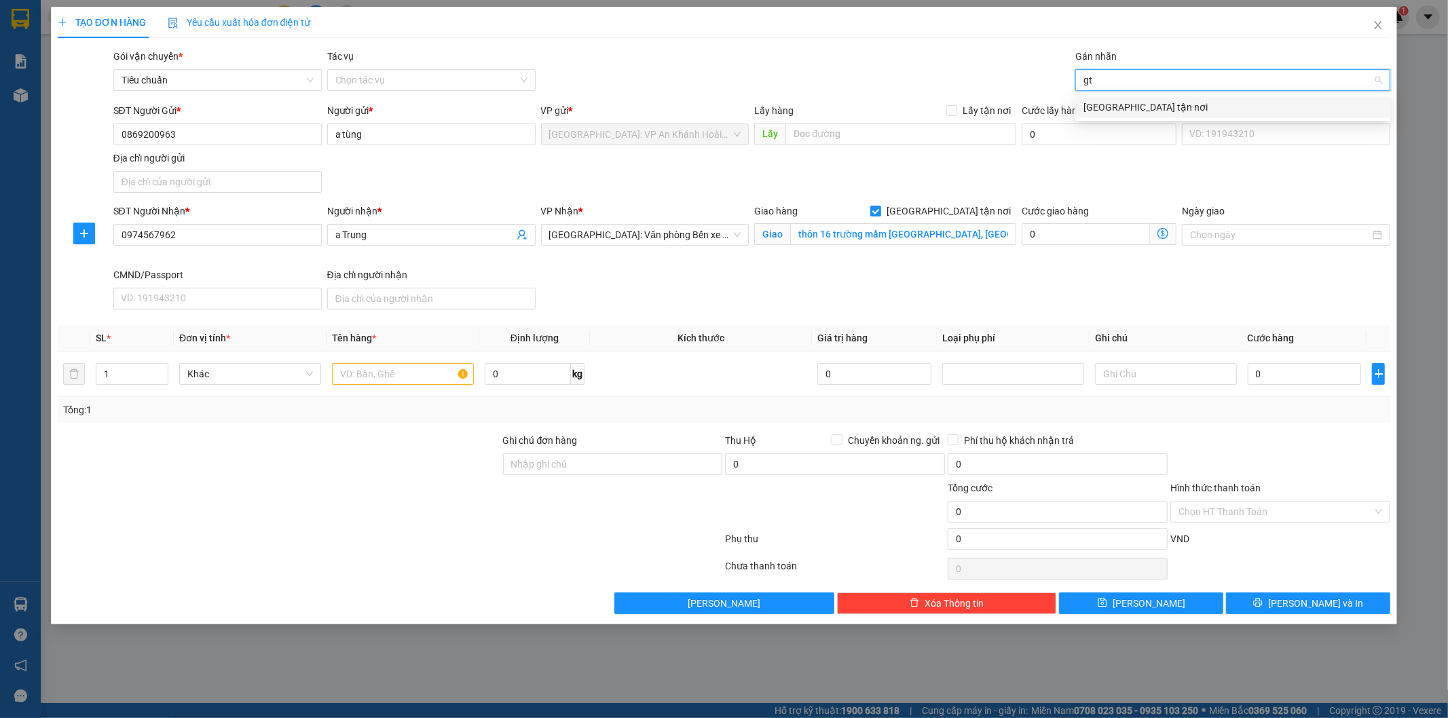
click at [1104, 106] on div "[GEOGRAPHIC_DATA] tận nơi" at bounding box center [1233, 107] width 299 height 15
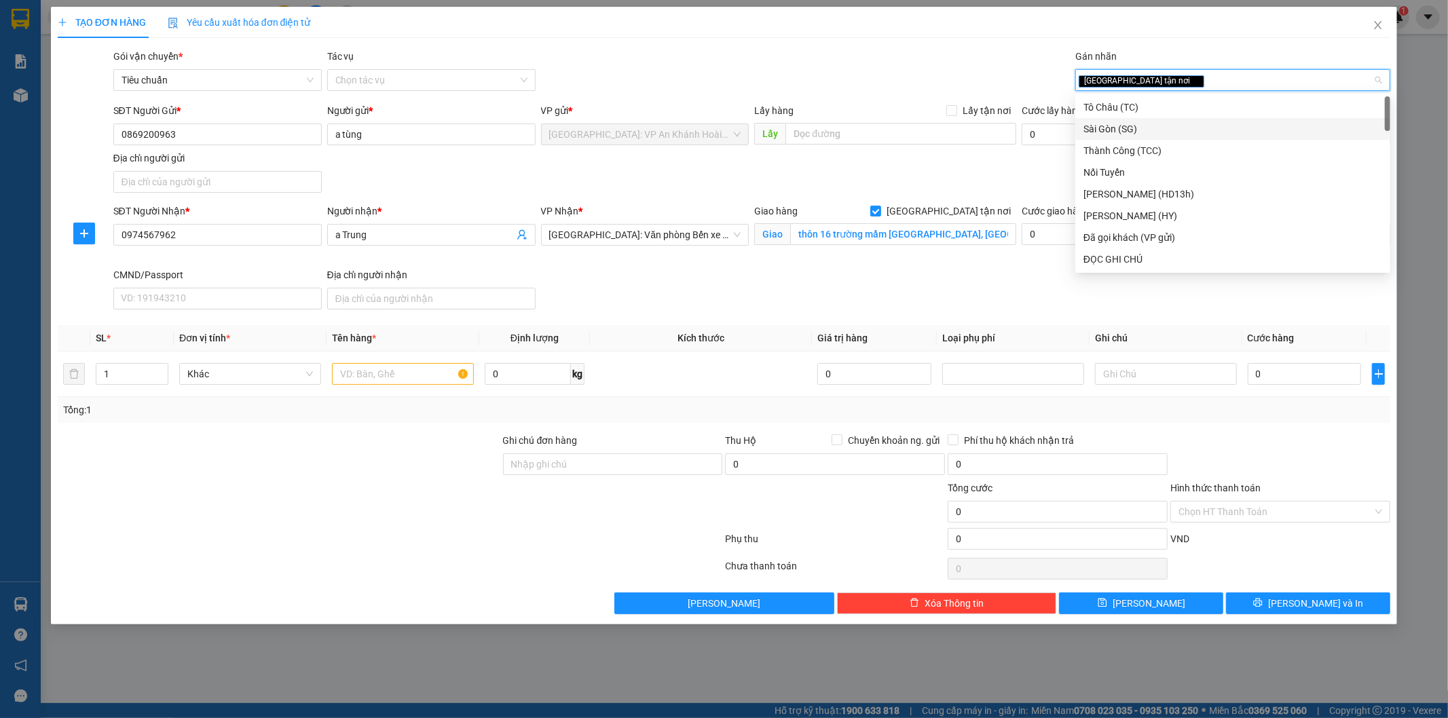
click at [874, 173] on div "SĐT Người Gửi * 0869200963 Người gửi * a tùng VP gửi * [GEOGRAPHIC_DATA]: VP An…" at bounding box center [752, 150] width 1283 height 95
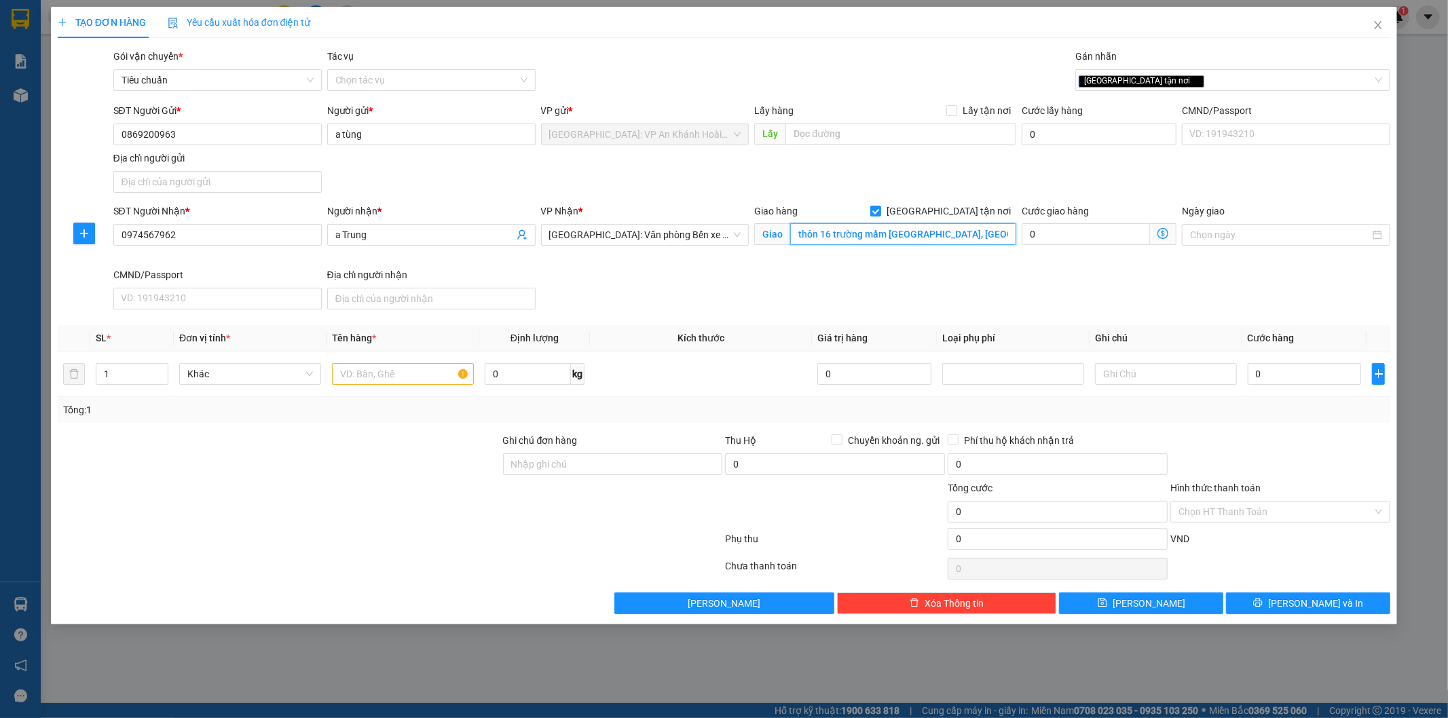
click at [912, 236] on input "thôn 16 trường mầm [GEOGRAPHIC_DATA], [GEOGRAPHIC_DATA] [GEOGRAPHIC_DATA]" at bounding box center [903, 234] width 226 height 22
click at [893, 294] on div "SĐT Người Nhận * 0974567962 Người nhận * a Trung VP Nhận * [GEOGRAPHIC_DATA]: V…" at bounding box center [752, 259] width 1283 height 111
click at [350, 370] on input "text" at bounding box center [403, 374] width 142 height 22
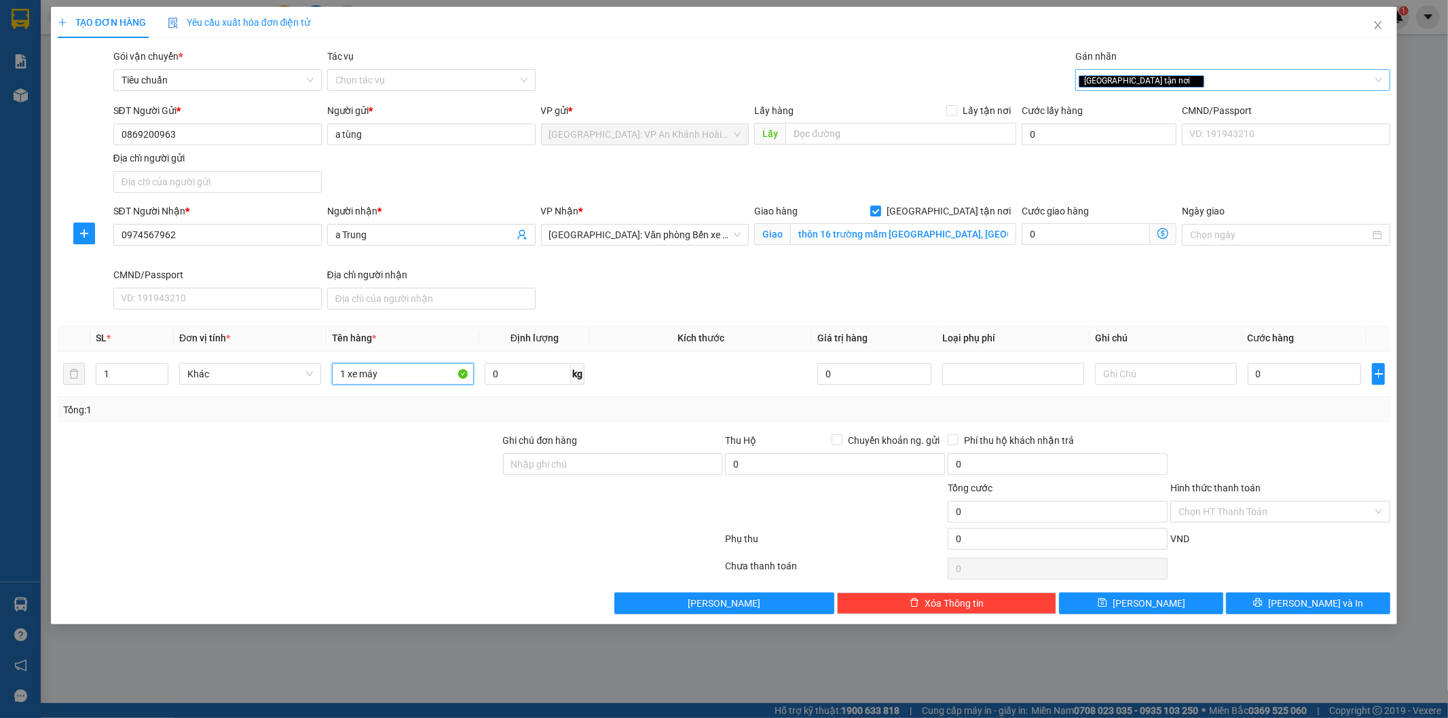
click at [1154, 75] on div "[GEOGRAPHIC_DATA] tận nơi" at bounding box center [1226, 80] width 295 height 16
type input "1 xe máy"
type input "xe"
click at [1144, 105] on div "Xe máy" at bounding box center [1233, 107] width 299 height 15
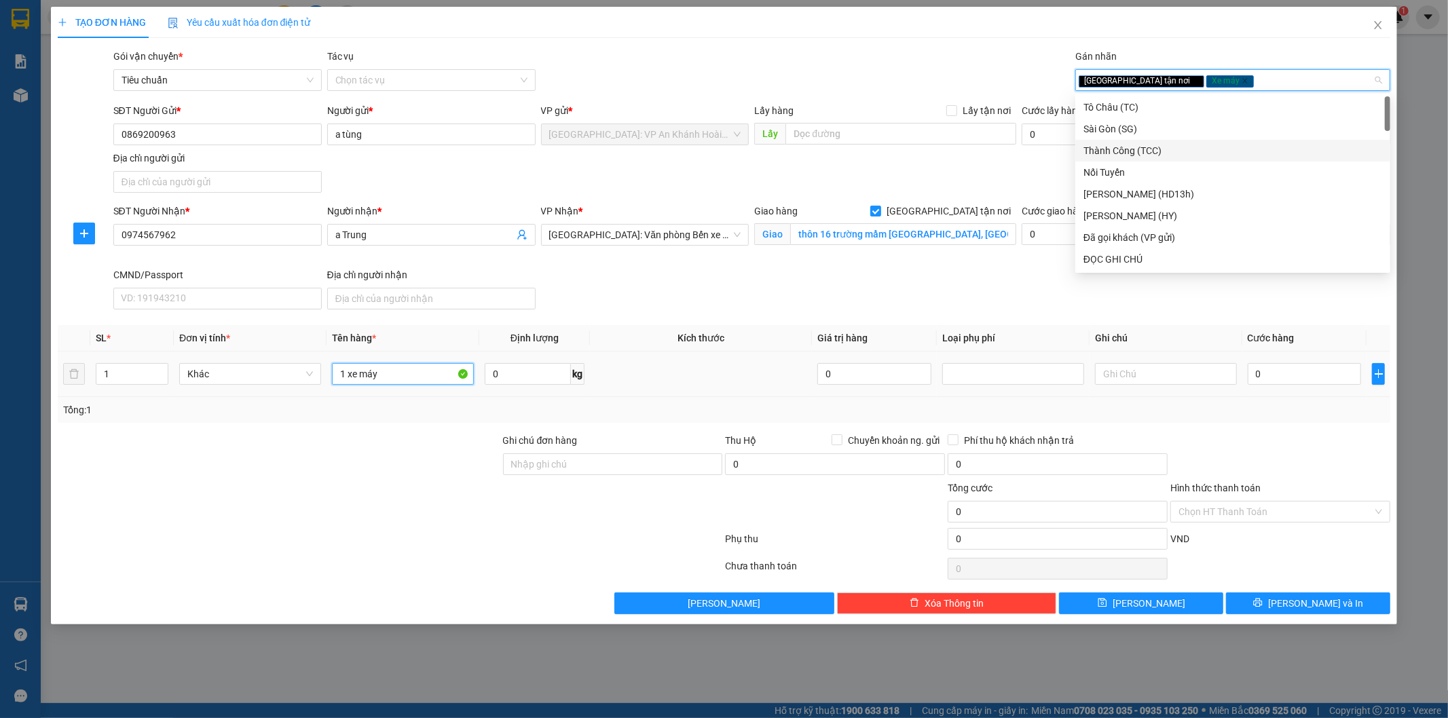
click at [401, 381] on input "1 xe máy" at bounding box center [403, 374] width 142 height 22
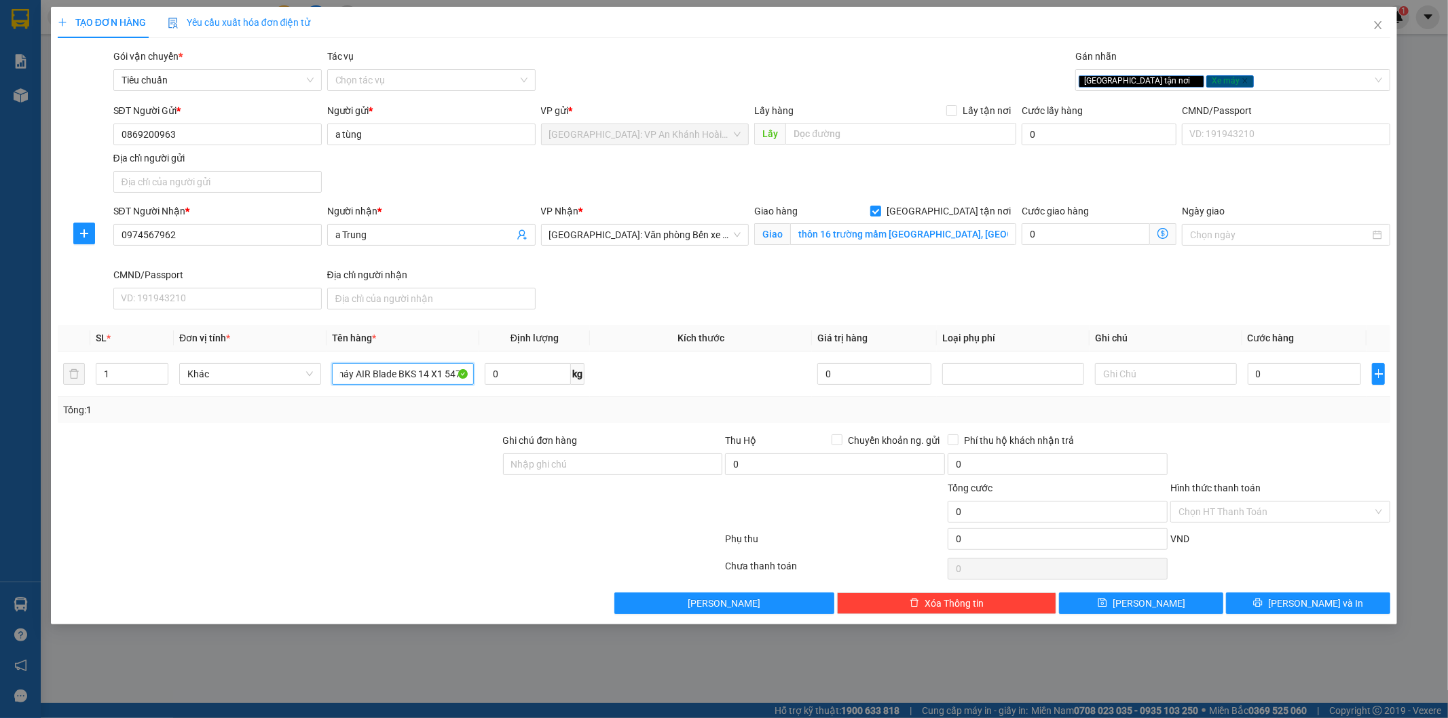
scroll to position [0, 29]
type input "1 xe máy AIR Blade BKS 14 X1 547.18"
click at [396, 506] on div at bounding box center [278, 505] width 445 height 48
click at [1289, 373] on input "0" at bounding box center [1305, 374] width 114 height 22
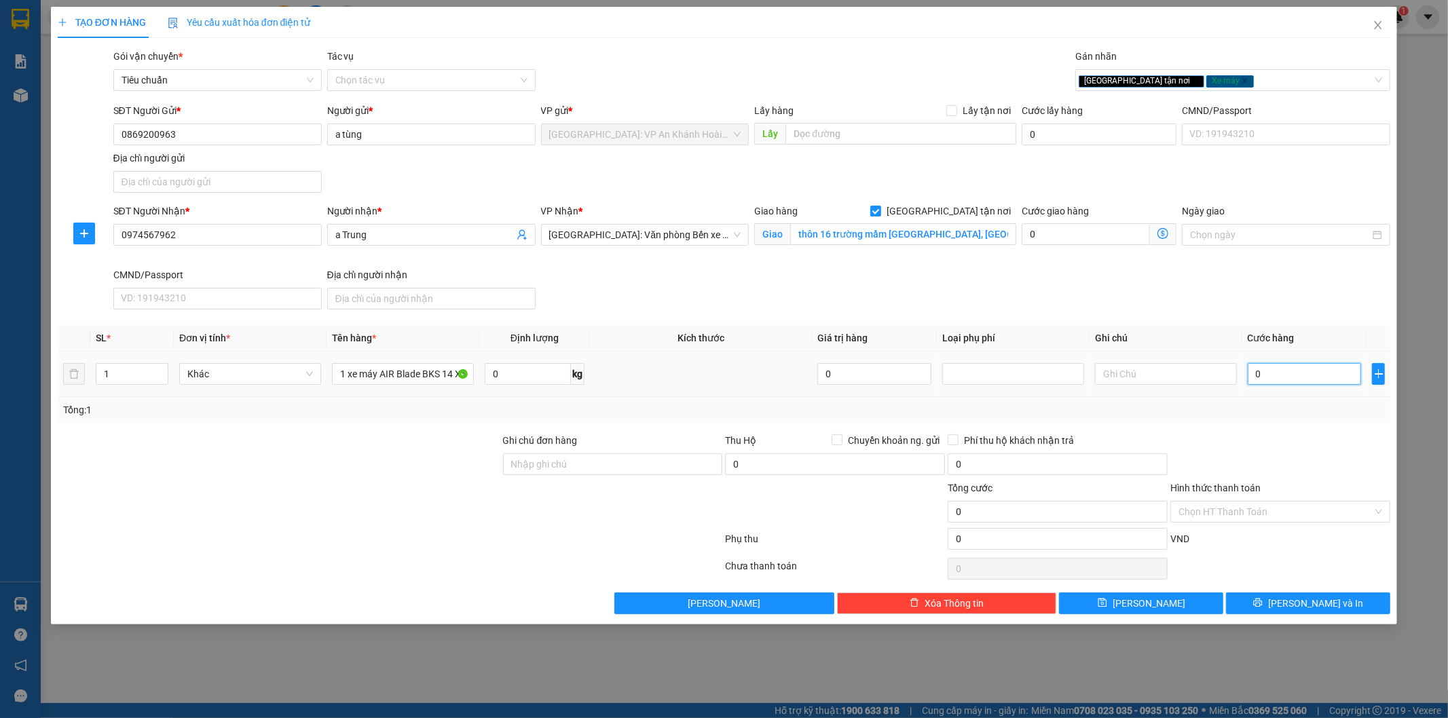
type input "3"
click at [642, 462] on input "Ghi chú đơn hàng" at bounding box center [613, 465] width 220 height 22
click at [1333, 610] on span "[PERSON_NAME] và In" at bounding box center [1315, 603] width 95 height 15
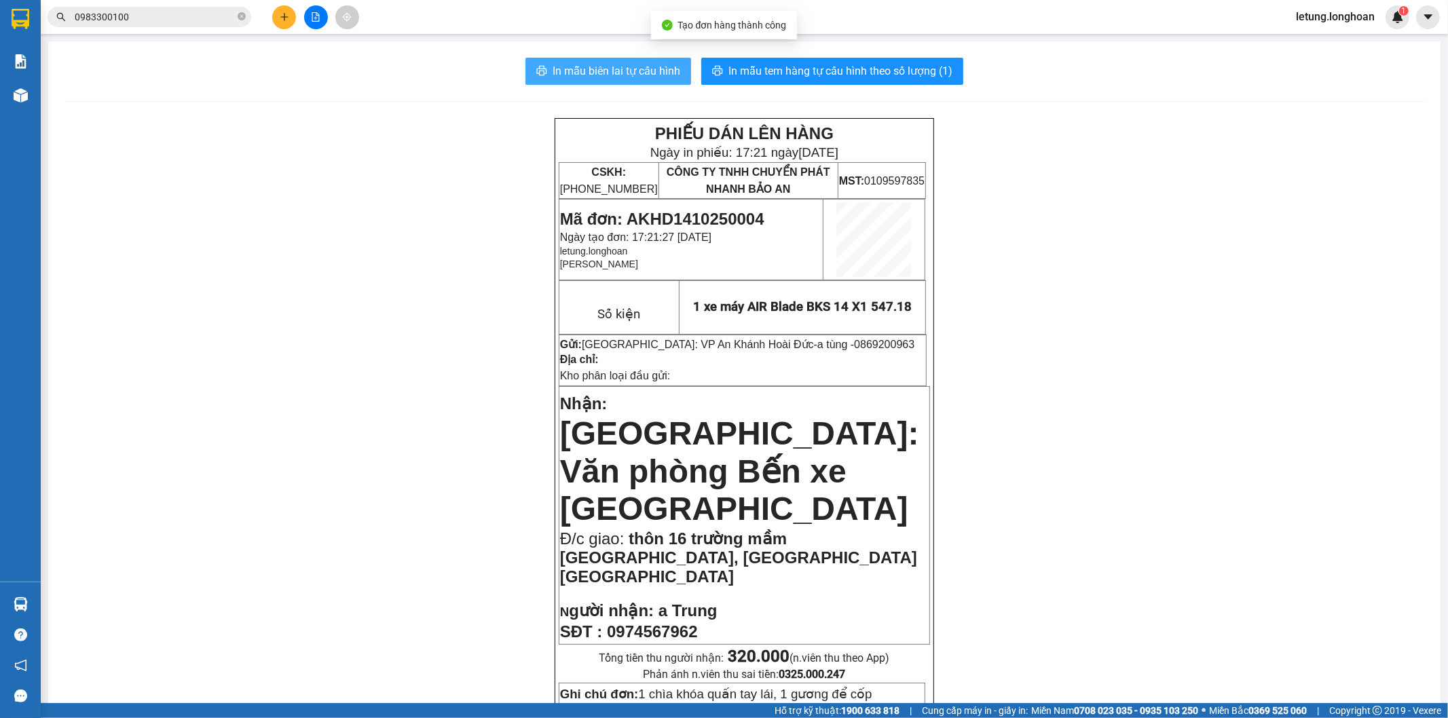
click at [623, 64] on span "In mẫu biên lai tự cấu hình" at bounding box center [617, 70] width 128 height 17
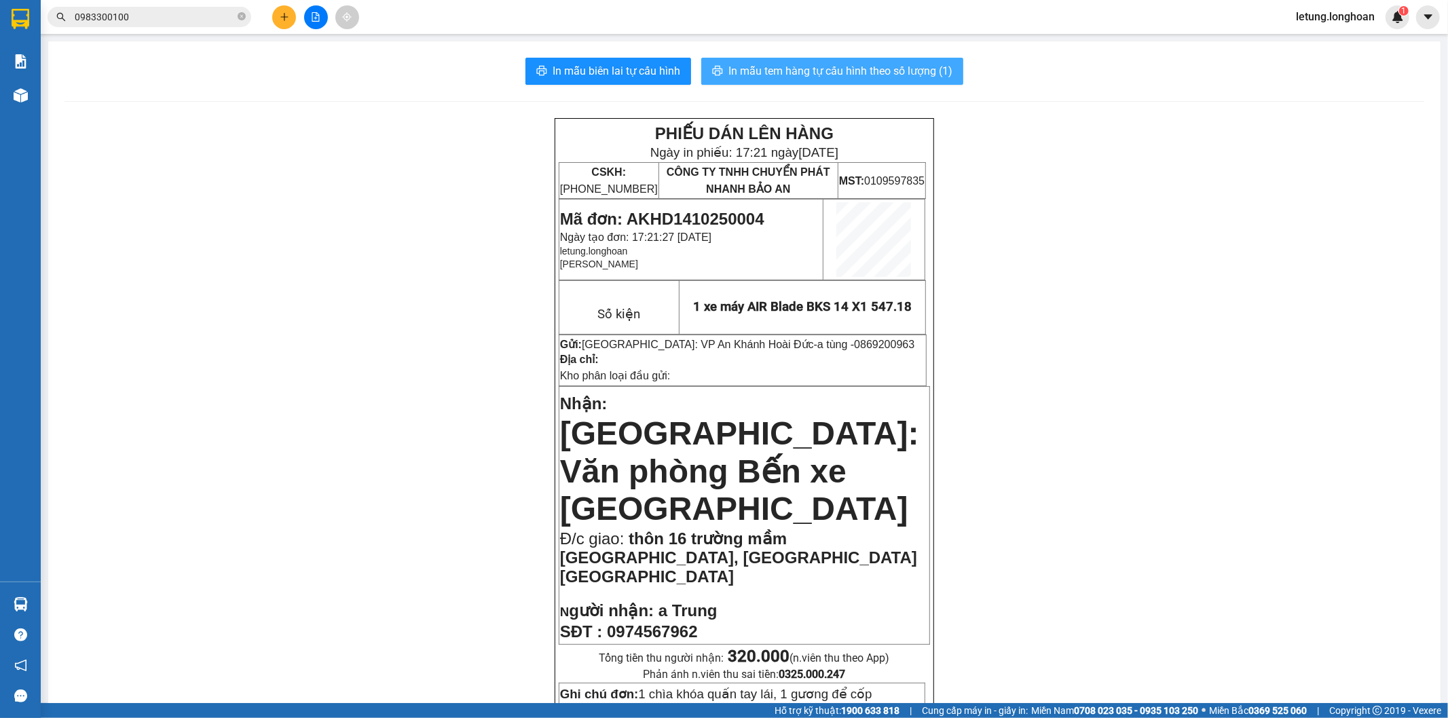
click at [907, 68] on span "In mẫu tem hàng tự cấu hình theo số lượng (1)" at bounding box center [840, 70] width 224 height 17
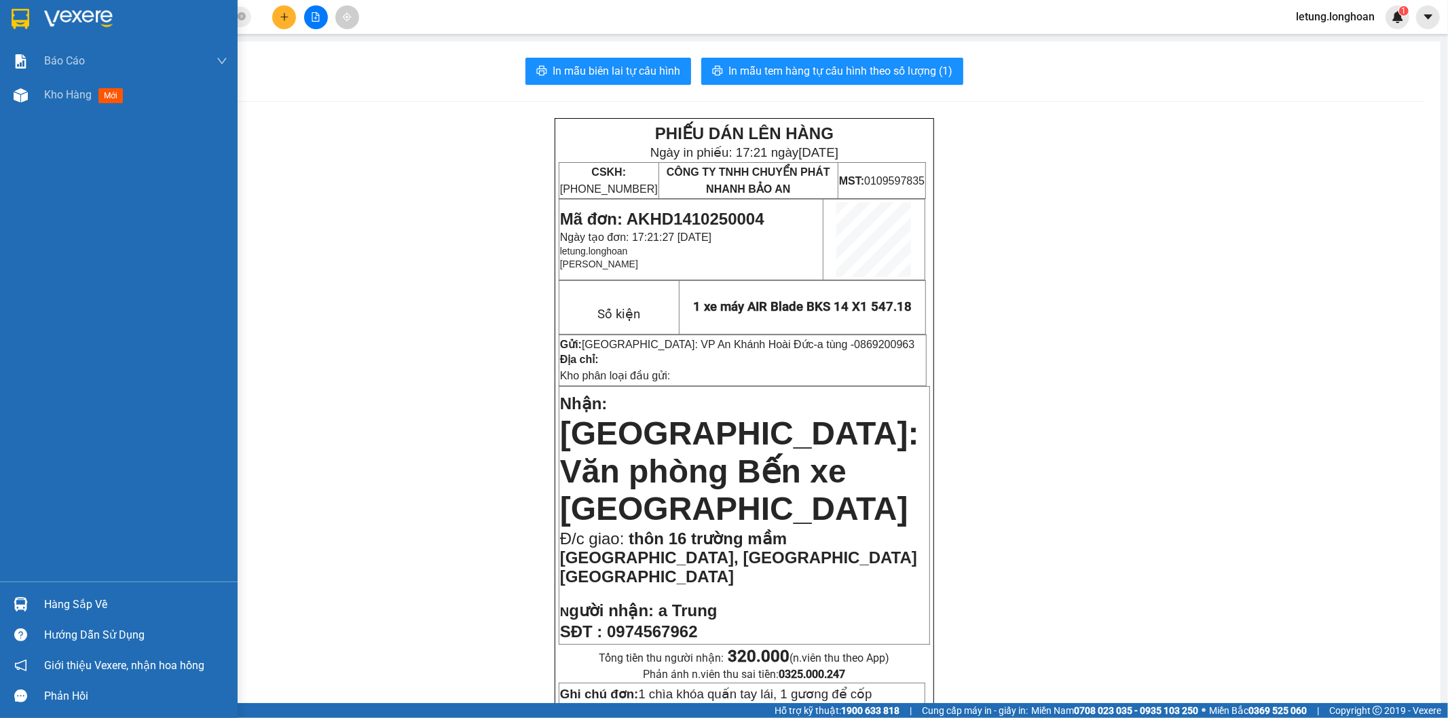
click at [10, 10] on div at bounding box center [21, 19] width 24 height 24
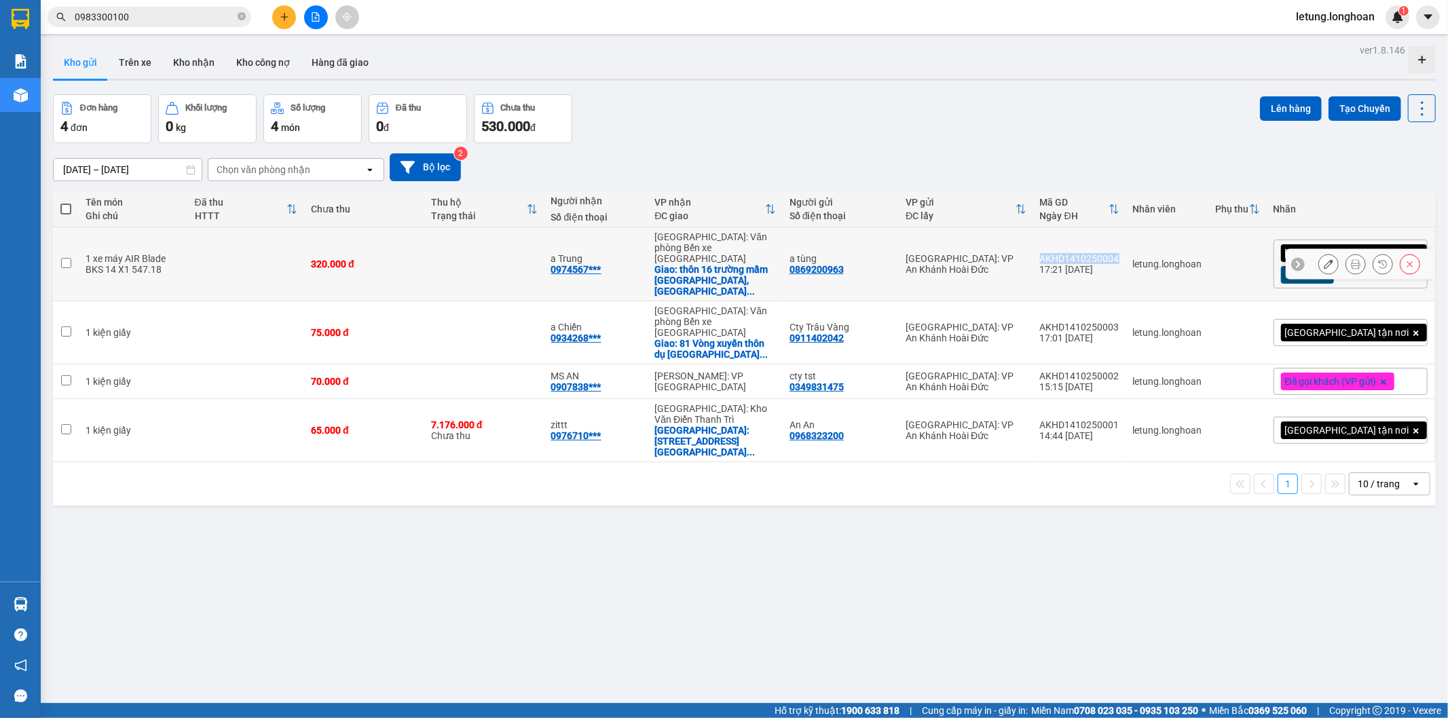
drag, startPoint x: 1143, startPoint y: 249, endPoint x: 1067, endPoint y: 250, distance: 76.7
click at [1067, 250] on td "AKHD1410250004 17:21 [DATE]" at bounding box center [1079, 264] width 93 height 74
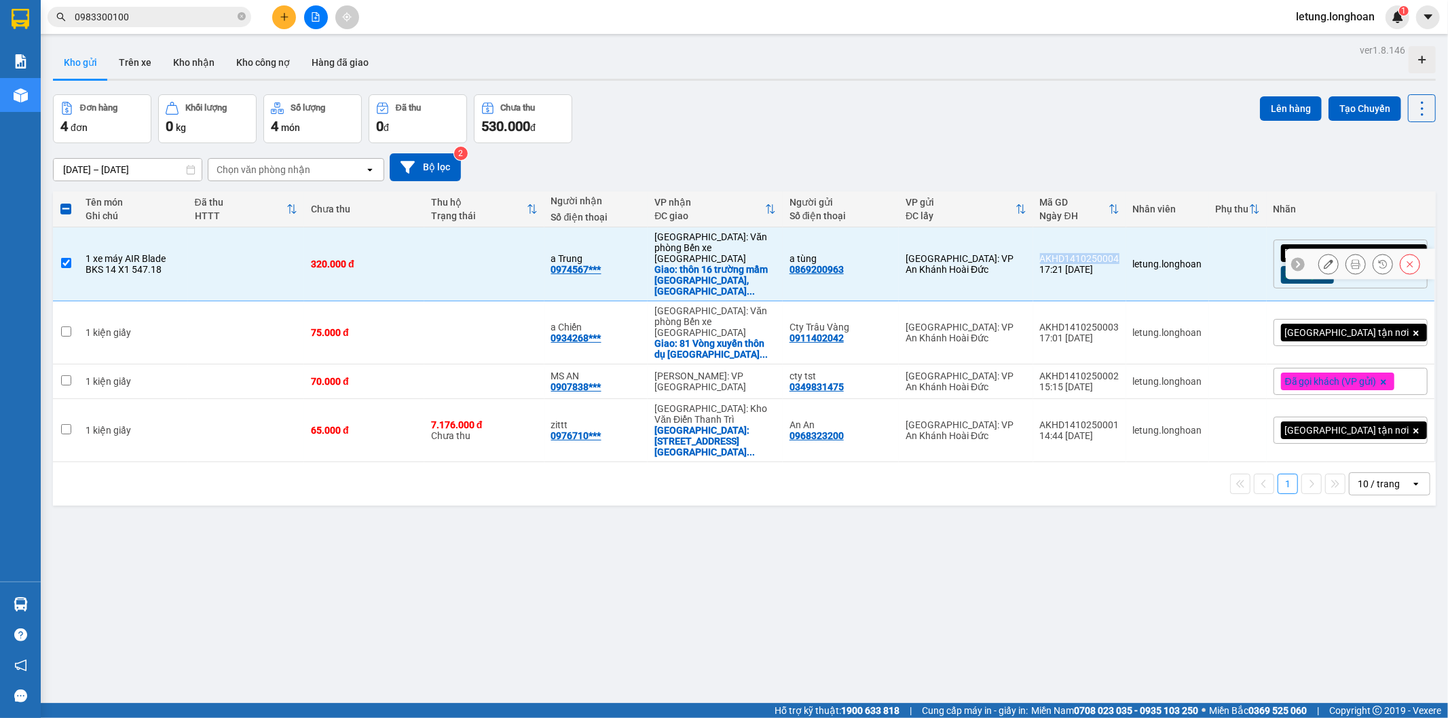
copy div "AKHD1410250004"
drag, startPoint x: 555, startPoint y: 626, endPoint x: 535, endPoint y: 609, distance: 26.0
click at [554, 625] on div "ver 1.8.146 Kho gửi Trên xe Kho nhận Kho công nợ Hàng đã giao Đơn hàng 4 đơn Kh…" at bounding box center [745, 400] width 1394 height 718
click at [1339, 327] on span "[GEOGRAPHIC_DATA] tận nơi" at bounding box center [1347, 333] width 124 height 12
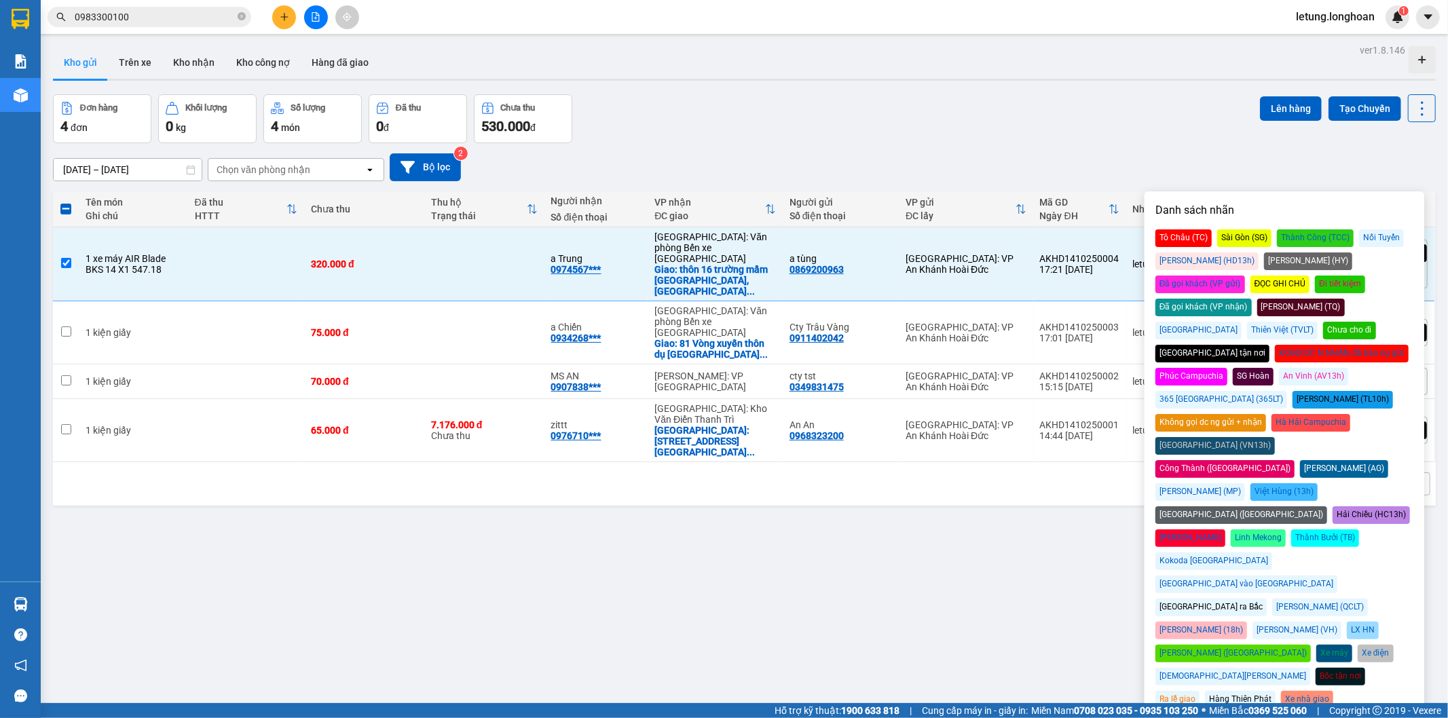
click at [1245, 276] on div "Đã gọi khách (VP gửi)" at bounding box center [1201, 285] width 90 height 18
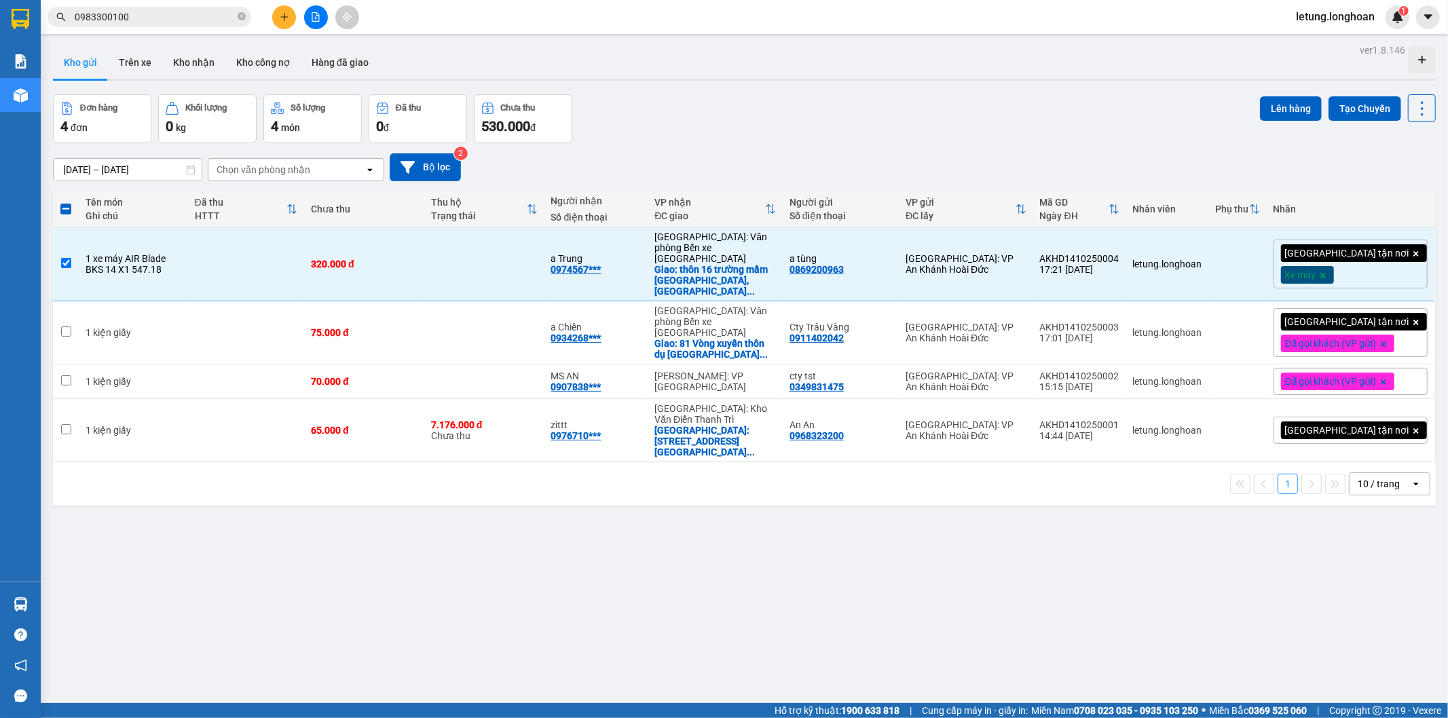
click at [1016, 85] on div "ver 1.8.146 Kho gửi Trên xe Kho nhận Kho công nợ Hàng đã giao Đơn hàng 4 đơn Kh…" at bounding box center [745, 400] width 1394 height 718
drag, startPoint x: 1143, startPoint y: 245, endPoint x: 1066, endPoint y: 245, distance: 77.4
click at [1066, 245] on td "AKHD1410250004 17:21 [DATE]" at bounding box center [1079, 264] width 93 height 74
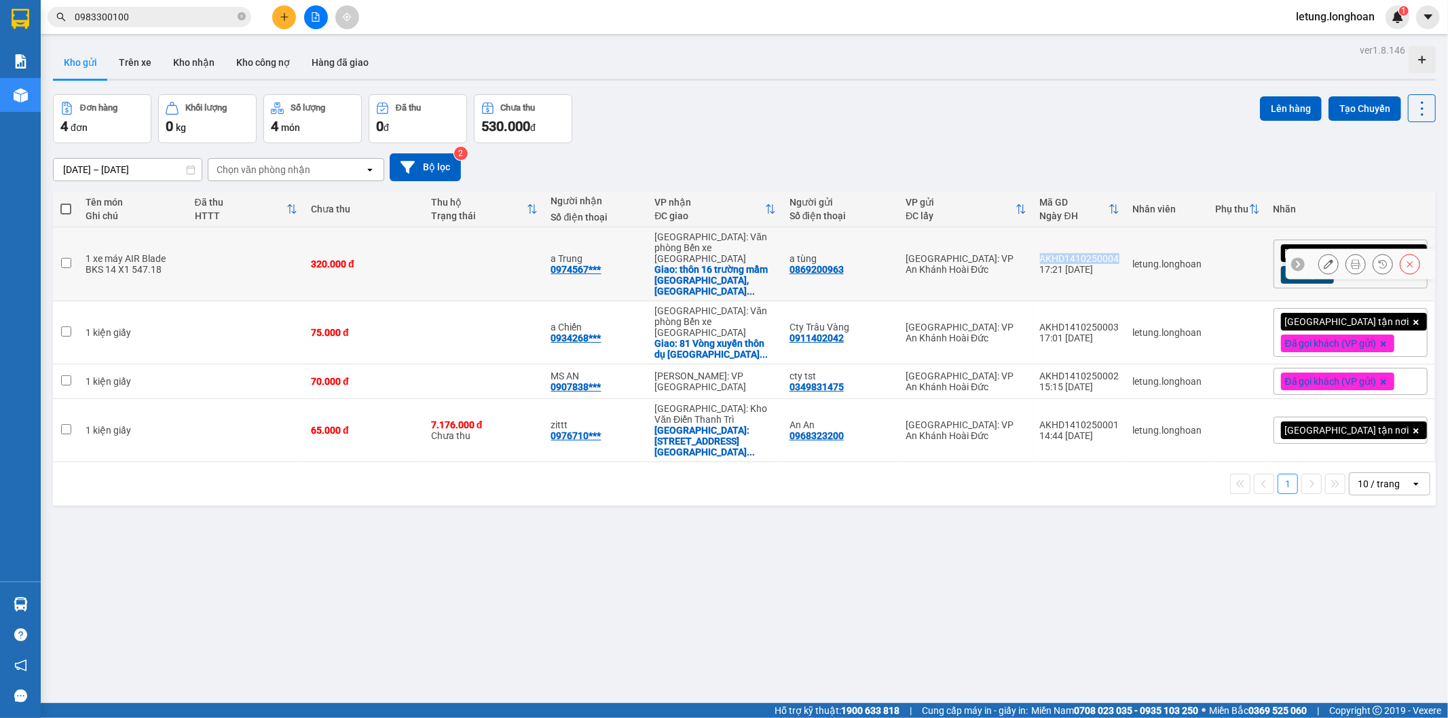
copy div "AKHD1410250004"
